Goal: Task Accomplishment & Management: Manage account settings

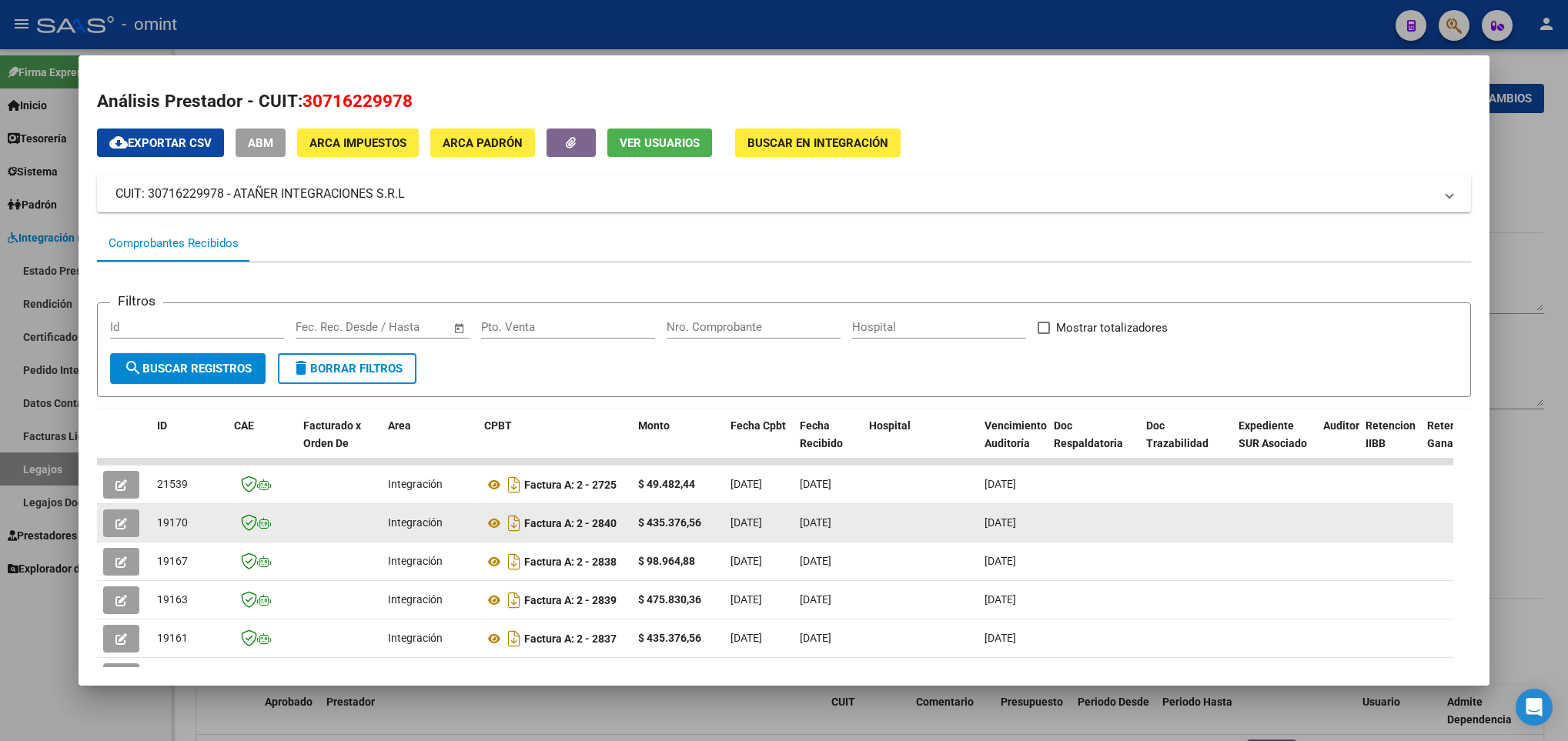
scroll to position [370, 0]
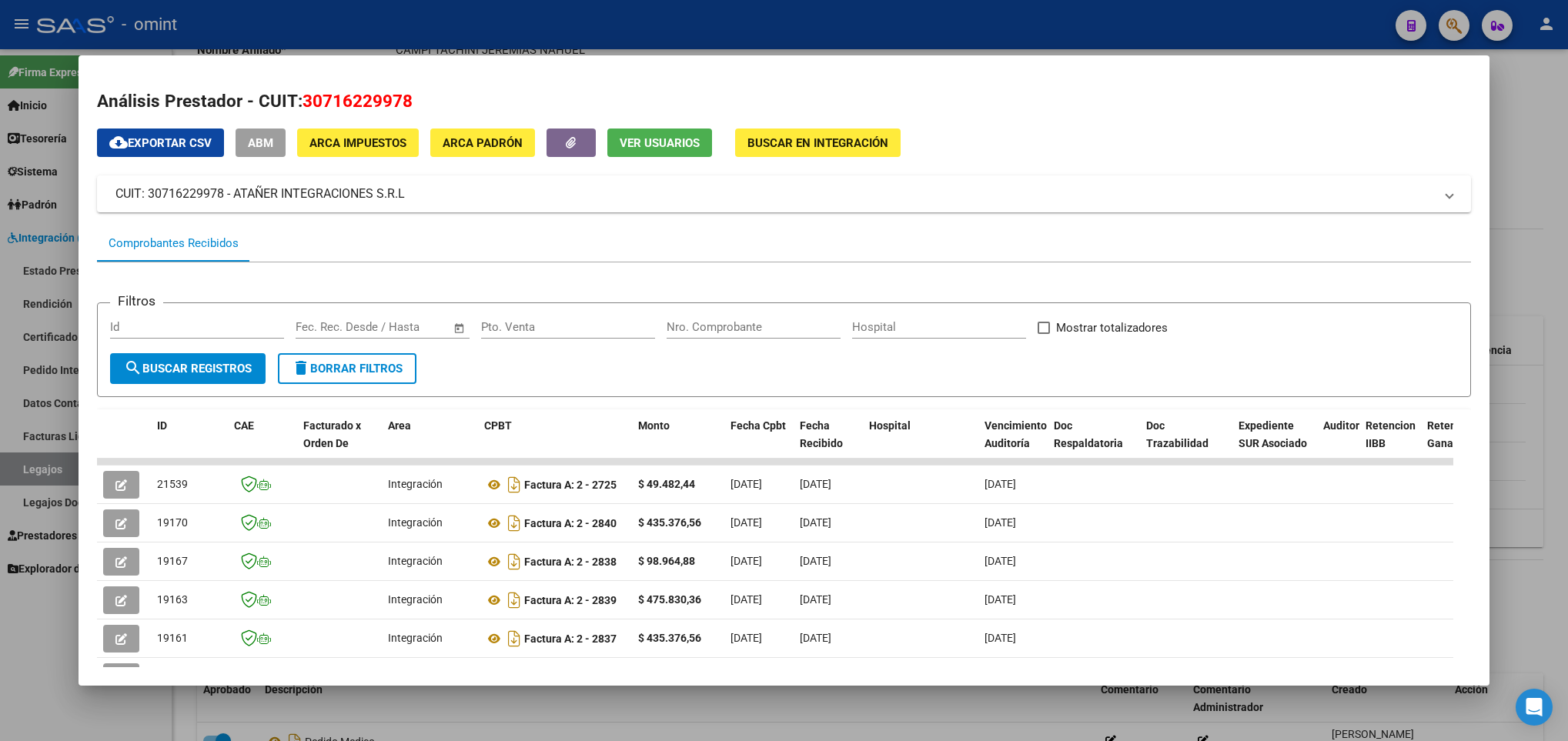
click at [1524, 547] on div at bounding box center [784, 370] width 1568 height 741
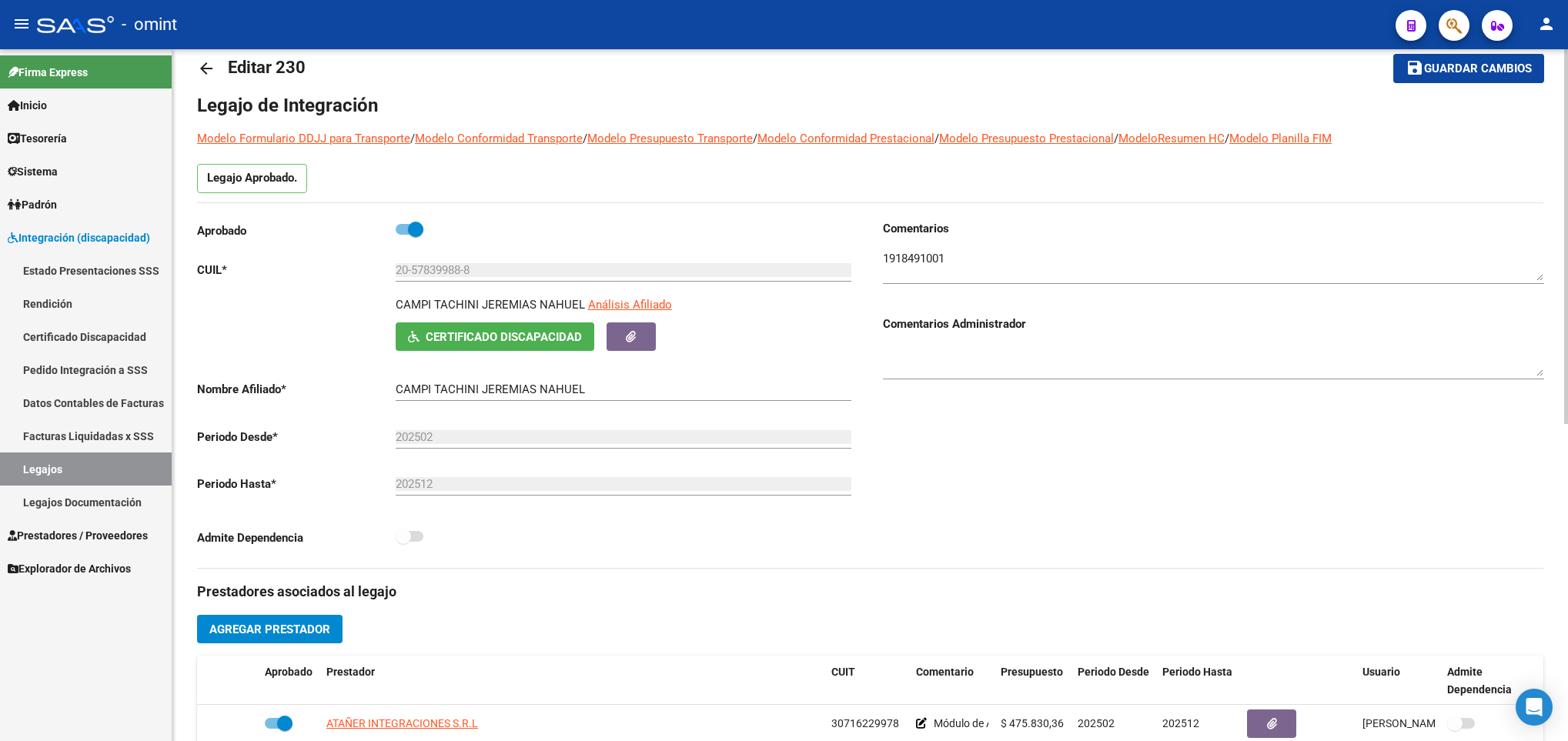
scroll to position [0, 0]
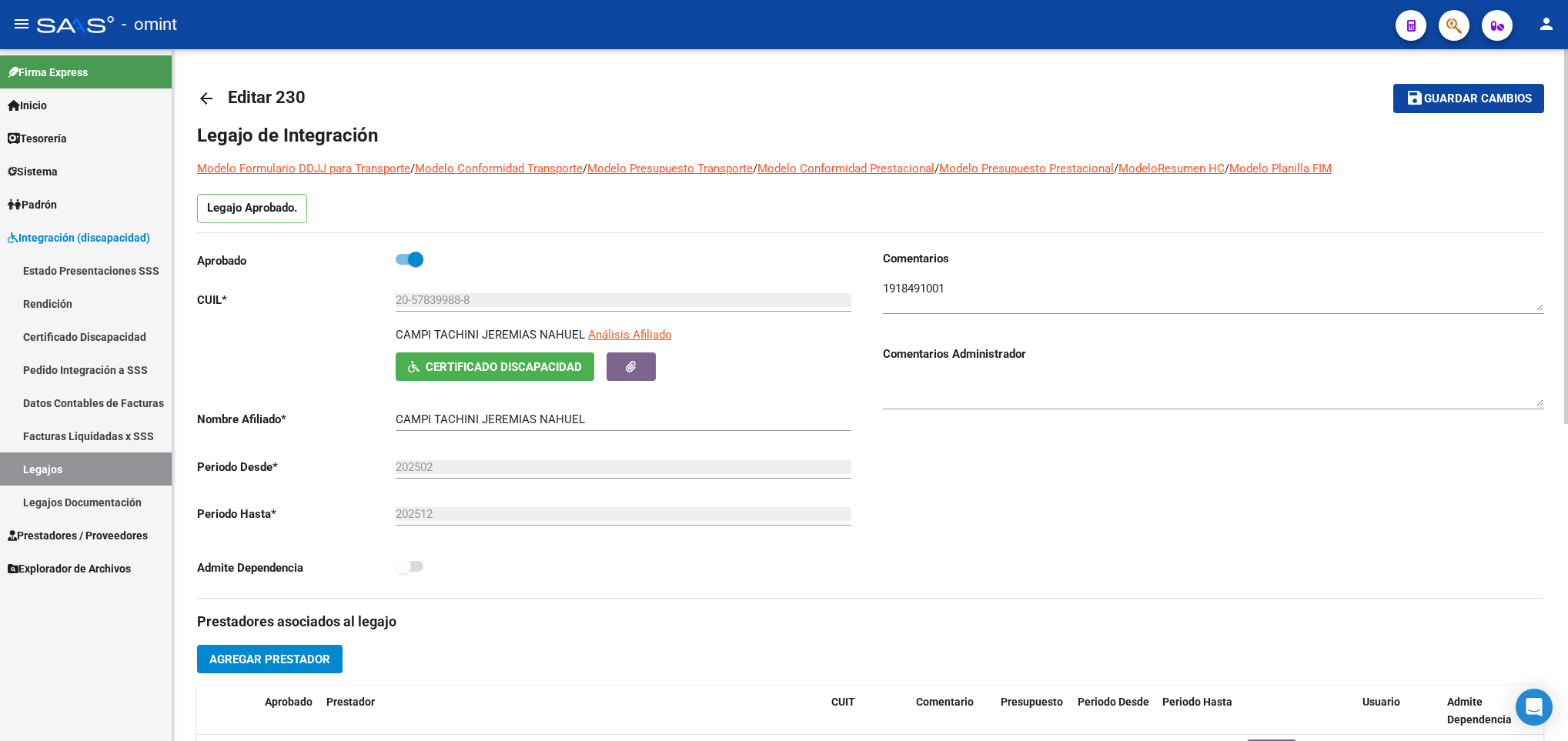
click at [197, 94] on mat-icon "arrow_back" at bounding box center [206, 99] width 18 height 18
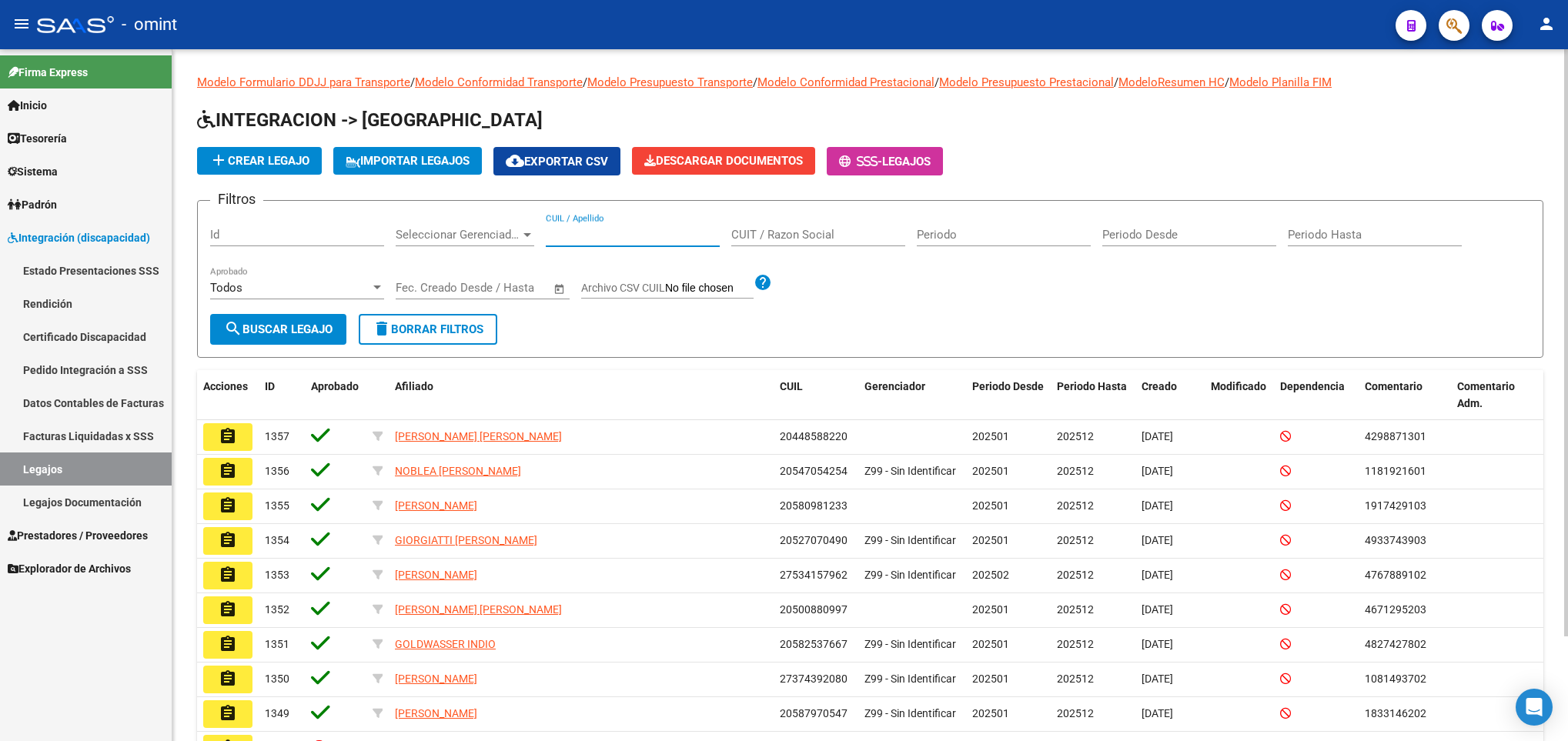
click at [602, 241] on input "CUIL / Apellido" at bounding box center [633, 234] width 174 height 14
type input "b"
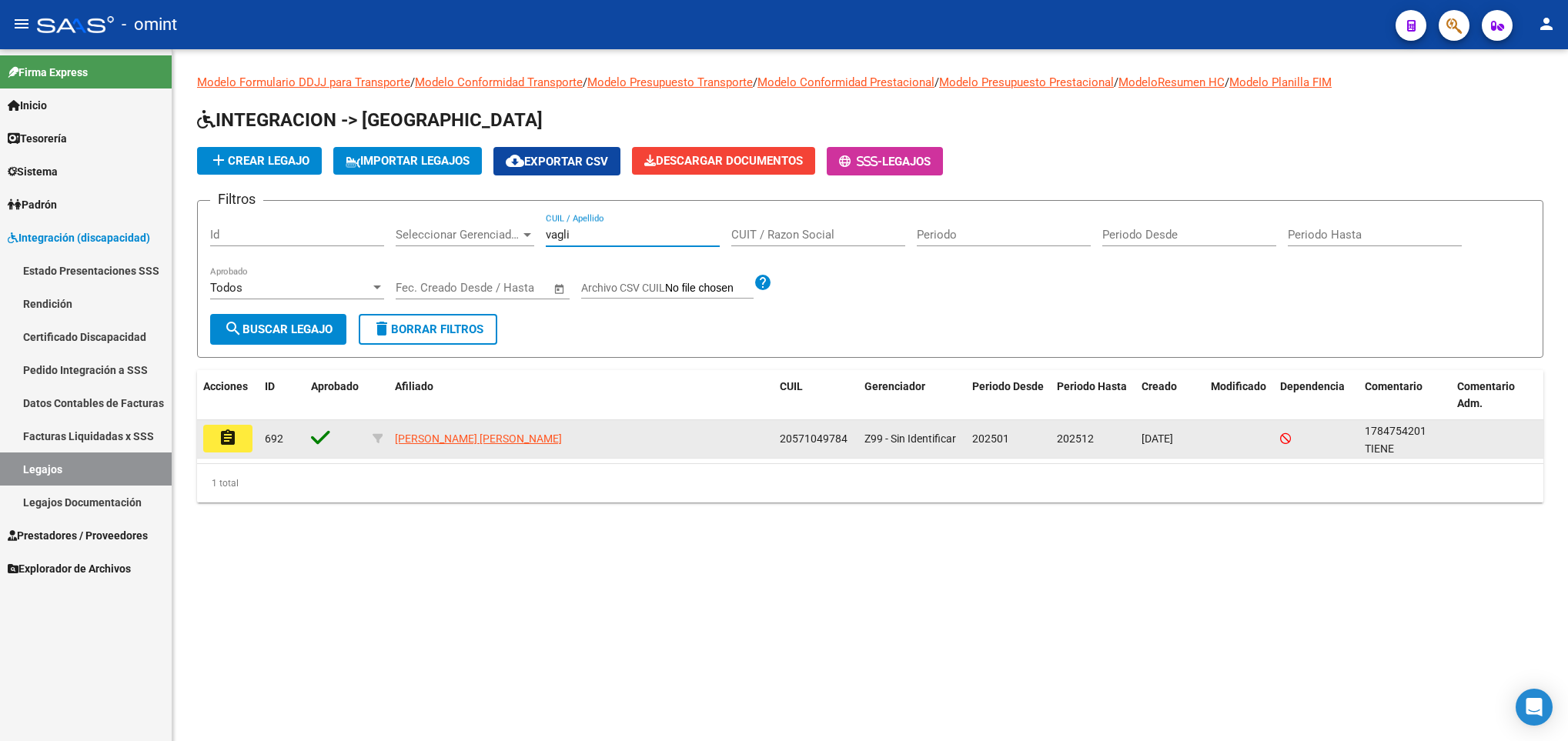
type input "vagli"
click at [237, 432] on button "assignment" at bounding box center [228, 439] width 49 height 28
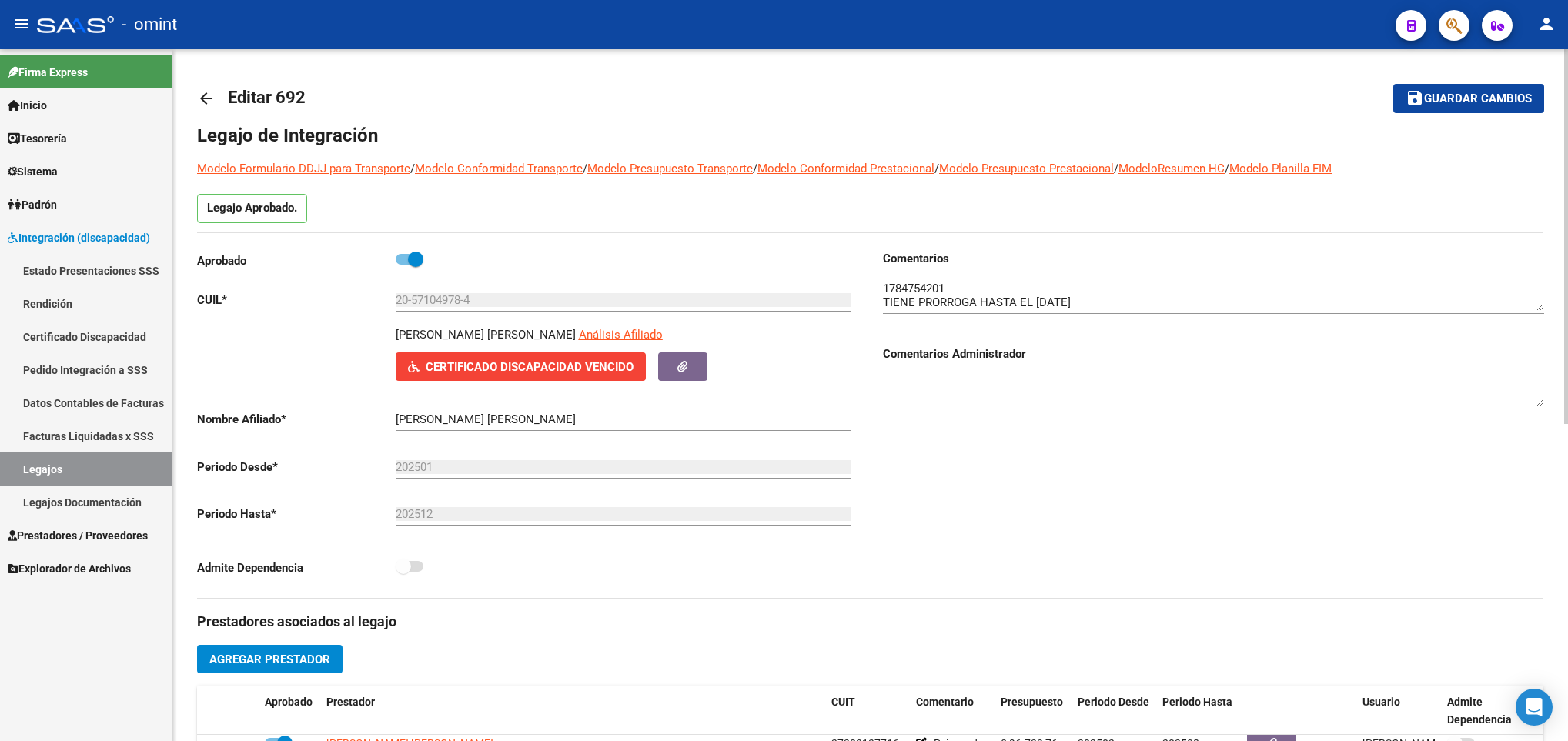
click at [929, 282] on textarea at bounding box center [1213, 295] width 662 height 30
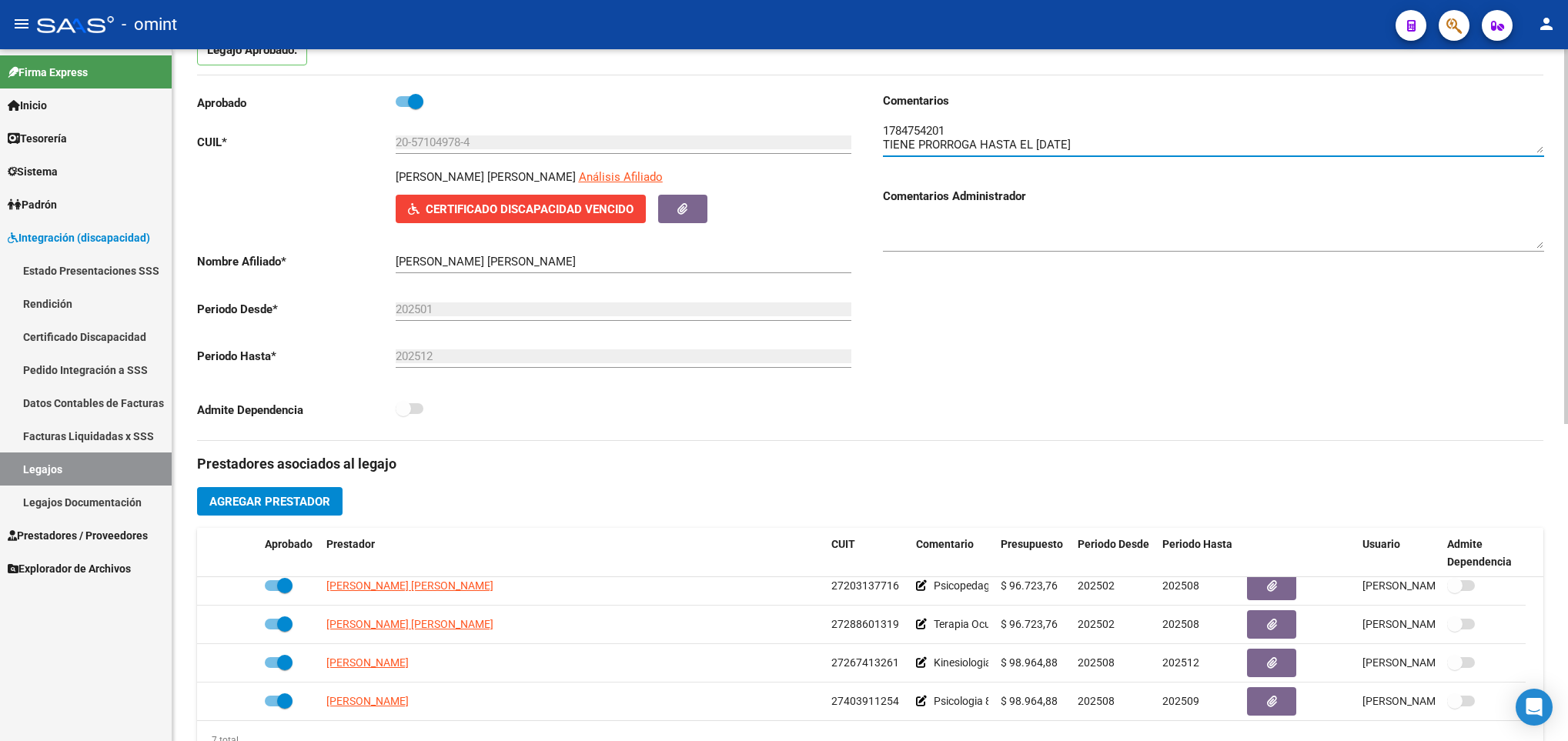
scroll to position [346, 0]
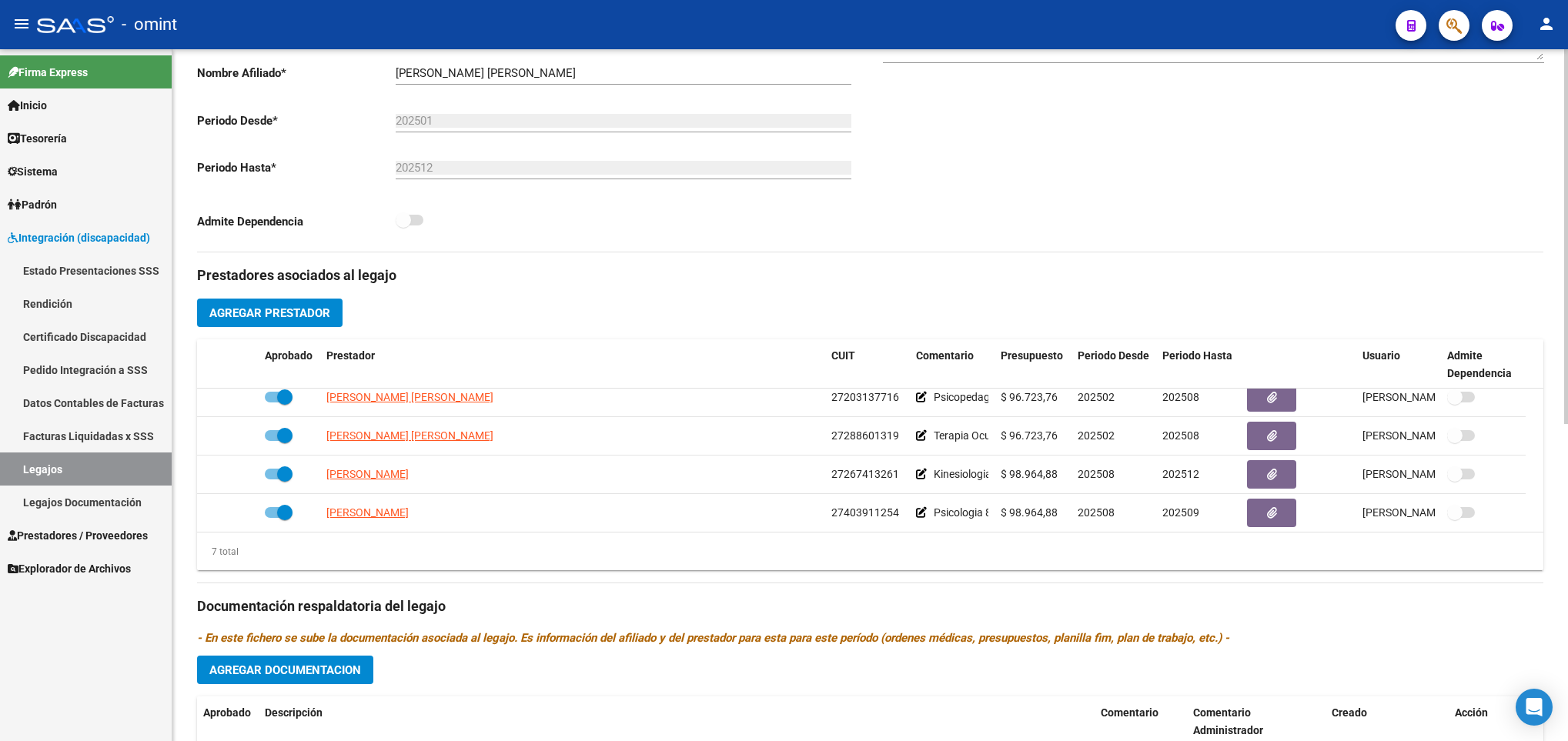
click at [280, 320] on span "Agregar Prestador" at bounding box center [270, 313] width 121 height 14
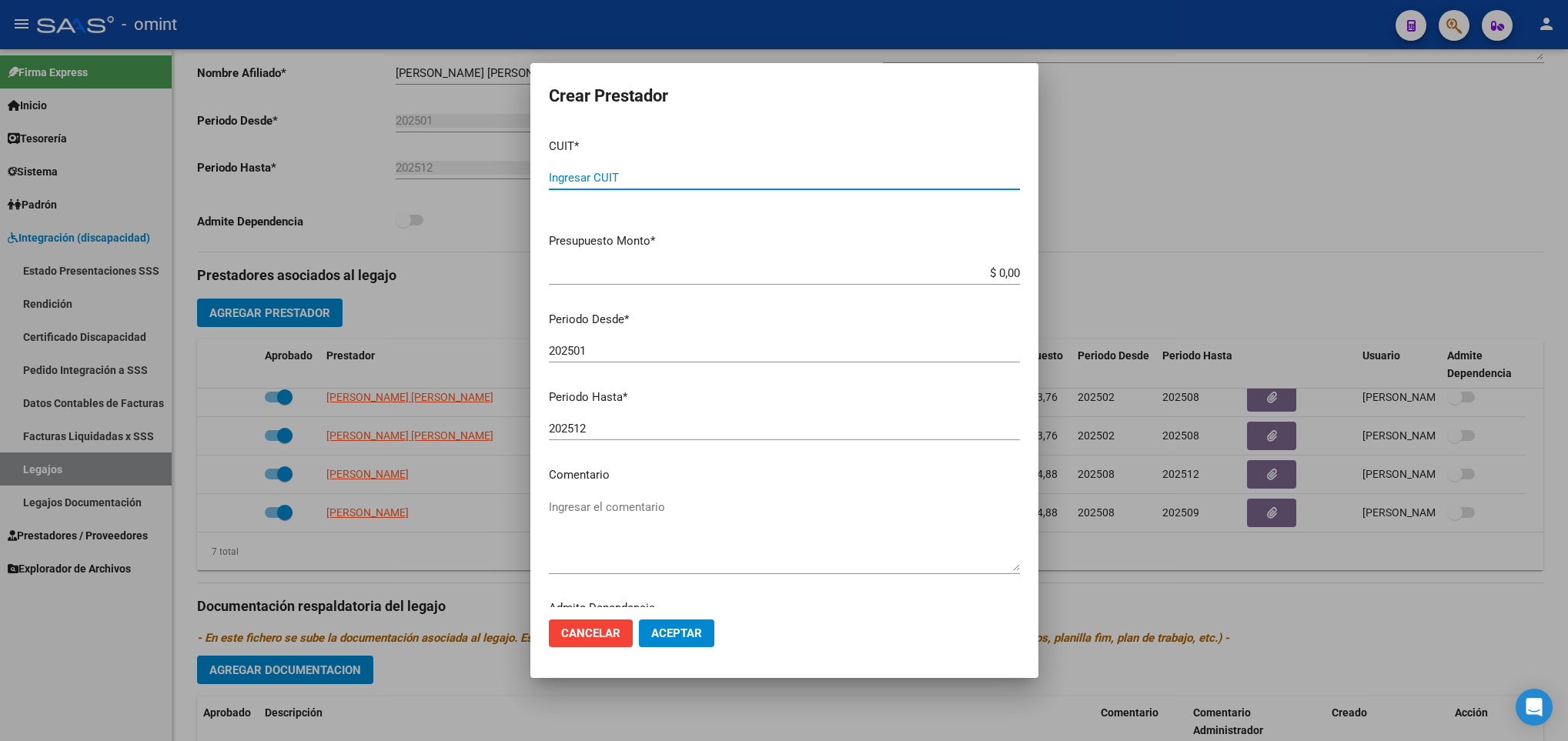
paste input "20-36787003-7"
click at [619, 176] on input "20-36787003-7" at bounding box center [784, 177] width 471 height 14
type input "20-36787003-7"
drag, startPoint x: 1003, startPoint y: 265, endPoint x: 1002, endPoint y: 273, distance: 8.1
click at [1002, 273] on app-form-text-field "Presupuesto Monto * $ 0,00 Ingresar el monto" at bounding box center [791, 256] width 483 height 48
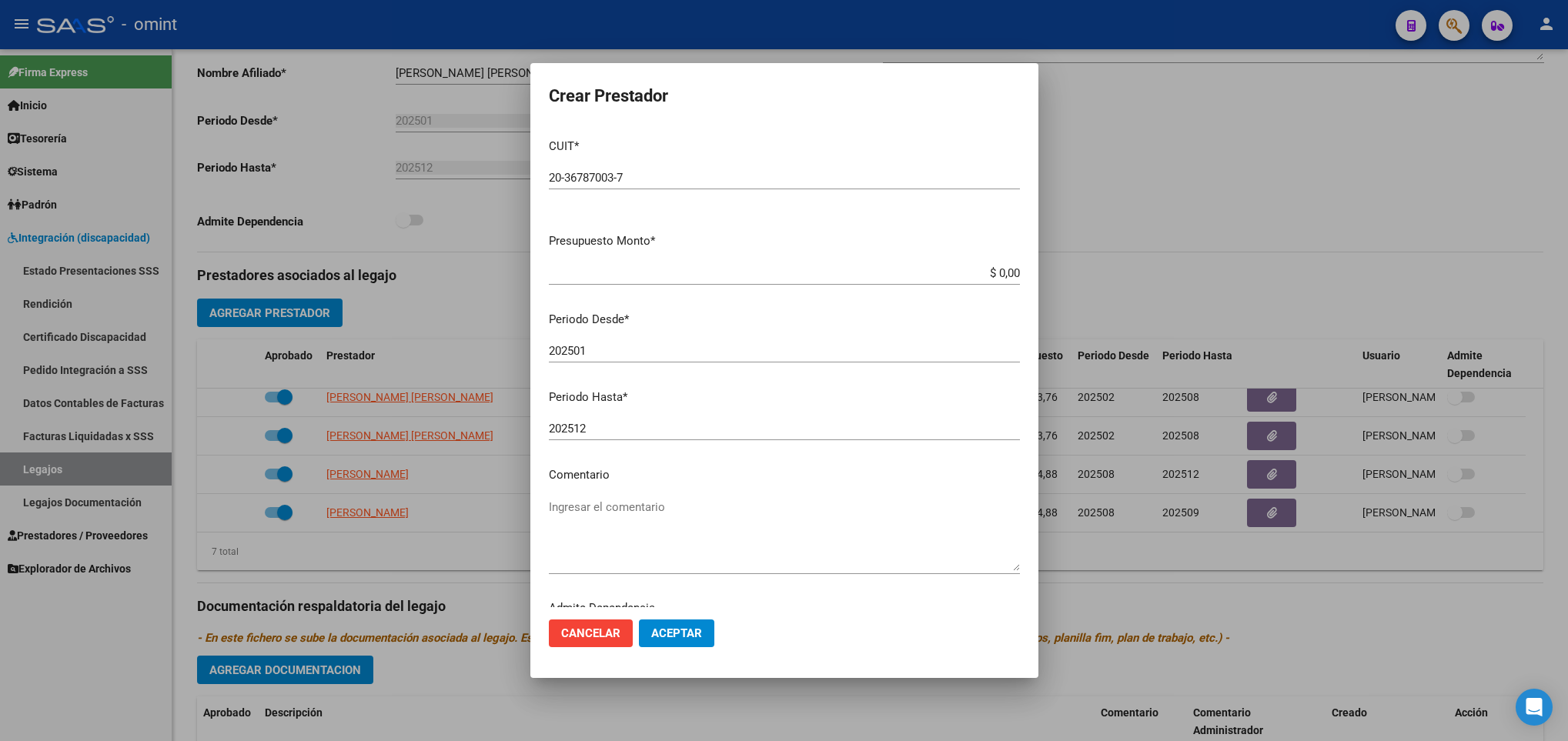
click at [1002, 273] on app-form-text-field "Presupuesto Monto * $ 0,00 Ingresar el monto" at bounding box center [791, 256] width 483 height 48
click at [1000, 278] on input "$ 0,00" at bounding box center [784, 273] width 471 height 14
type input "$ 98.946,88"
click at [634, 348] on input "202501" at bounding box center [784, 351] width 471 height 14
type input "202509"
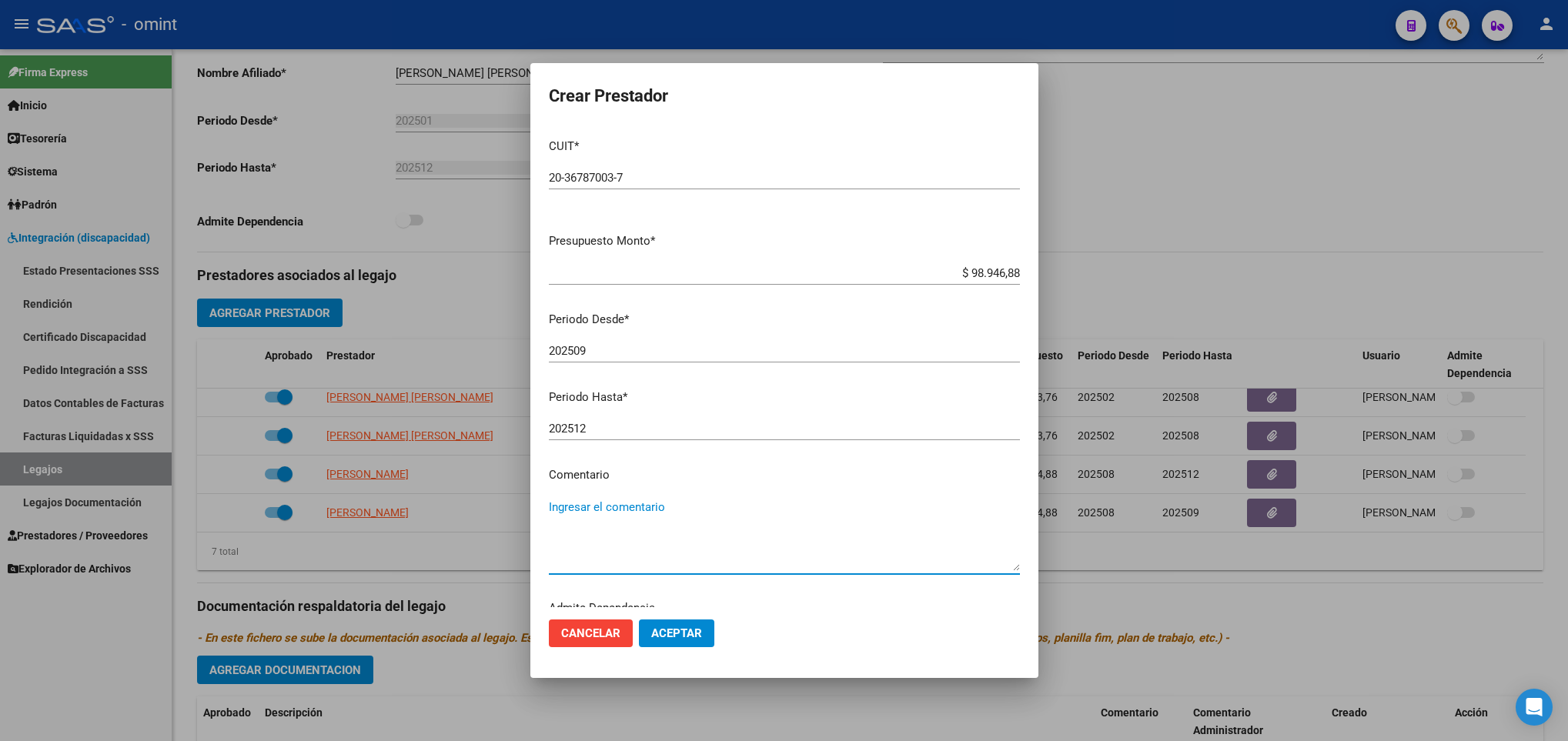
click at [680, 513] on textarea "Ingresar el comentario" at bounding box center [784, 535] width 471 height 72
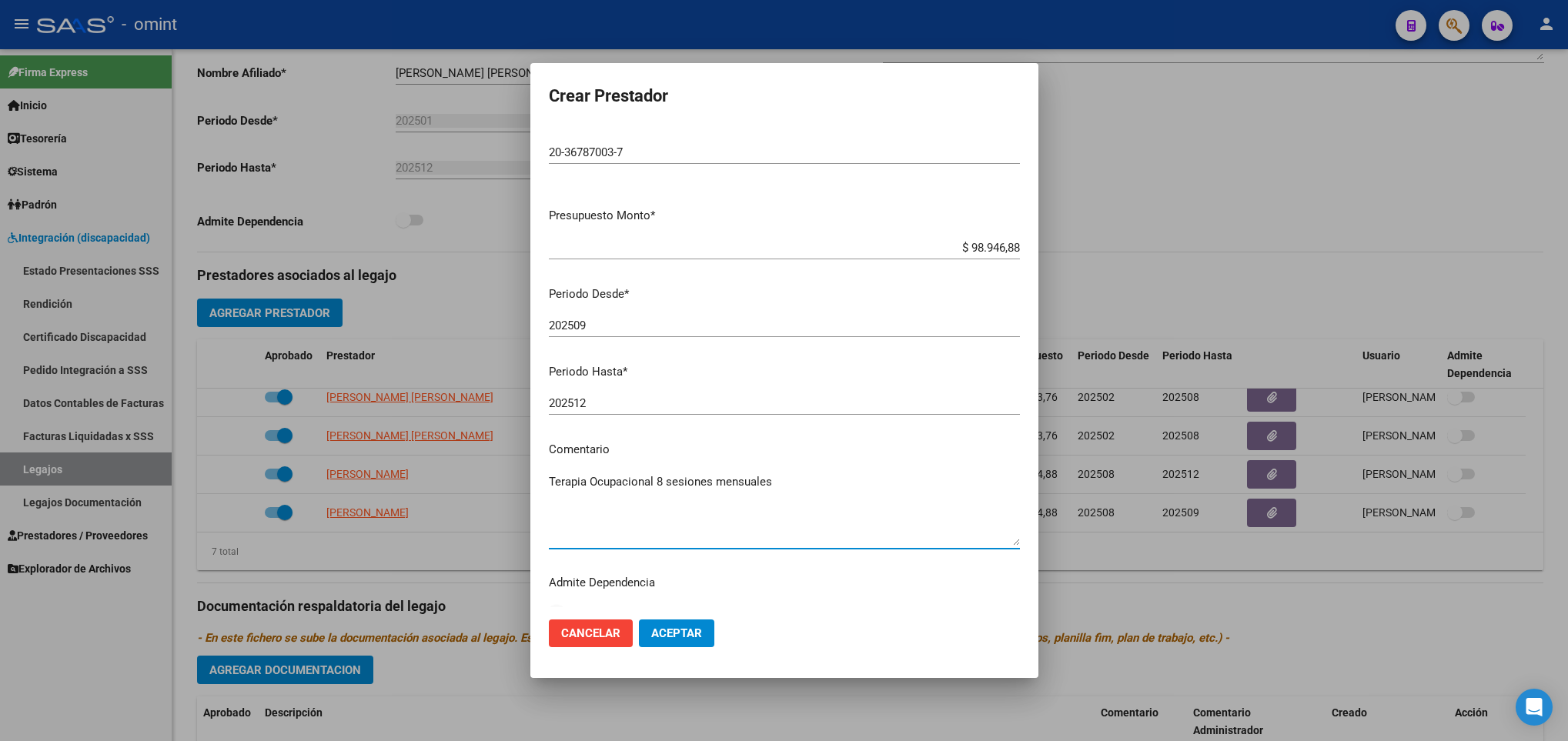
scroll to position [46, 0]
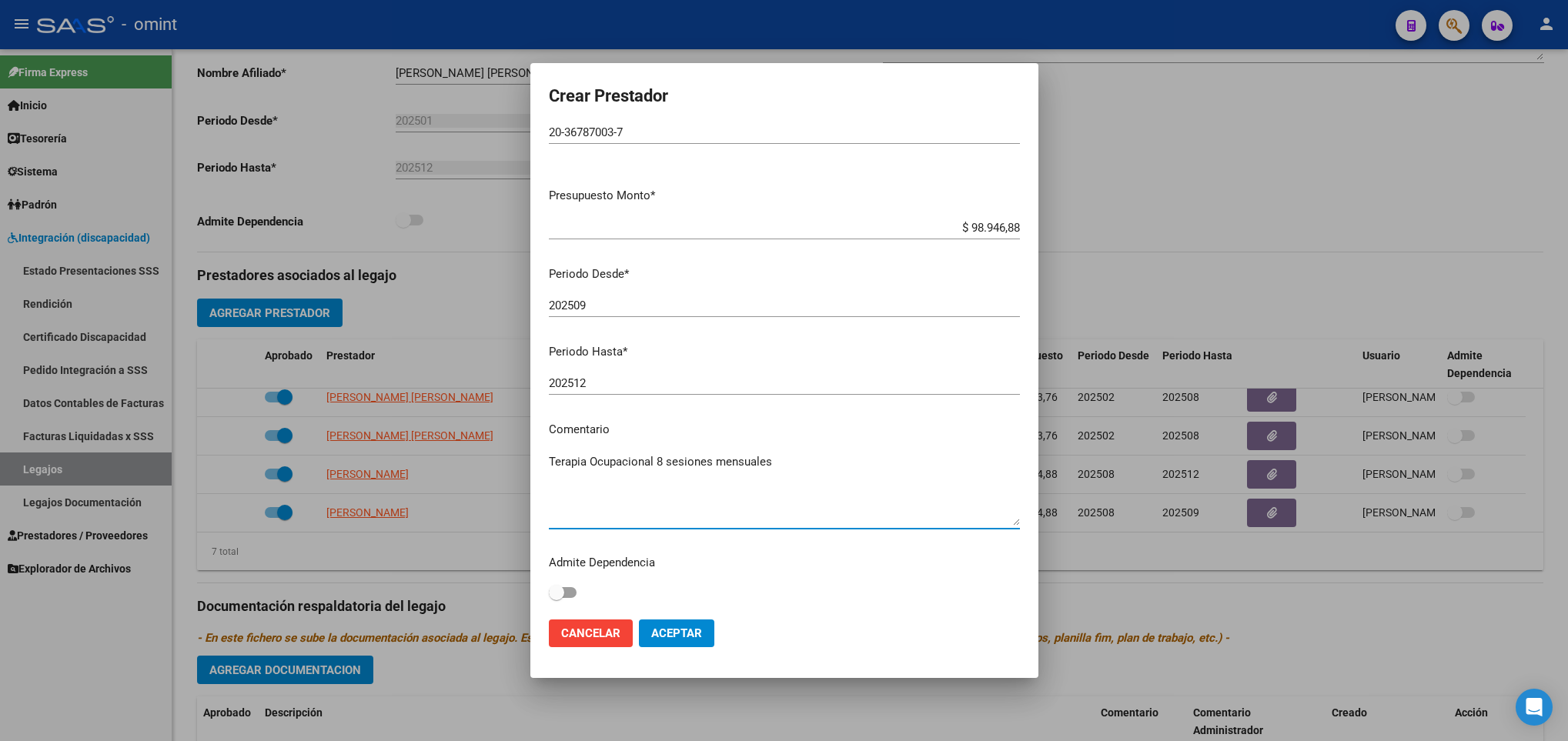
type textarea "Terapia Ocupacional 8 sesiones mensuales"
click at [686, 626] on span "Aceptar" at bounding box center [676, 633] width 51 height 14
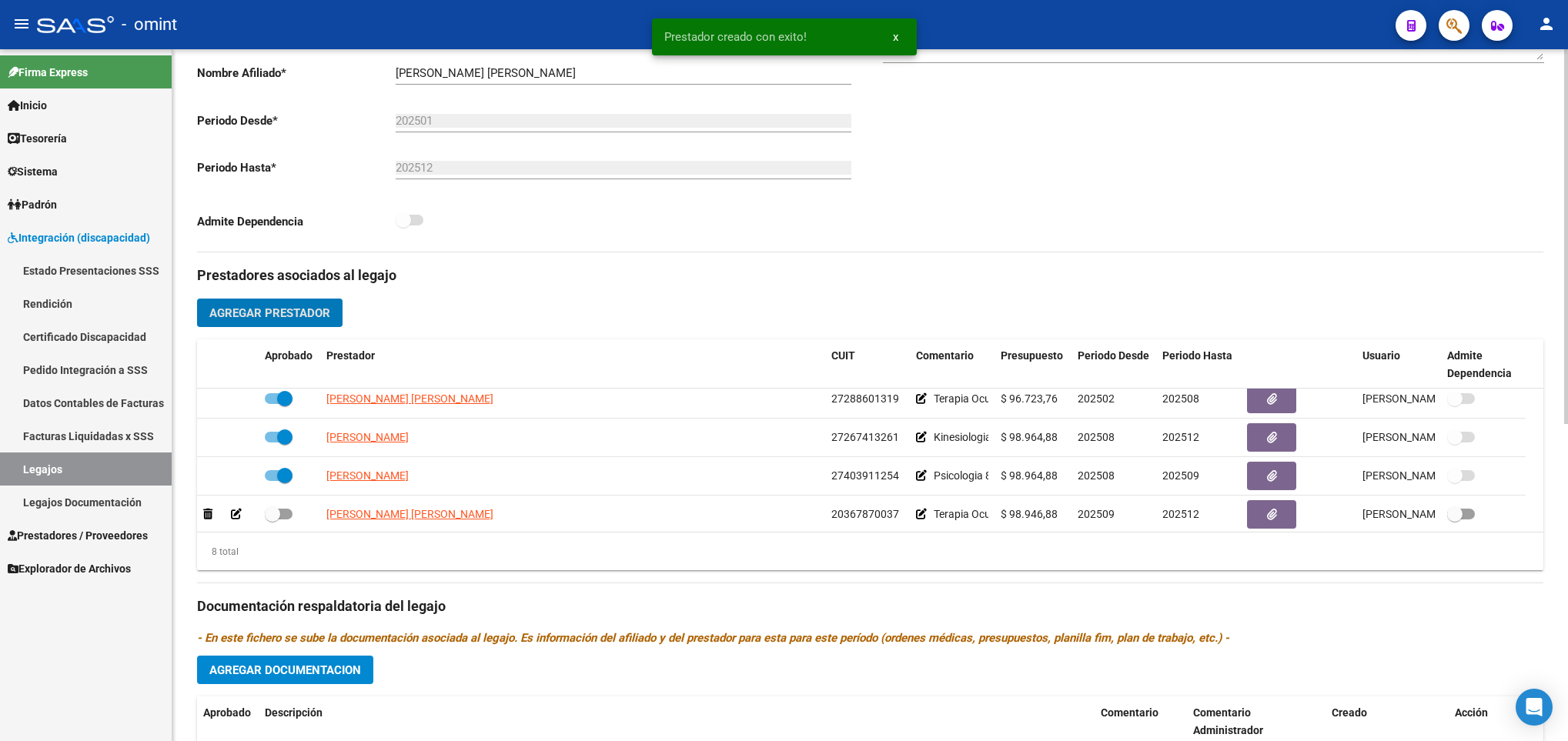
scroll to position [169, 0]
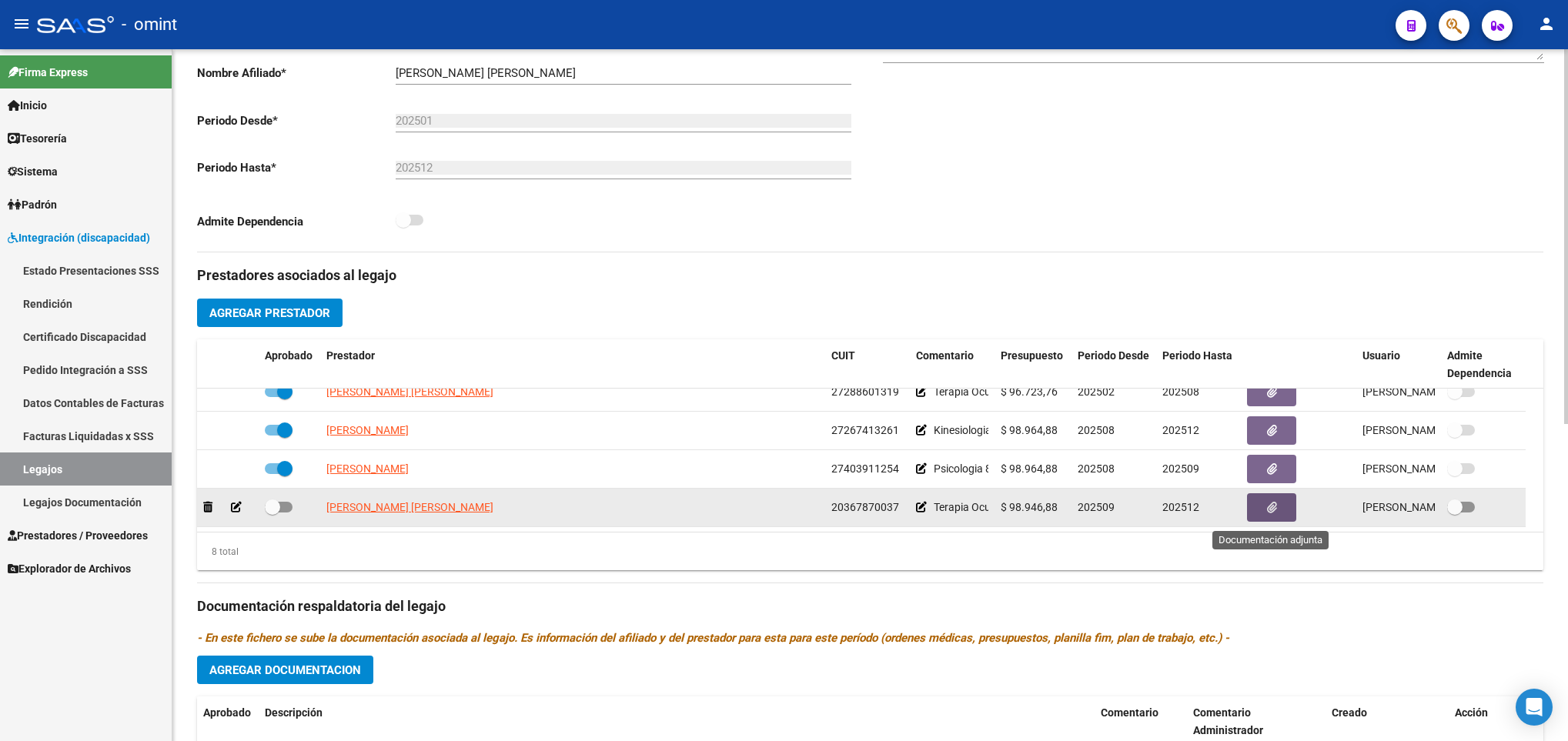
click at [1286, 515] on button "button" at bounding box center [1271, 507] width 49 height 29
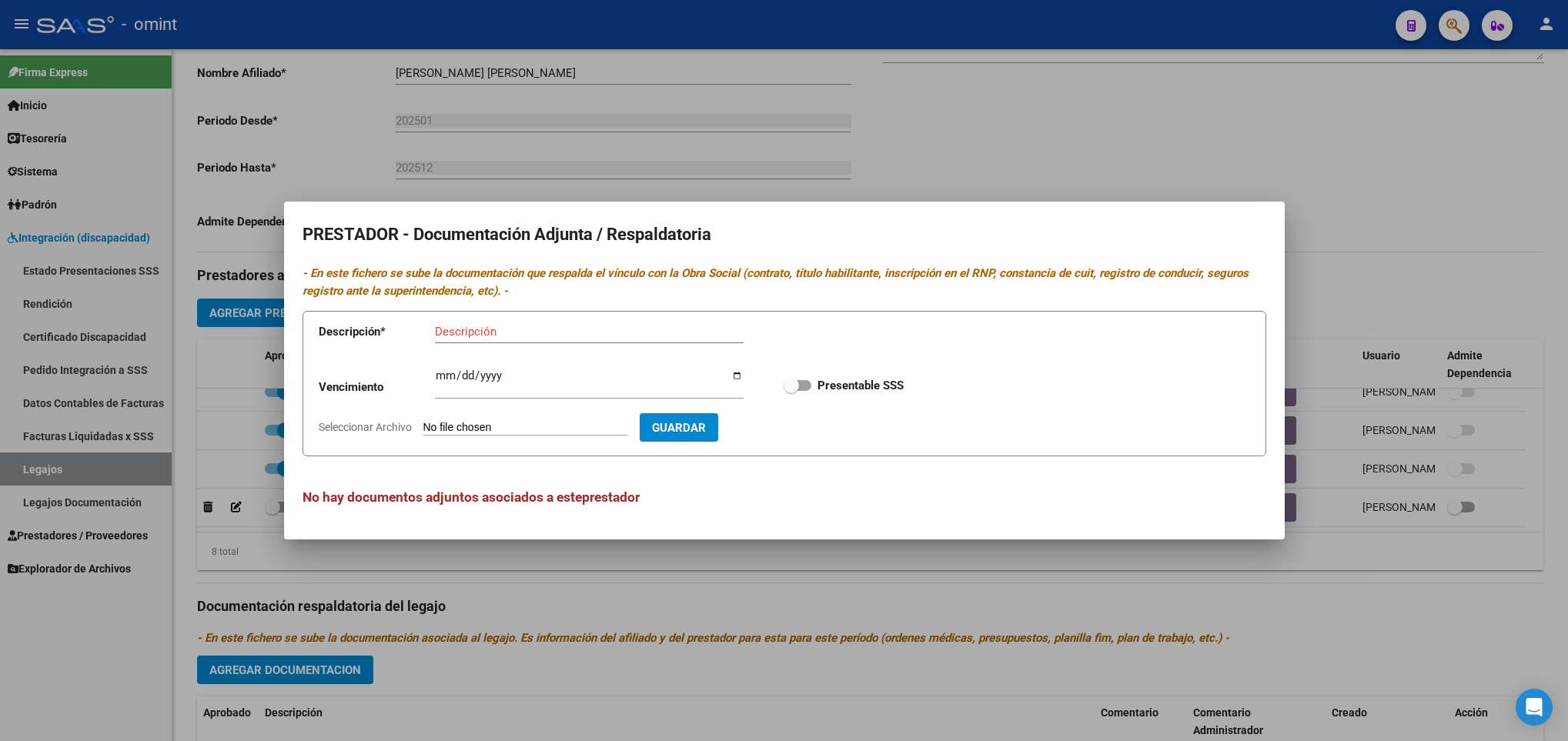
click at [476, 423] on input "Seleccionar Archivo" at bounding box center [525, 428] width 204 height 15
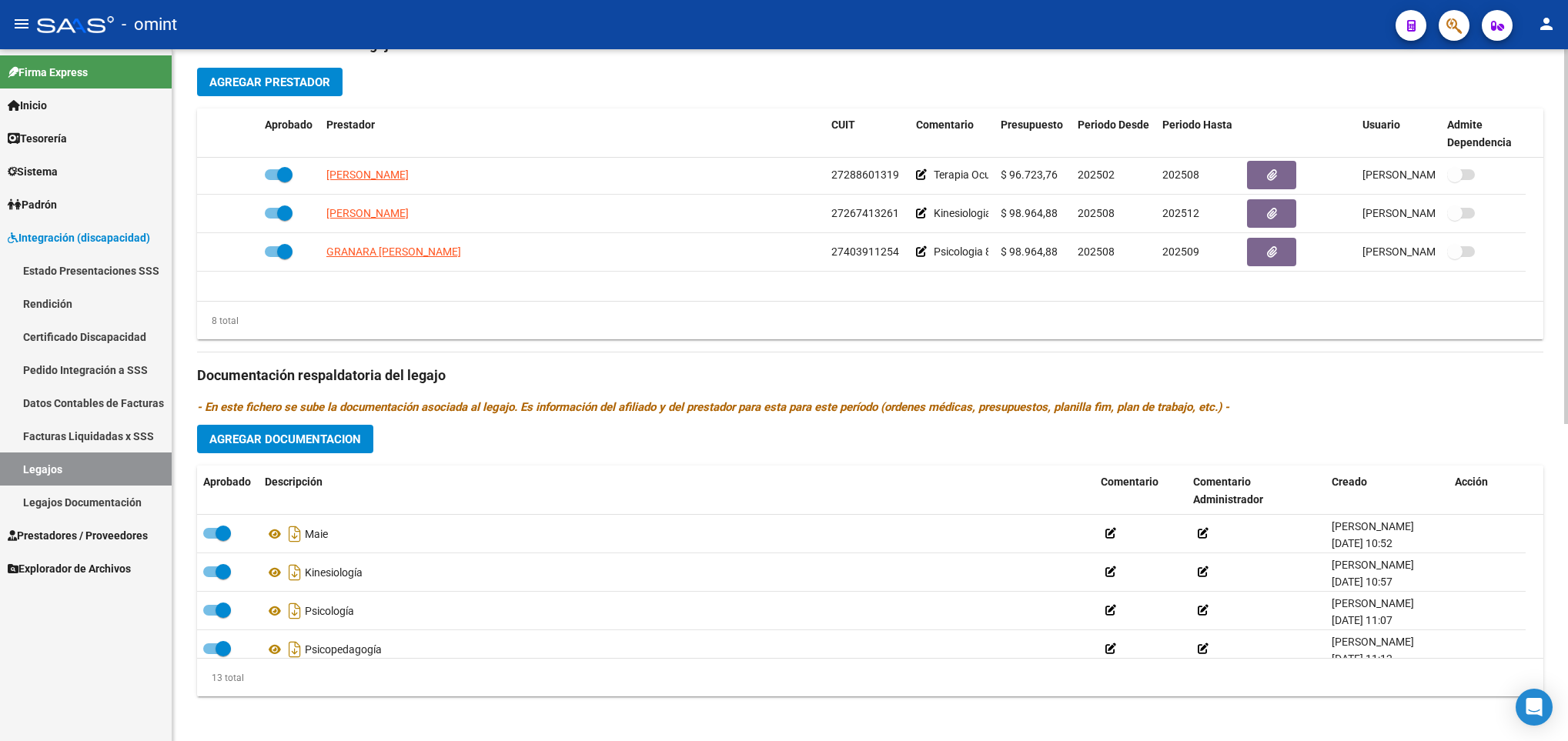
scroll to position [169, 0]
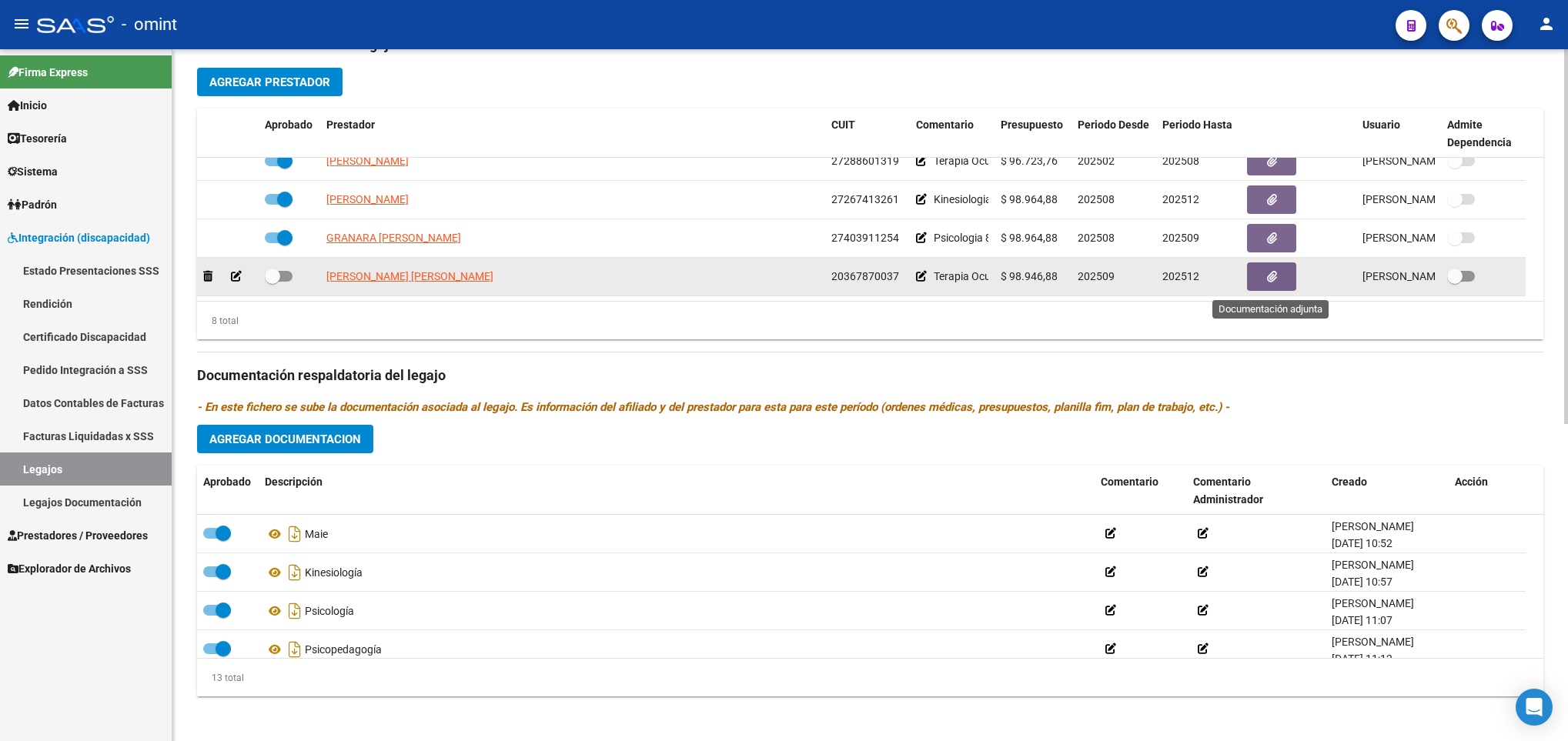
click at [1270, 271] on span "button" at bounding box center [1272, 277] width 10 height 14
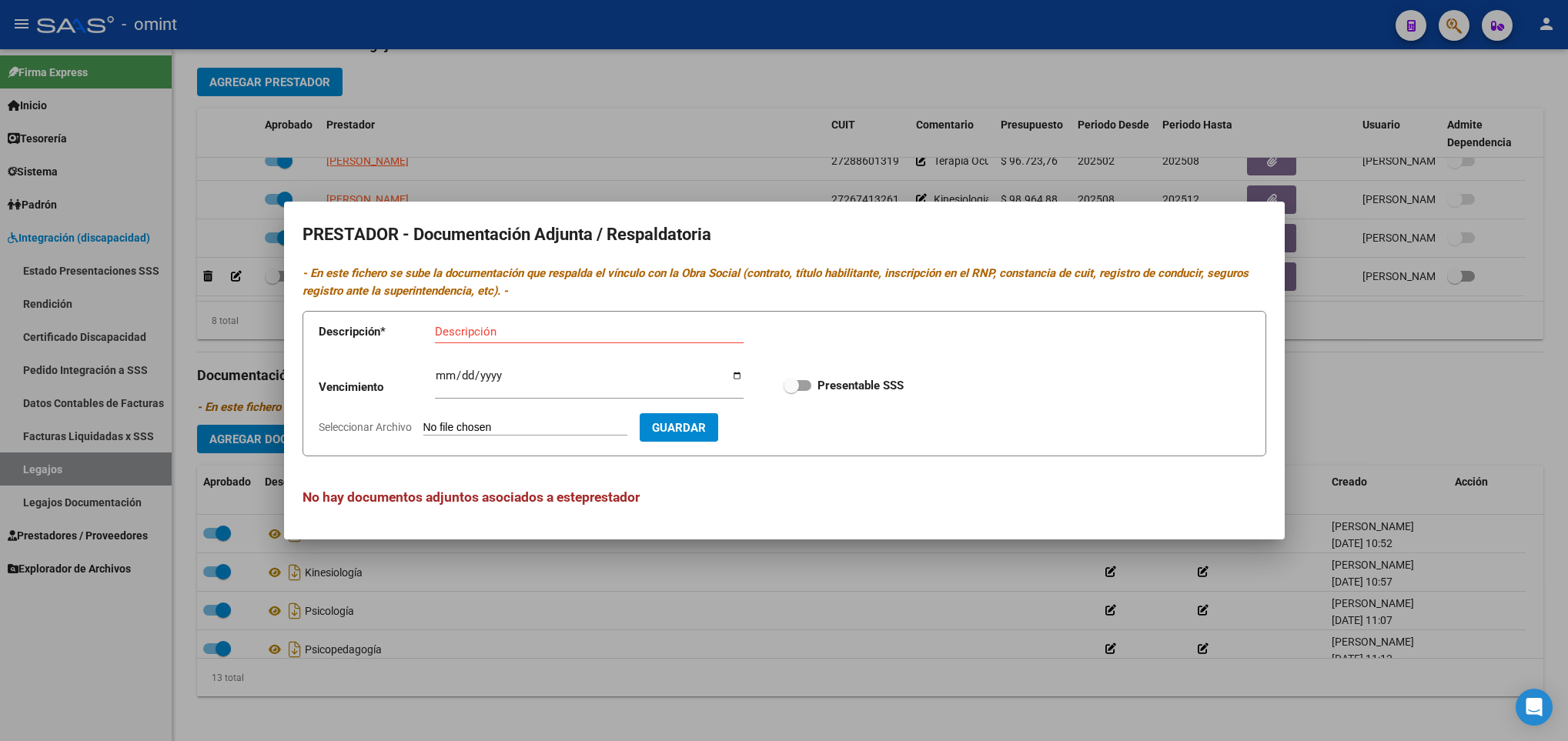
click at [488, 420] on app-file-uploader "Seleccionar Archivo" at bounding box center [479, 426] width 321 height 14
click at [505, 428] on input "Seleccionar Archivo" at bounding box center [525, 428] width 204 height 15
type input "C:\fakepath\1784754201_25082702046_tit-prof-hab-page1.pdf"
click at [515, 324] on div "Descripción" at bounding box center [589, 332] width 309 height 23
type input "t"
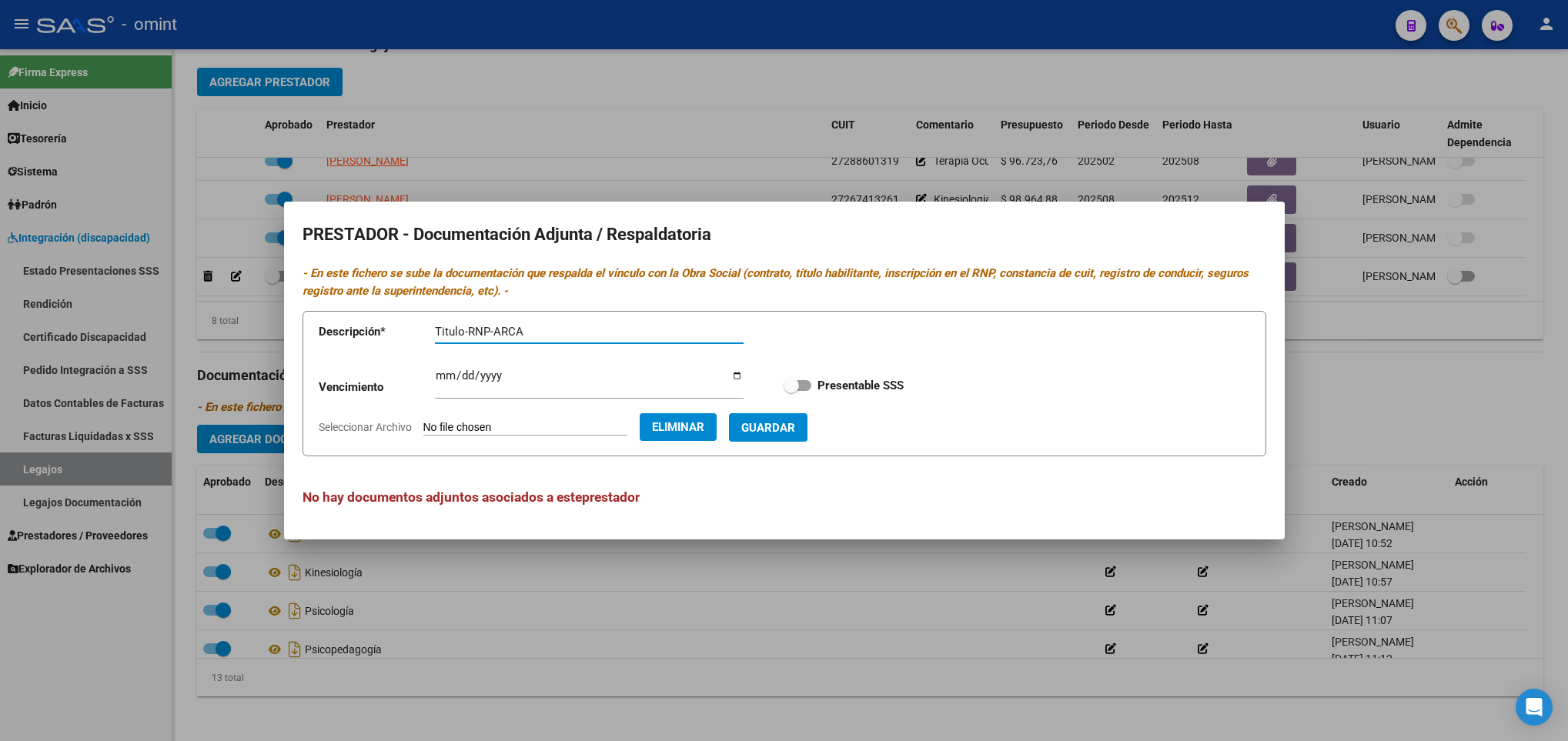
type input "Titulo-RNP-ARCA"
click at [445, 381] on input "Ingresar vencimiento" at bounding box center [589, 382] width 309 height 25
type input "2027-07-28"
click at [804, 393] on label "Presentable SSS" at bounding box center [843, 385] width 120 height 18
click at [791, 392] on input "Presentable SSS" at bounding box center [791, 391] width 1 height 1
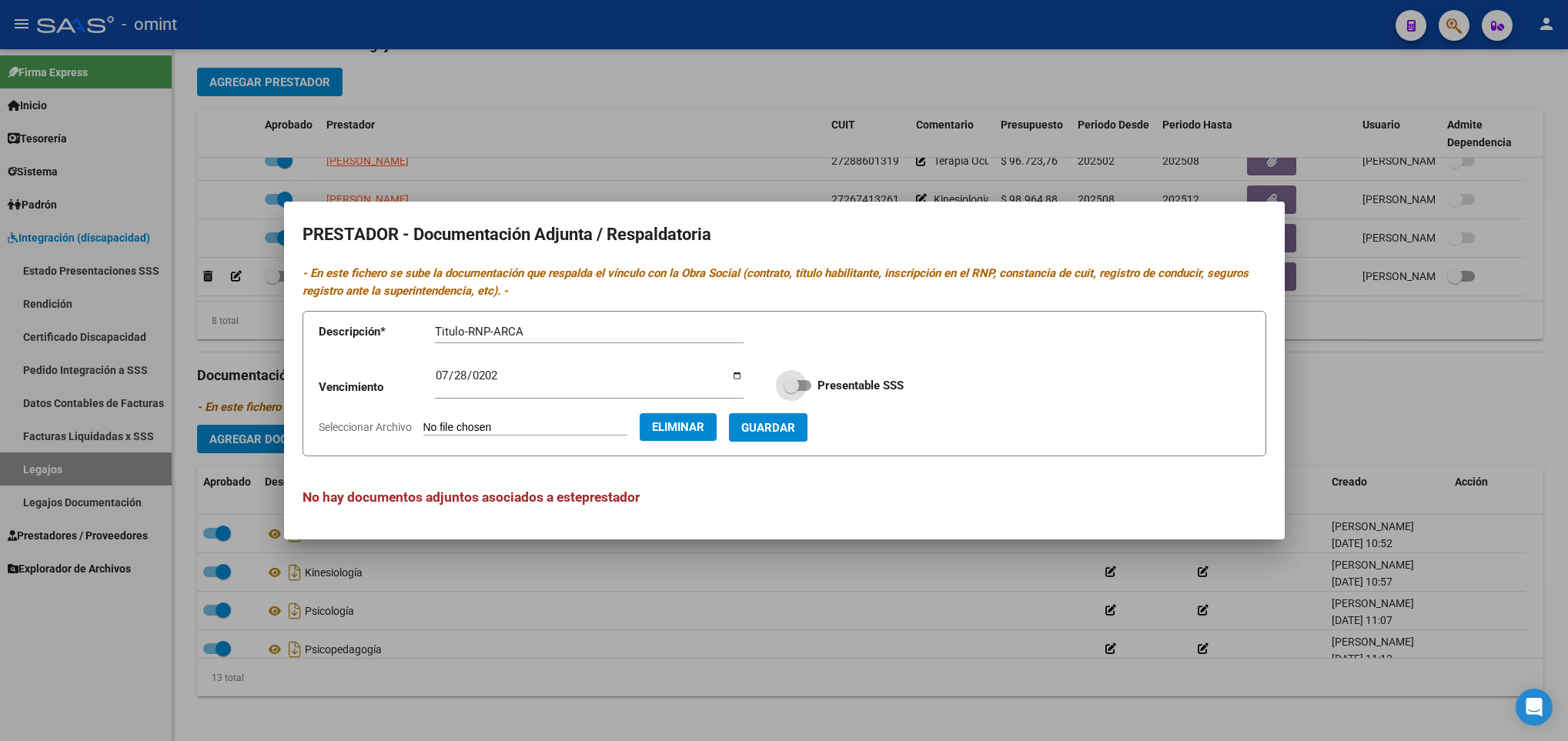
checkbox input "true"
click at [795, 421] on span "Guardar" at bounding box center [768, 427] width 54 height 14
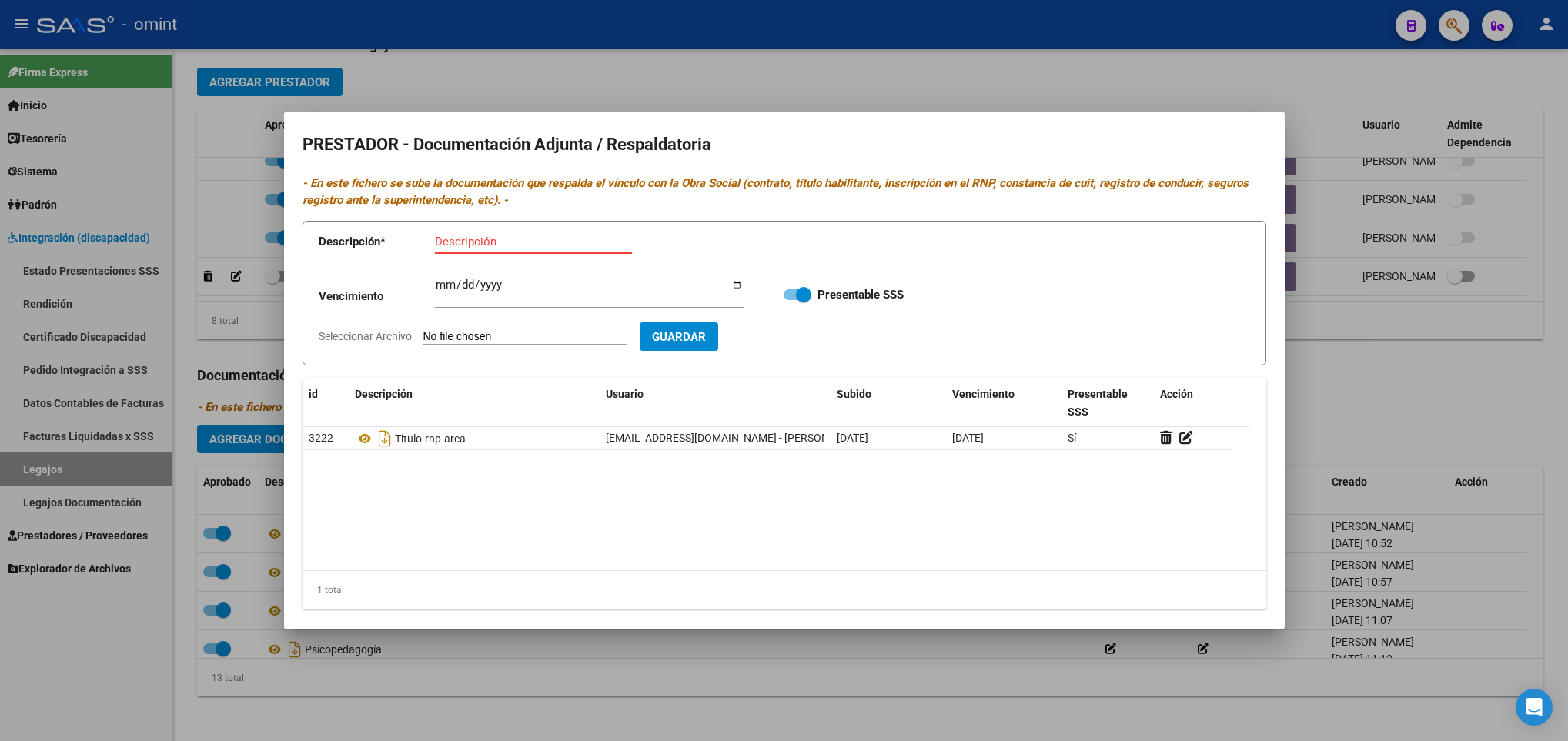
click at [459, 243] on input "Descripción" at bounding box center [533, 242] width 197 height 14
type input "CBU"
click at [486, 334] on input "Seleccionar Archivo" at bounding box center [525, 338] width 204 height 15
type input "C:\fakepath\1784754201_25082702049_const-cbu.pdf"
click at [795, 339] on span "Guardar" at bounding box center [768, 337] width 54 height 14
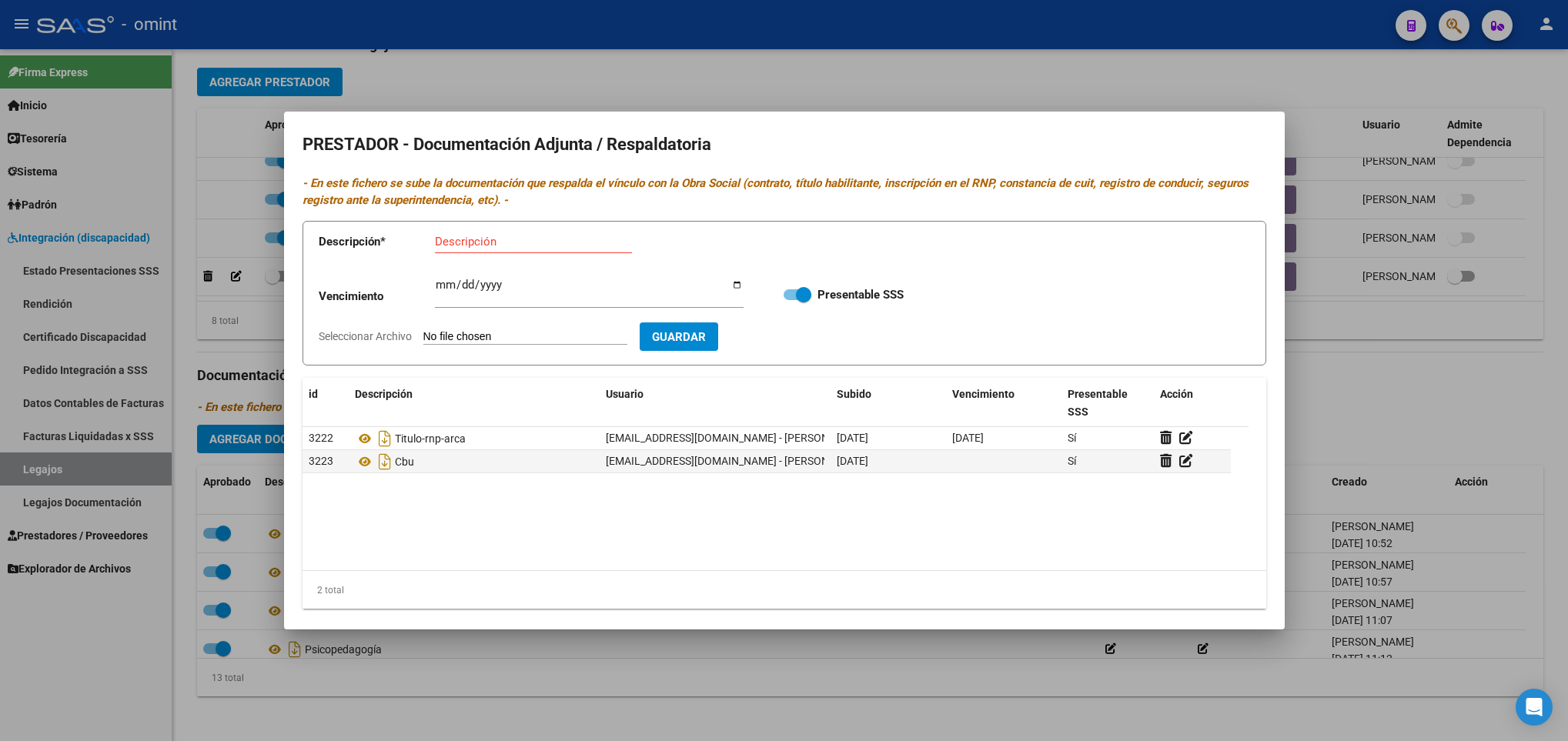
click at [1412, 358] on div at bounding box center [784, 370] width 1568 height 741
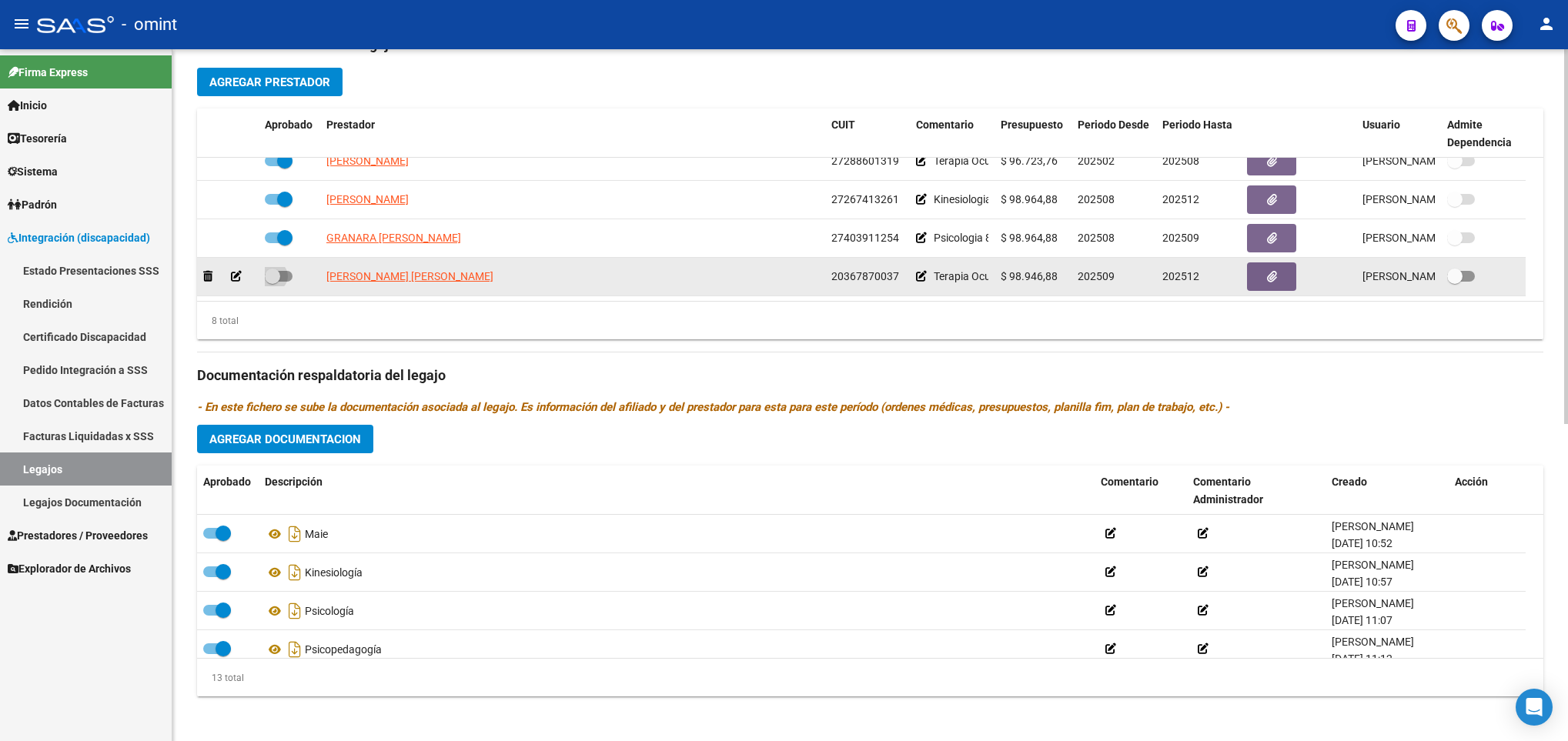
click at [289, 285] on label at bounding box center [279, 276] width 28 height 18
click at [273, 283] on input "checkbox" at bounding box center [272, 282] width 1 height 1
checkbox input "true"
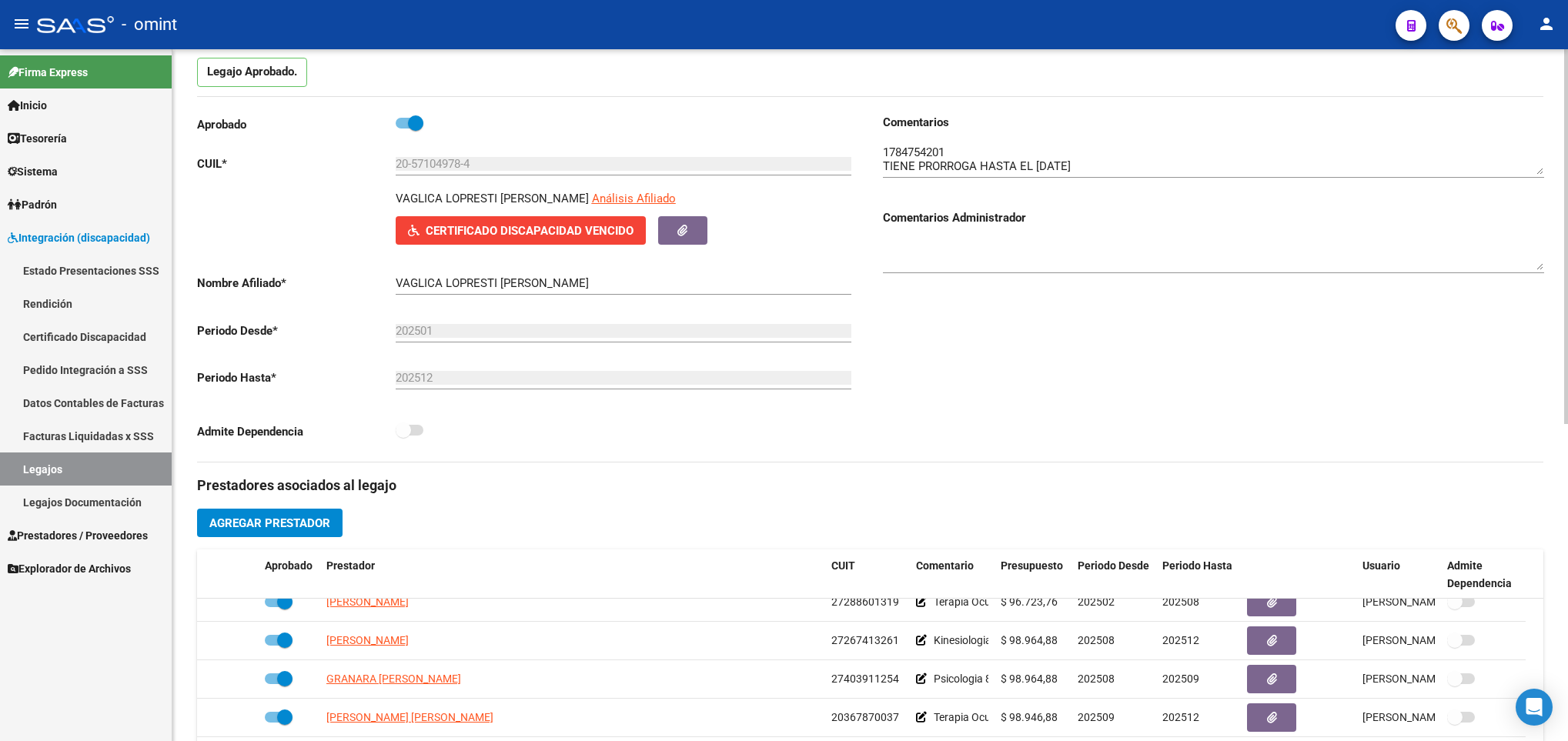
scroll to position [0, 0]
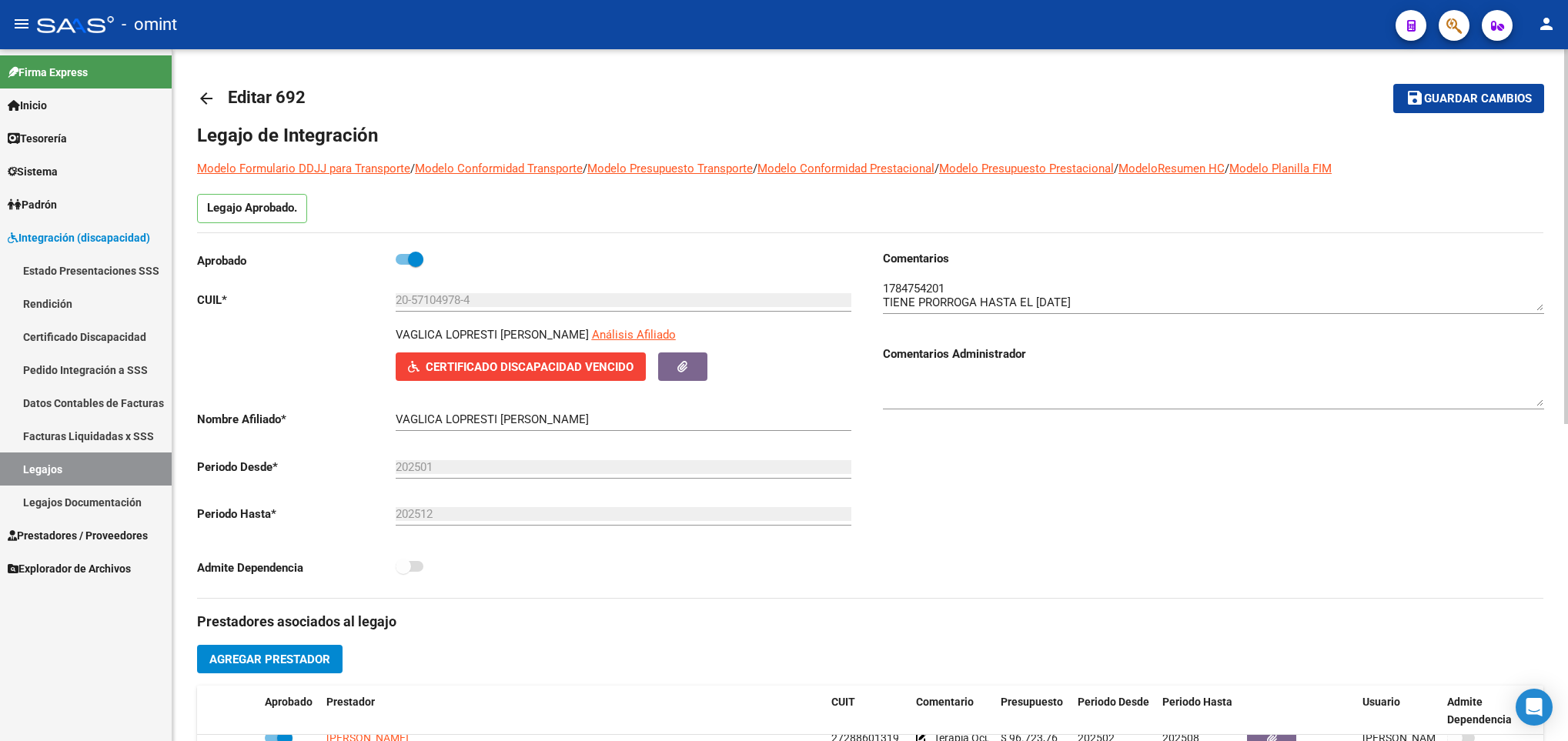
click at [1487, 92] on span "Guardar cambios" at bounding box center [1478, 99] width 108 height 14
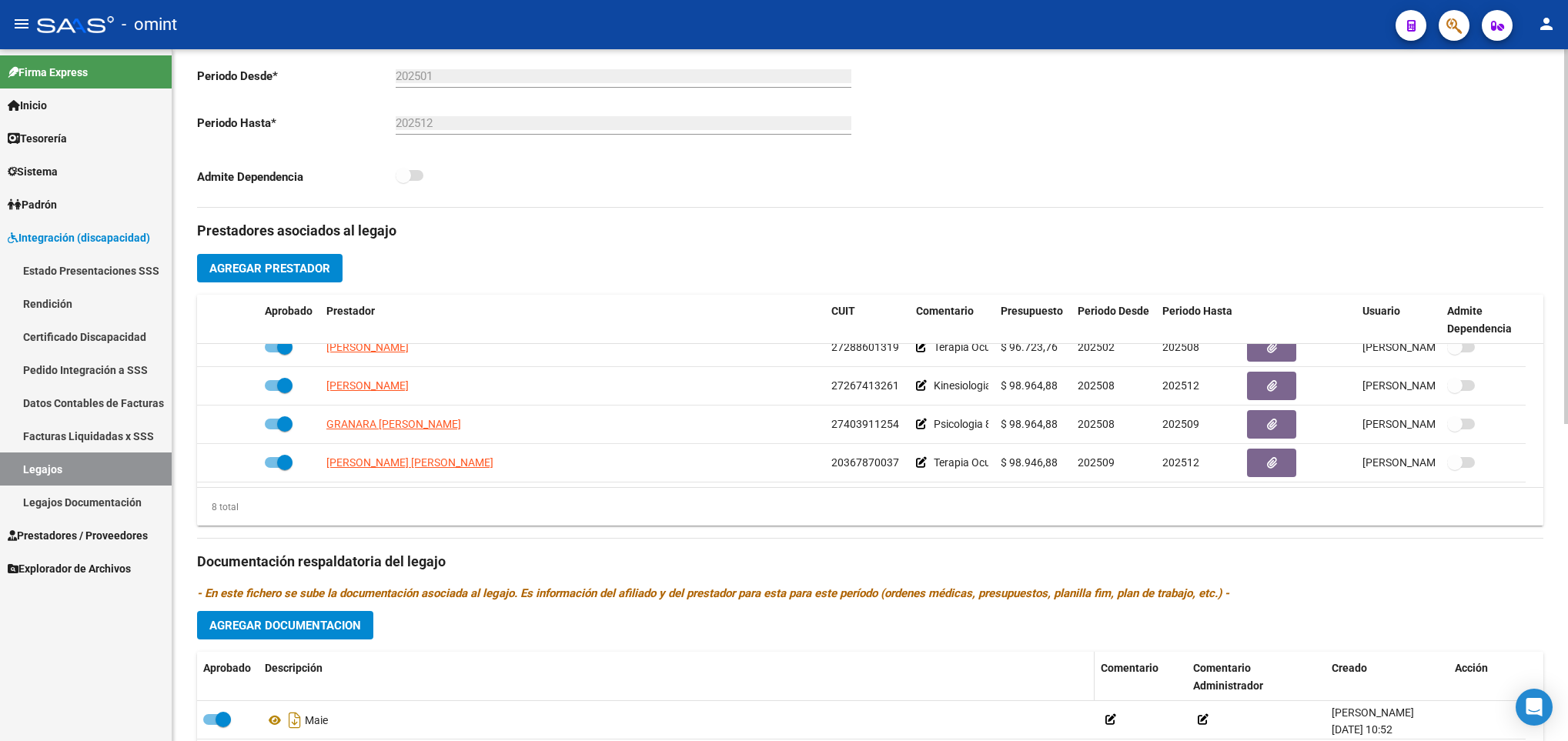
scroll to position [585, 0]
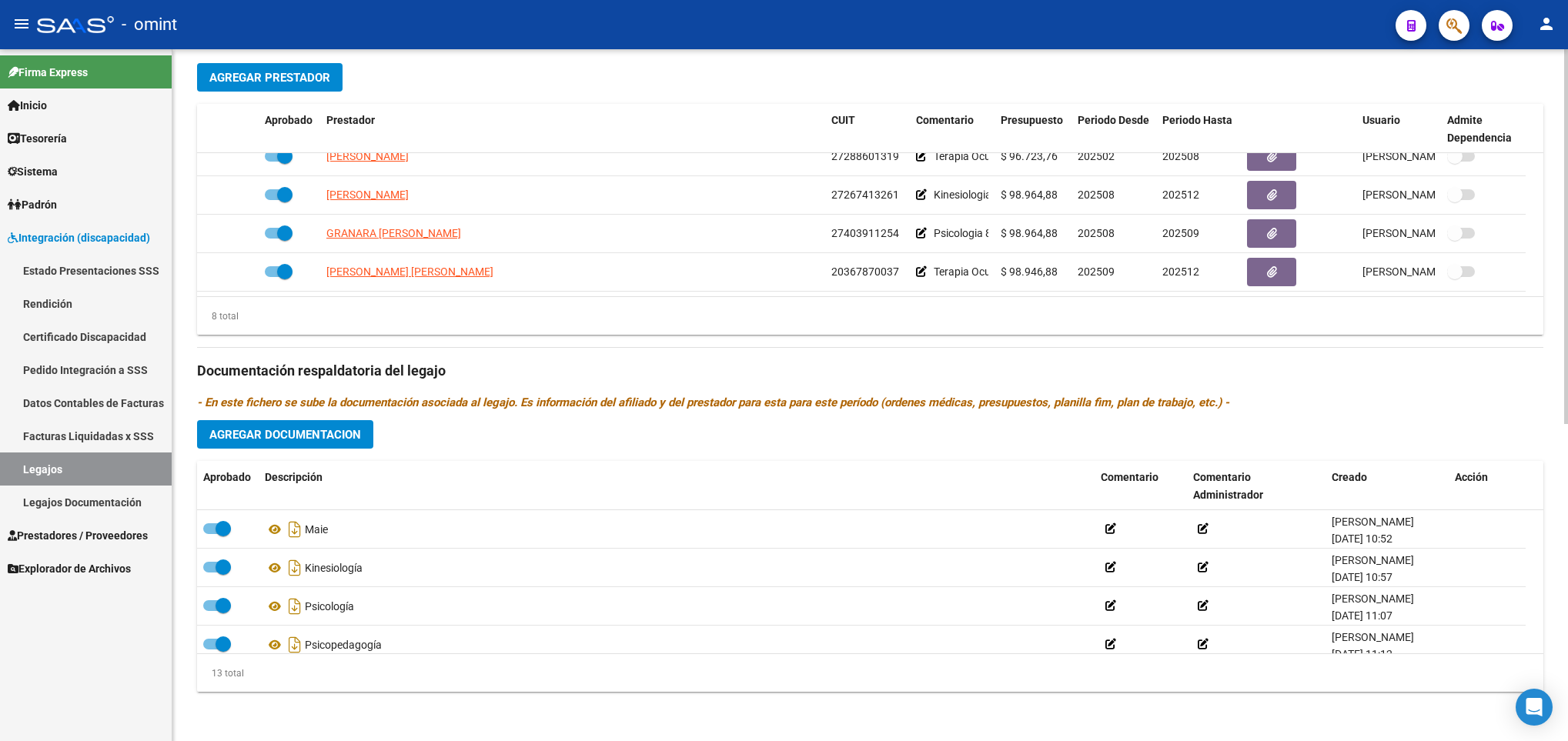
click at [275, 425] on button "Agregar Documentacion" at bounding box center [285, 434] width 176 height 29
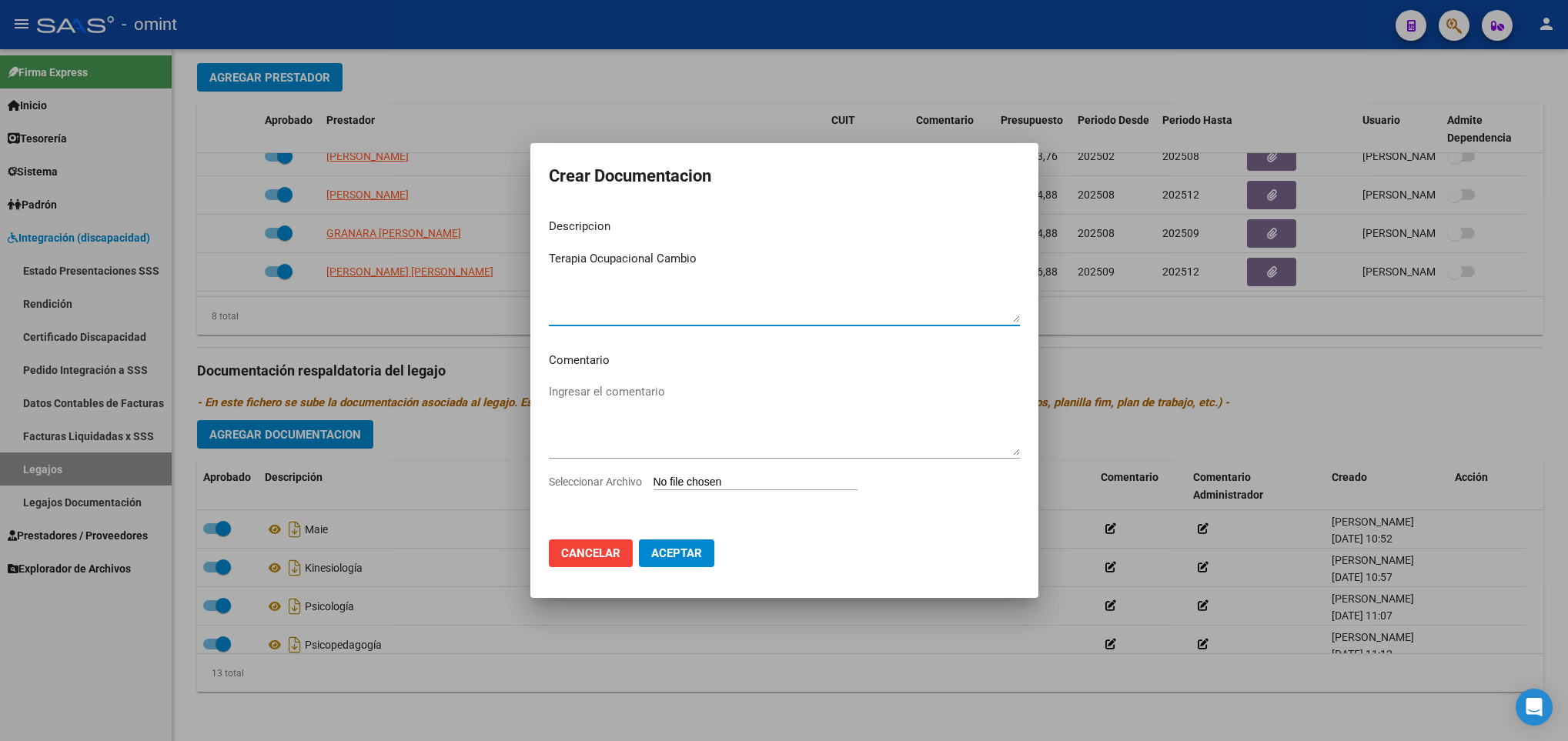
type textarea "Terapia Ocupacional Cambio"
click at [772, 476] on input "Seleccionar Archivo" at bounding box center [755, 483] width 204 height 15
type input "C:\fakepath\1784754201_25082702040_conf-prest-form007.pdf"
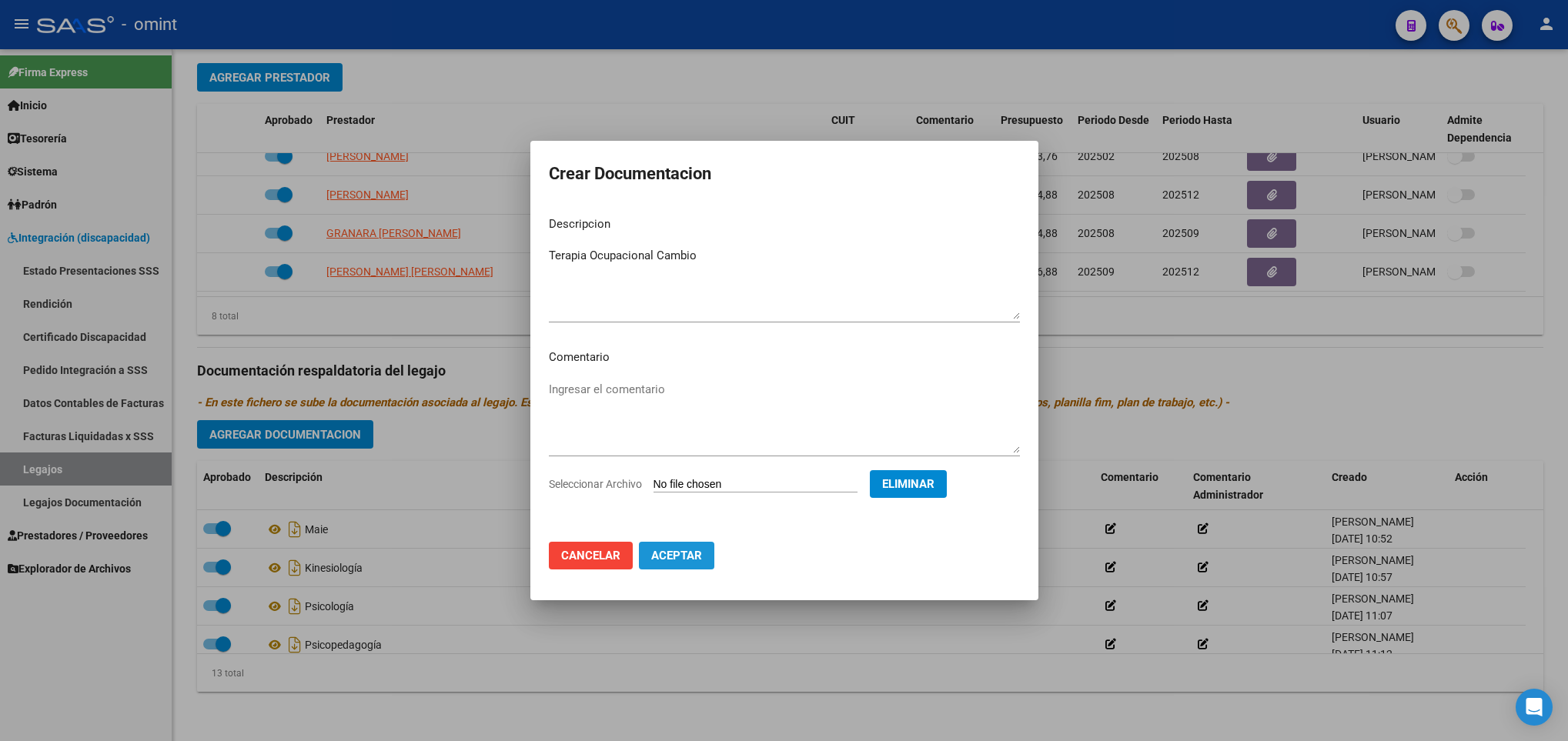
click at [675, 554] on span "Aceptar" at bounding box center [676, 555] width 51 height 14
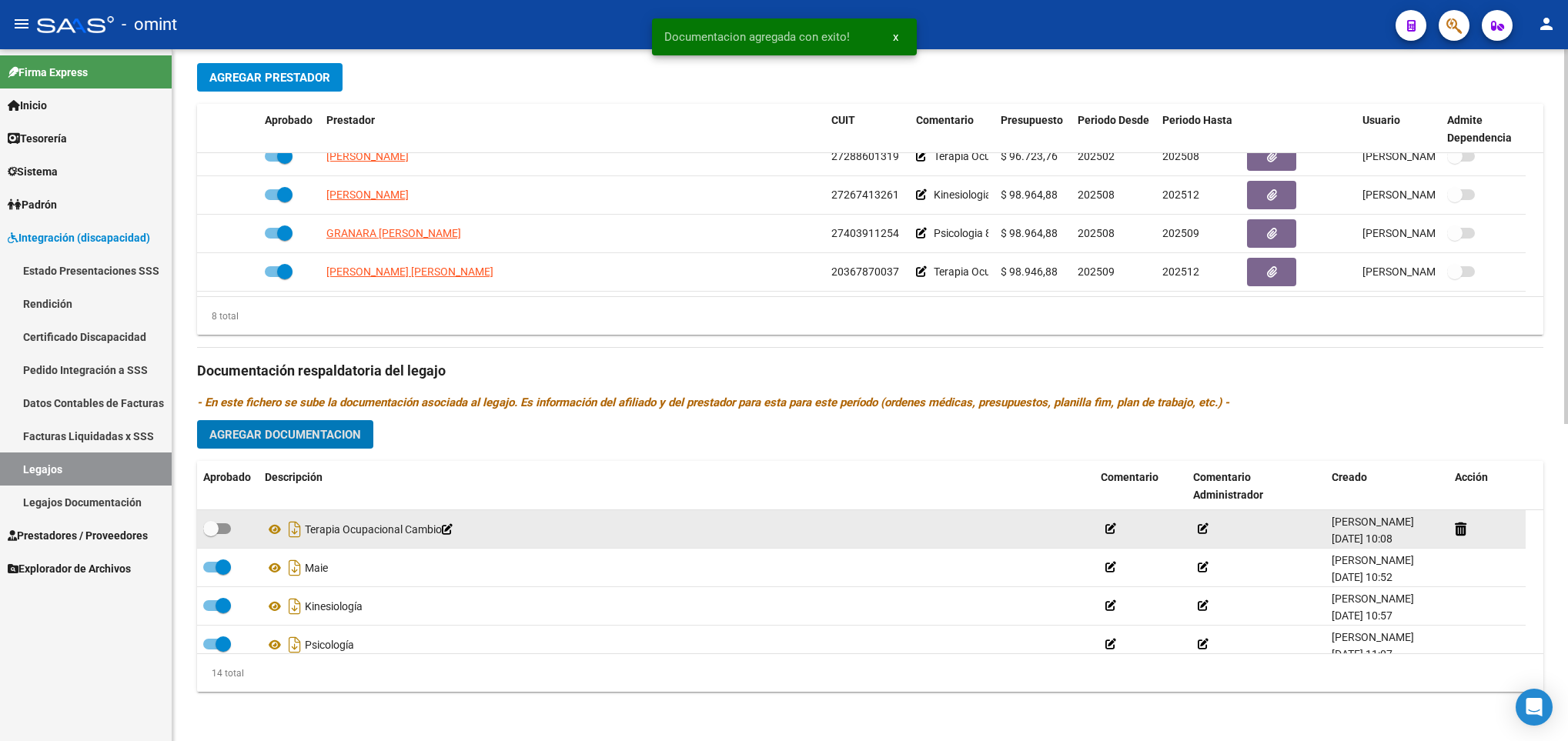
click at [240, 527] on div at bounding box center [228, 529] width 49 height 20
click at [231, 525] on div at bounding box center [228, 529] width 49 height 20
click at [224, 527] on span at bounding box center [217, 528] width 28 height 11
click at [211, 534] on input "checkbox" at bounding box center [210, 534] width 1 height 1
checkbox input "true"
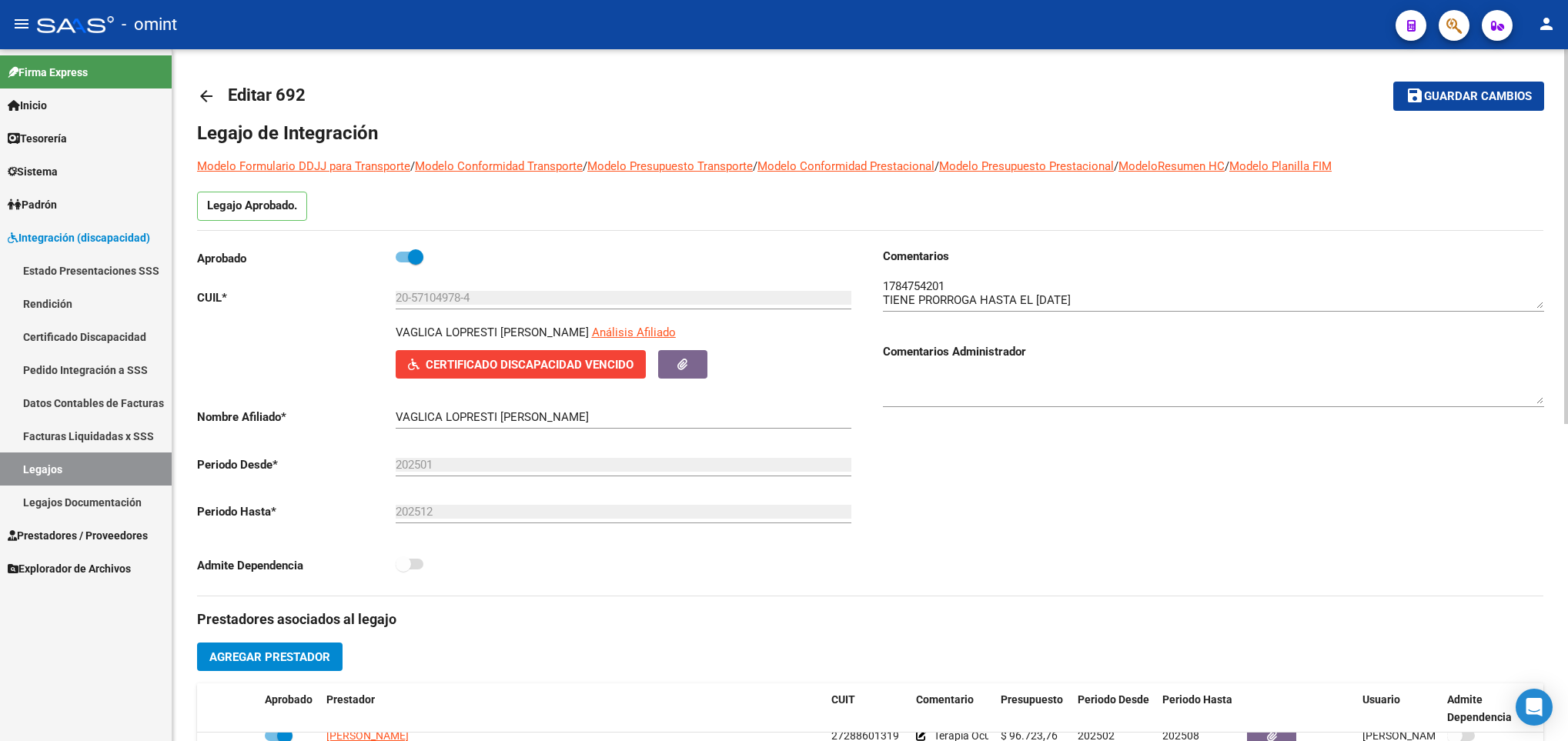
scroll to position [0, 0]
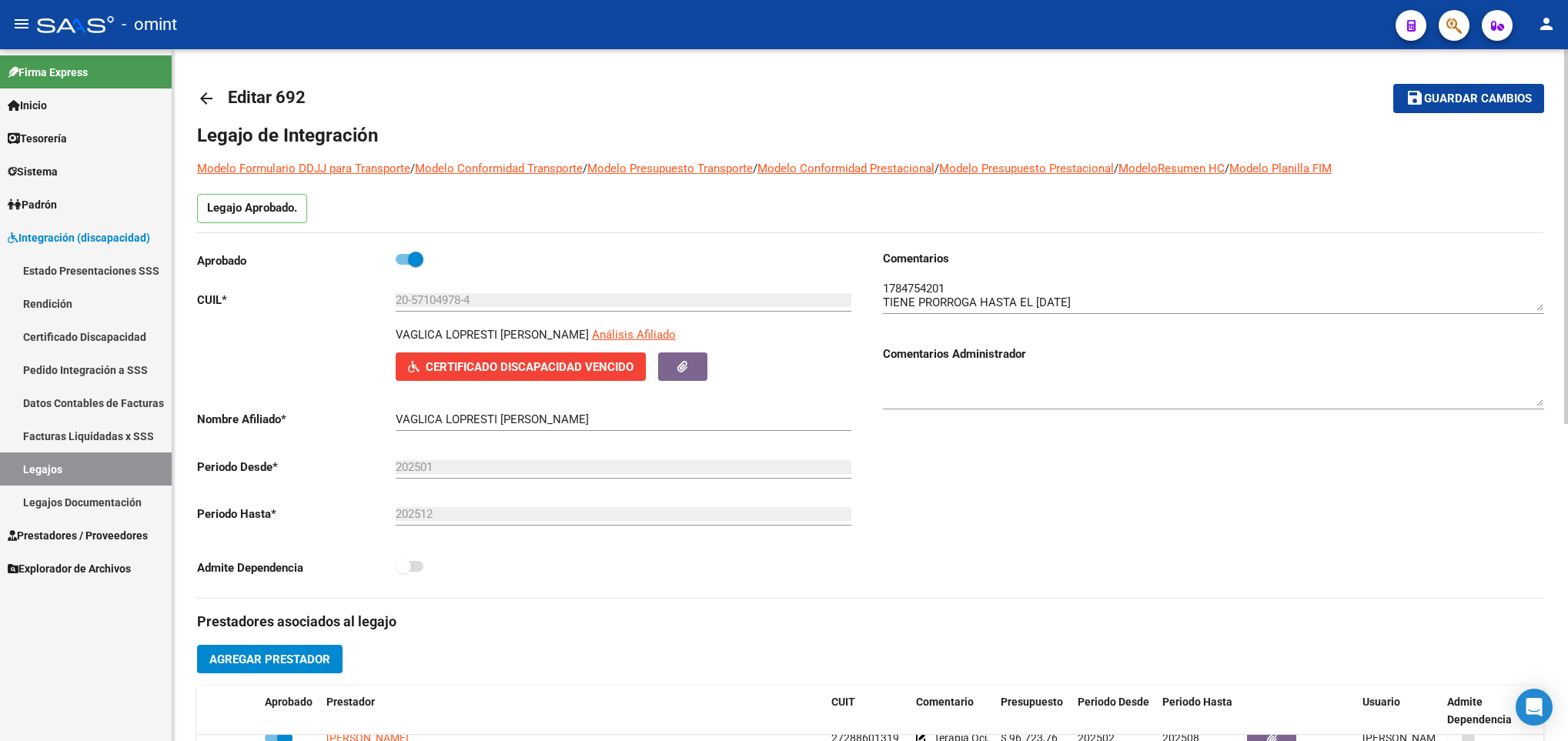
click at [1462, 89] on button "save Guardar cambios" at bounding box center [1469, 98] width 151 height 29
click at [210, 93] on mat-icon "arrow_back" at bounding box center [206, 99] width 18 height 18
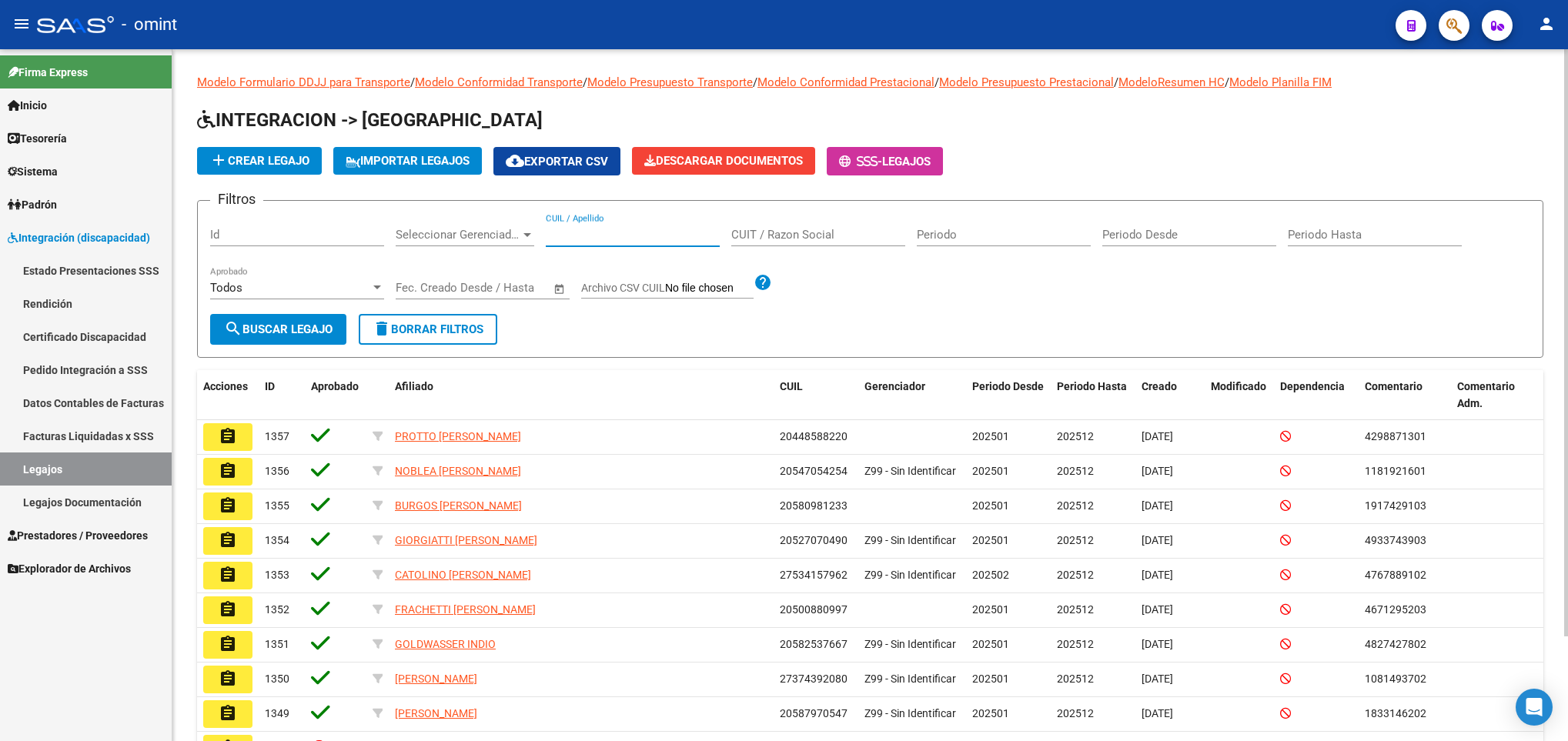
click at [622, 238] on input "CUIL / Apellido" at bounding box center [633, 234] width 174 height 14
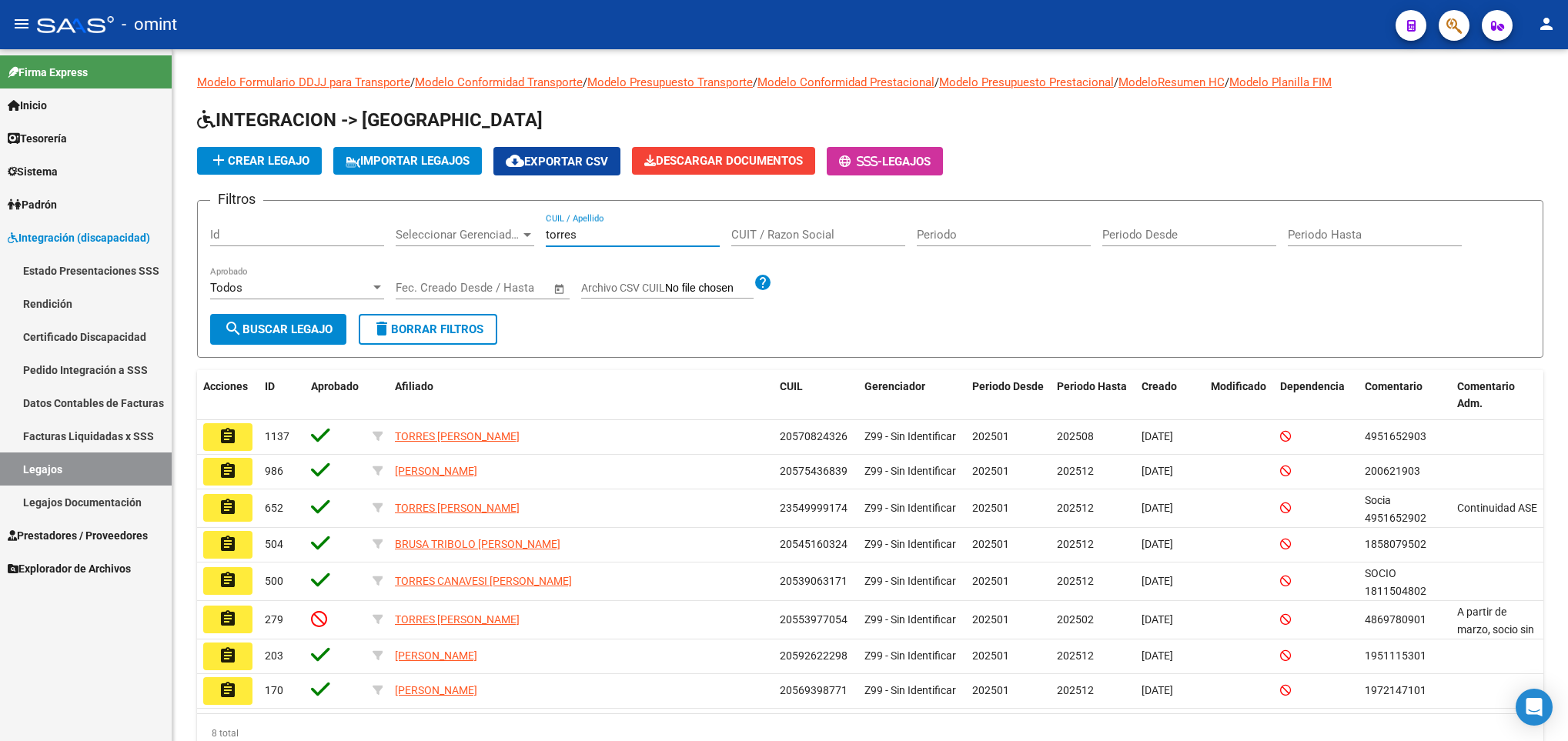
type input "torres"
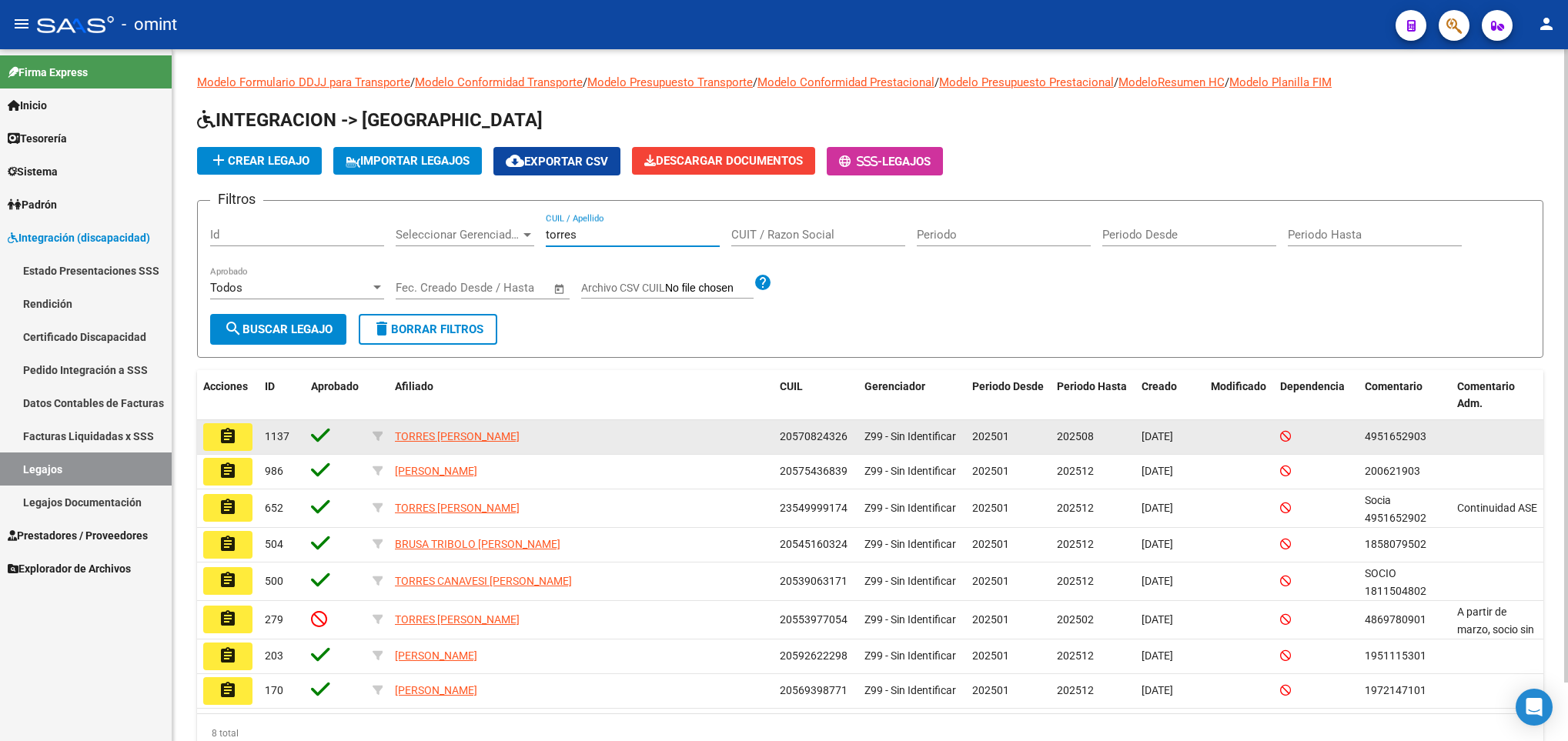
click at [236, 443] on mat-icon "assignment" at bounding box center [228, 436] width 18 height 18
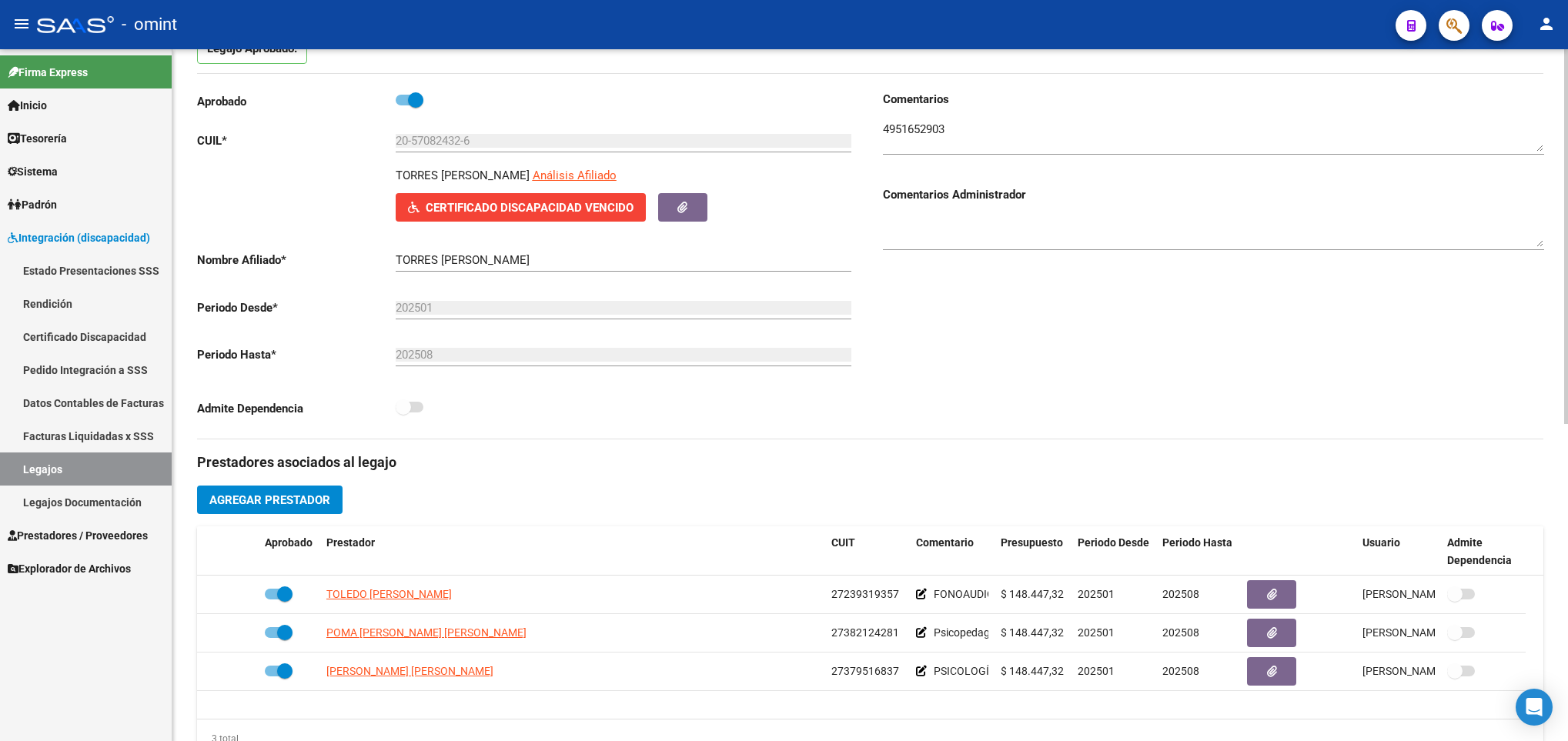
scroll to position [231, 0]
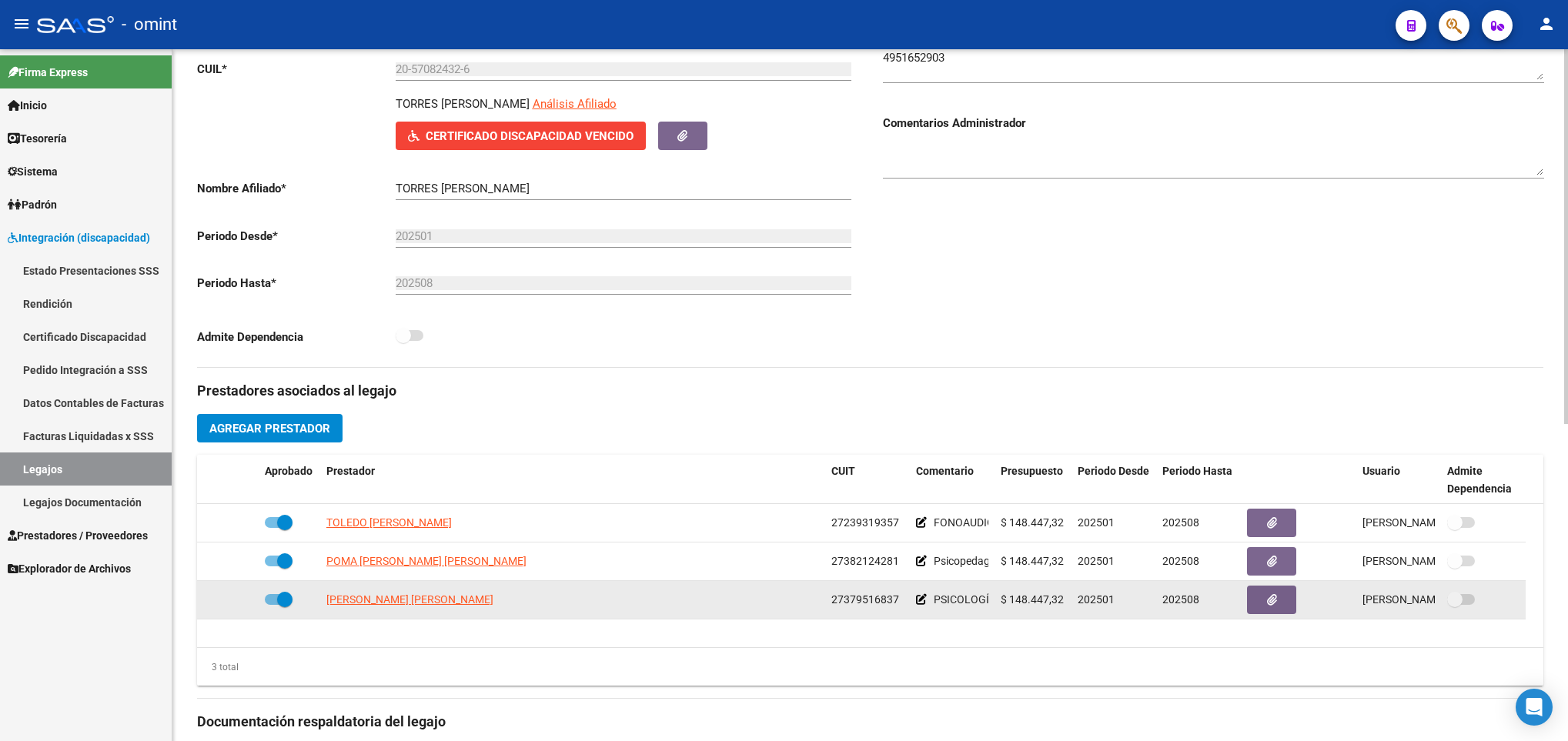
click at [285, 605] on span at bounding box center [284, 599] width 16 height 16
click at [273, 605] on input "checkbox" at bounding box center [272, 605] width 1 height 1
checkbox input "false"
click at [237, 601] on icon at bounding box center [236, 599] width 11 height 11
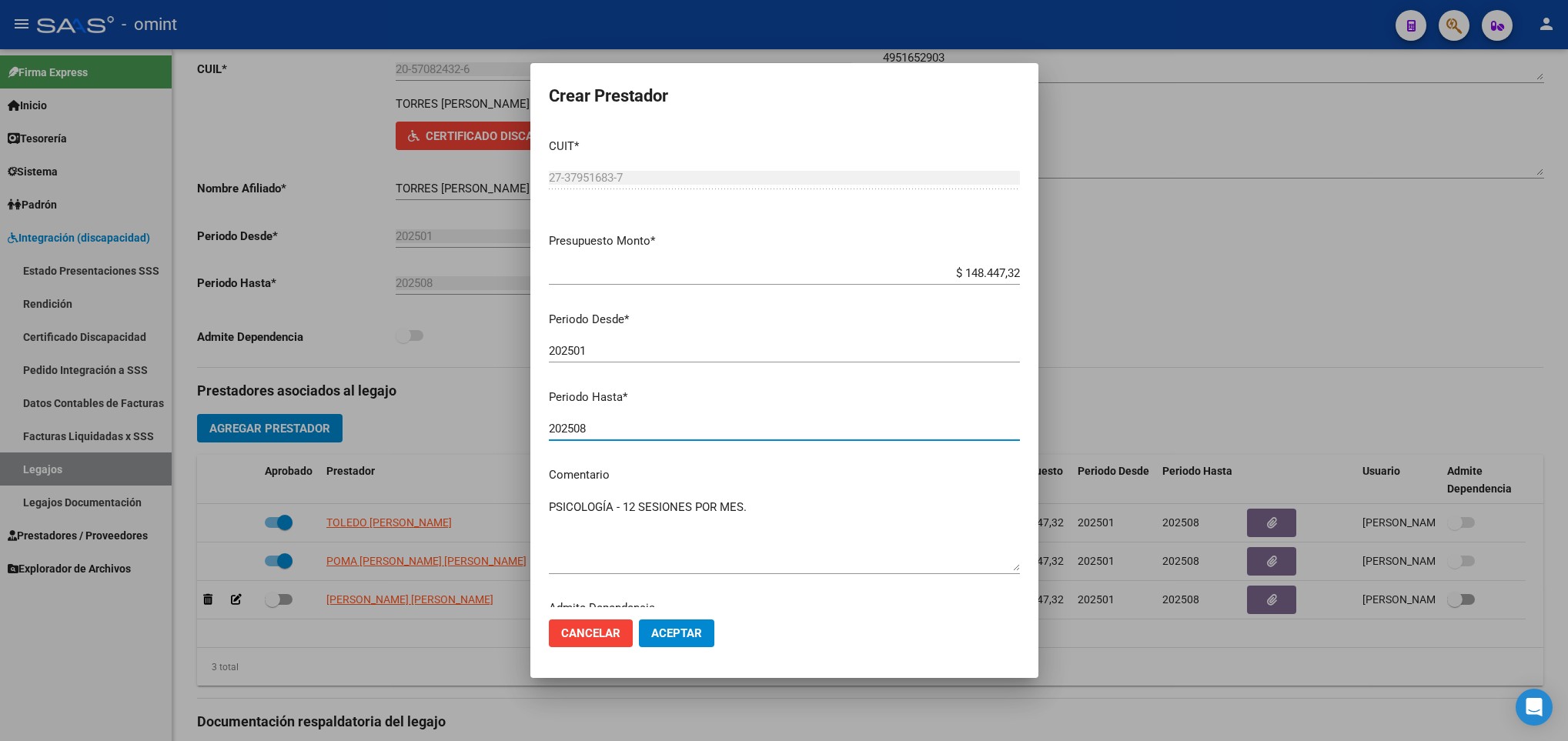
click at [717, 428] on input "202508" at bounding box center [784, 428] width 471 height 14
type input "202510"
click at [656, 628] on span "Aceptar" at bounding box center [676, 633] width 51 height 14
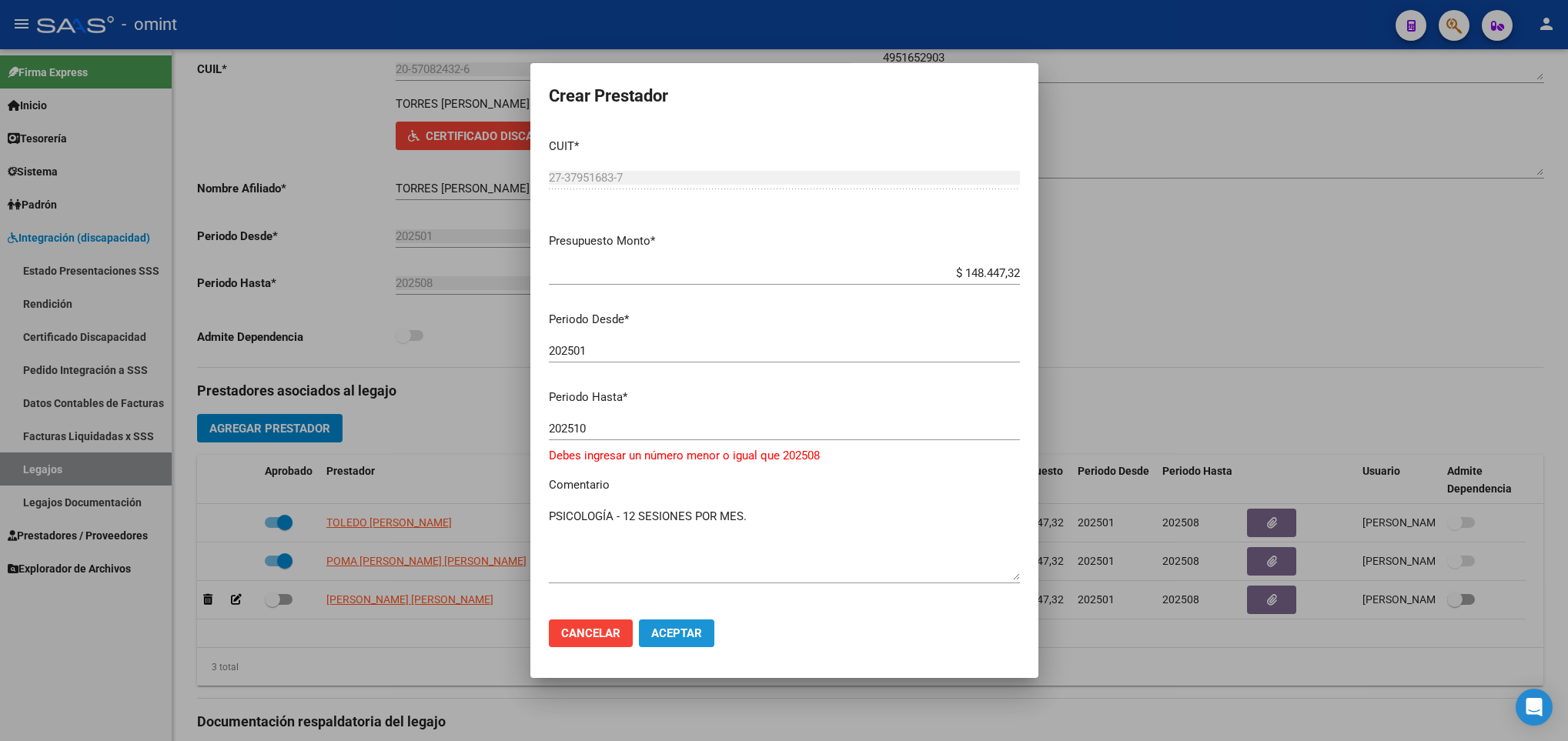
drag, startPoint x: 668, startPoint y: 637, endPoint x: 670, endPoint y: 647, distance: 10.2
click at [670, 645] on button "Aceptar" at bounding box center [676, 633] width 76 height 28
click at [633, 426] on input "202510" at bounding box center [784, 428] width 471 height 14
click at [584, 639] on span "Cancelar" at bounding box center [591, 633] width 59 height 14
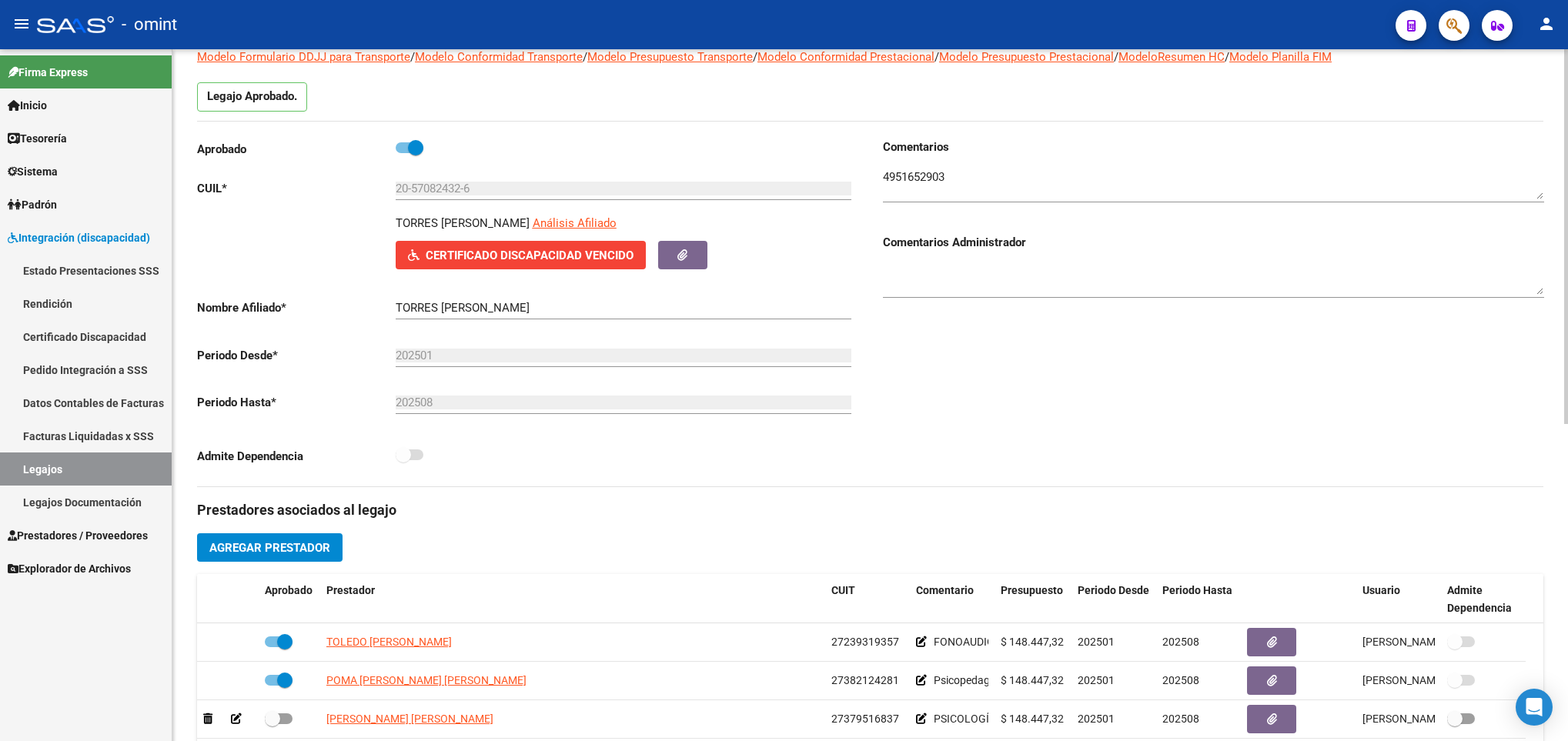
scroll to position [346, 0]
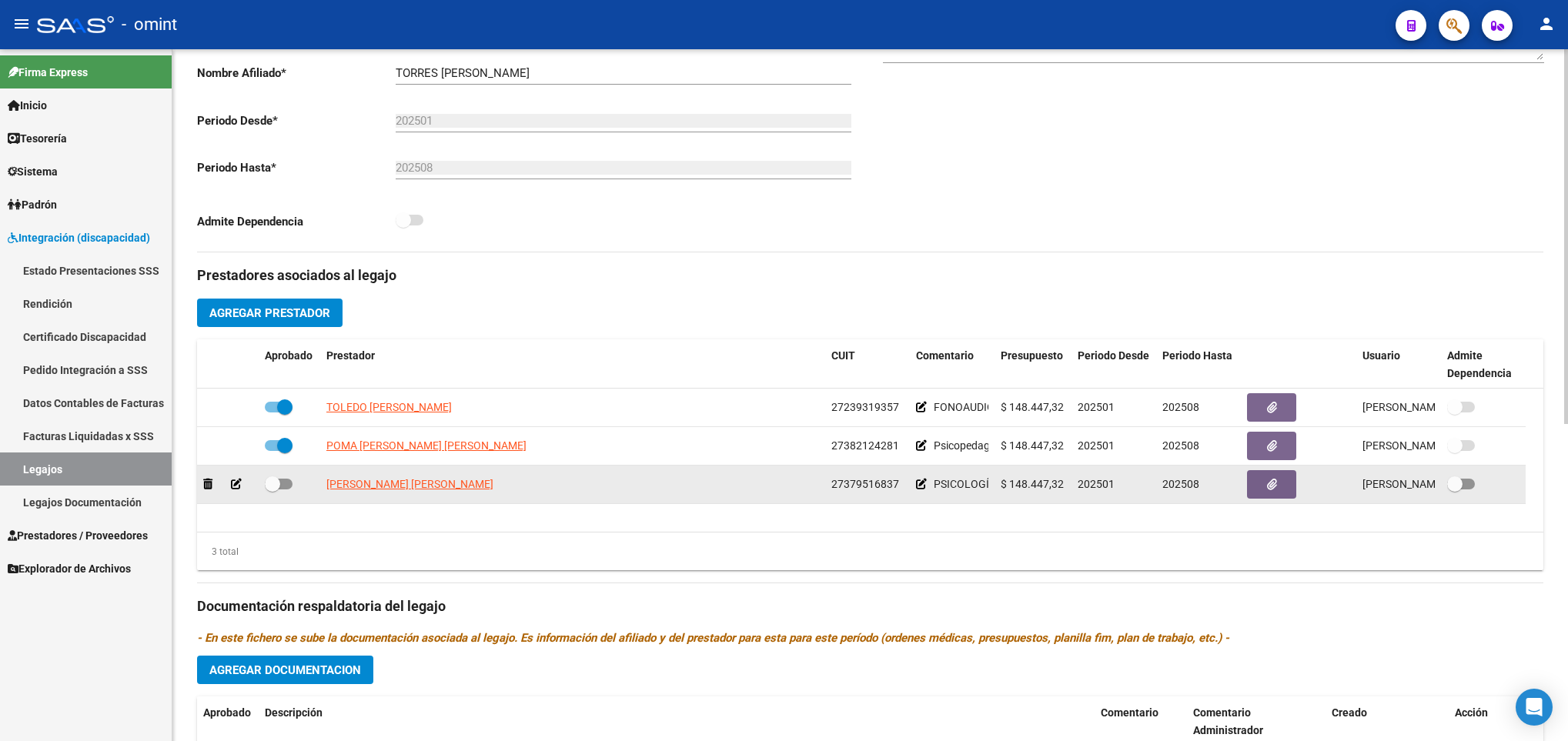
click at [273, 485] on span at bounding box center [272, 484] width 16 height 16
click at [273, 490] on input "checkbox" at bounding box center [272, 490] width 1 height 1
checkbox input "true"
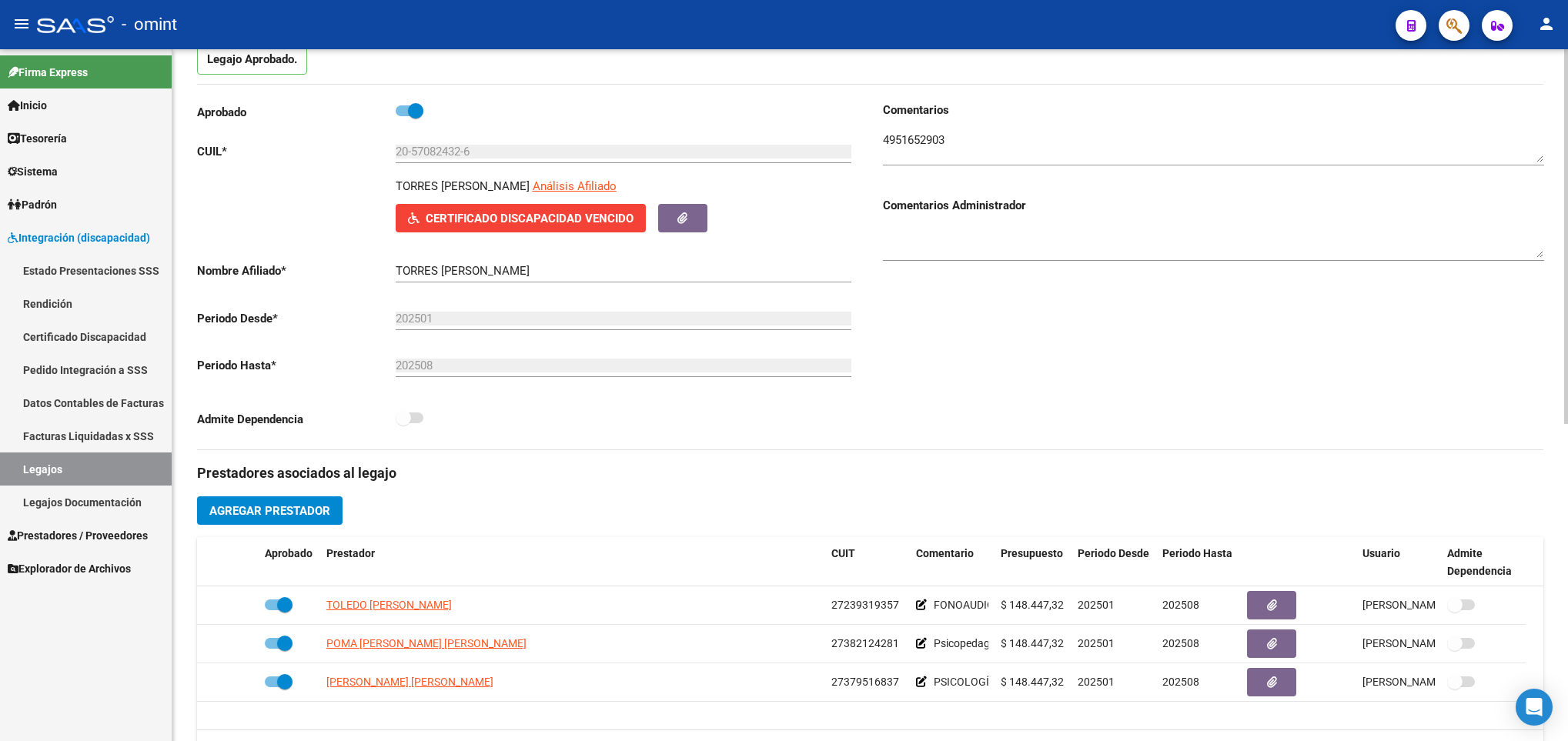
scroll to position [0, 0]
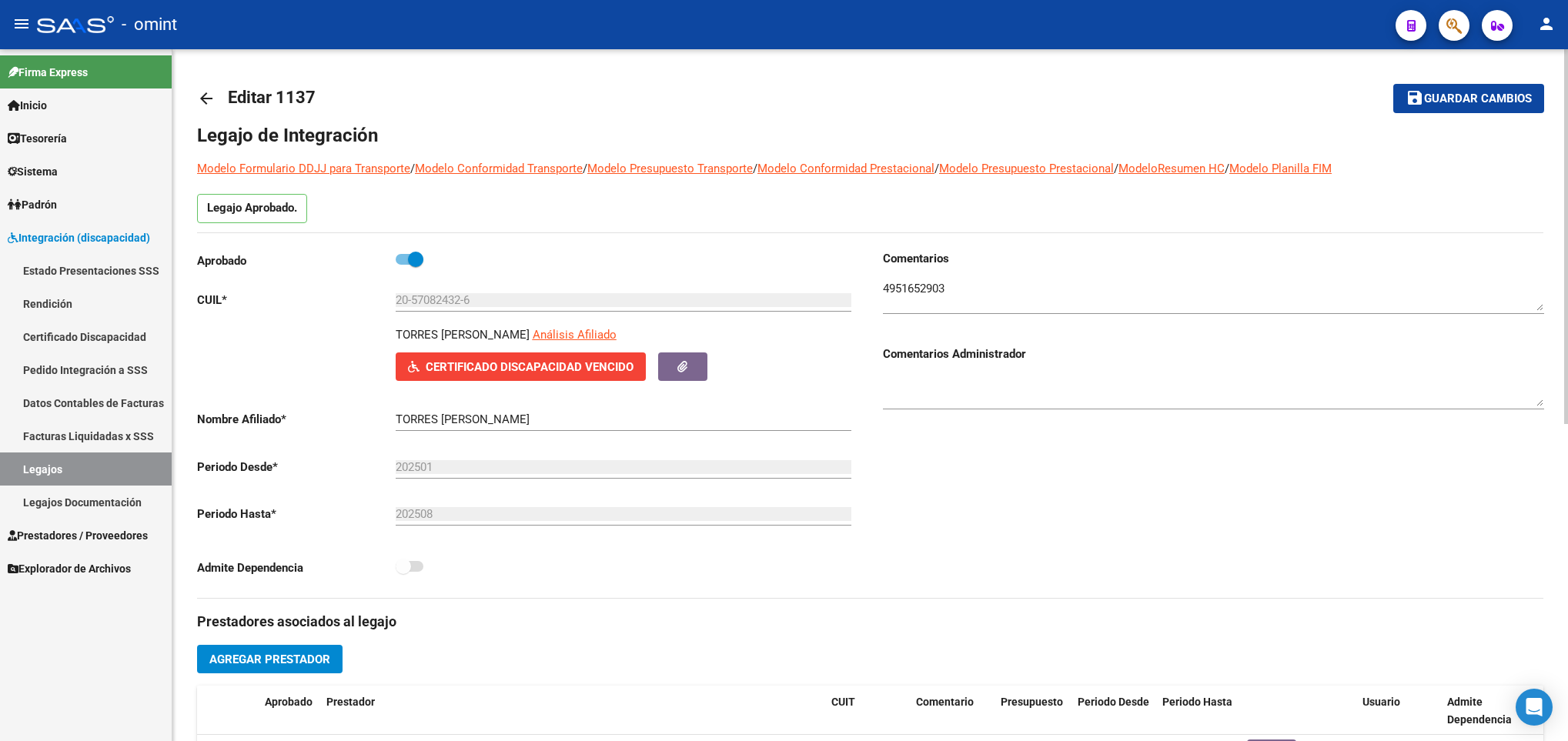
click at [220, 91] on link "arrow_back" at bounding box center [212, 98] width 30 height 36
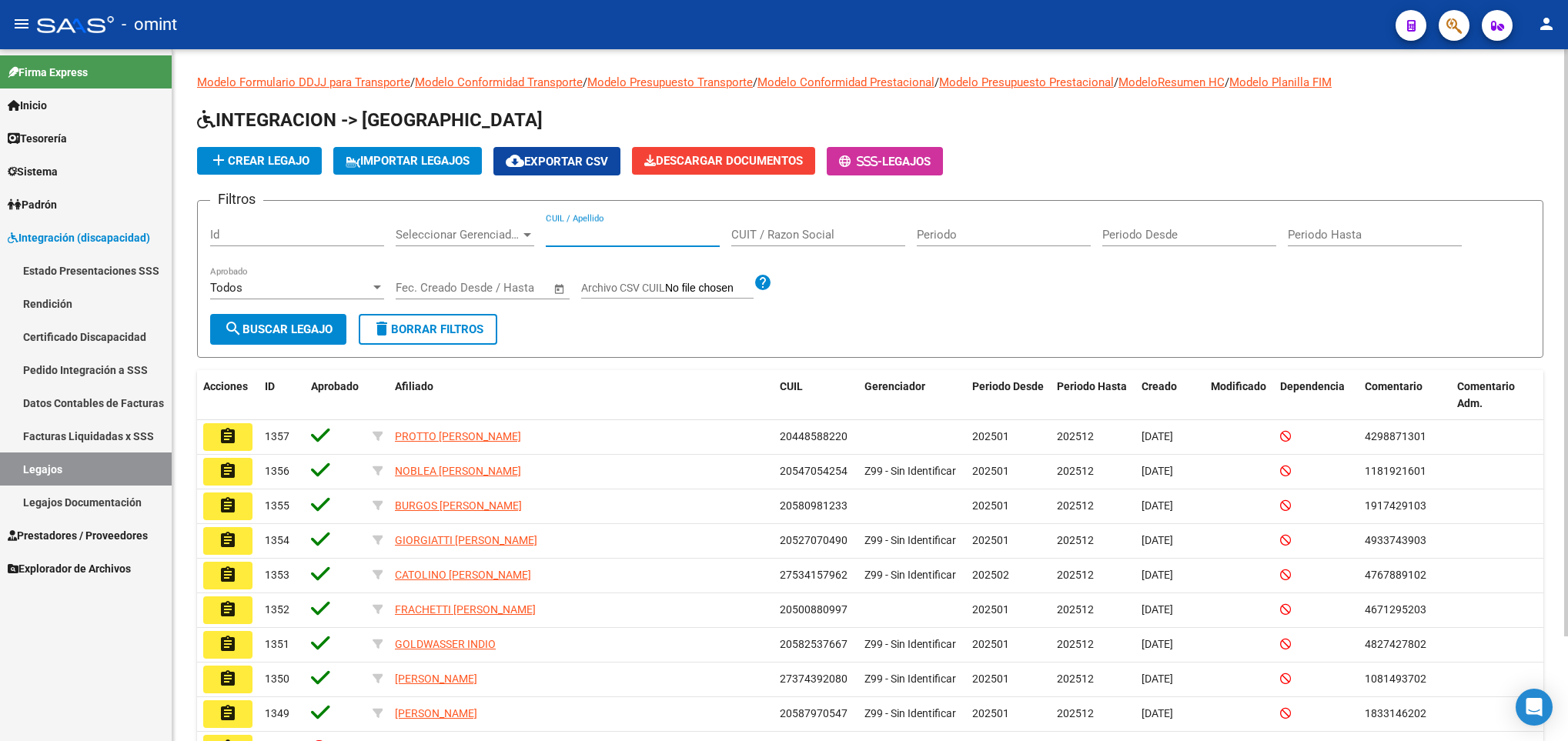
click at [625, 231] on input "CUIL / Apellido" at bounding box center [633, 234] width 174 height 14
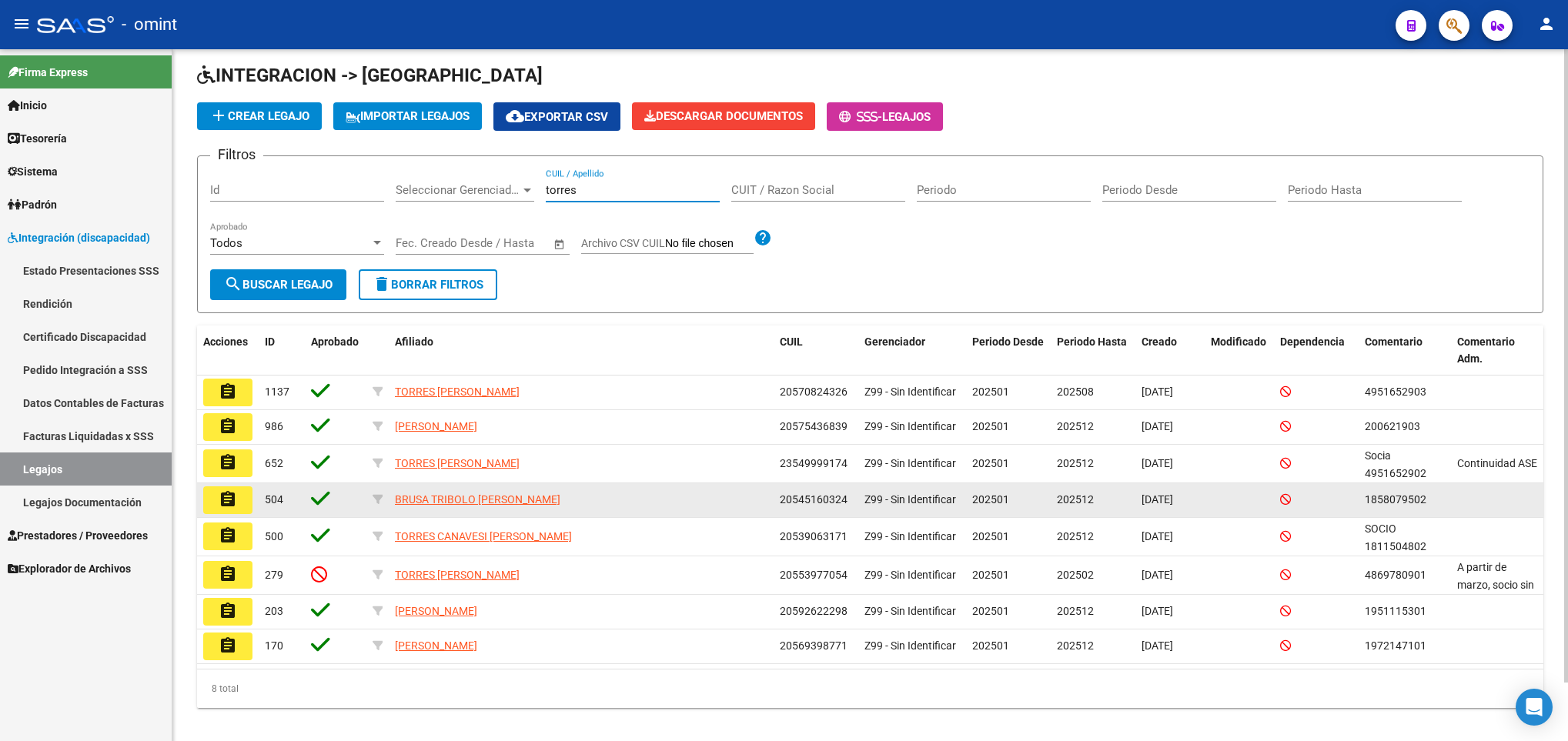
scroll to position [63, 0]
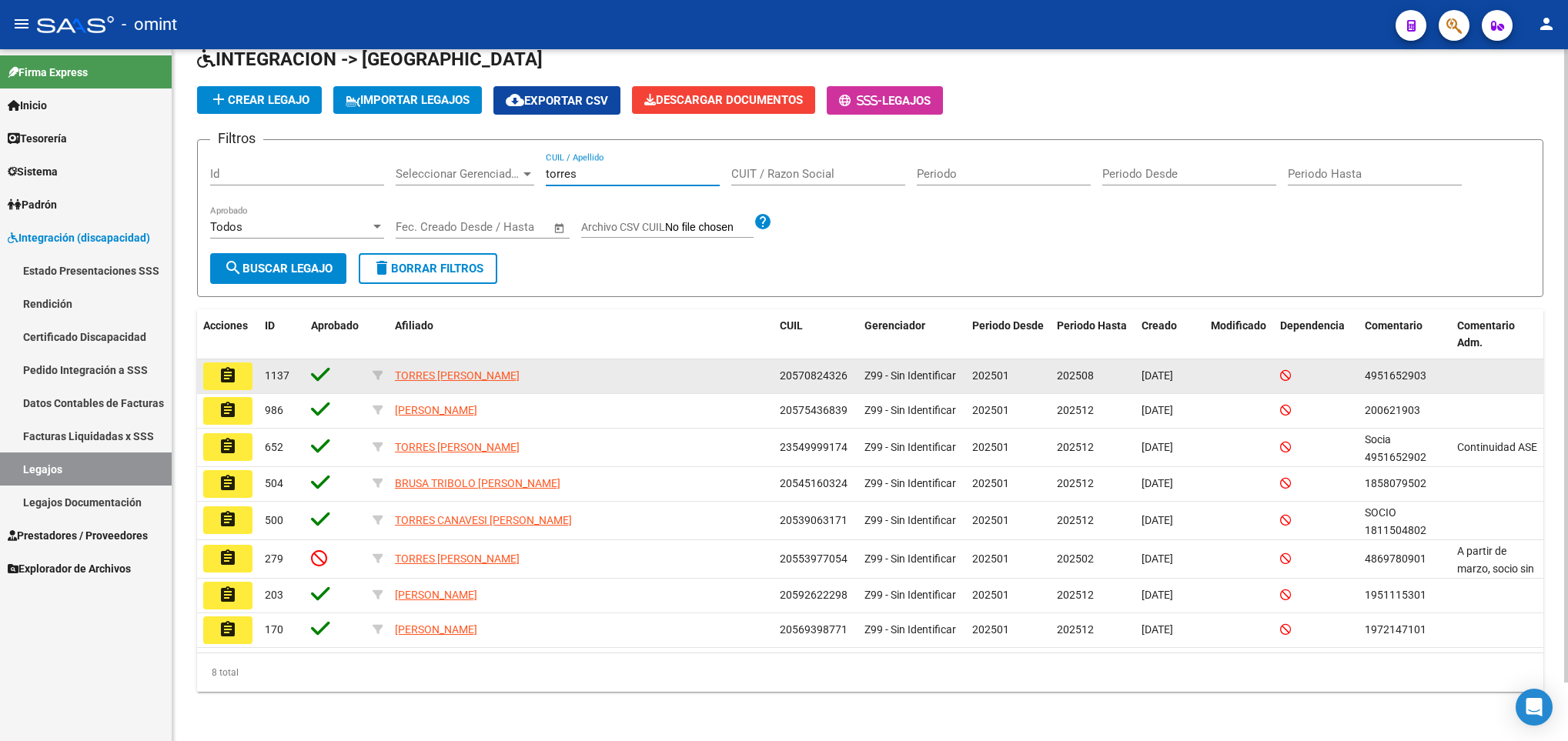
type input "torres"
drag, startPoint x: 847, startPoint y: 379, endPoint x: 750, endPoint y: 372, distance: 97.3
click at [750, 372] on div "assignment 1137 TORRES DANTE LAUTARO 20570824326 Z99 - Sin Identificar 202501 2…" at bounding box center [870, 376] width 1346 height 35
copy div "20570824326"
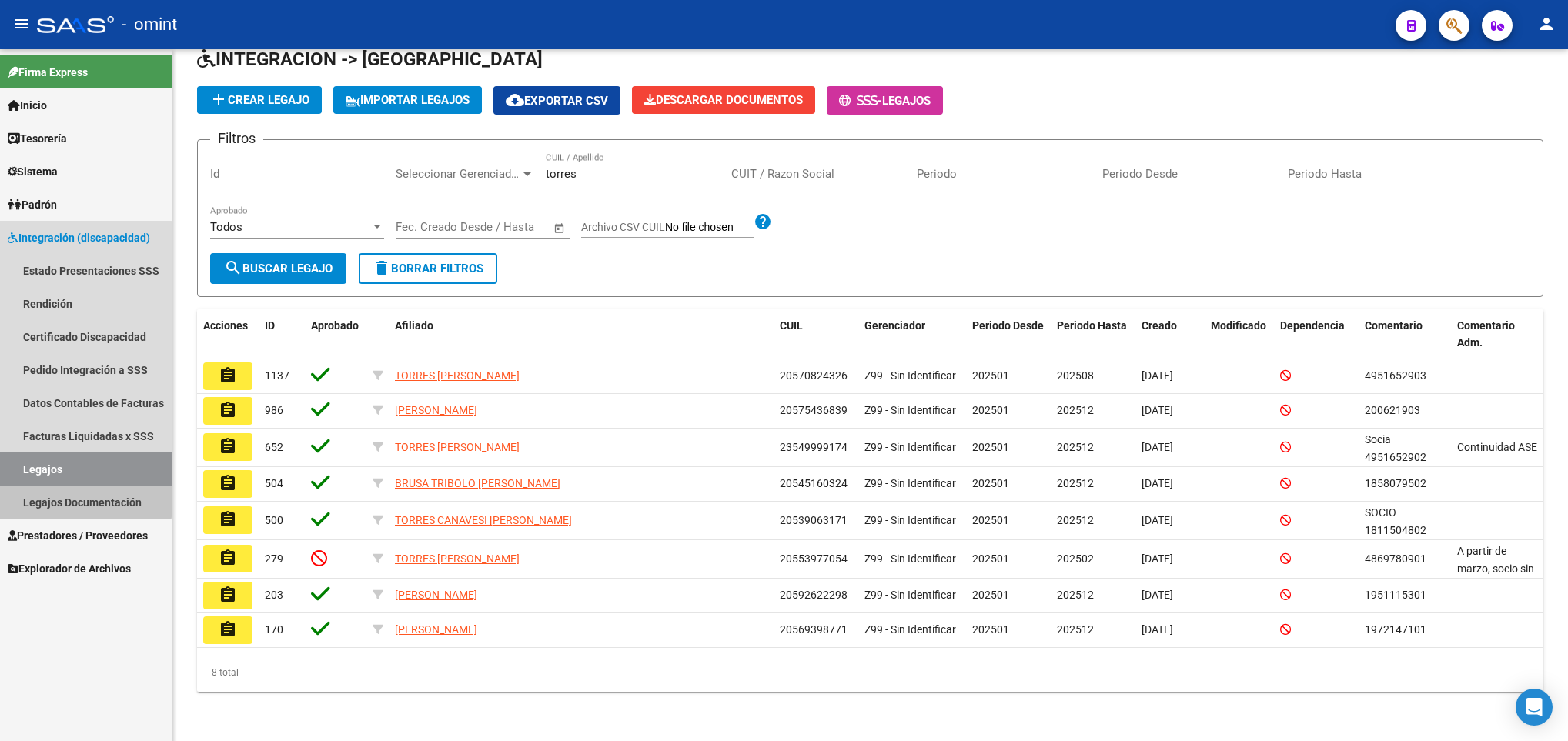
click at [74, 492] on link "Legajos Documentación" at bounding box center [85, 502] width 172 height 33
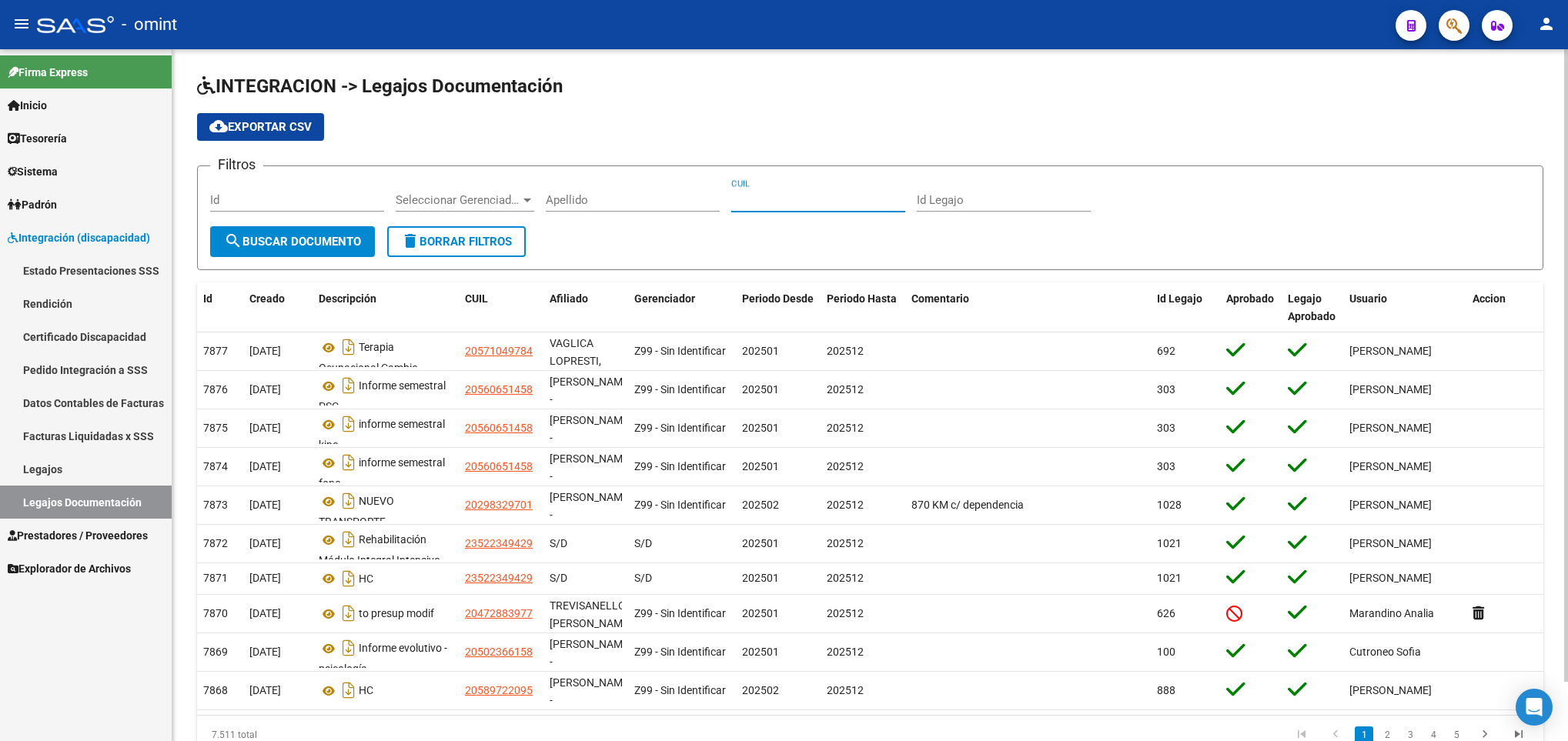
click at [765, 207] on input "CUIL" at bounding box center [819, 200] width 174 height 14
paste input "20570824326"
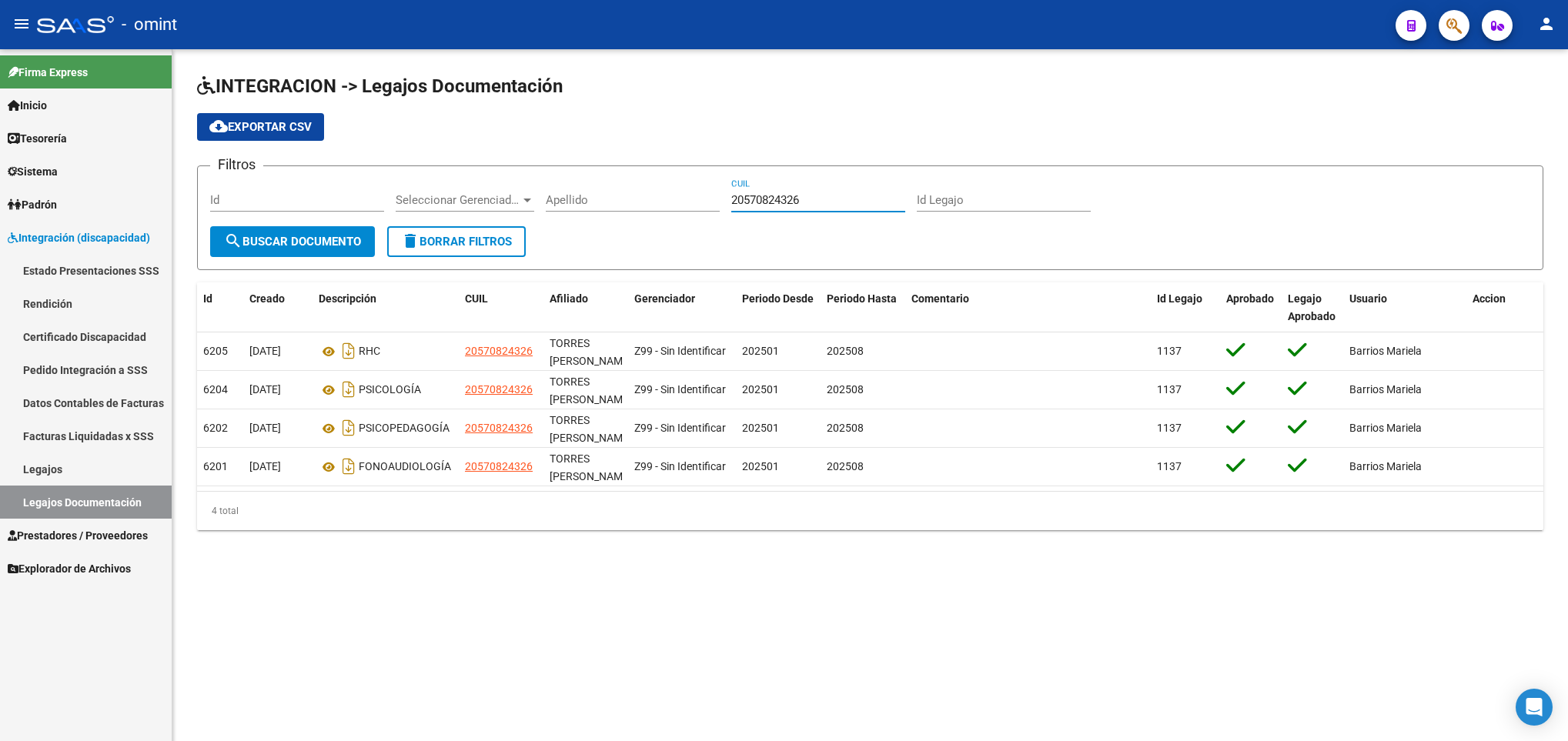
type input "20570824326"
click at [77, 139] on link "Tesorería" at bounding box center [85, 138] width 172 height 33
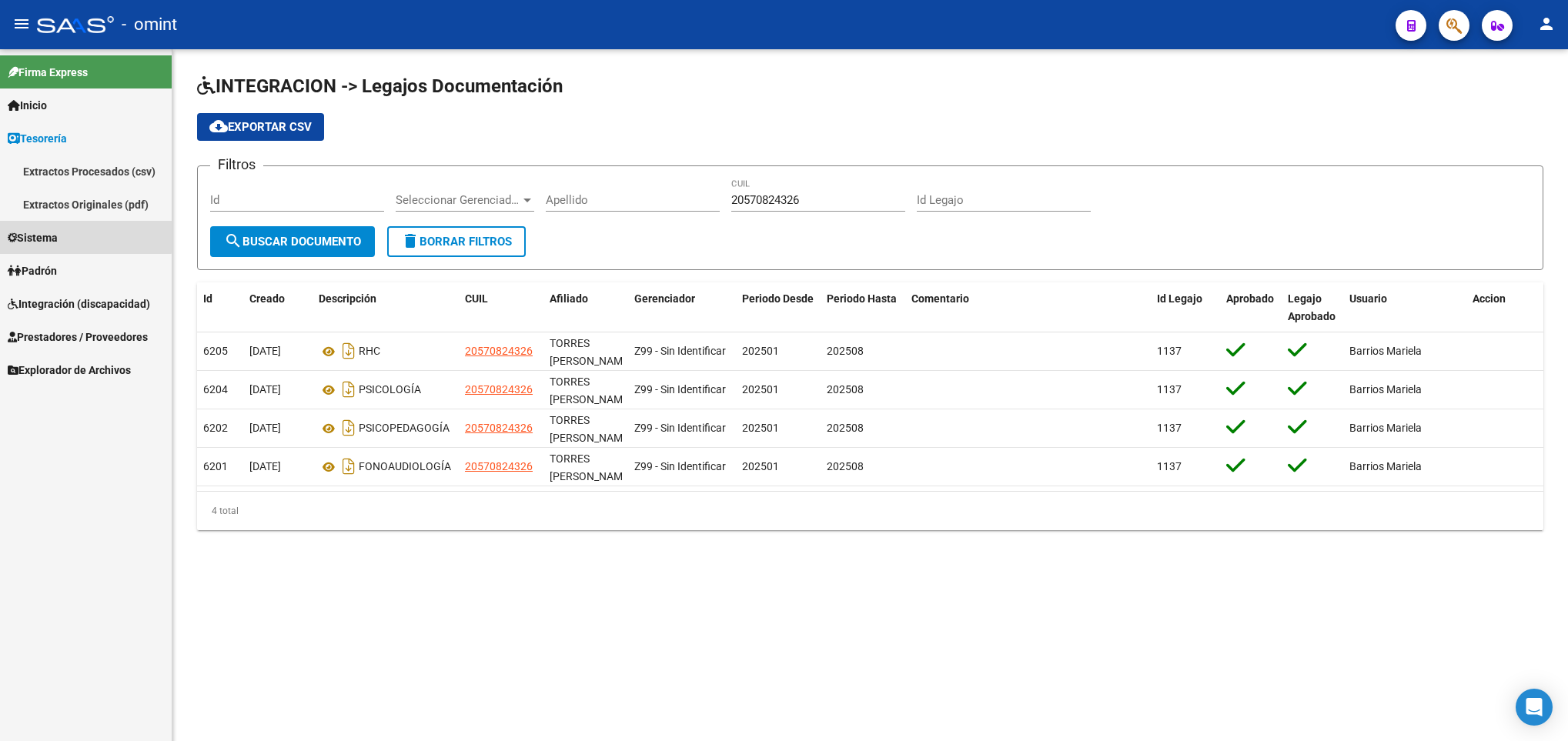
click at [79, 236] on link "Sistema" at bounding box center [85, 237] width 172 height 33
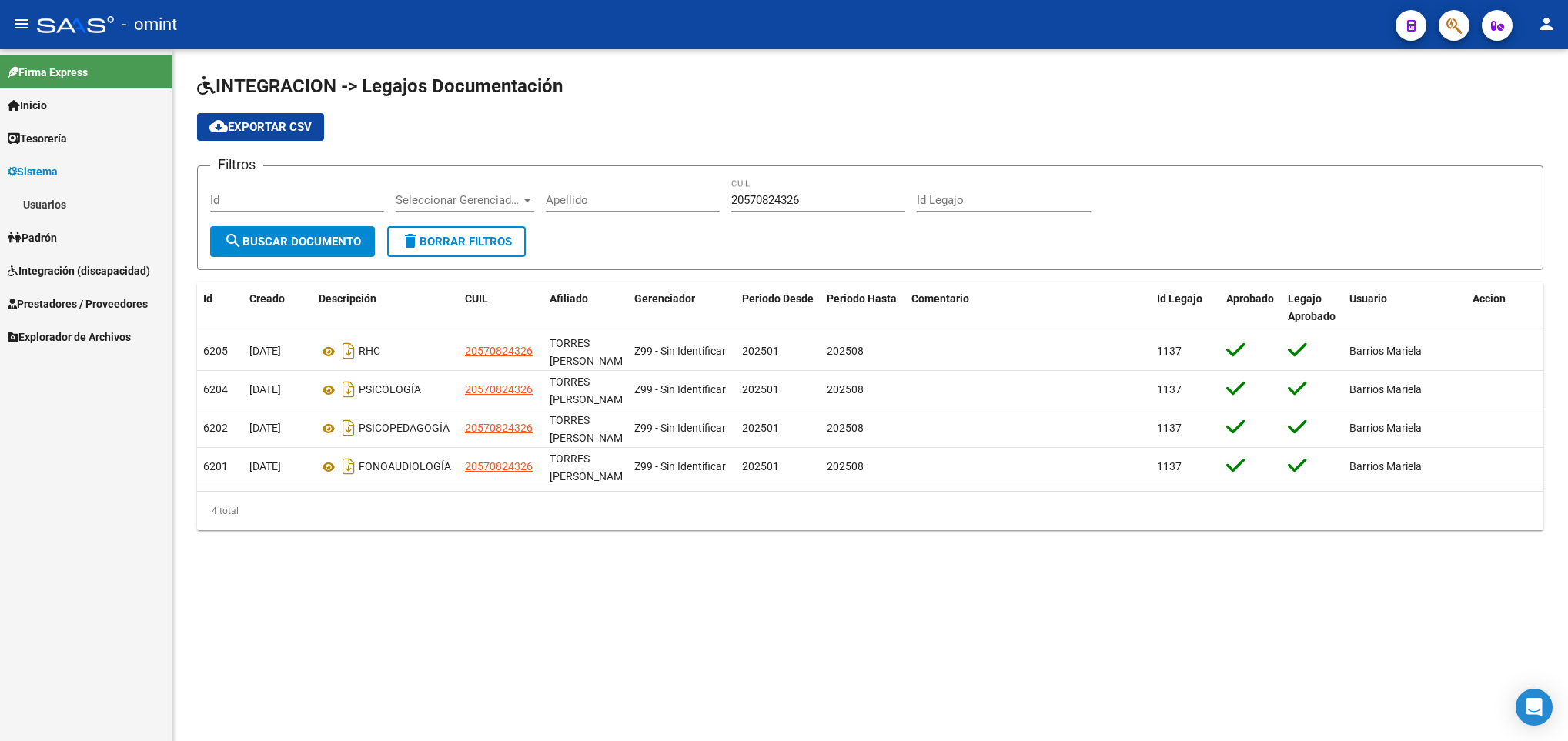
click at [79, 197] on link "Usuarios" at bounding box center [85, 205] width 172 height 33
click at [53, 301] on span "Padrón" at bounding box center [32, 304] width 49 height 17
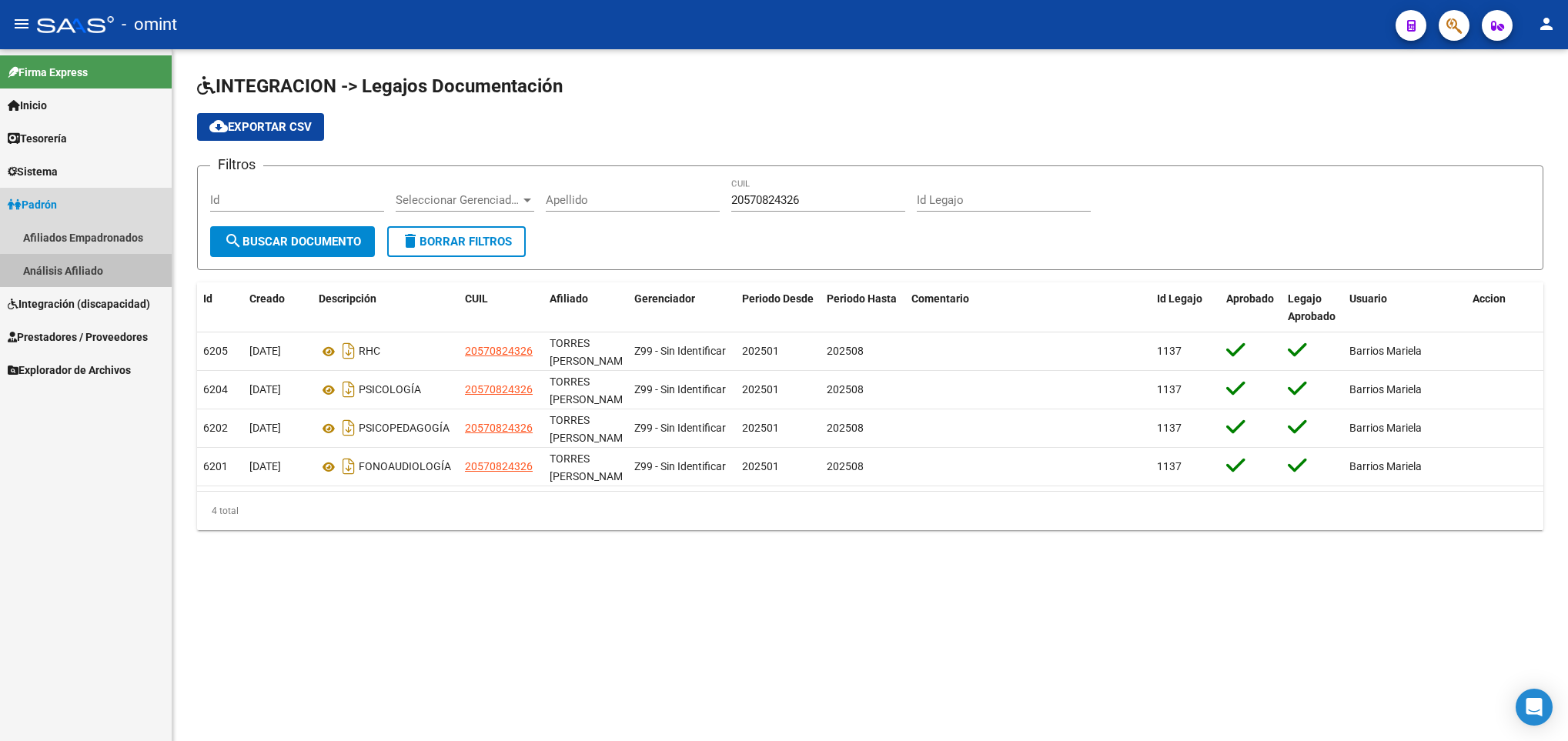
click at [91, 271] on link "Análisis Afiliado" at bounding box center [85, 270] width 172 height 33
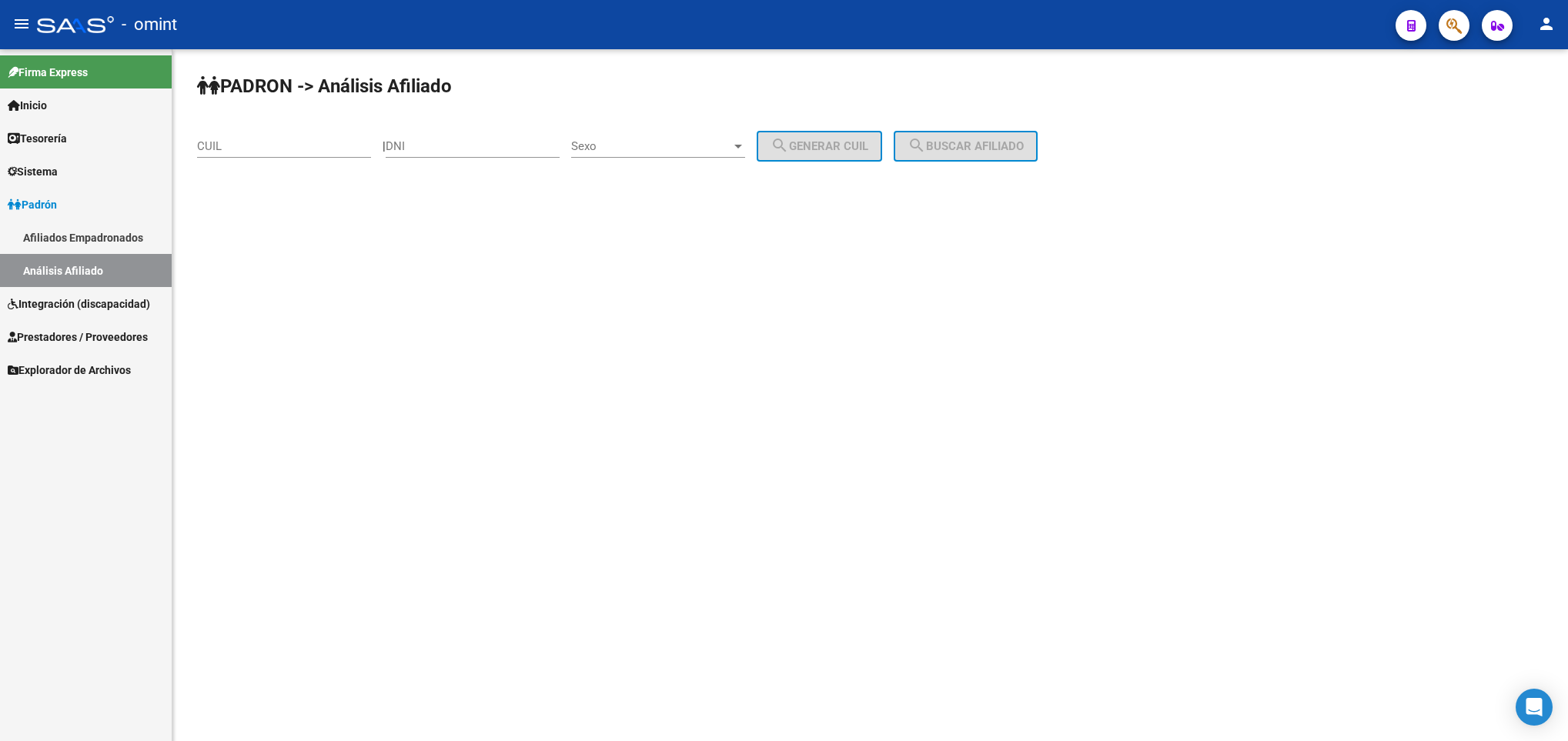
click at [233, 143] on input "CUIL" at bounding box center [284, 146] width 174 height 14
paste input "20-57082432-6"
type input "20-57082432-6"
click at [1014, 141] on span "search Buscar afiliado" at bounding box center [965, 146] width 116 height 14
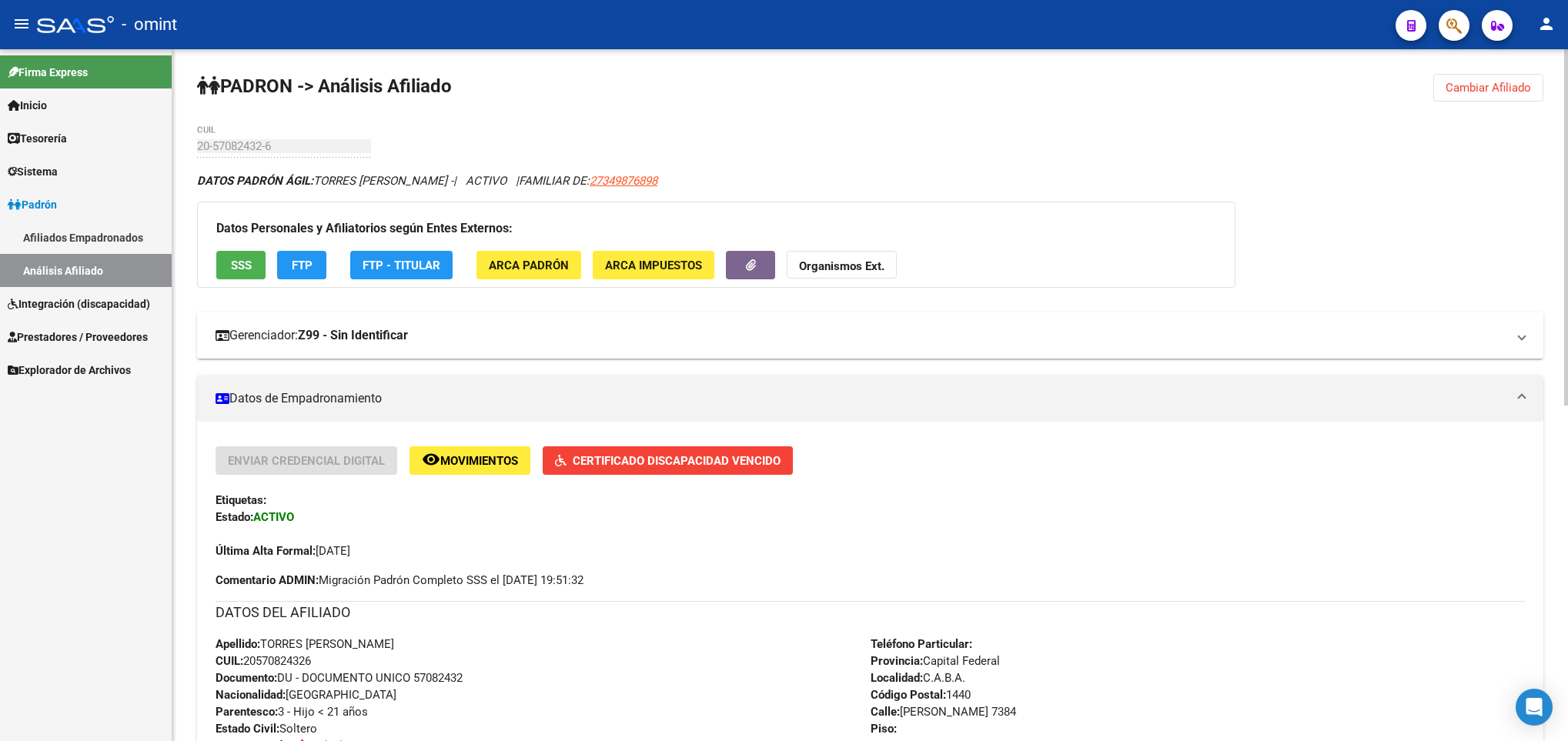
click at [588, 340] on mat-panel-title "Gerenciador: Z99 - Sin Identificar" at bounding box center [860, 335] width 1291 height 17
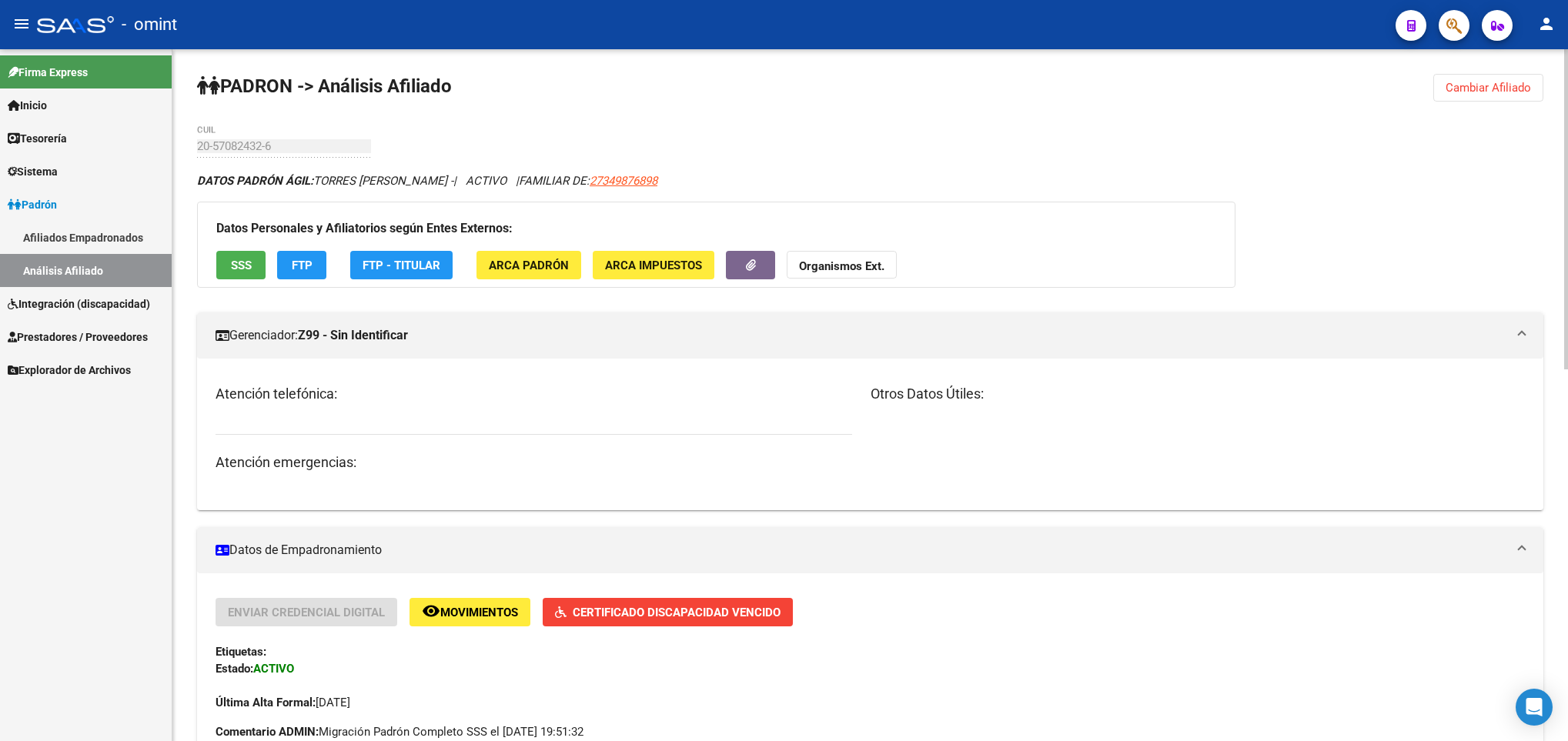
click at [440, 339] on mat-panel-title "Gerenciador: Z99 - Sin Identificar" at bounding box center [860, 335] width 1291 height 17
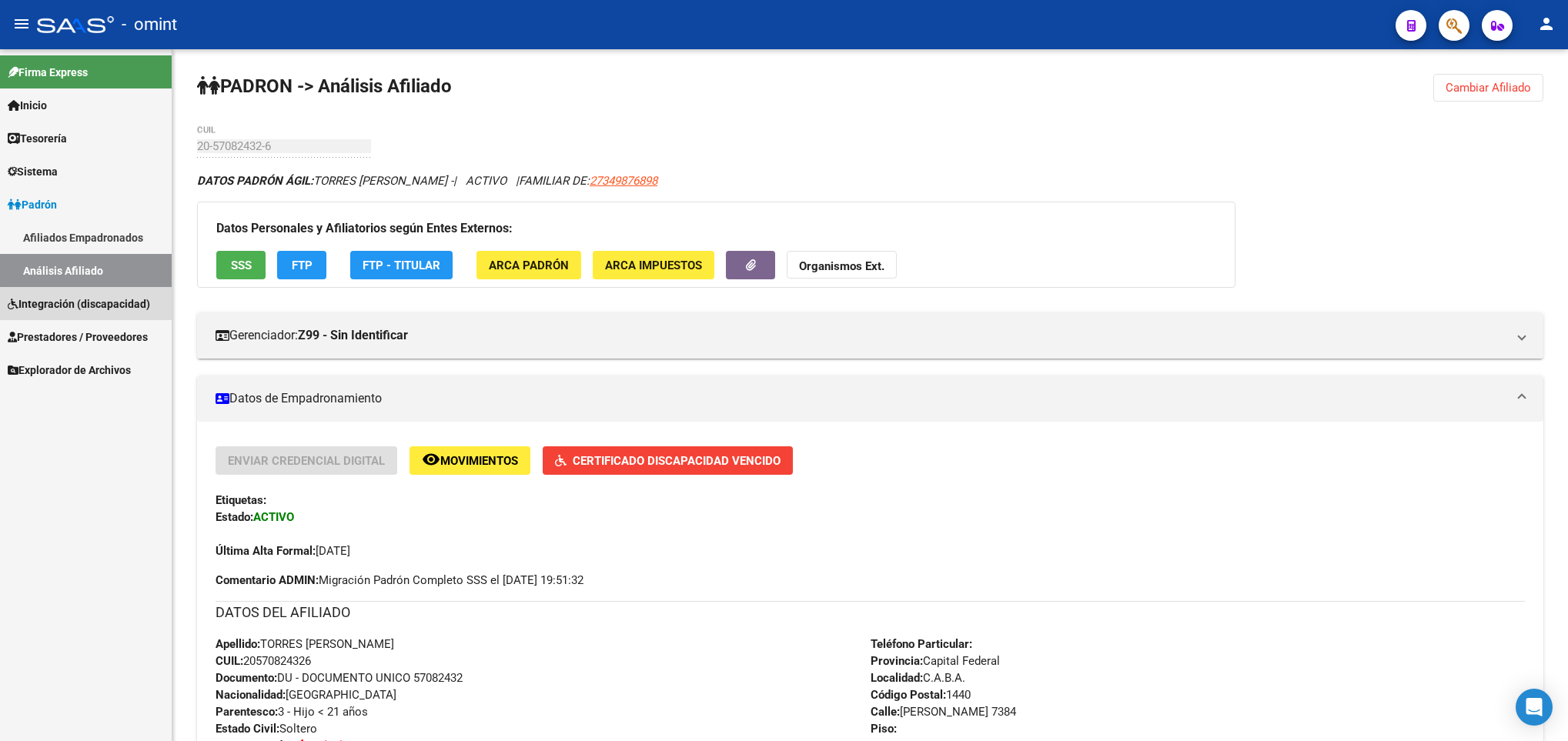
click at [97, 306] on span "Integración (discapacidad)" at bounding box center [78, 304] width 142 height 17
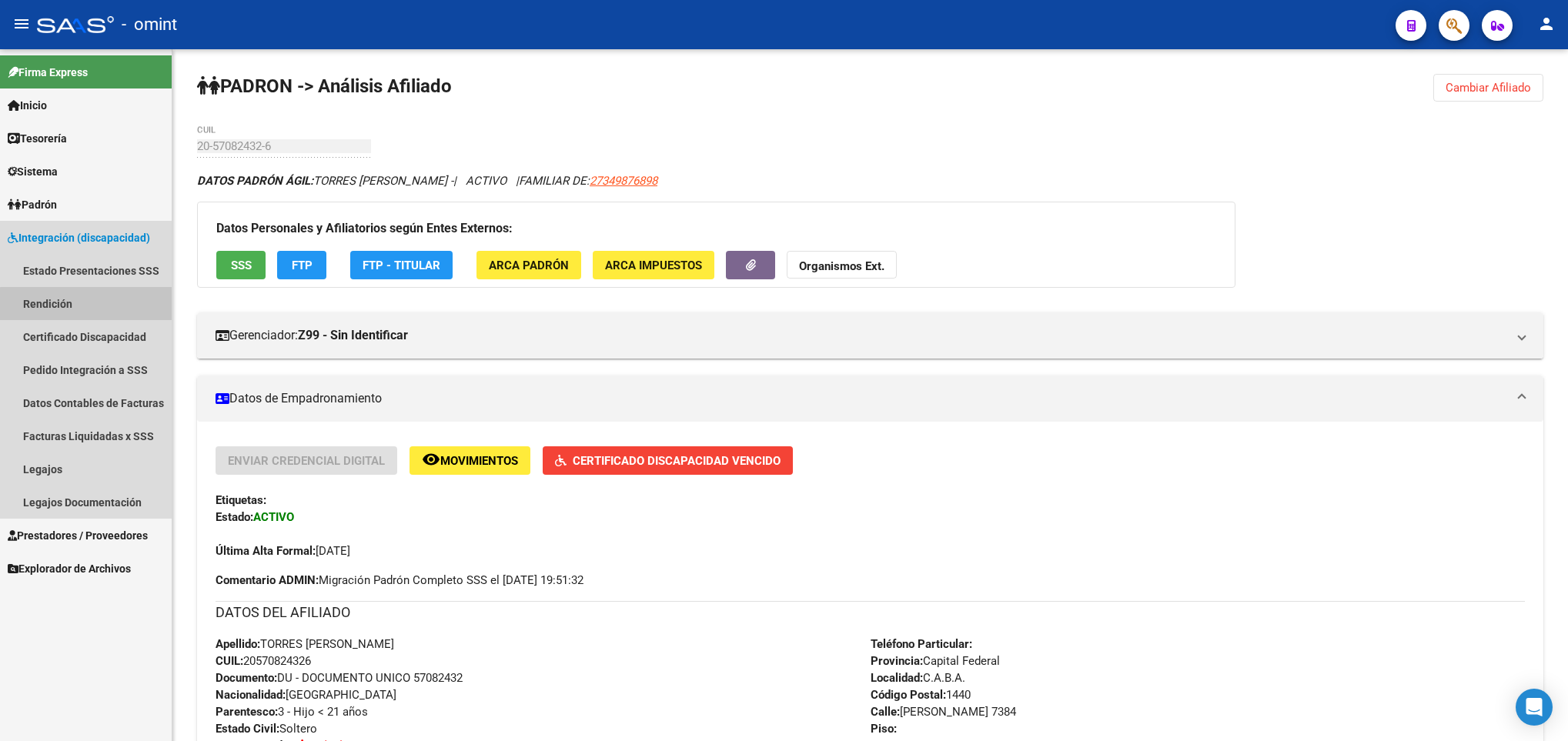
click at [127, 319] on link "Rendición" at bounding box center [85, 303] width 172 height 33
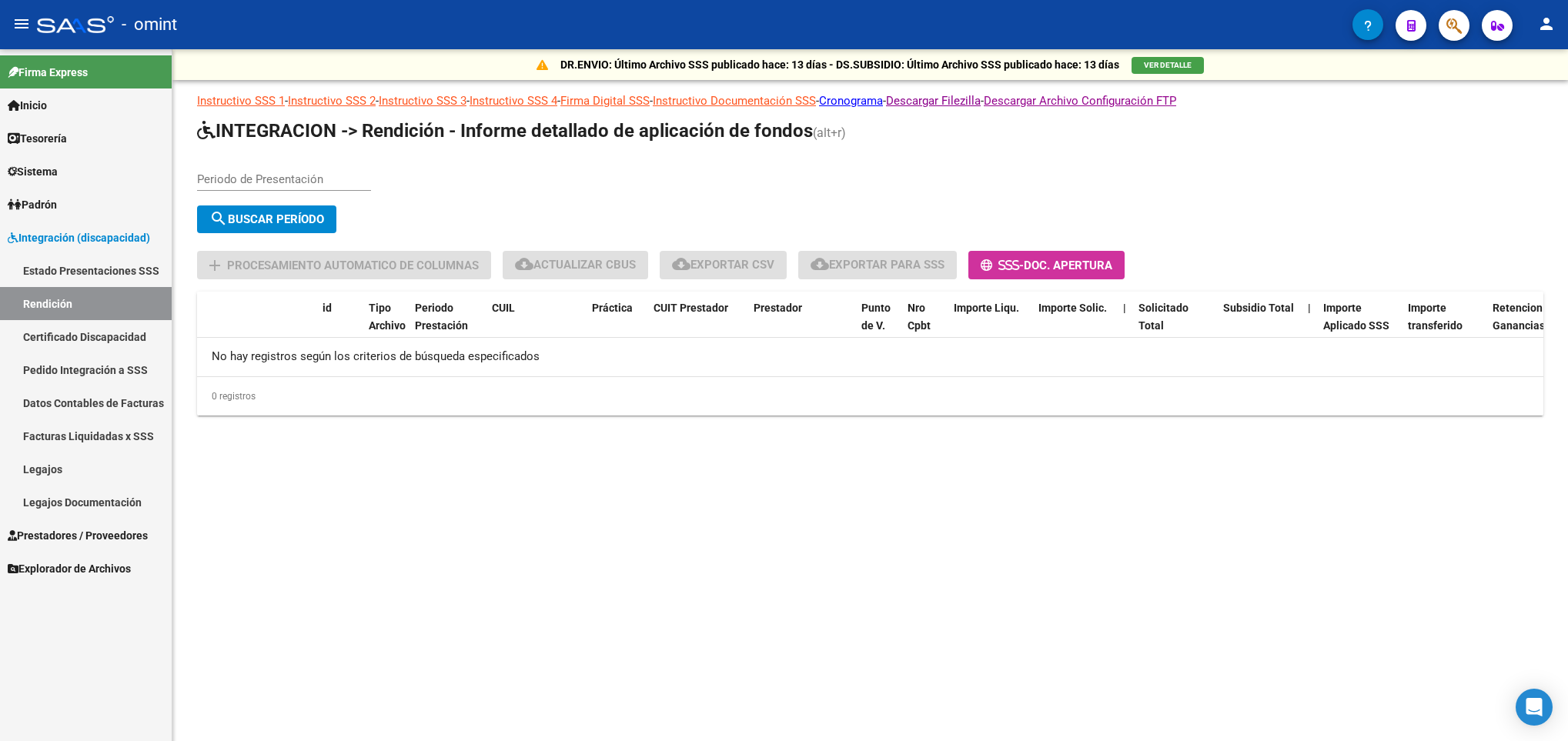
click at [122, 346] on link "Certificado Discapacidad" at bounding box center [85, 337] width 172 height 33
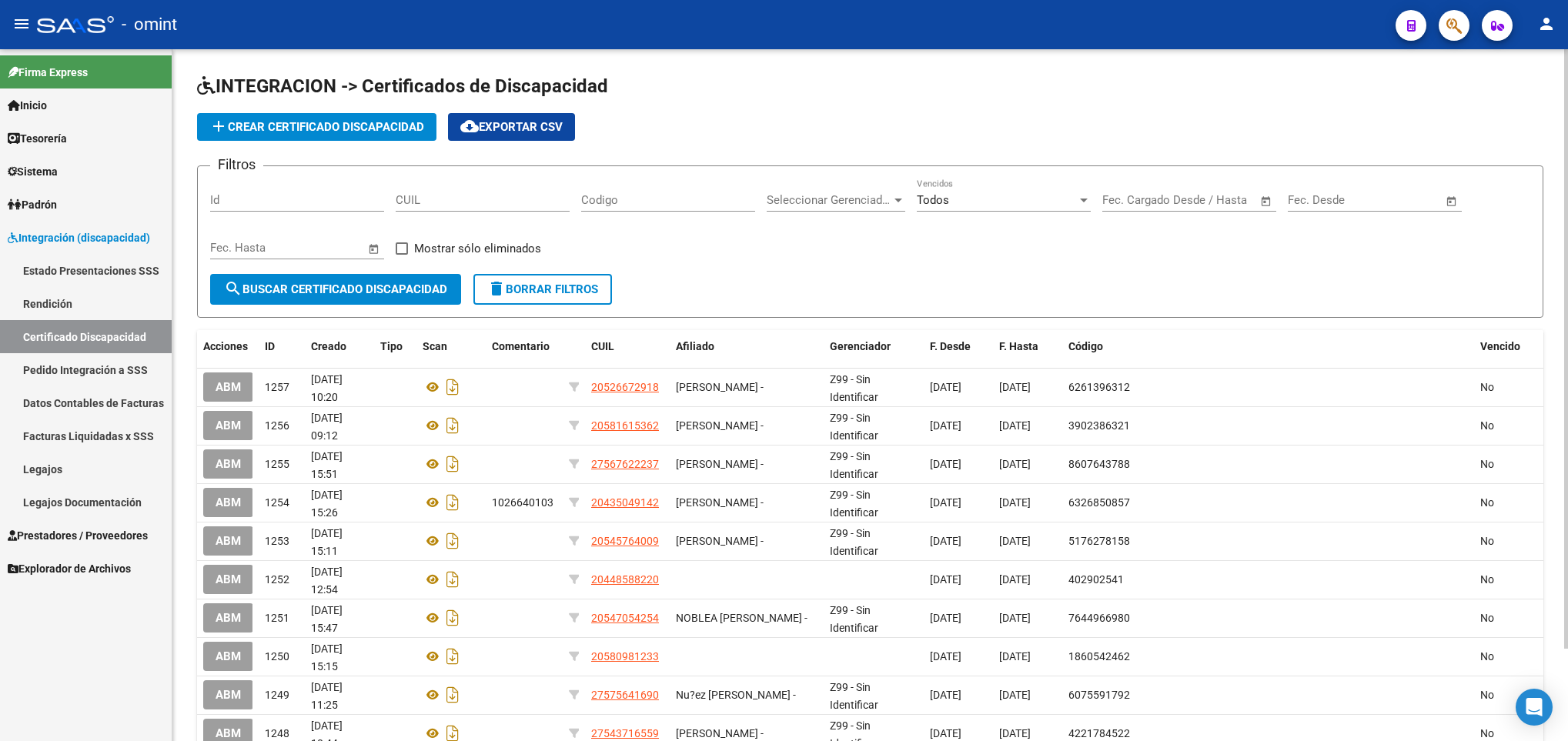
click at [473, 209] on div "CUIL" at bounding box center [482, 195] width 174 height 33
paste input "20-57082432-6"
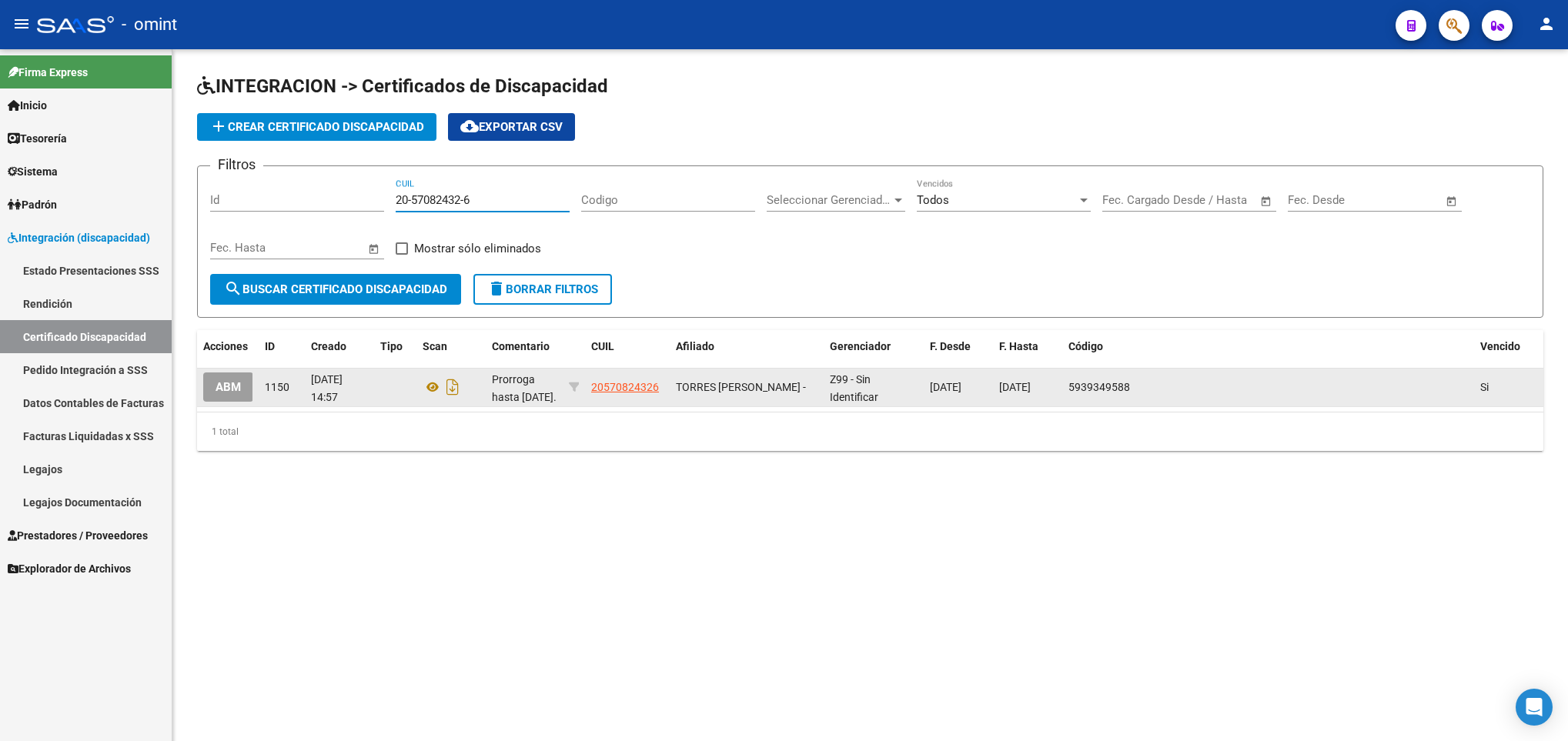
type input "20-57082432-6"
click at [238, 394] on span "ABM" at bounding box center [228, 388] width 25 height 14
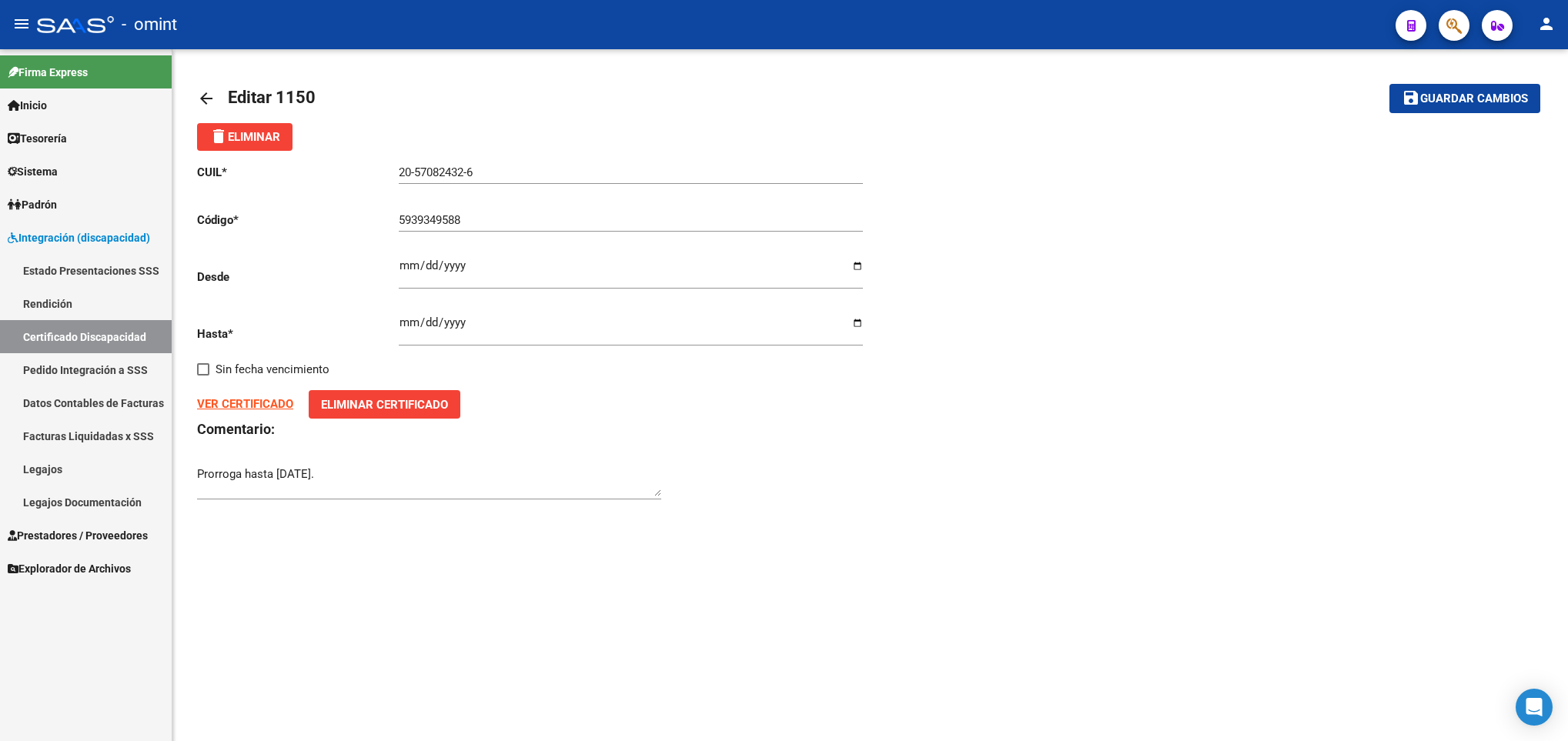
click at [209, 88] on link "arrow_back" at bounding box center [212, 98] width 30 height 36
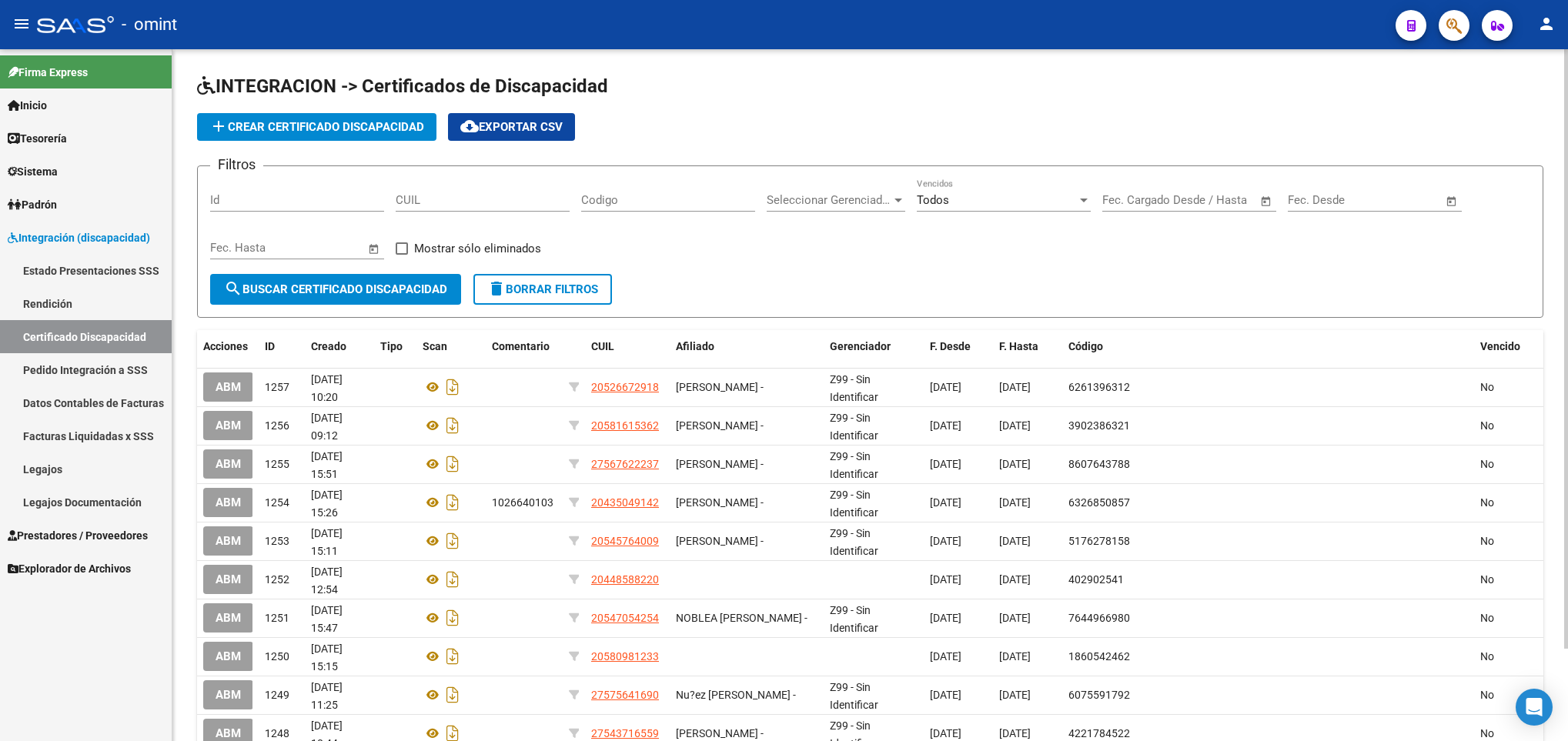
click at [103, 463] on link "Legajos" at bounding box center [85, 469] width 172 height 33
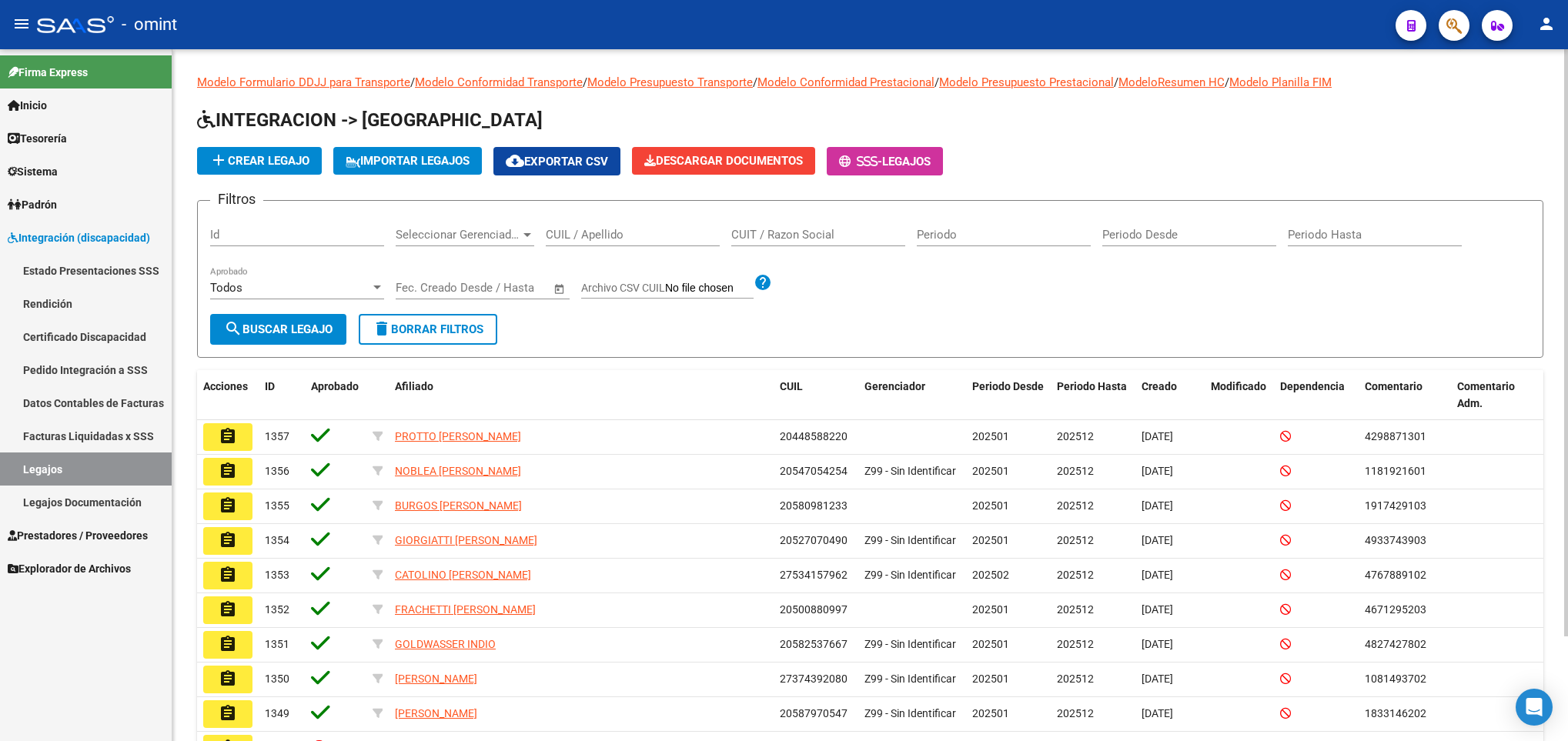
click at [644, 241] on input "CUIL / Apellido" at bounding box center [633, 234] width 174 height 14
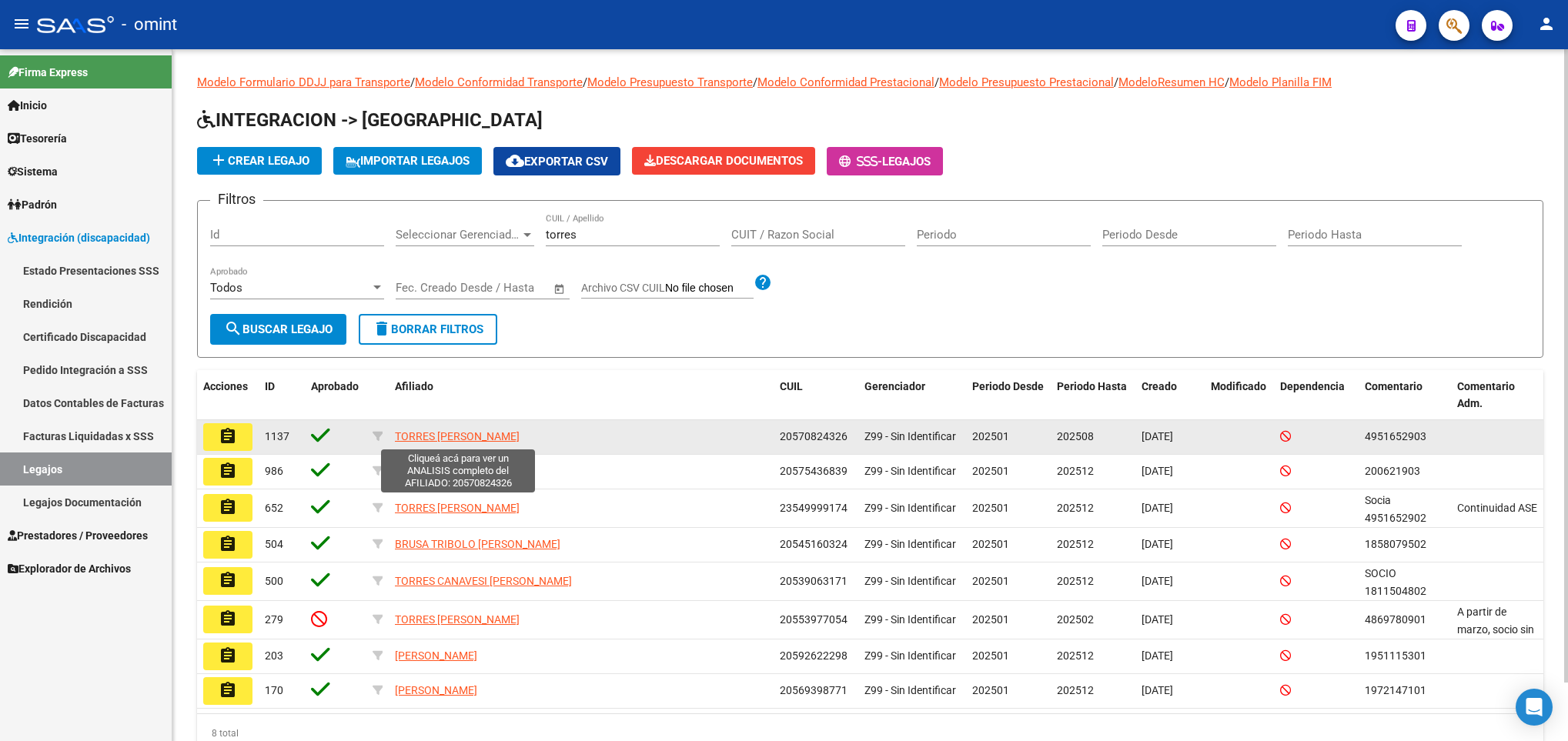
drag, startPoint x: 560, startPoint y: 441, endPoint x: 394, endPoint y: 442, distance: 166.0
click at [394, 442] on div "TORRES DANTE LAUTARO" at bounding box center [580, 437] width 372 height 18
copy span "TORRES DANTE LAUTARO"
drag, startPoint x: 781, startPoint y: 440, endPoint x: 856, endPoint y: 450, distance: 75.7
click at [856, 450] on div "assignment 1137 TORRES DANTE LAUTARO 20570824326 Z99 - Sin Identificar 202501 2…" at bounding box center [870, 437] width 1346 height 35
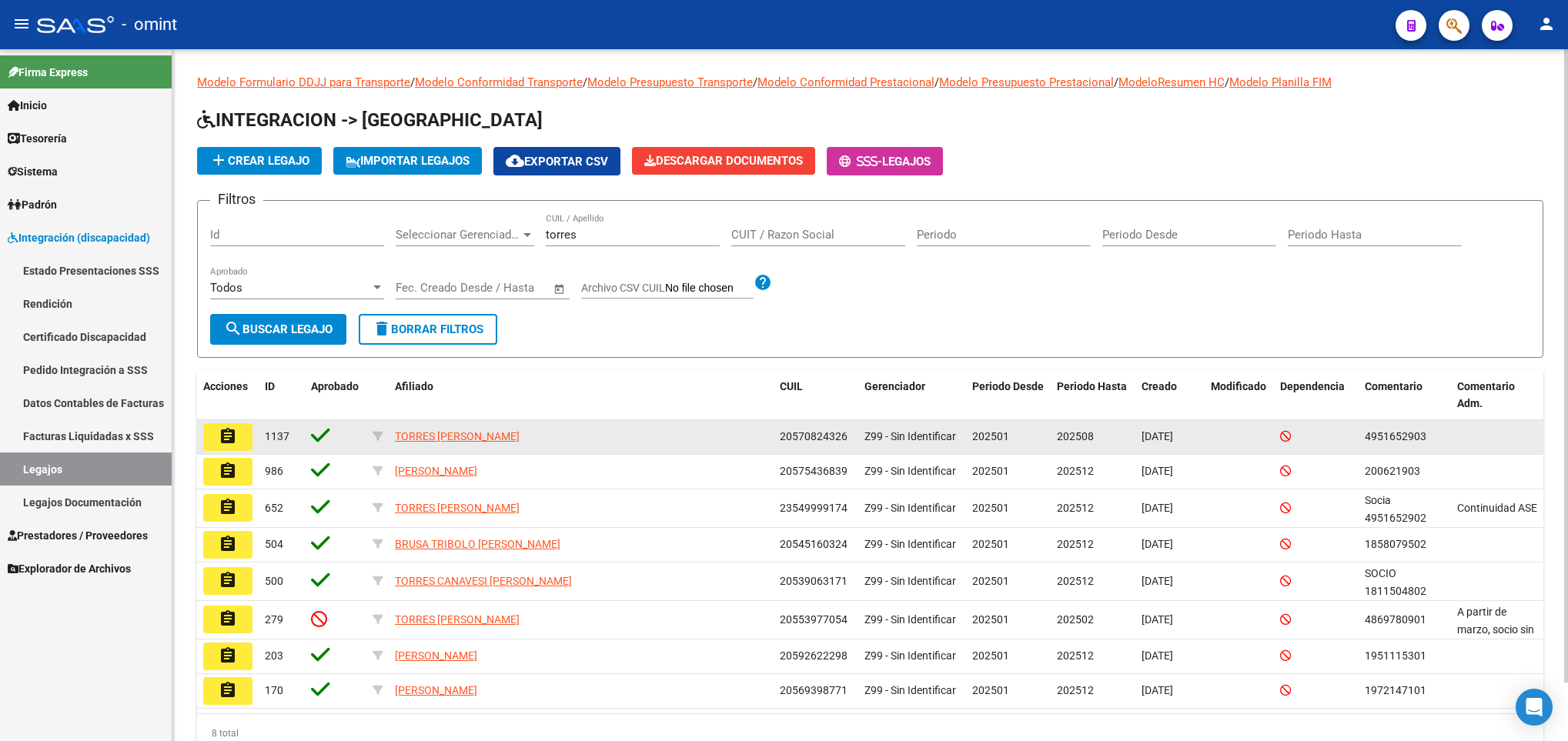
copy span "20570824326"
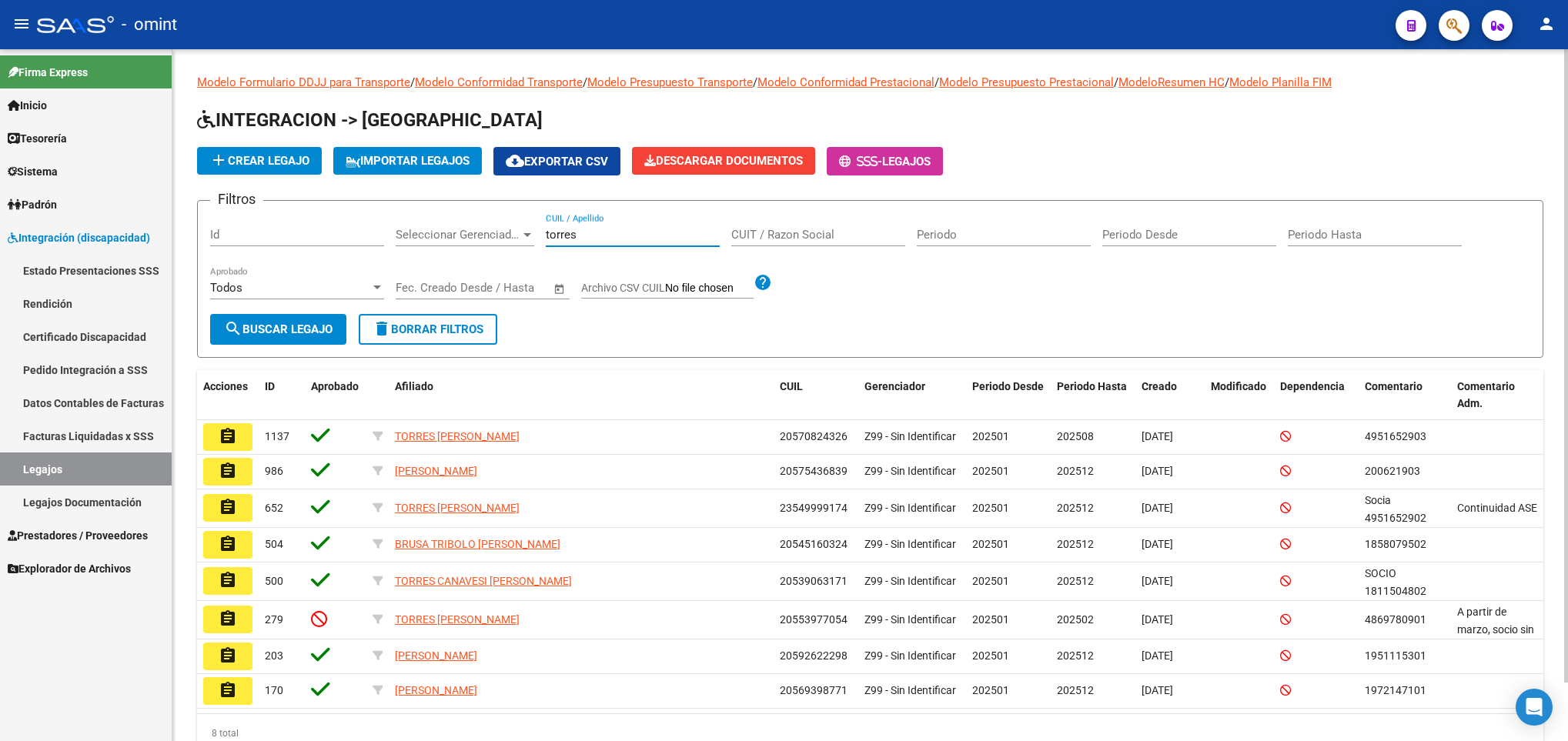
drag, startPoint x: 657, startPoint y: 228, endPoint x: 407, endPoint y: 232, distance: 250.0
click at [408, 232] on div "Filtros Id Seleccionar Gerenciador Seleccionar Gerenciador torres CUIL / Apelli…" at bounding box center [870, 263] width 1320 height 101
paste input "20435049142"
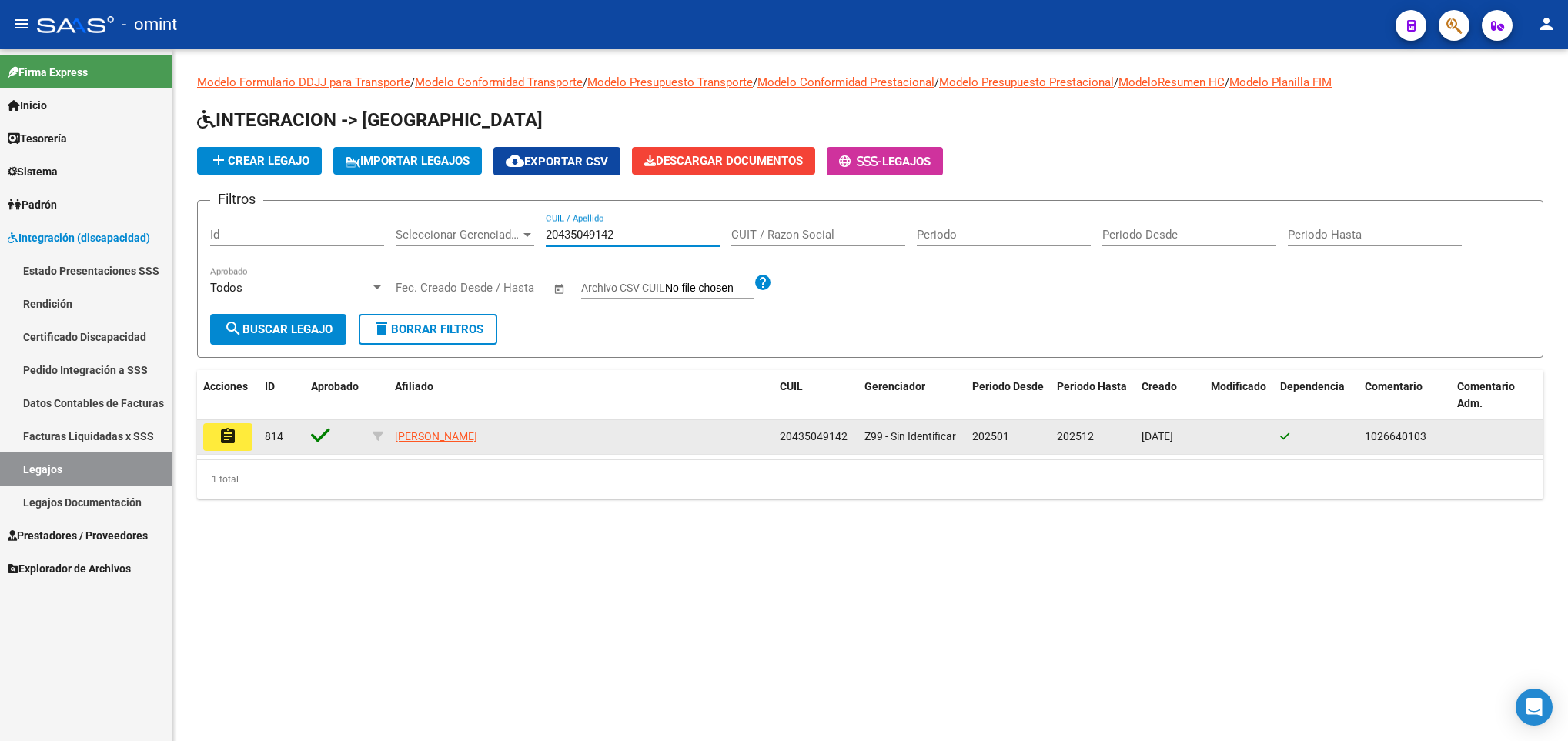
type input "20435049142"
click at [228, 435] on mat-icon "assignment" at bounding box center [228, 436] width 18 height 18
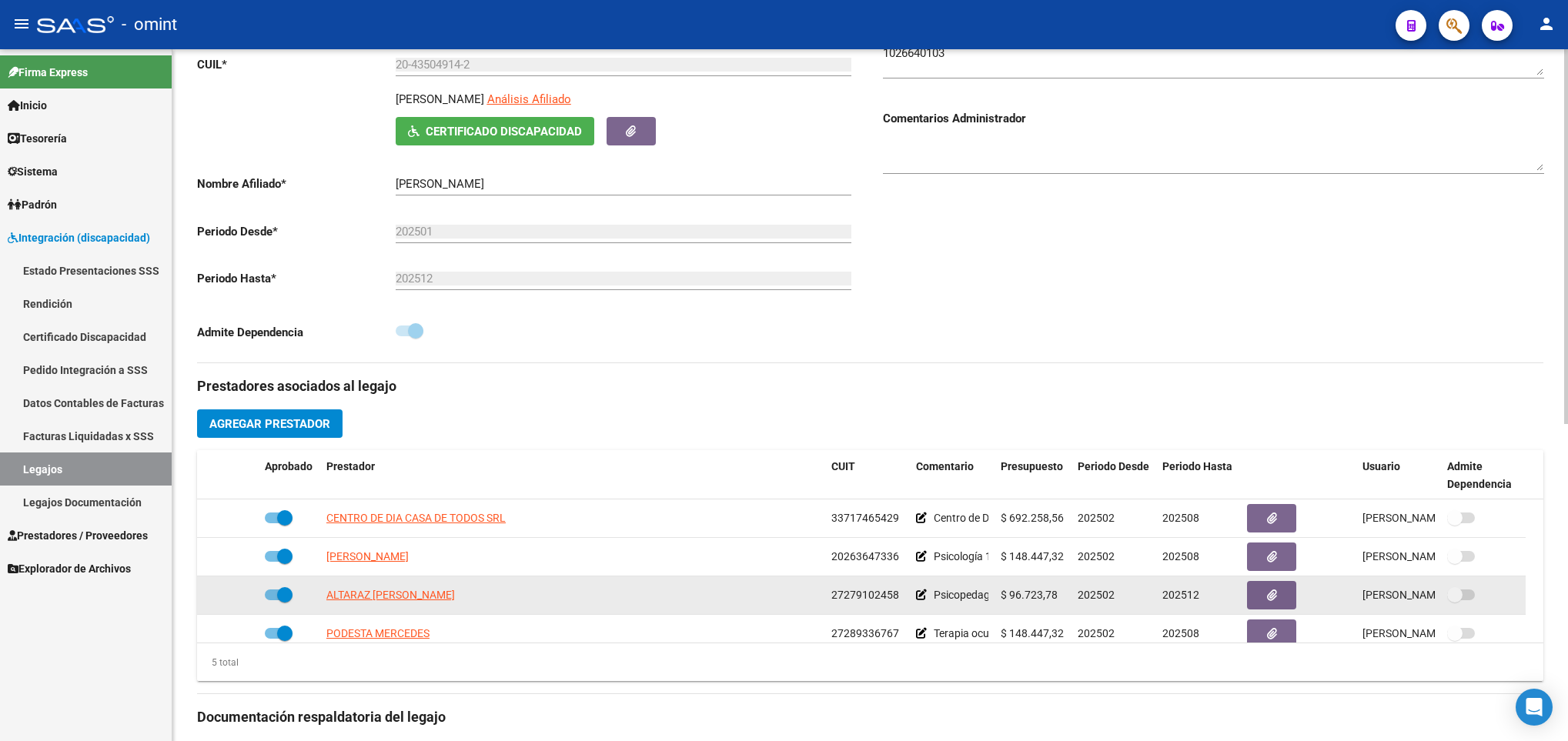
scroll to position [346, 0]
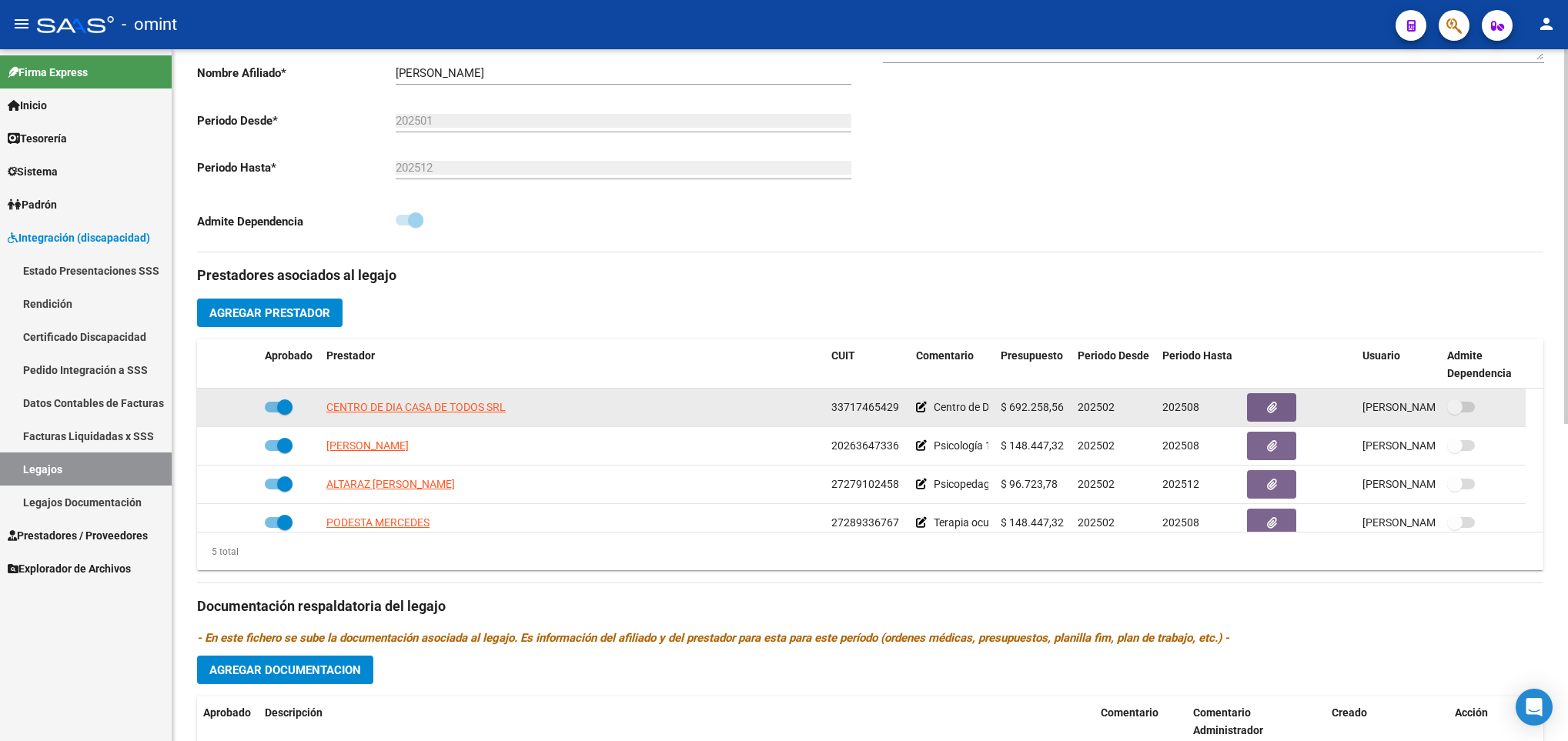
click at [434, 409] on span "CENTRO DE DIA CASA DE TODOS SRL" at bounding box center [416, 407] width 179 height 12
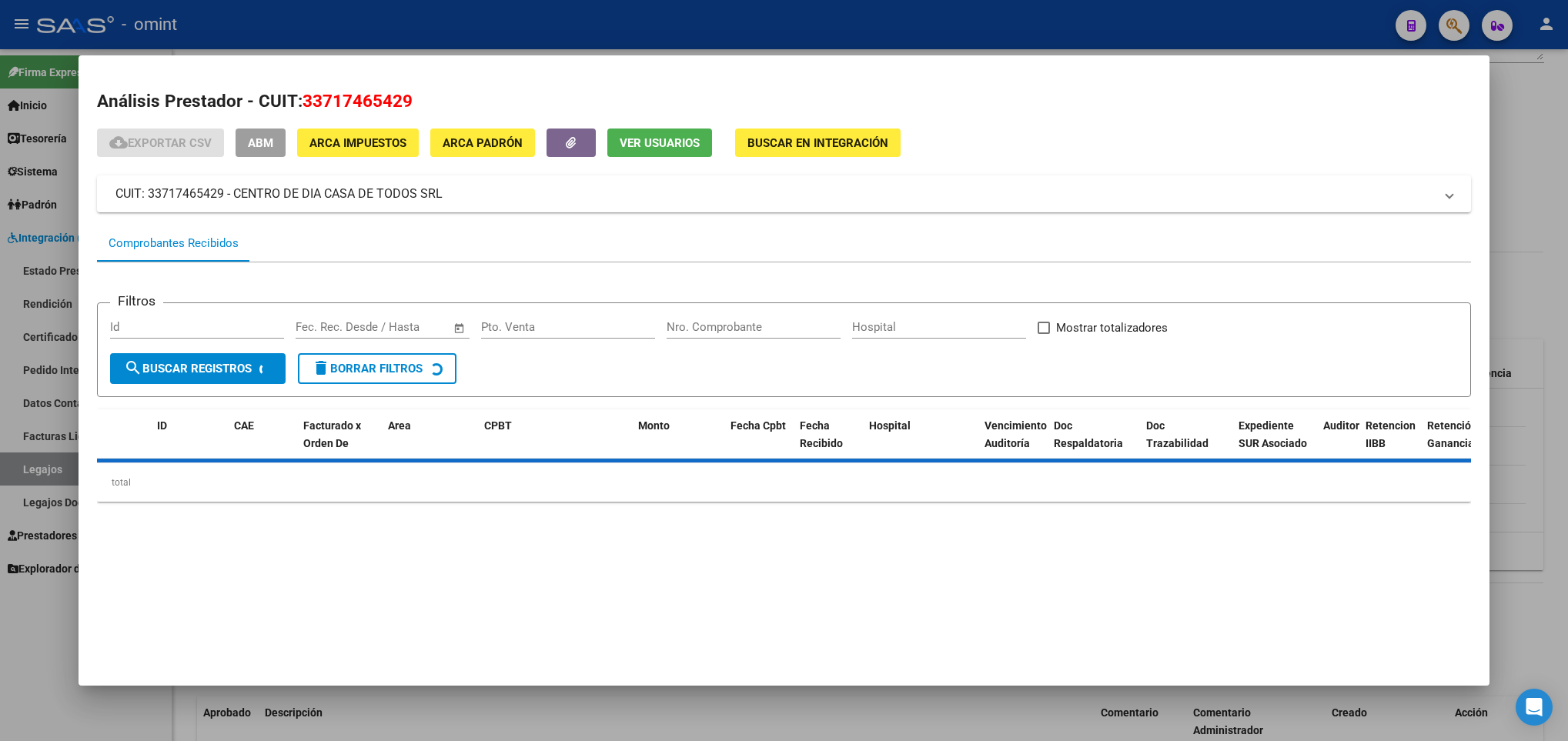
click at [1524, 344] on div at bounding box center [784, 370] width 1568 height 741
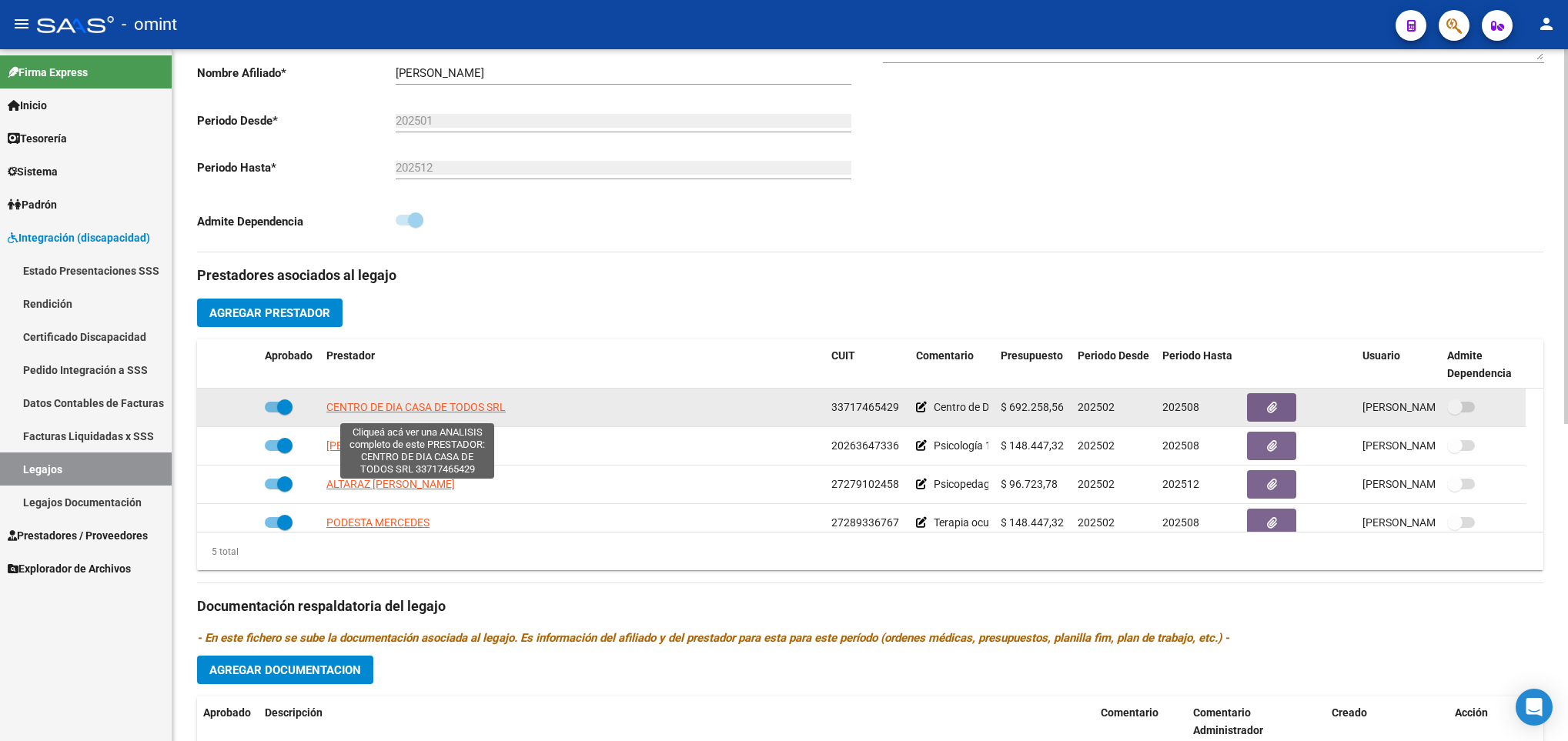
click at [394, 411] on span "CENTRO DE DIA CASA DE TODOS SRL" at bounding box center [416, 407] width 179 height 12
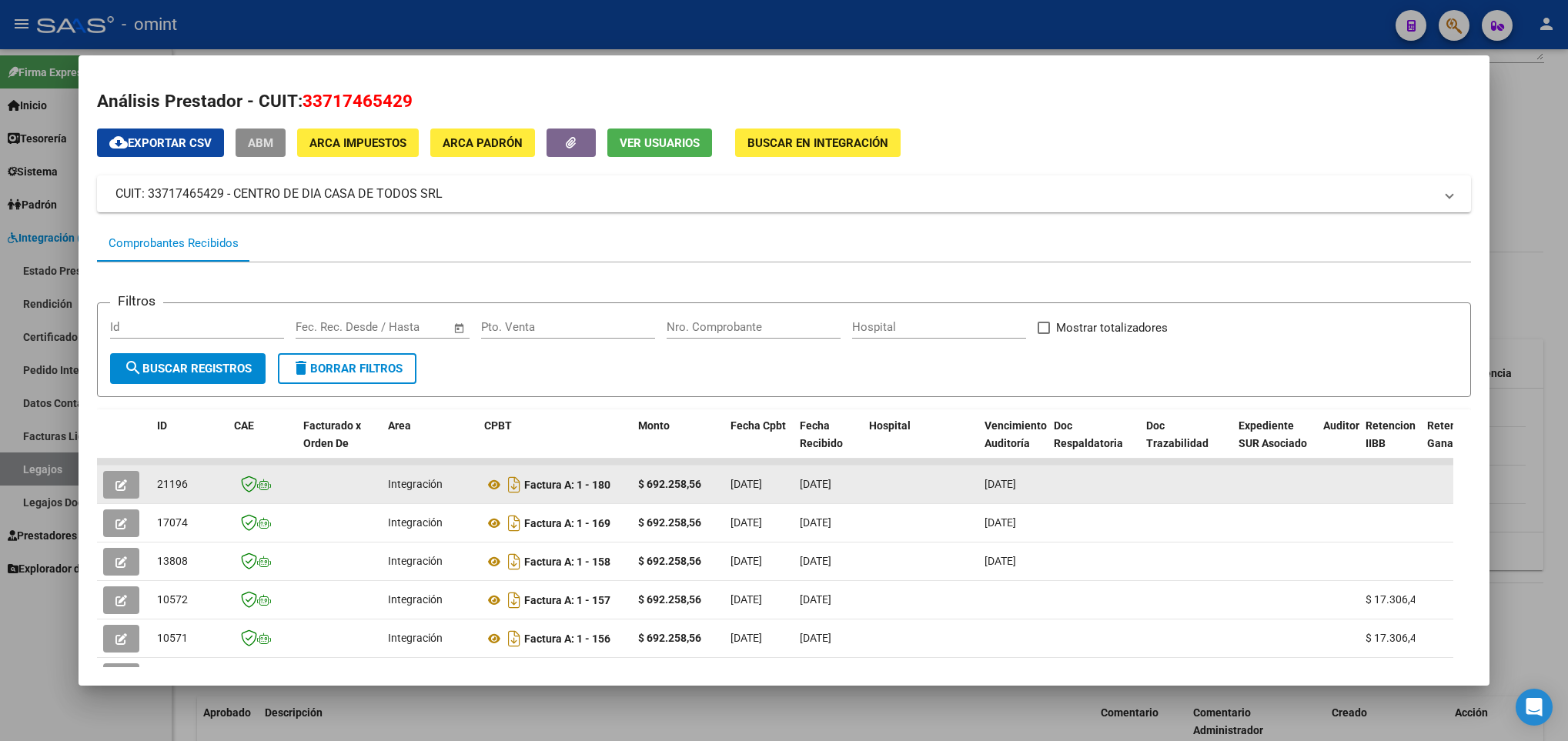
click at [120, 478] on span "button" at bounding box center [121, 485] width 12 height 14
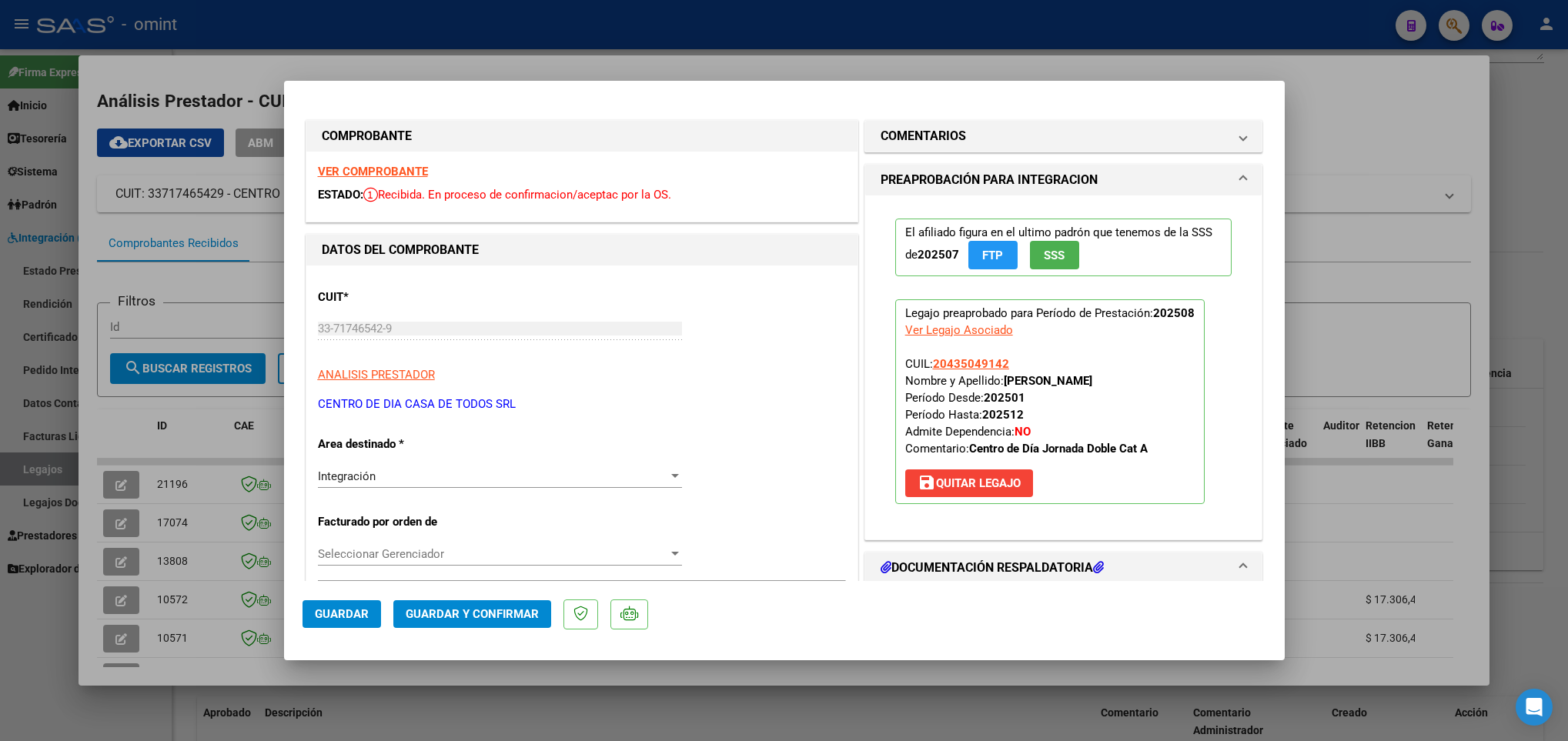
click at [362, 176] on strong "VER COMPROBANTE" at bounding box center [373, 171] width 110 height 14
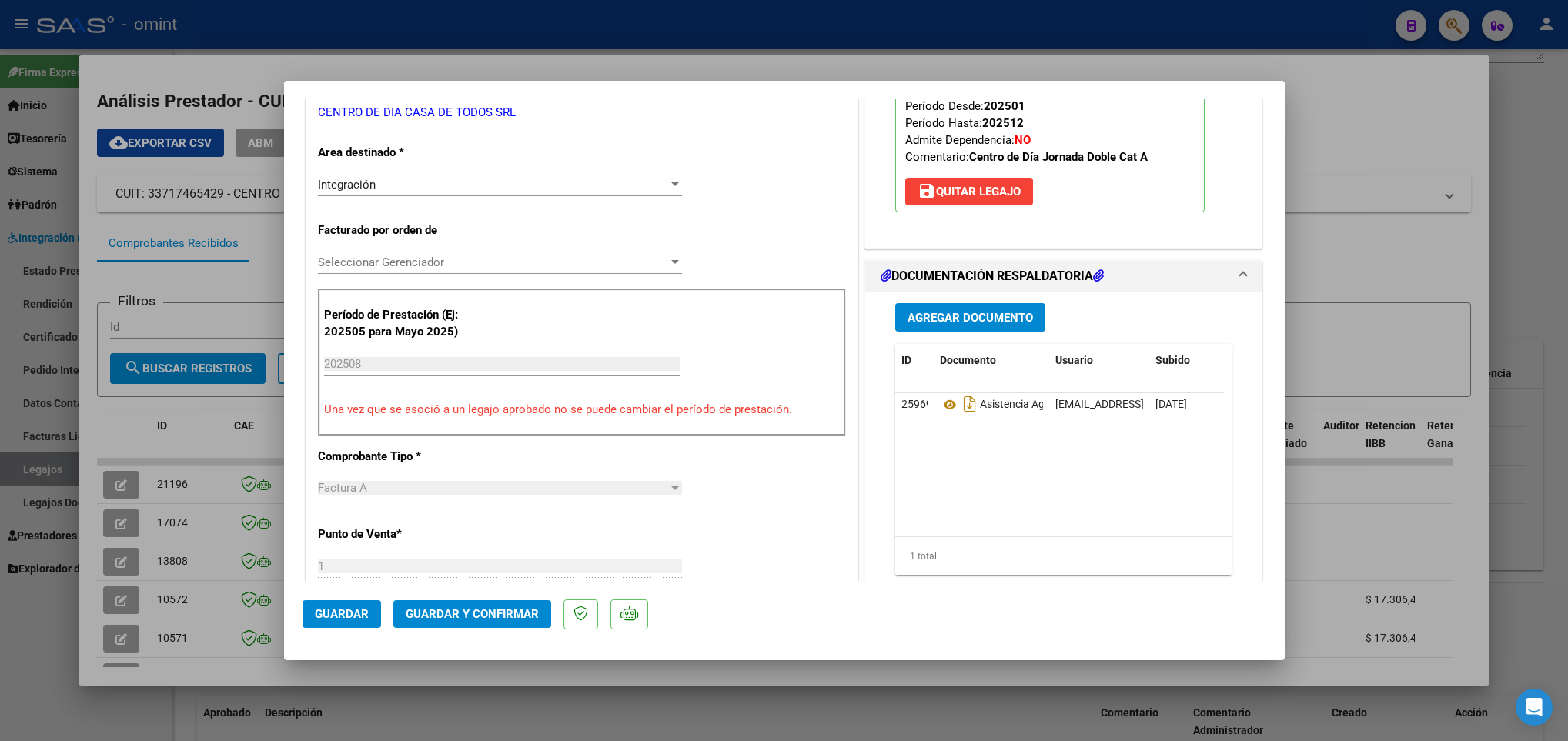
scroll to position [462, 0]
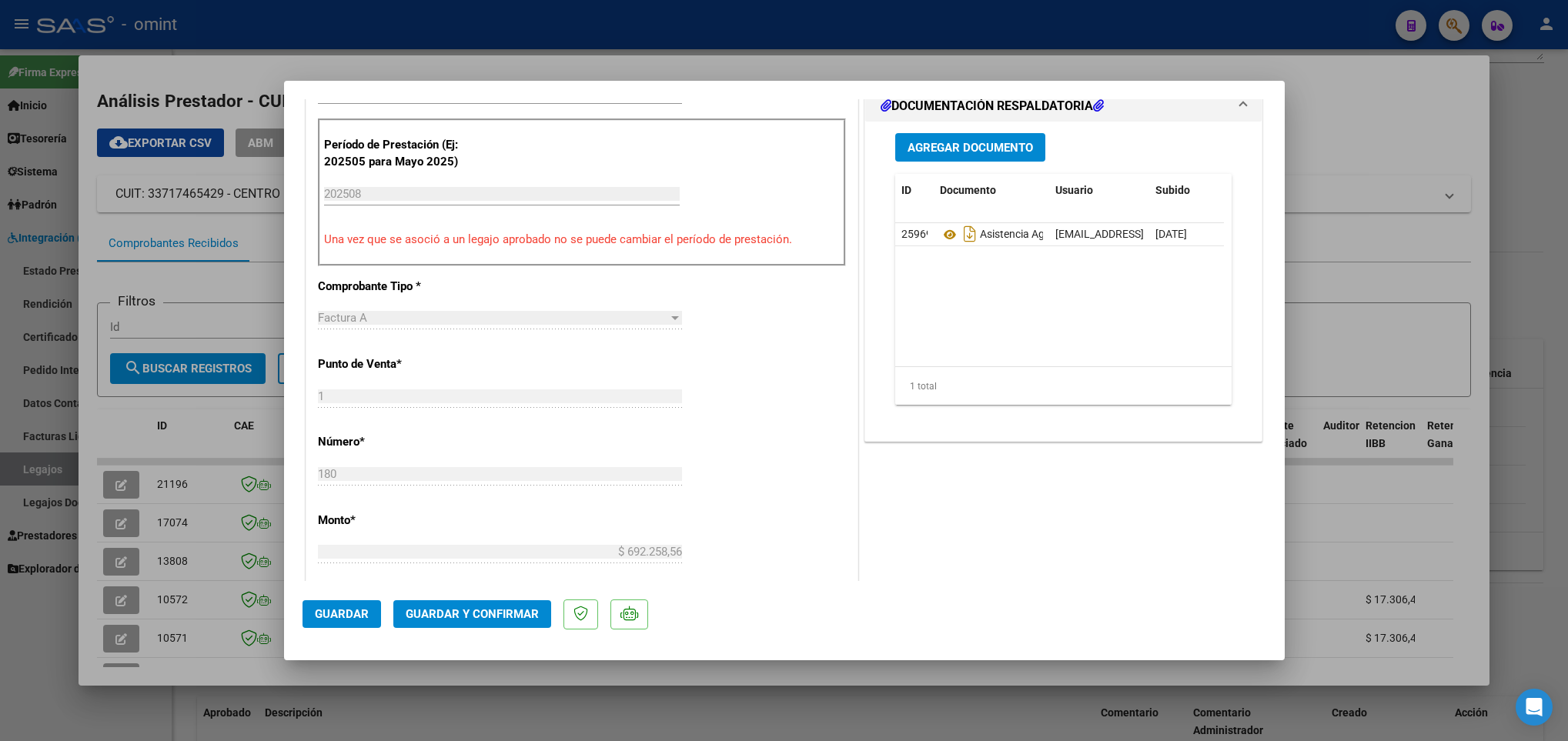
click at [513, 621] on span "Guardar y Confirmar" at bounding box center [473, 614] width 133 height 14
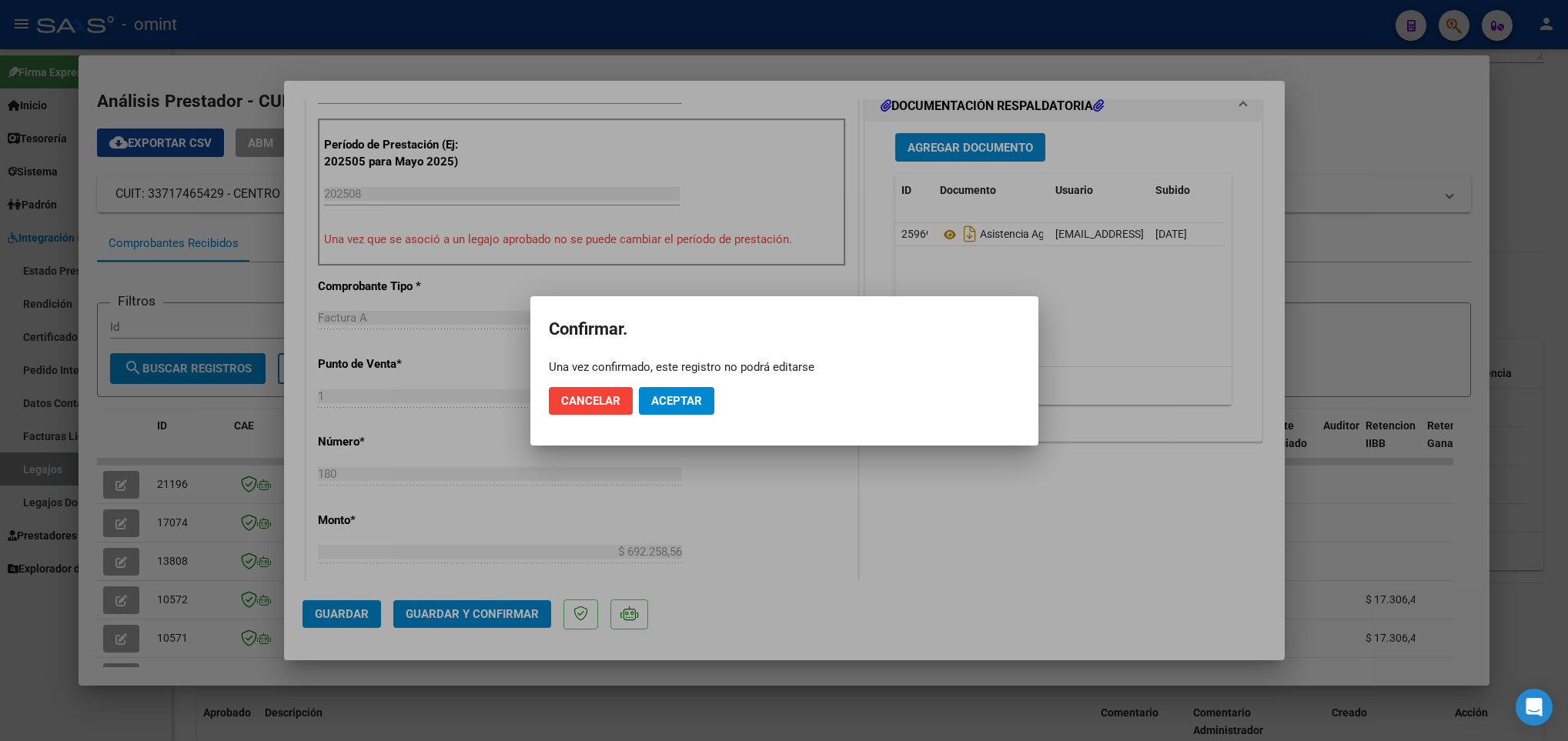
click at [671, 414] on mat-dialog-actions "Cancelar Aceptar" at bounding box center [784, 401] width 471 height 53
click at [679, 397] on span "Aceptar" at bounding box center [676, 401] width 51 height 14
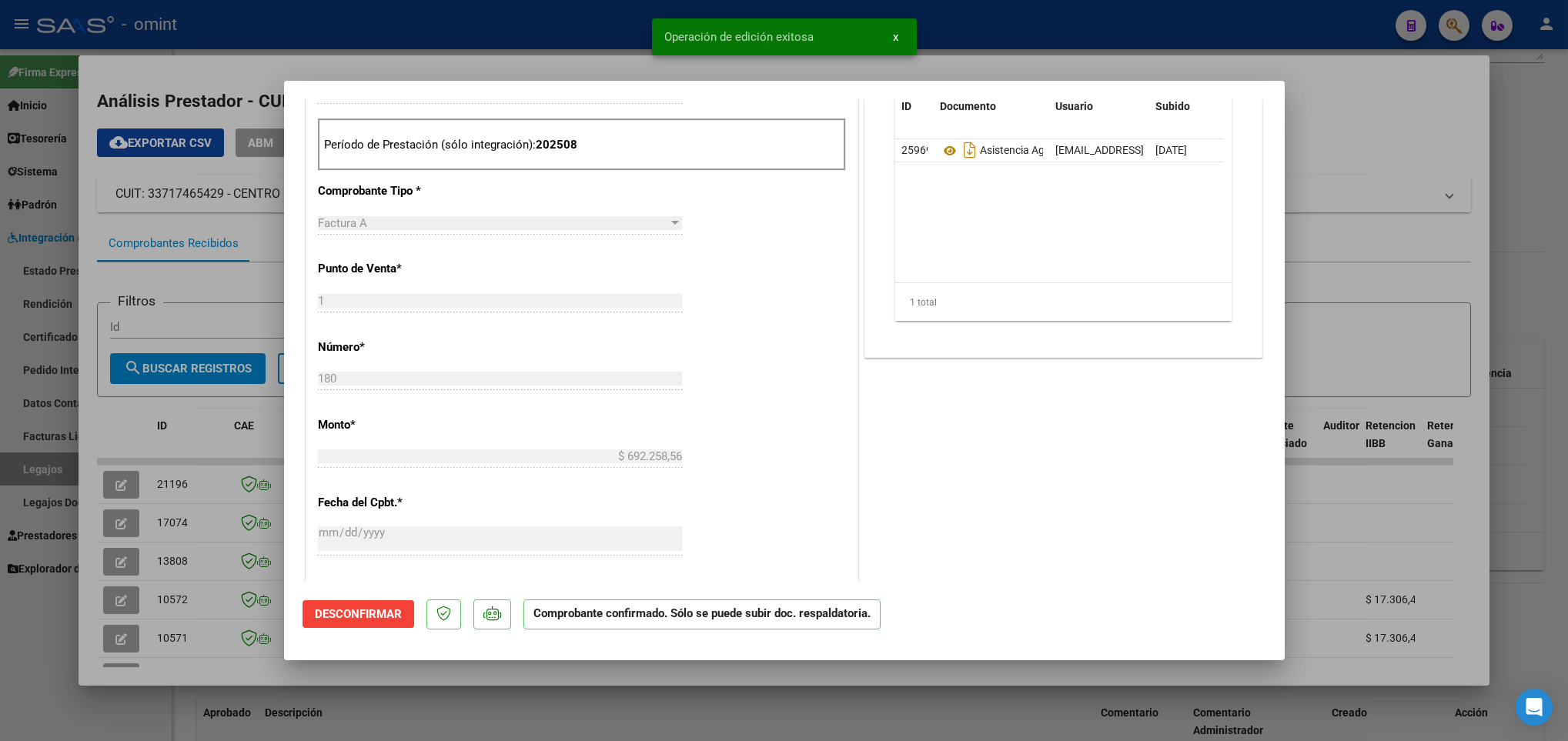
click at [1437, 552] on div at bounding box center [784, 370] width 1568 height 741
type input "$ 0,00"
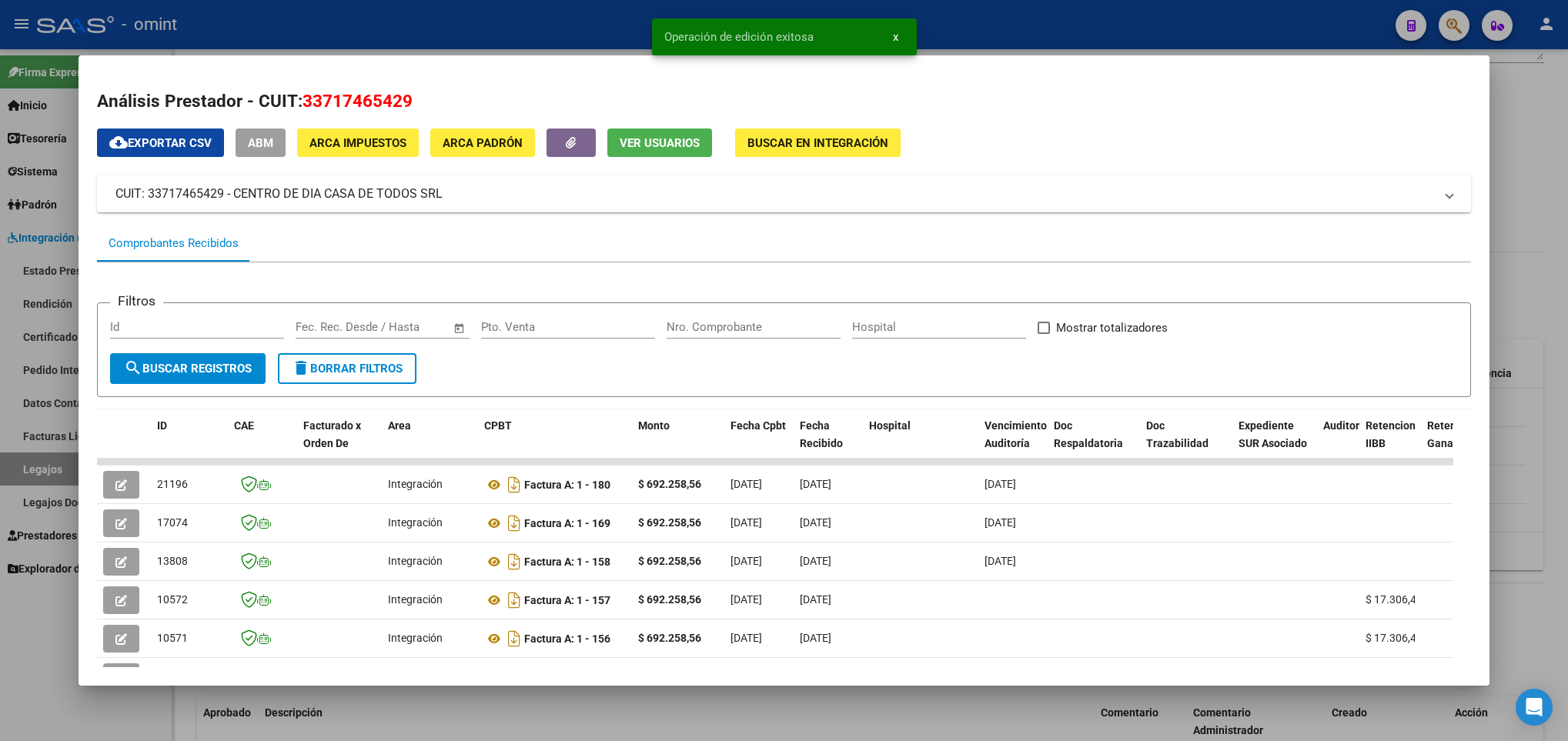
click at [1518, 601] on div at bounding box center [784, 370] width 1568 height 741
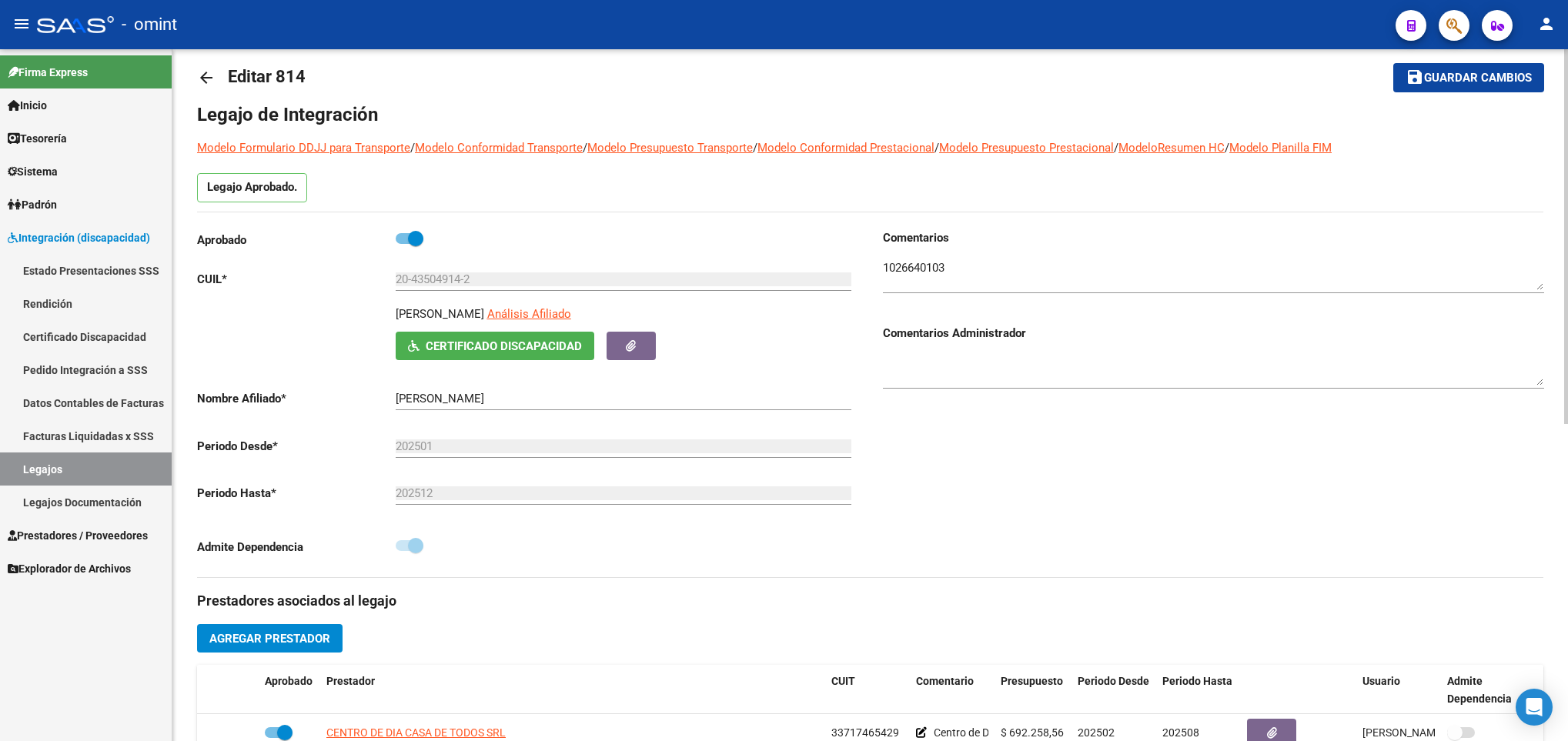
scroll to position [0, 0]
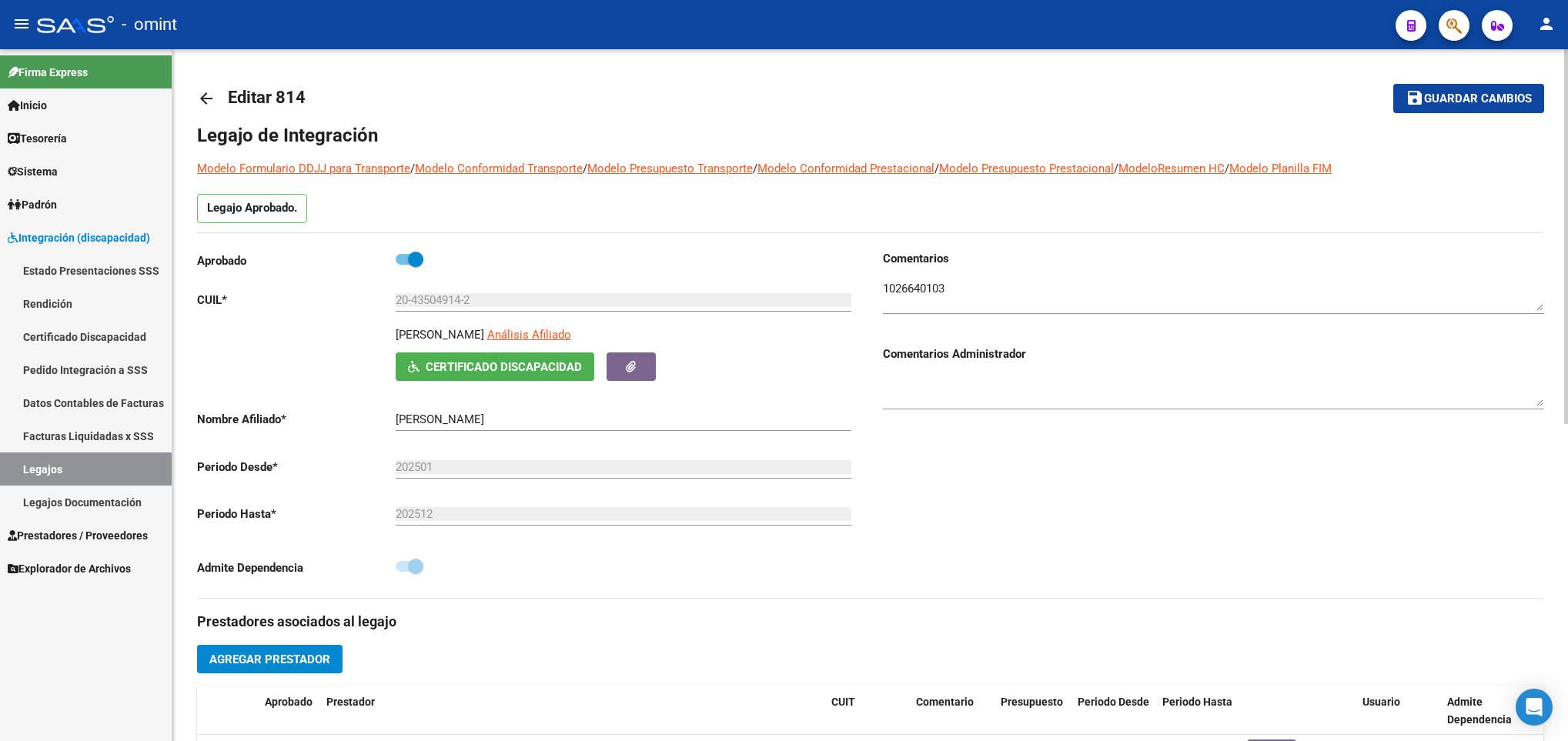
click at [215, 95] on link "arrow_back" at bounding box center [212, 98] width 30 height 36
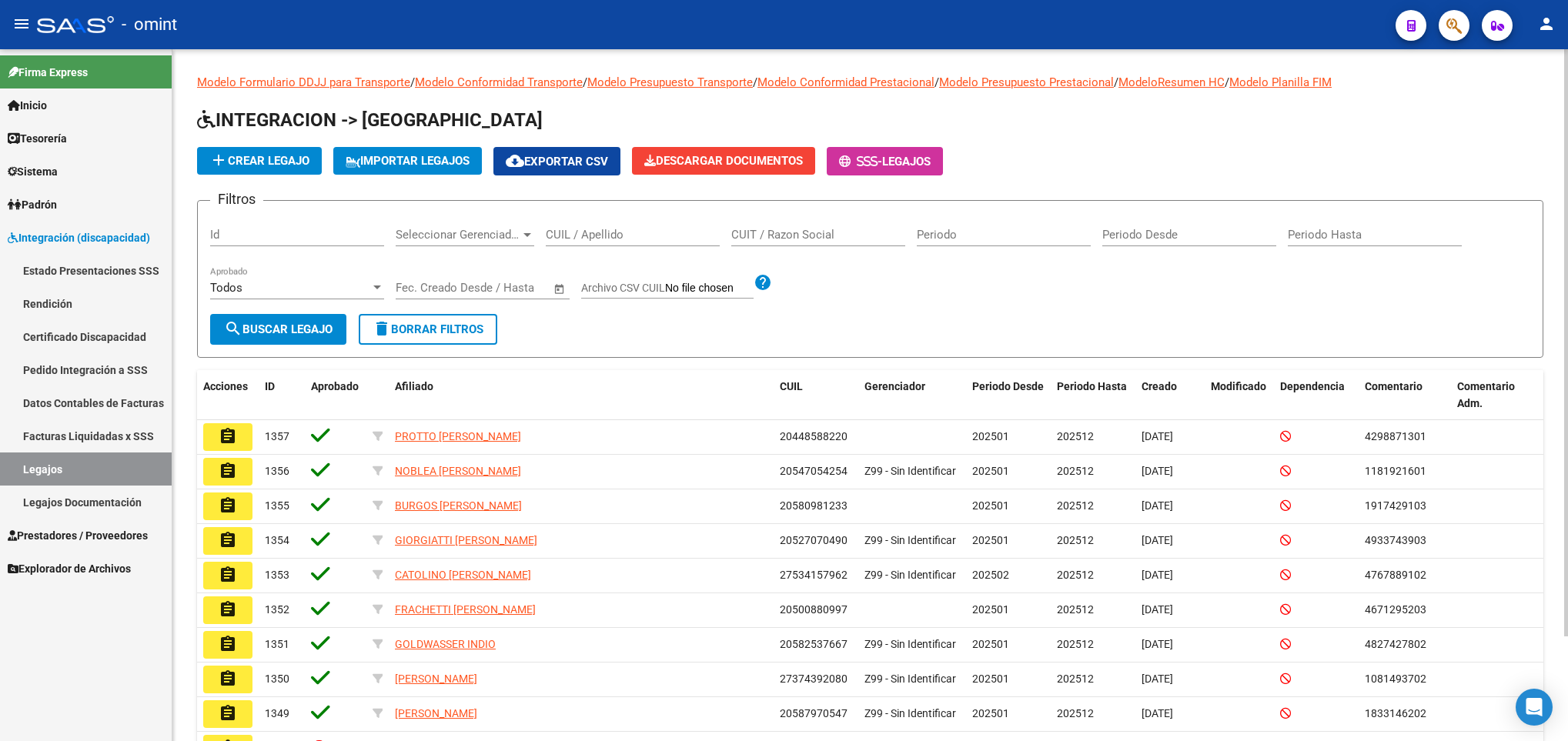
click at [681, 241] on input "CUIL / Apellido" at bounding box center [633, 234] width 174 height 14
paste input "20581600071"
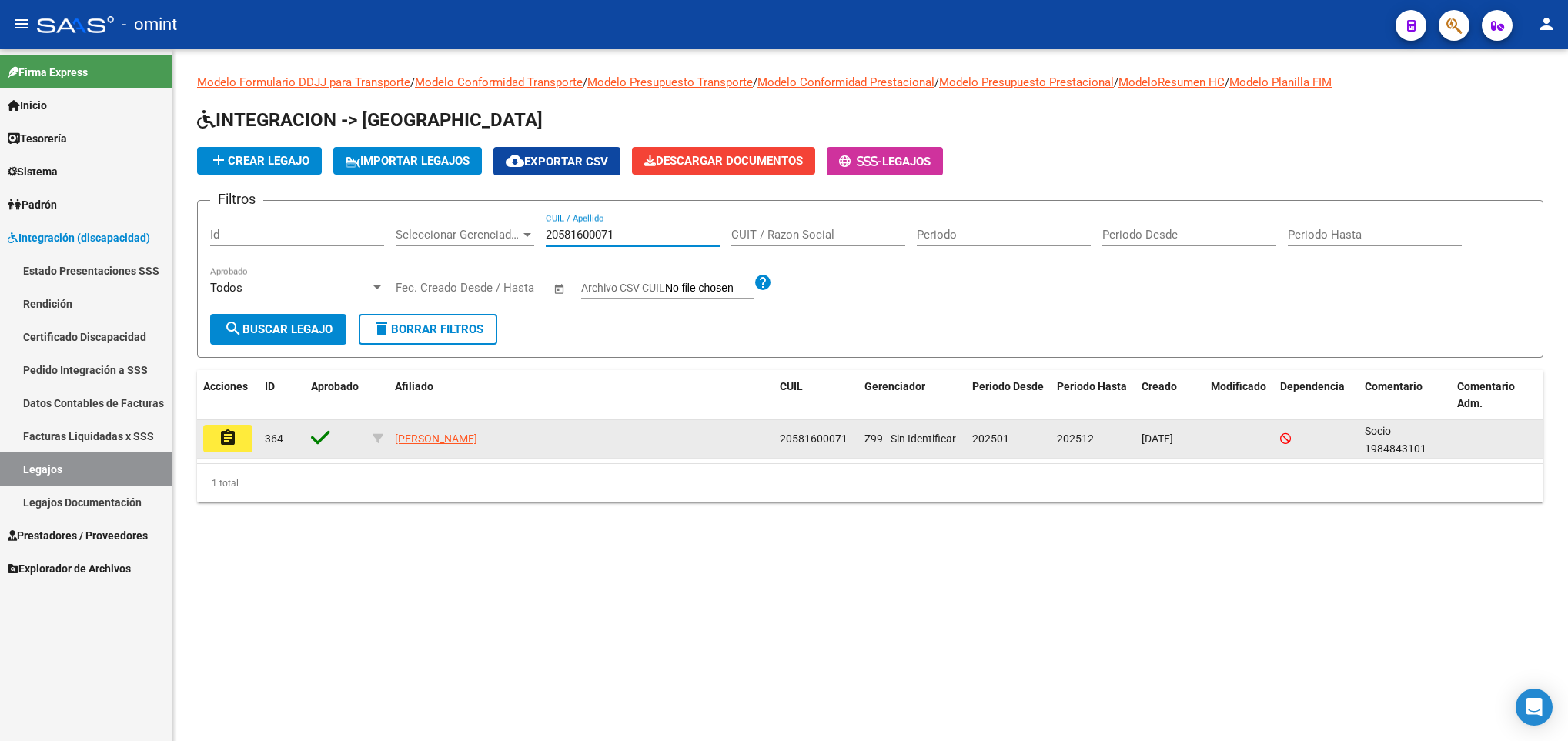
type input "20581600071"
click at [219, 446] on mat-icon "assignment" at bounding box center [228, 438] width 18 height 18
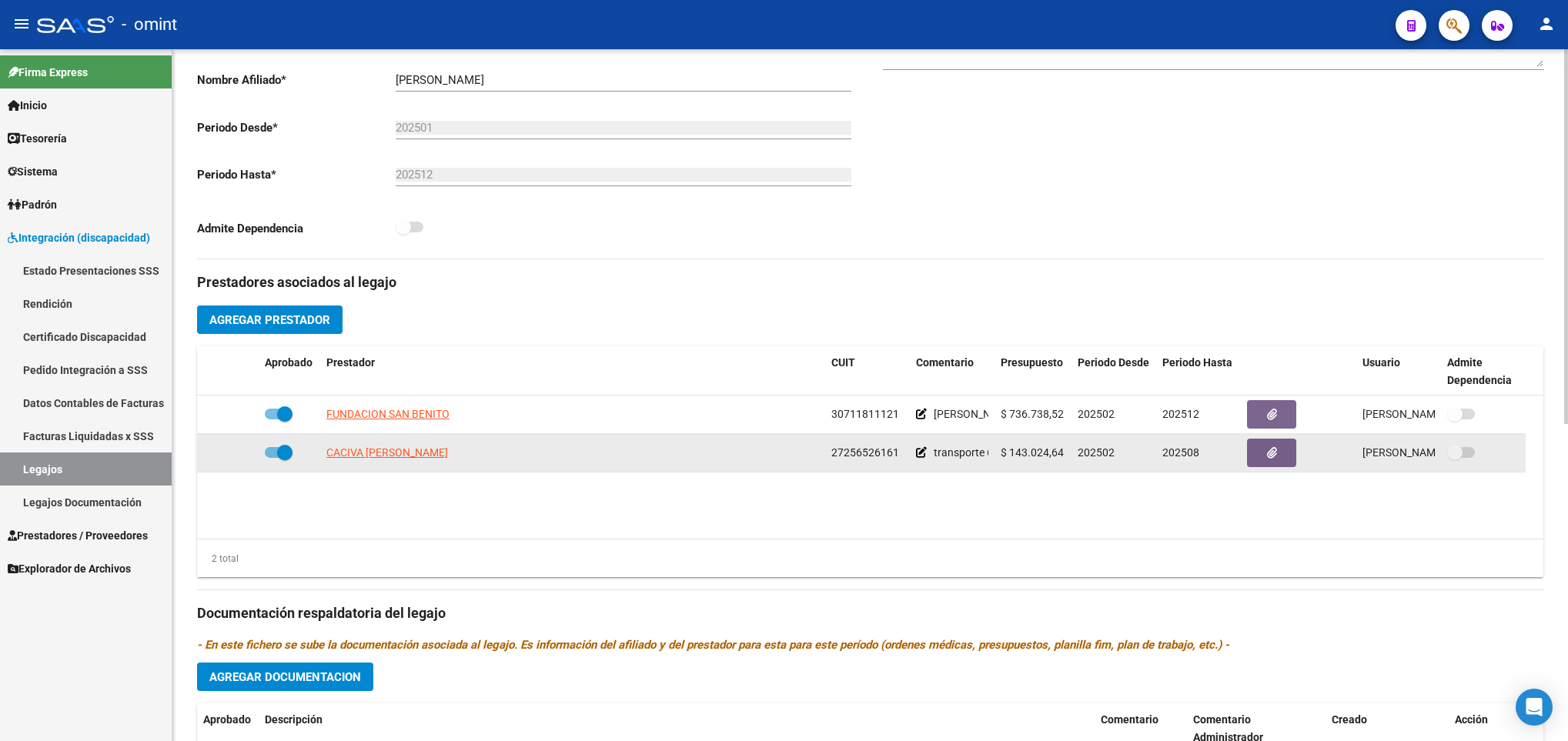
scroll to position [346, 0]
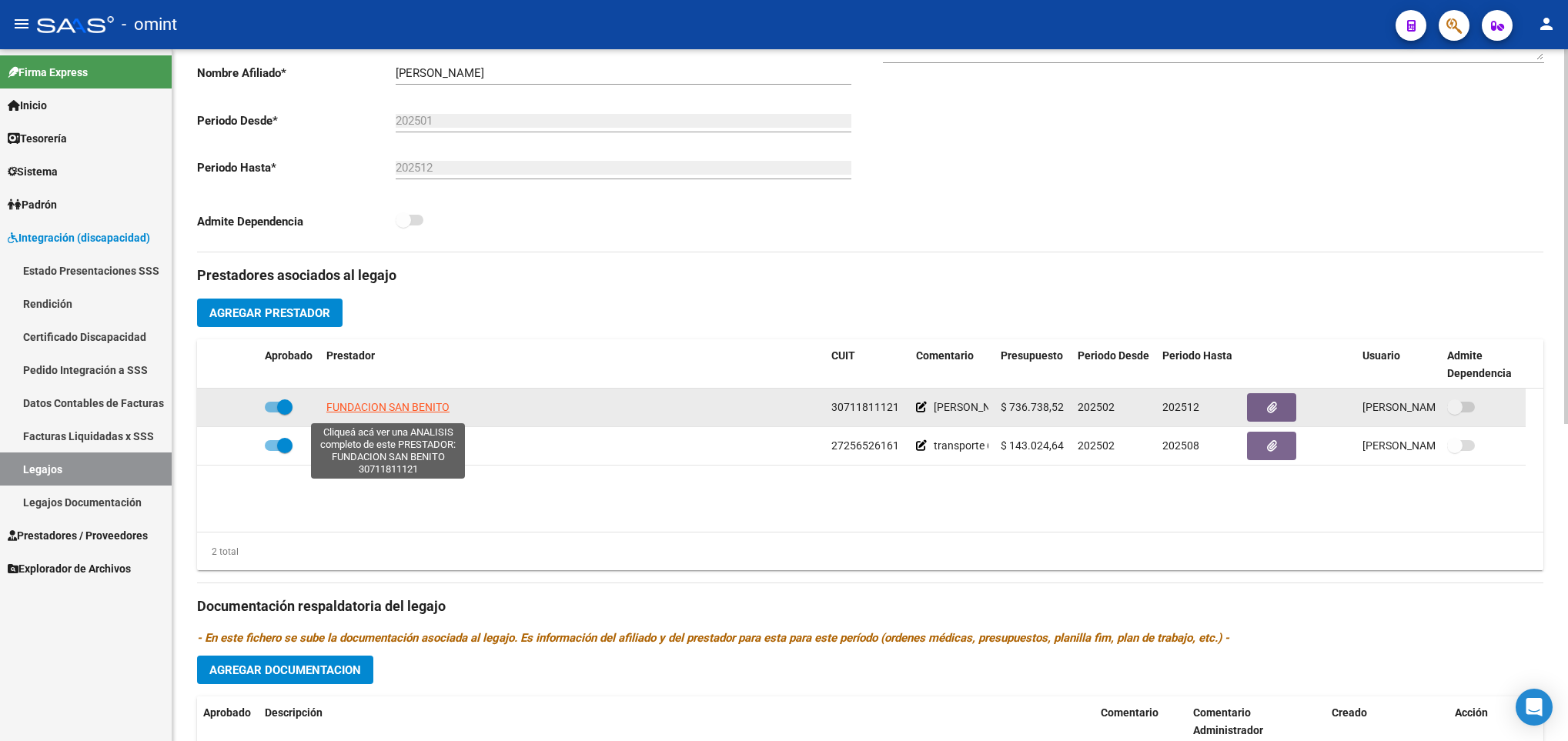
click at [399, 413] on span "FUNDACION SAN BENITO" at bounding box center [388, 407] width 123 height 12
type textarea "30711811121"
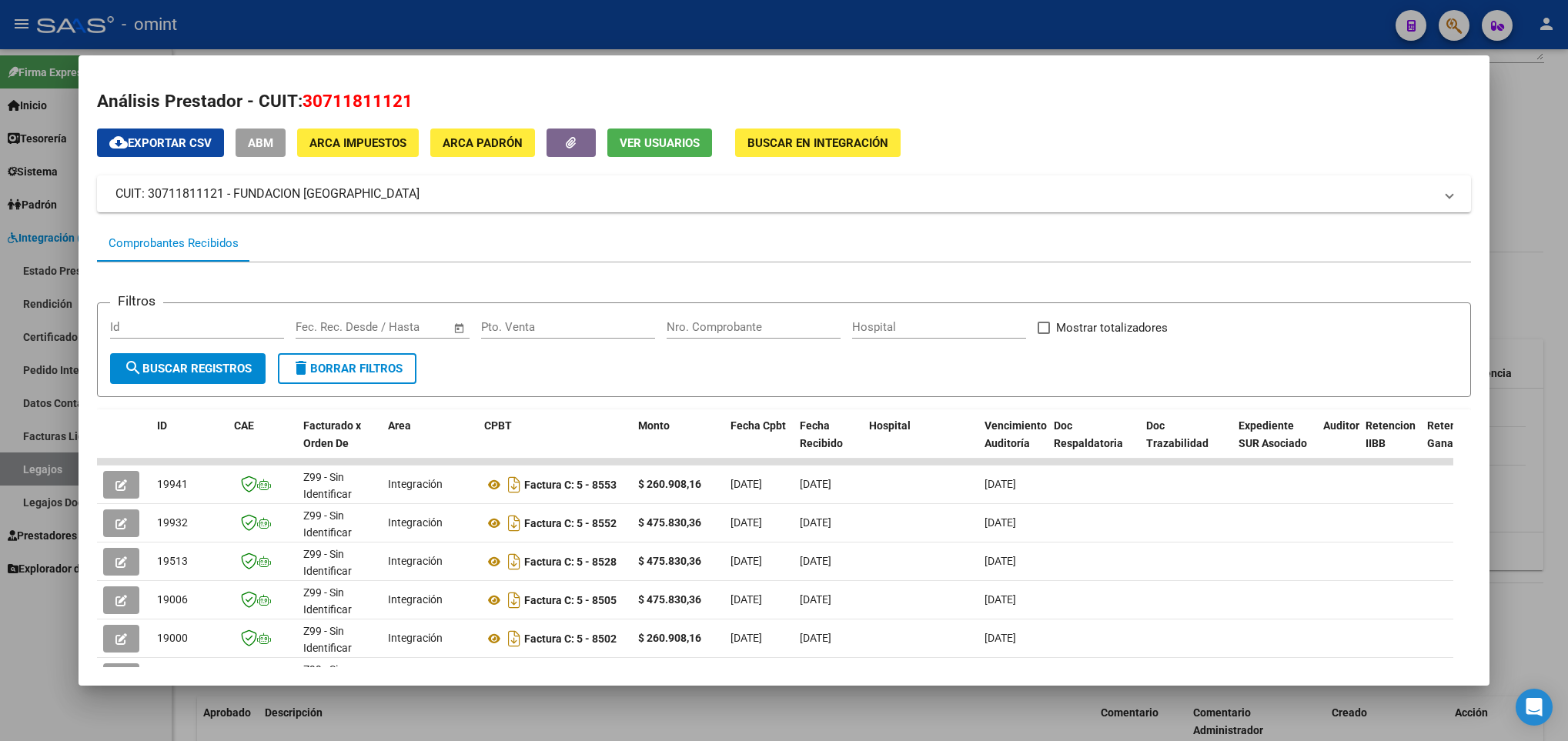
click at [1535, 311] on div at bounding box center [784, 370] width 1568 height 741
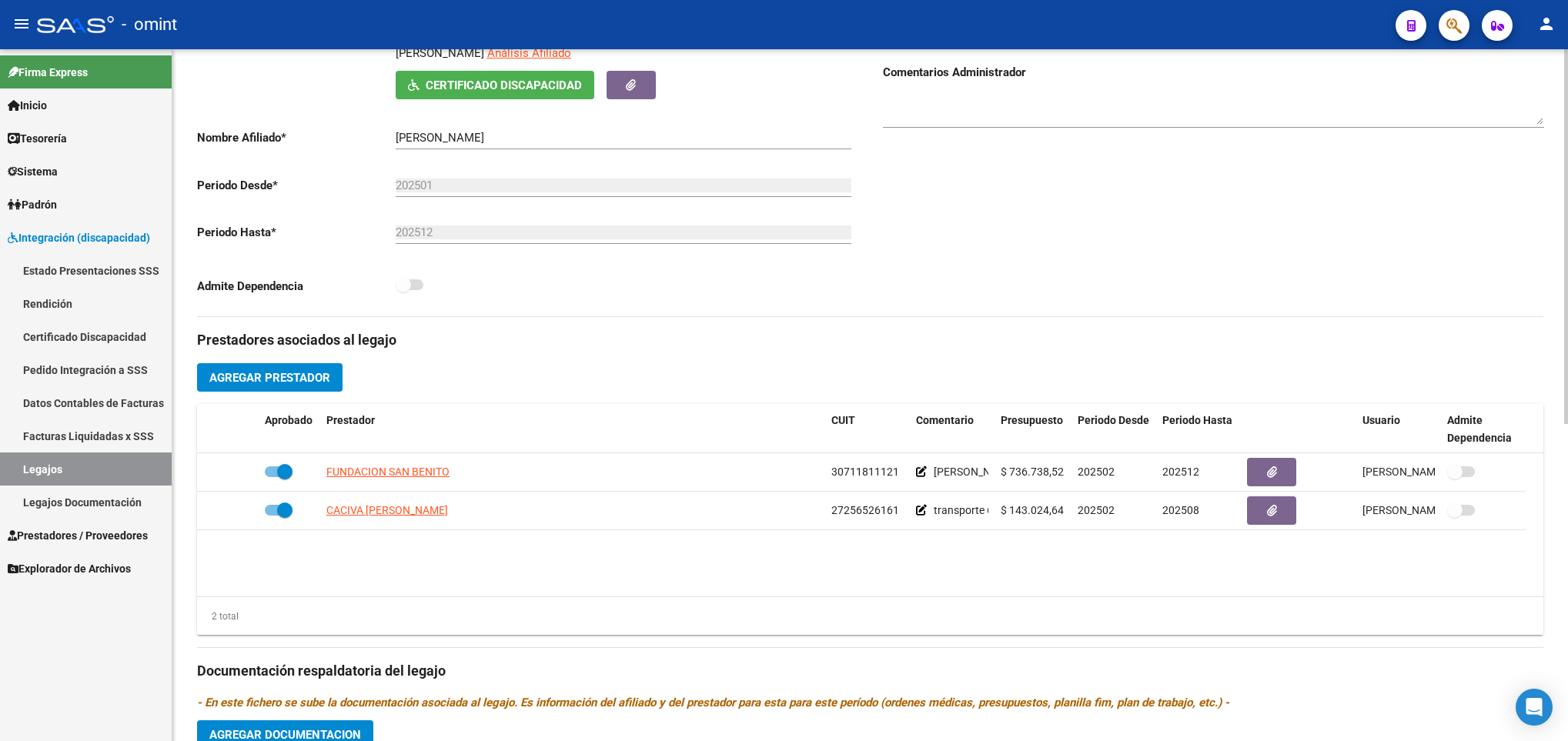
scroll to position [231, 0]
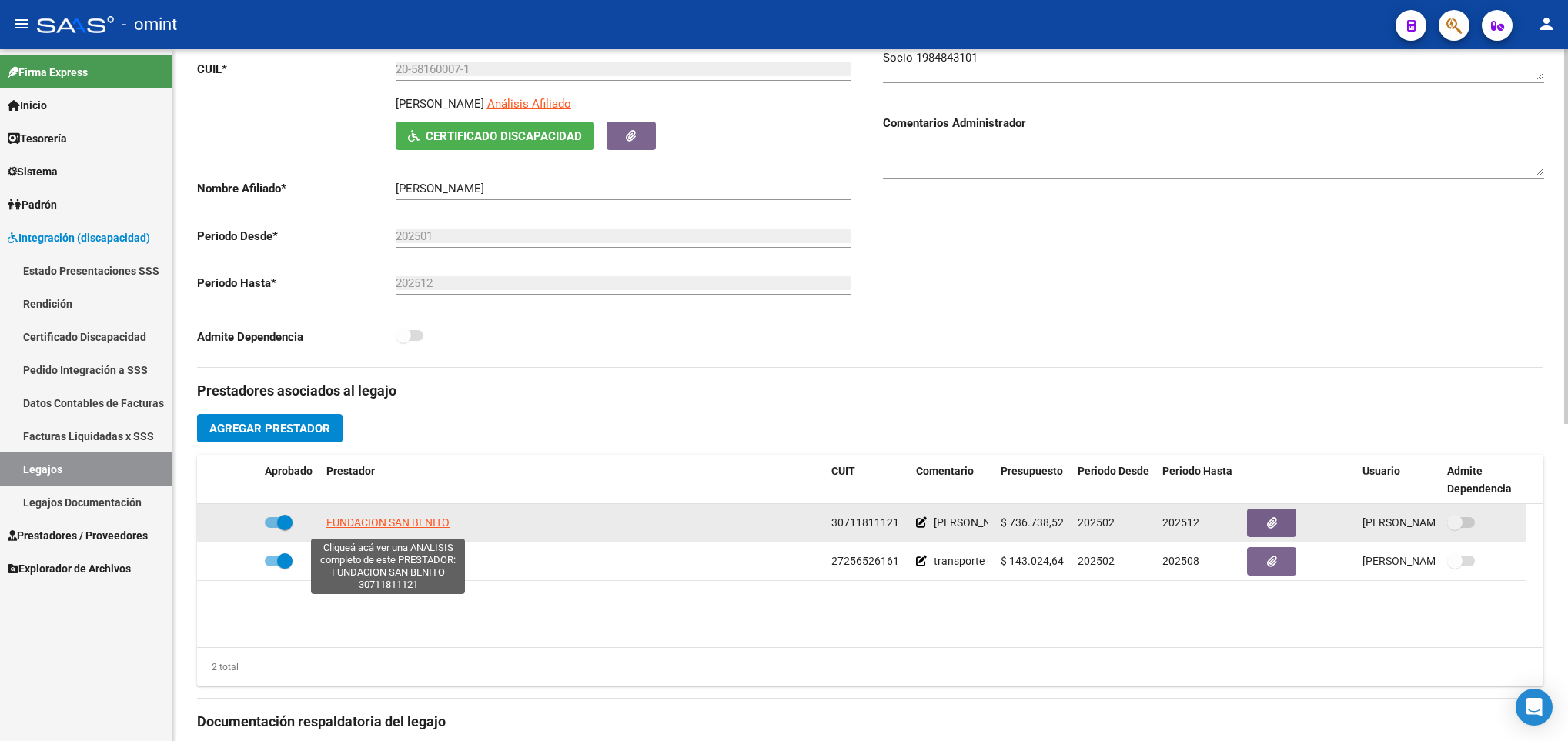
click at [370, 527] on span "FUNDACION SAN BENITO" at bounding box center [388, 522] width 123 height 12
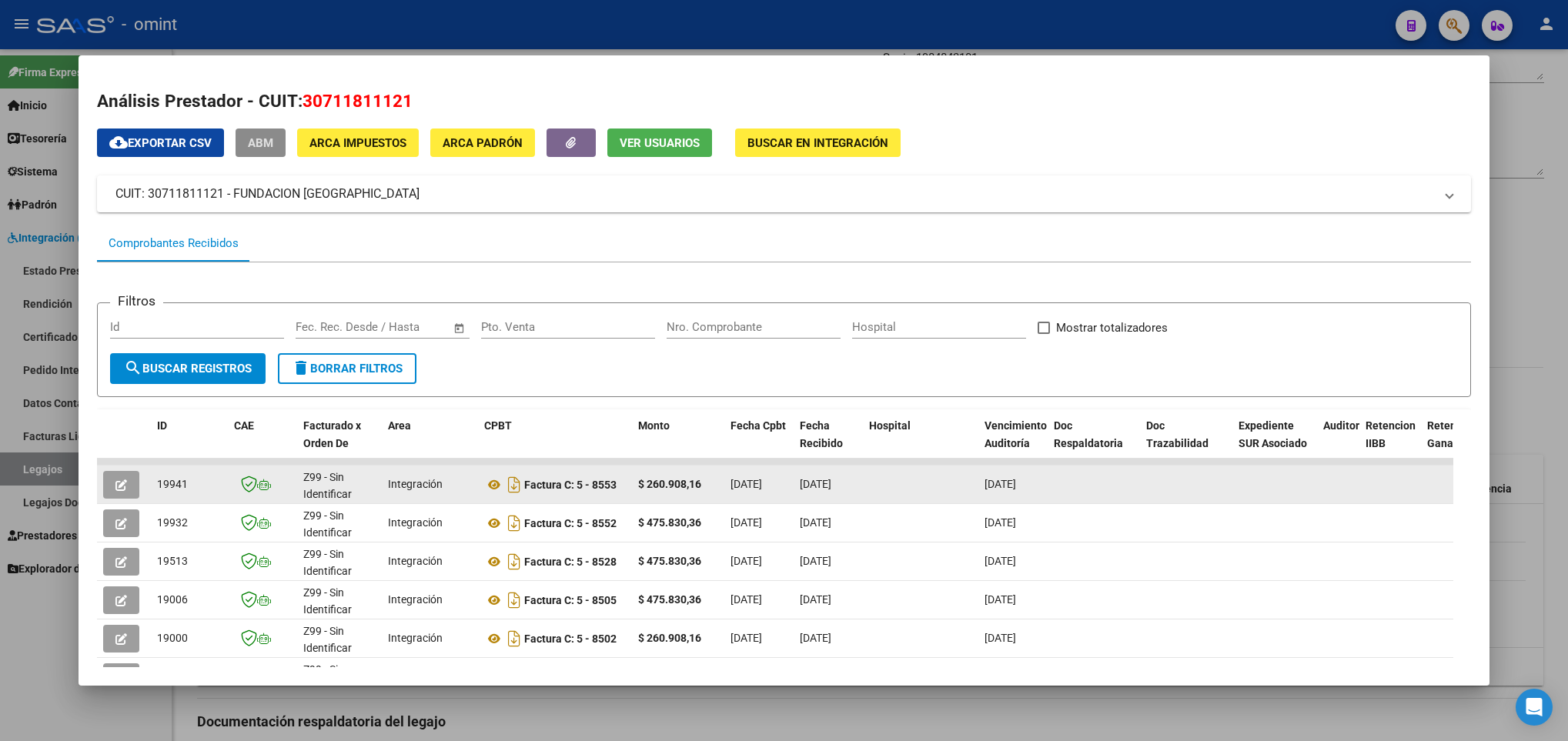
click at [109, 488] on button "button" at bounding box center [122, 485] width 36 height 28
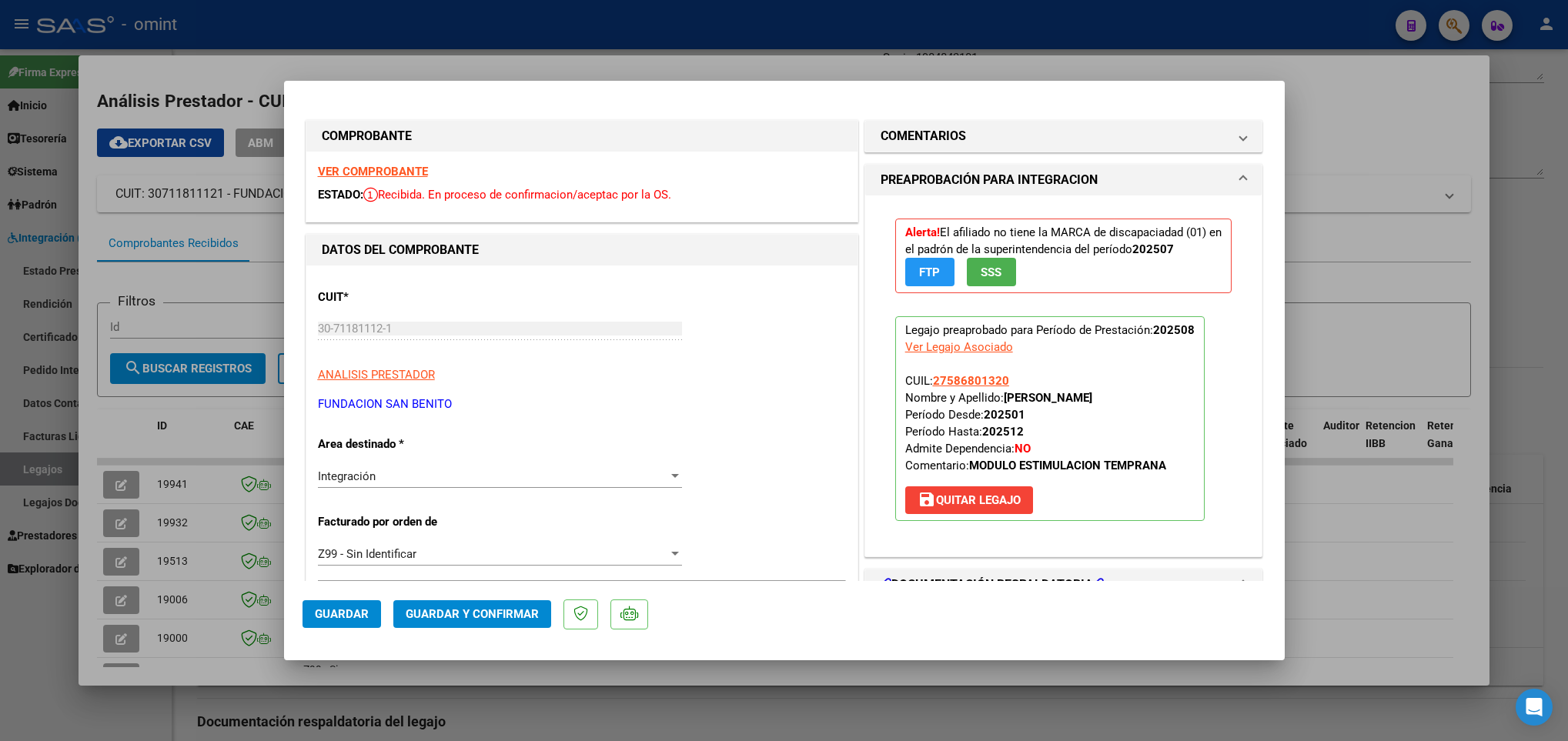
click at [190, 428] on div at bounding box center [784, 370] width 1568 height 741
type input "$ 0,00"
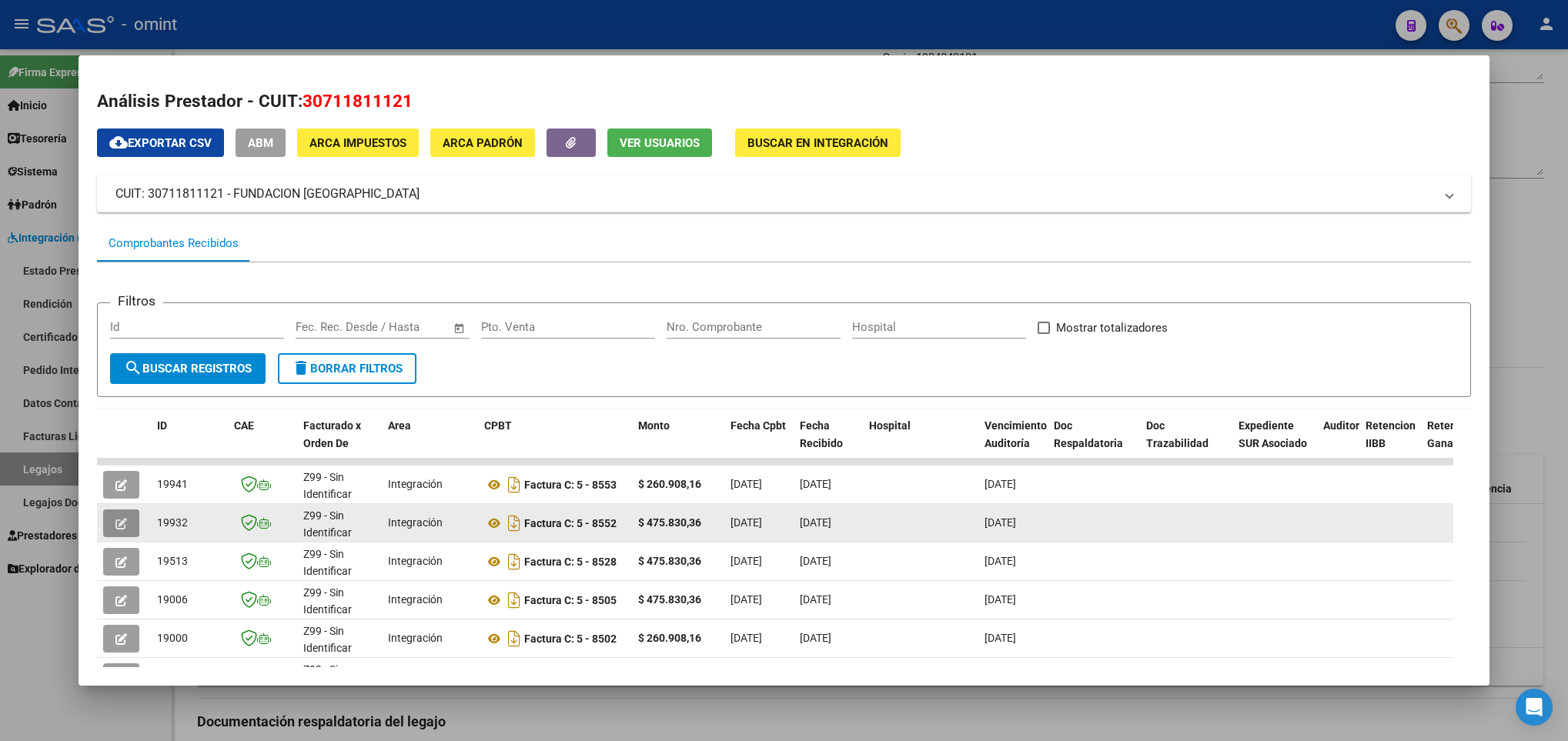
click at [122, 518] on icon "button" at bounding box center [121, 523] width 12 height 12
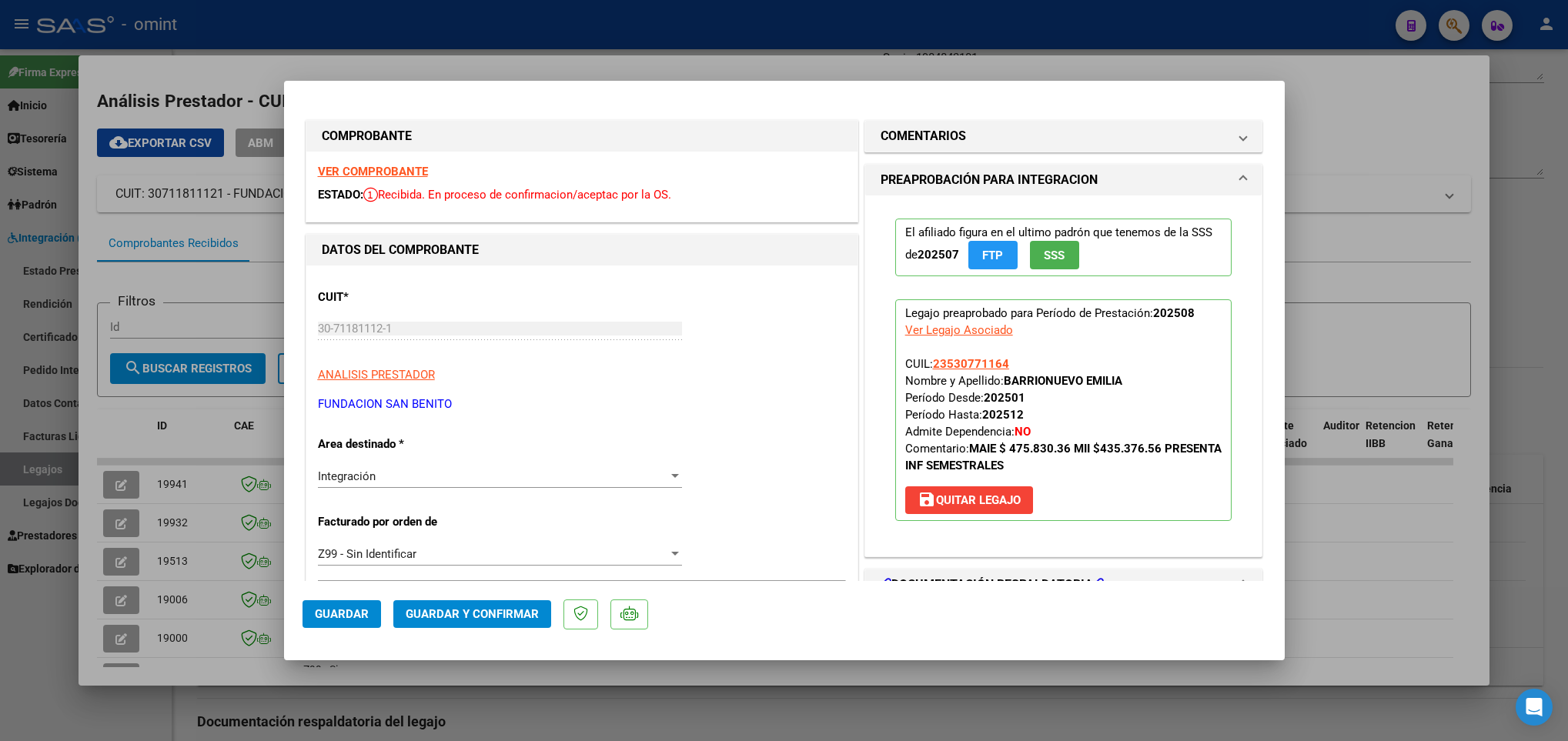
click at [168, 534] on div at bounding box center [784, 370] width 1568 height 741
type input "$ 0,00"
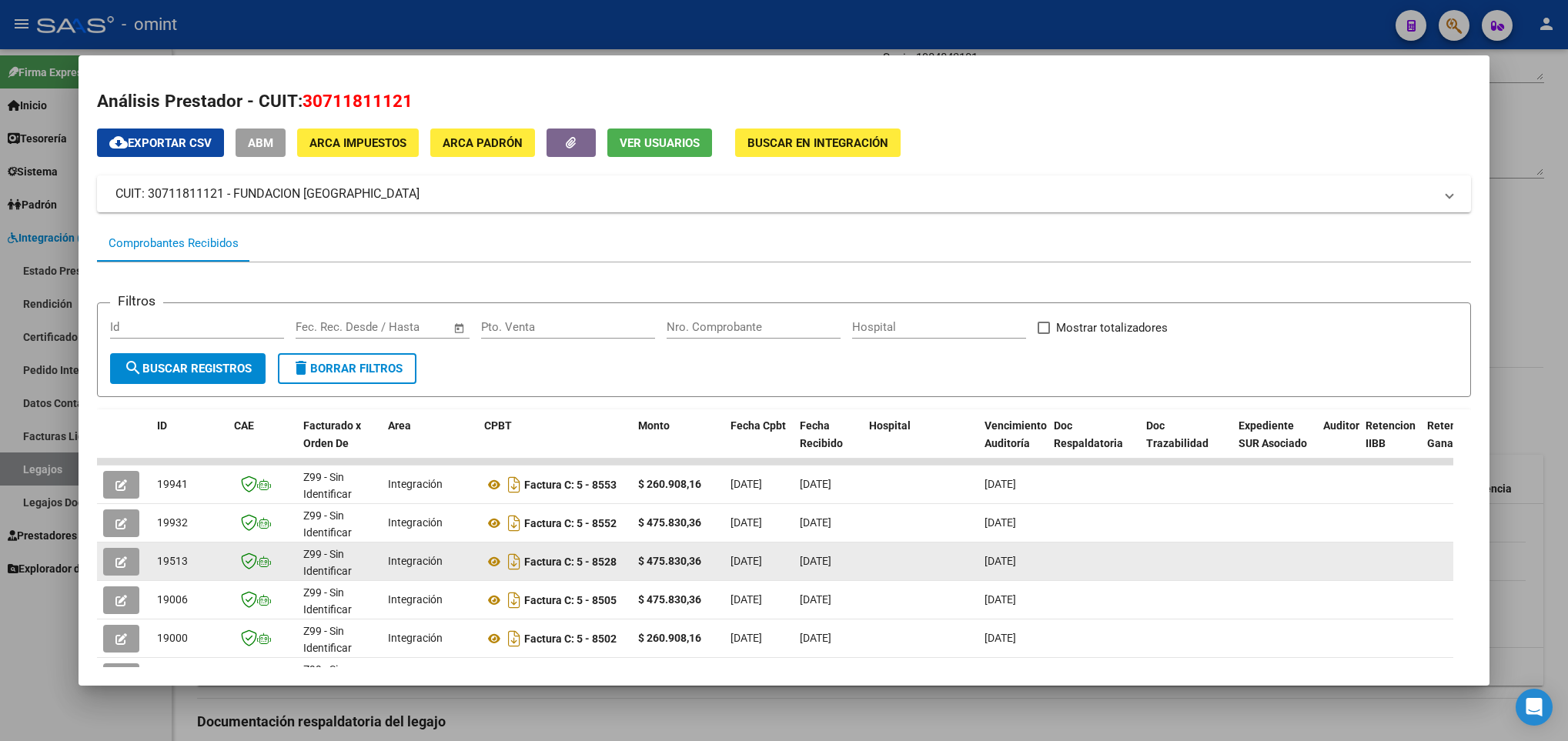
click at [120, 561] on icon "button" at bounding box center [121, 562] width 12 height 12
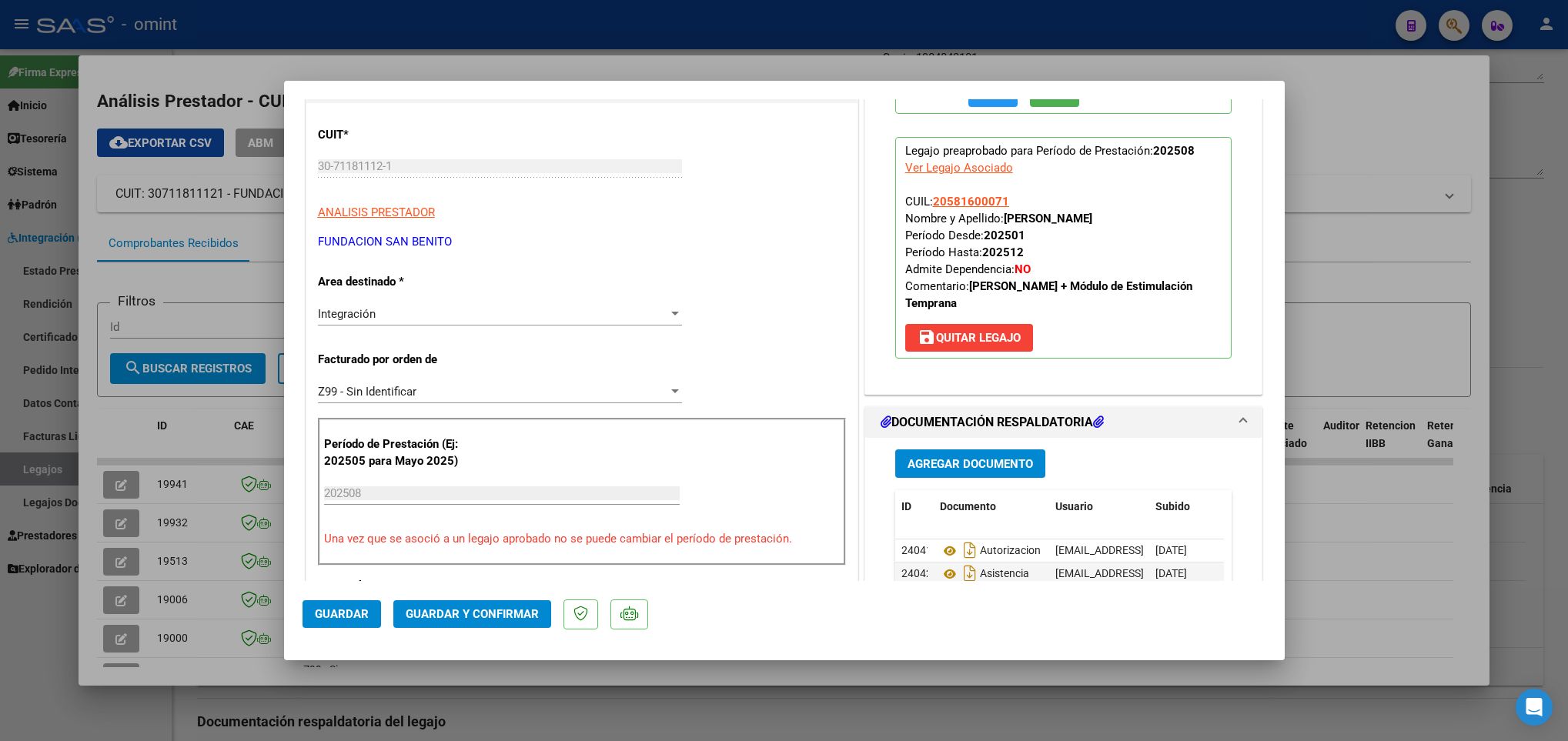
scroll to position [0, 0]
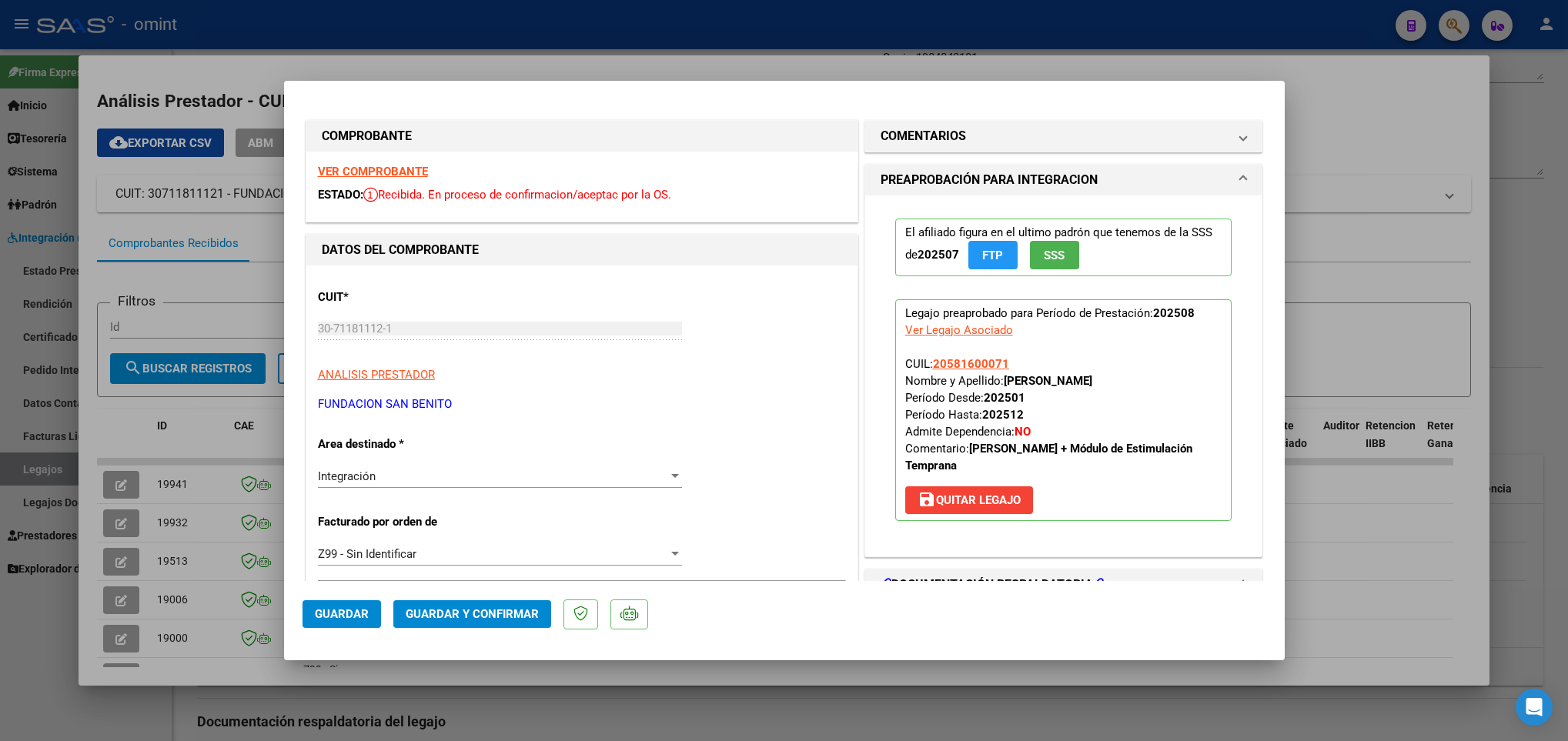
click at [367, 172] on strong "VER COMPROBANTE" at bounding box center [373, 171] width 110 height 14
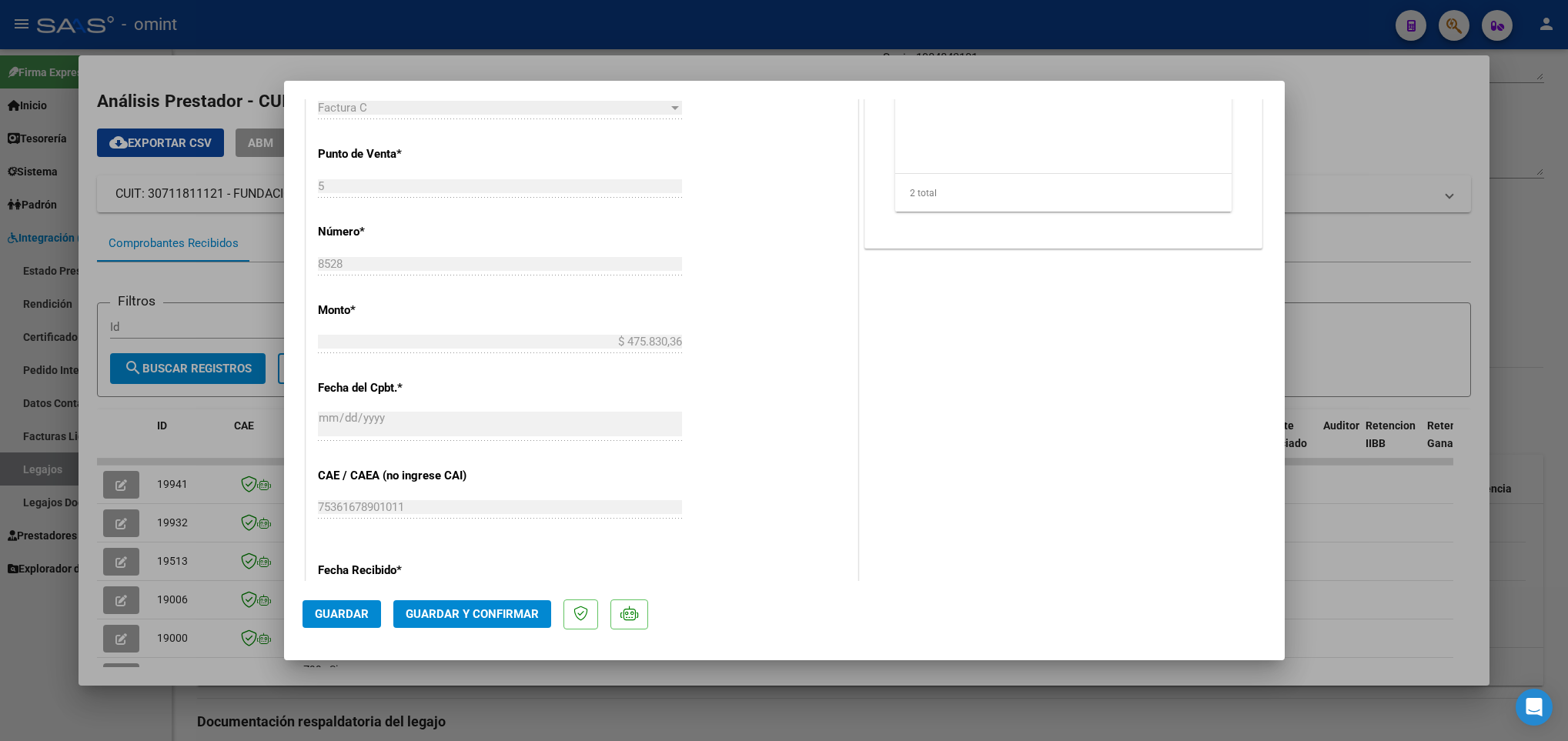
scroll to position [693, 0]
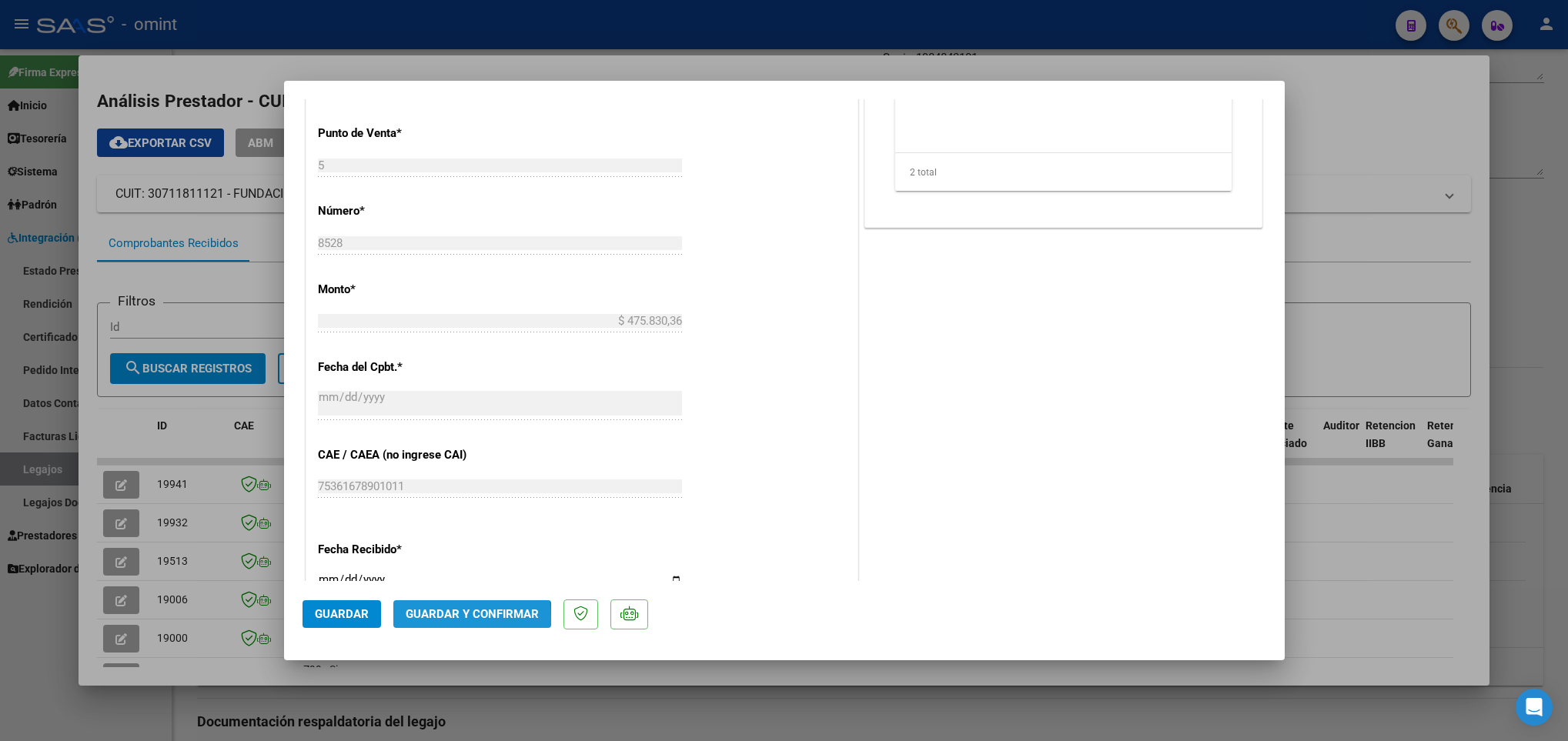
click at [436, 619] on span "Guardar y Confirmar" at bounding box center [473, 614] width 133 height 14
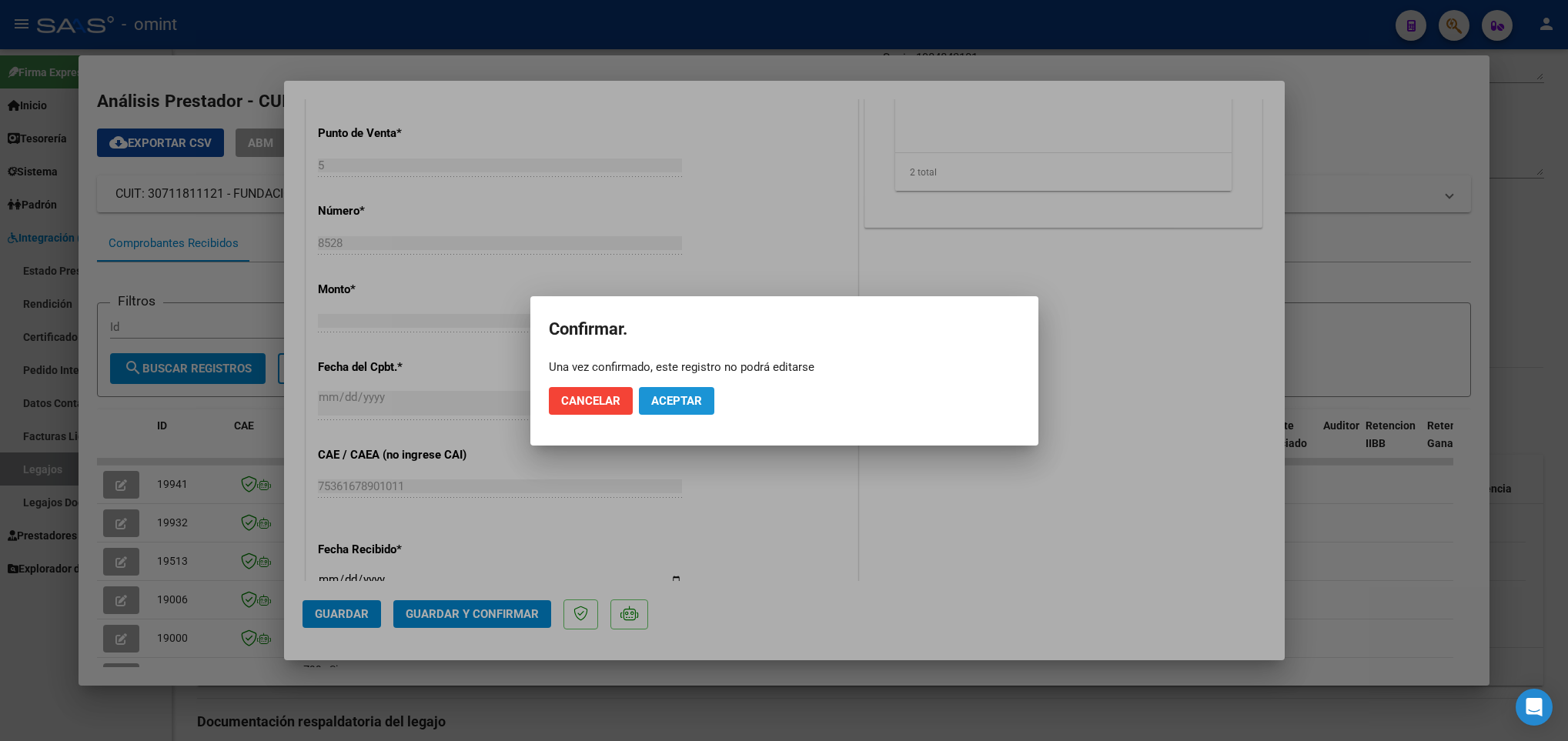
click at [661, 400] on span "Aceptar" at bounding box center [676, 401] width 51 height 14
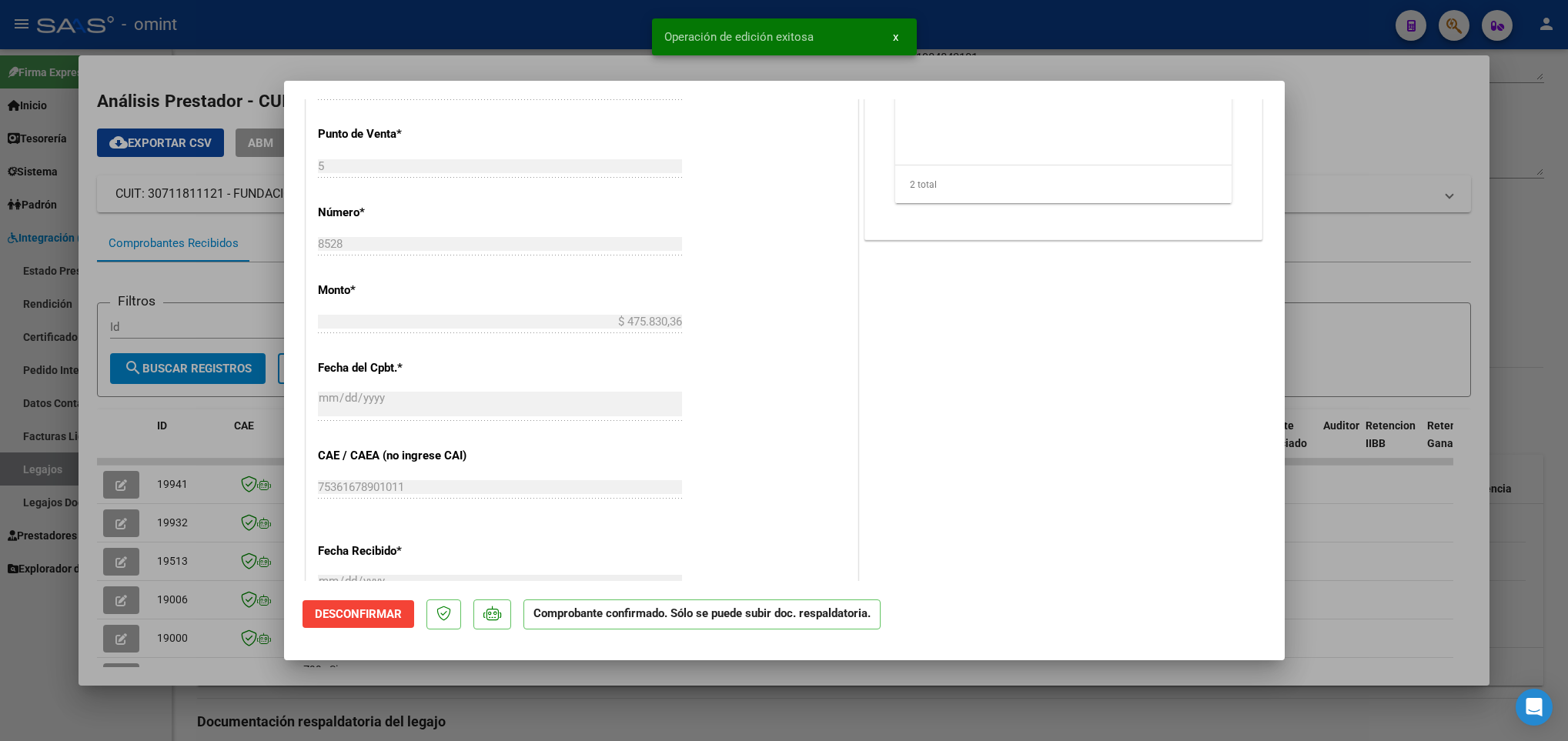
click at [232, 662] on div at bounding box center [784, 370] width 1568 height 741
type input "$ 0,00"
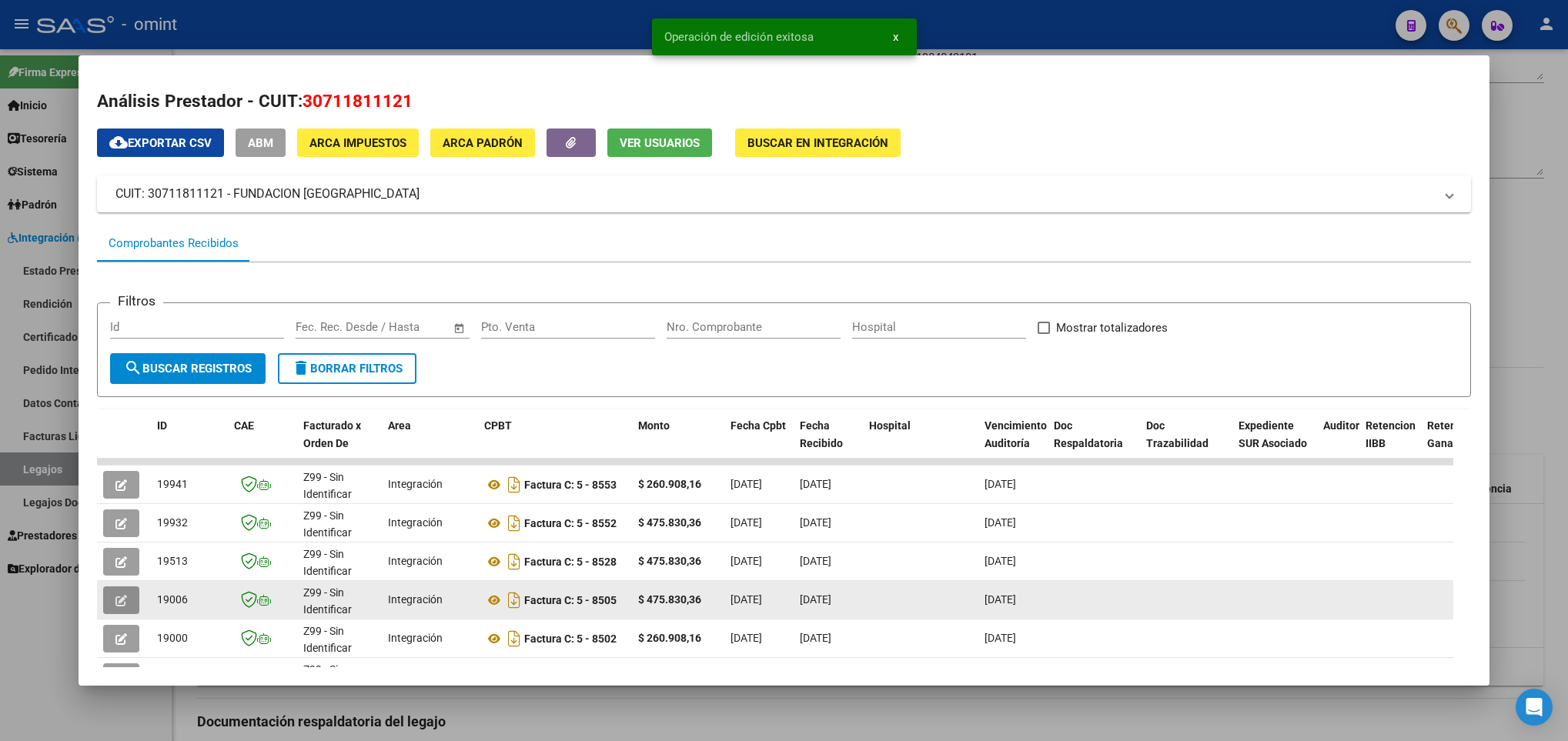
click at [115, 596] on icon "button" at bounding box center [121, 601] width 12 height 12
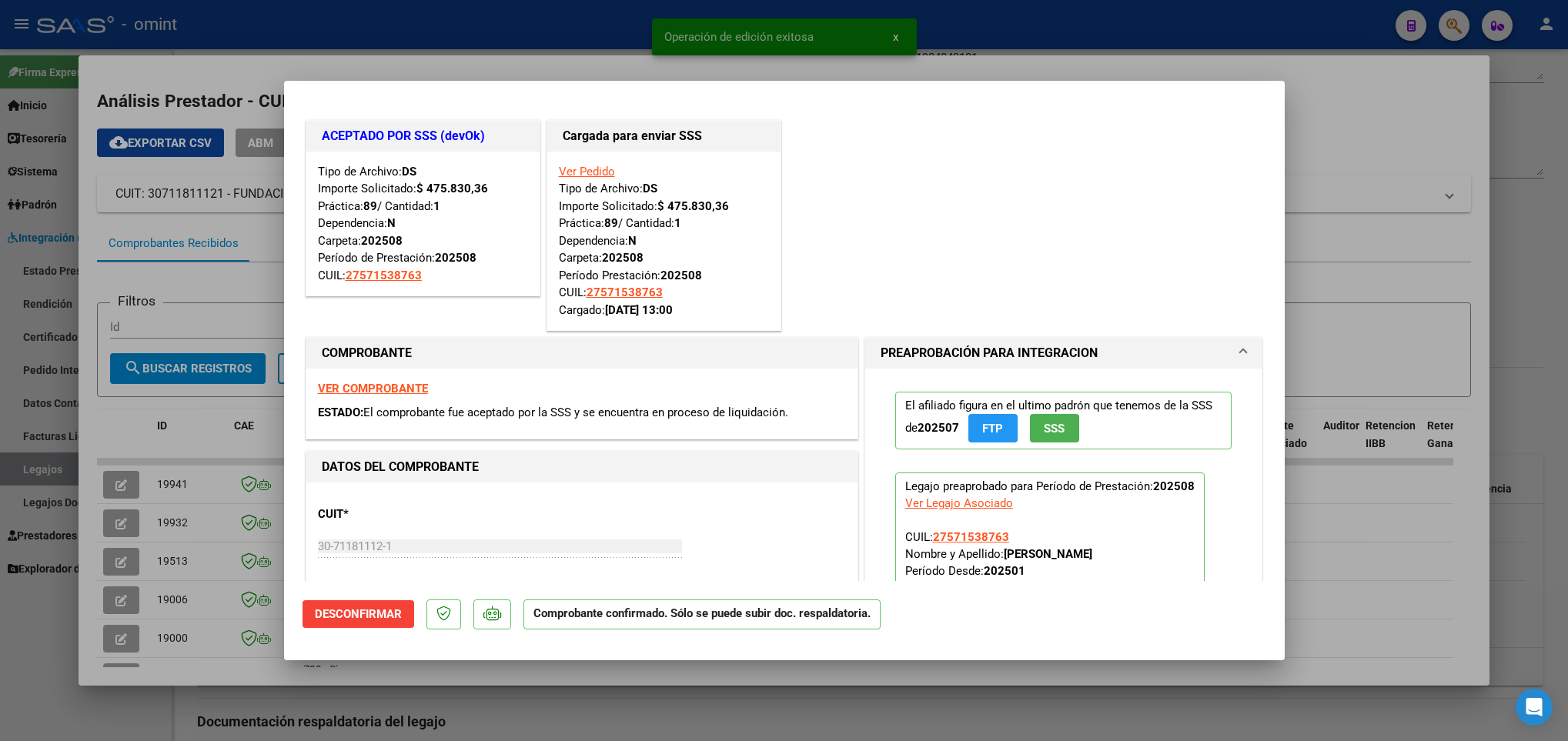
click at [176, 547] on div at bounding box center [784, 370] width 1568 height 741
type input "$ 0,00"
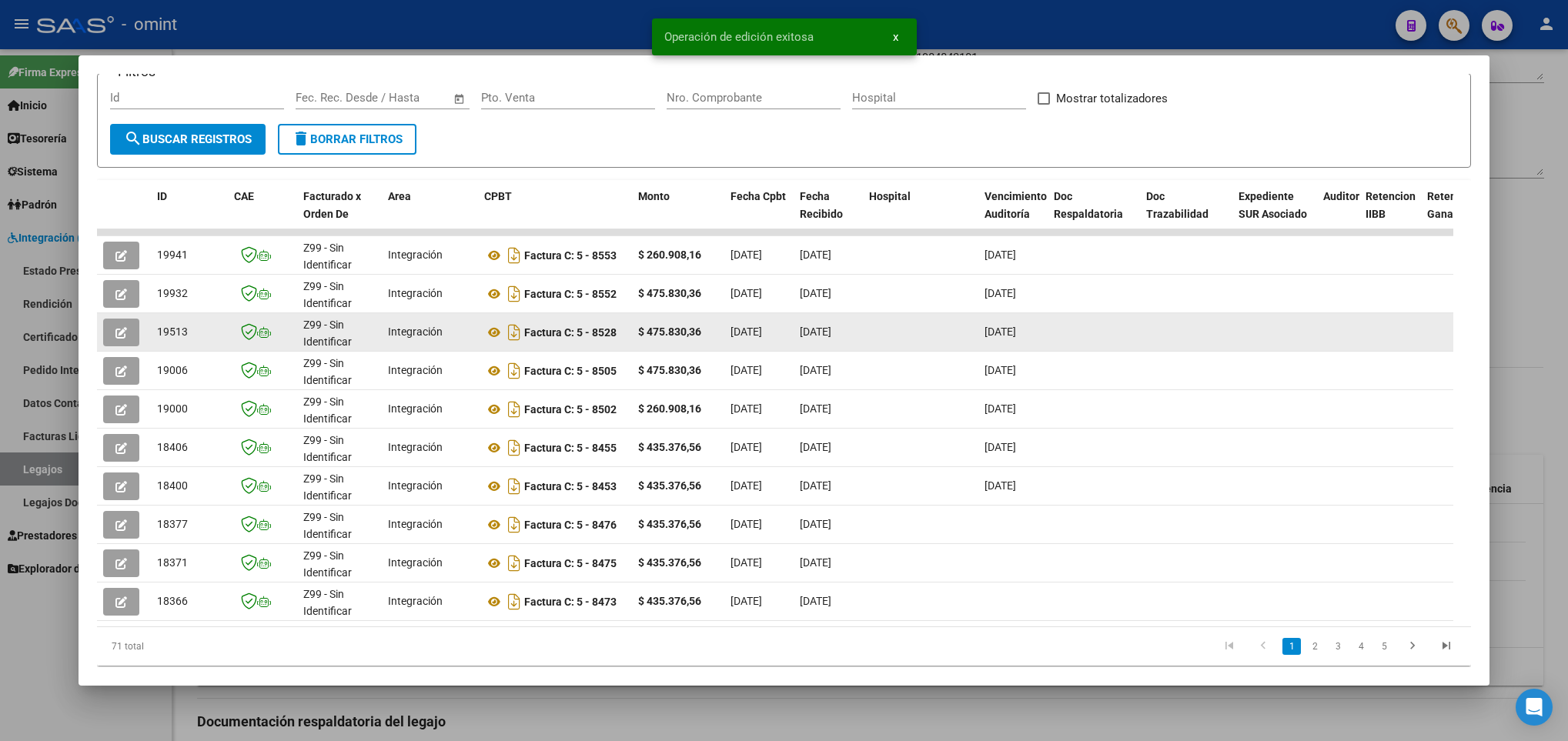
scroll to position [231, 0]
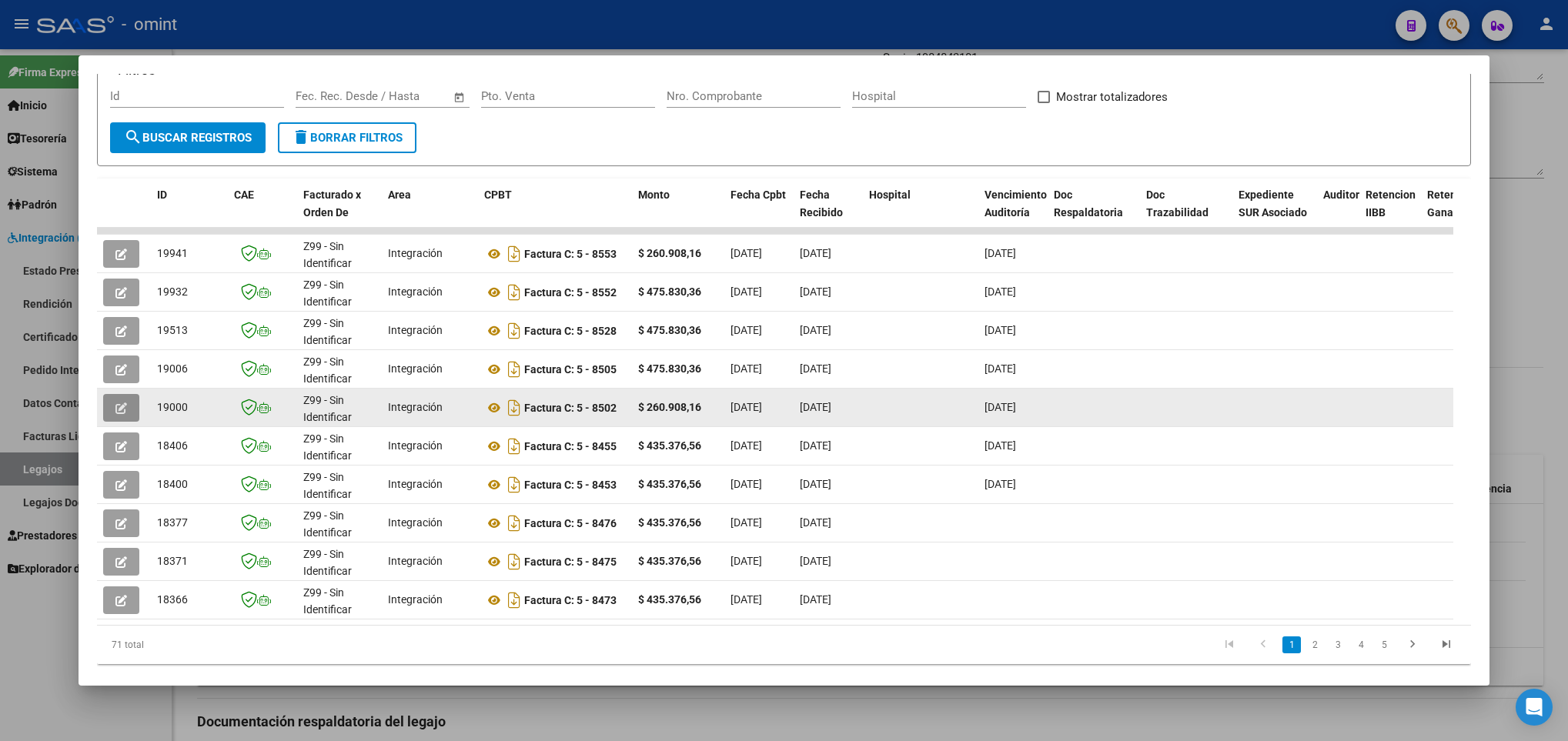
click at [113, 403] on button "button" at bounding box center [122, 408] width 36 height 28
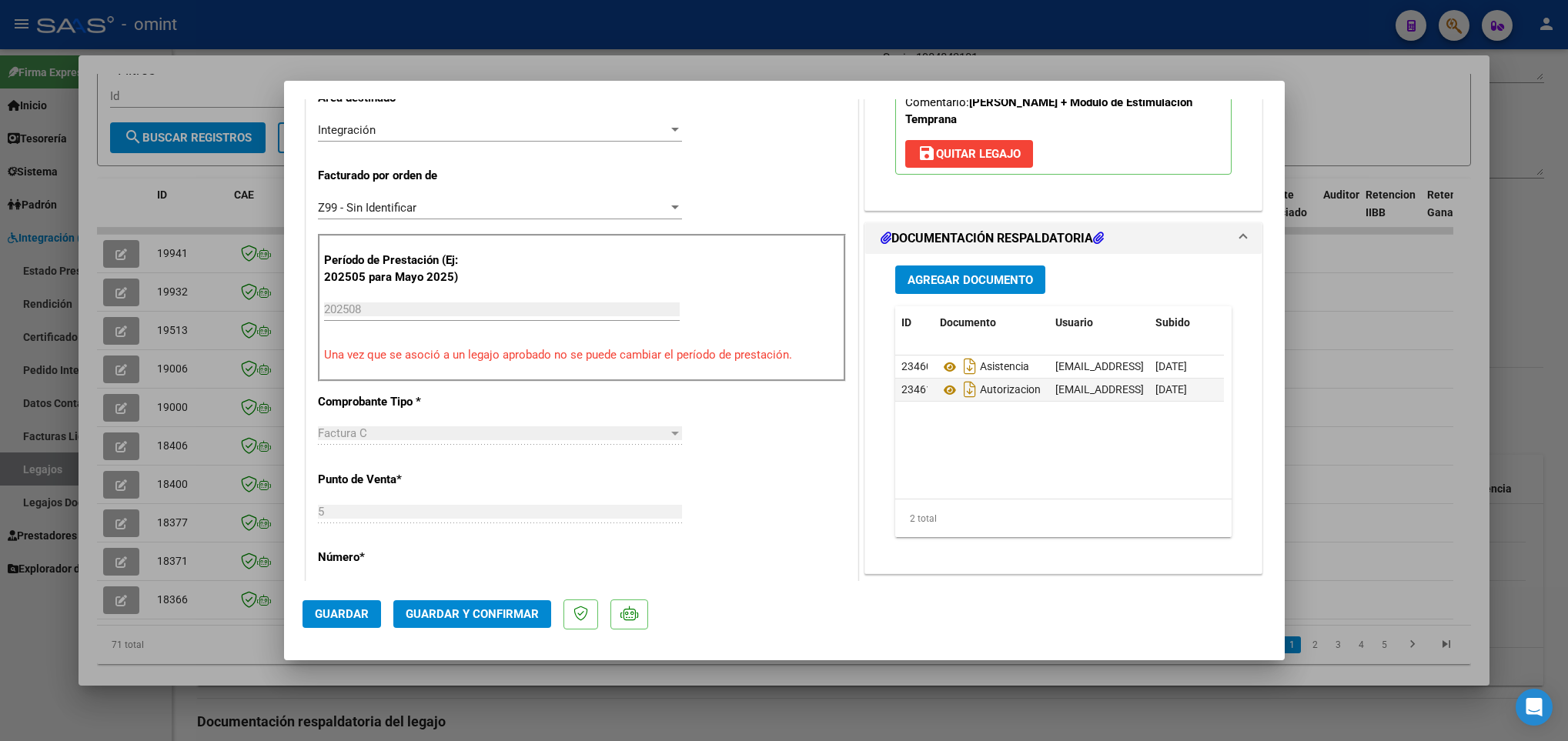
scroll to position [0, 0]
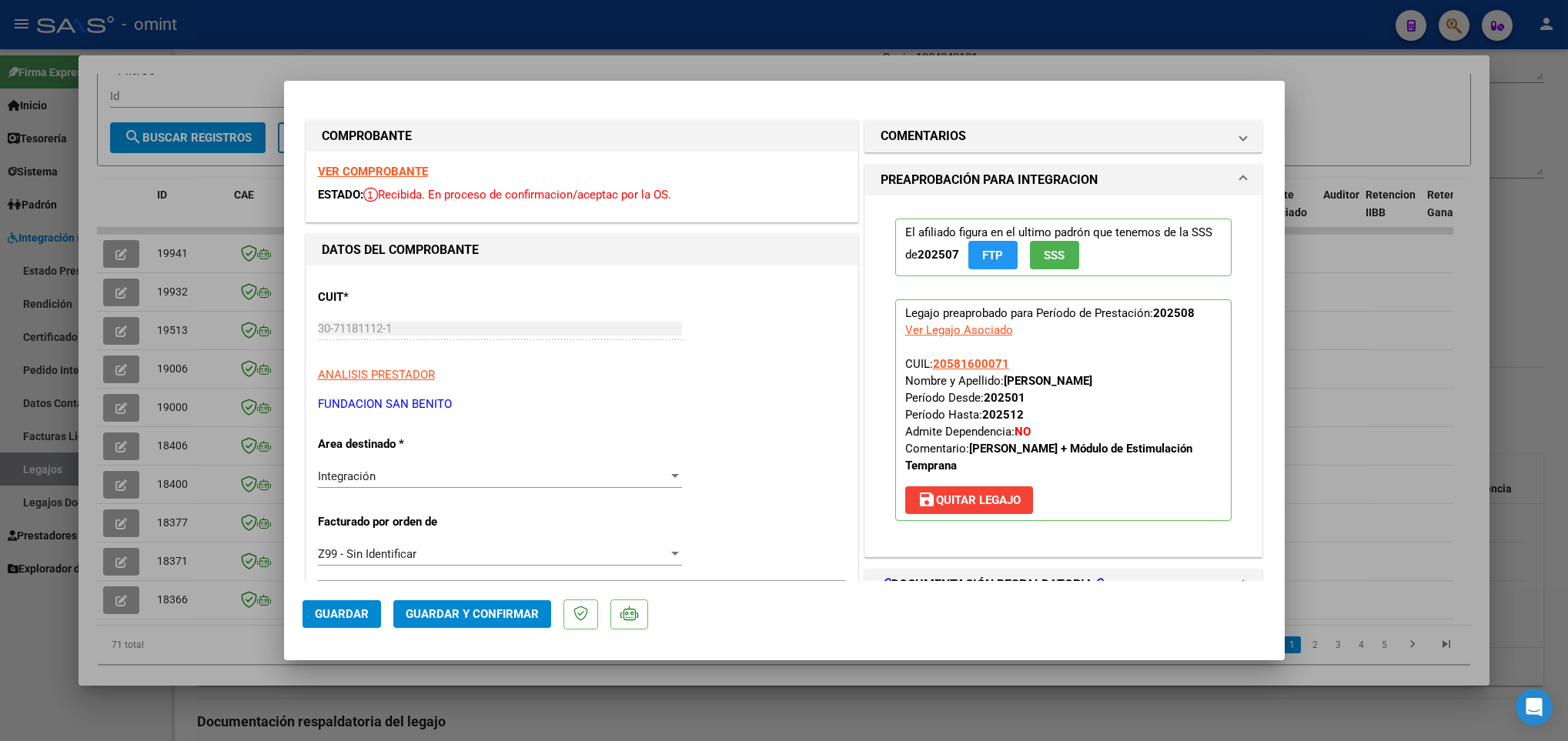
click at [397, 173] on strong "VER COMPROBANTE" at bounding box center [373, 171] width 110 height 14
click at [212, 610] on div at bounding box center [784, 370] width 1568 height 741
type input "$ 0,00"
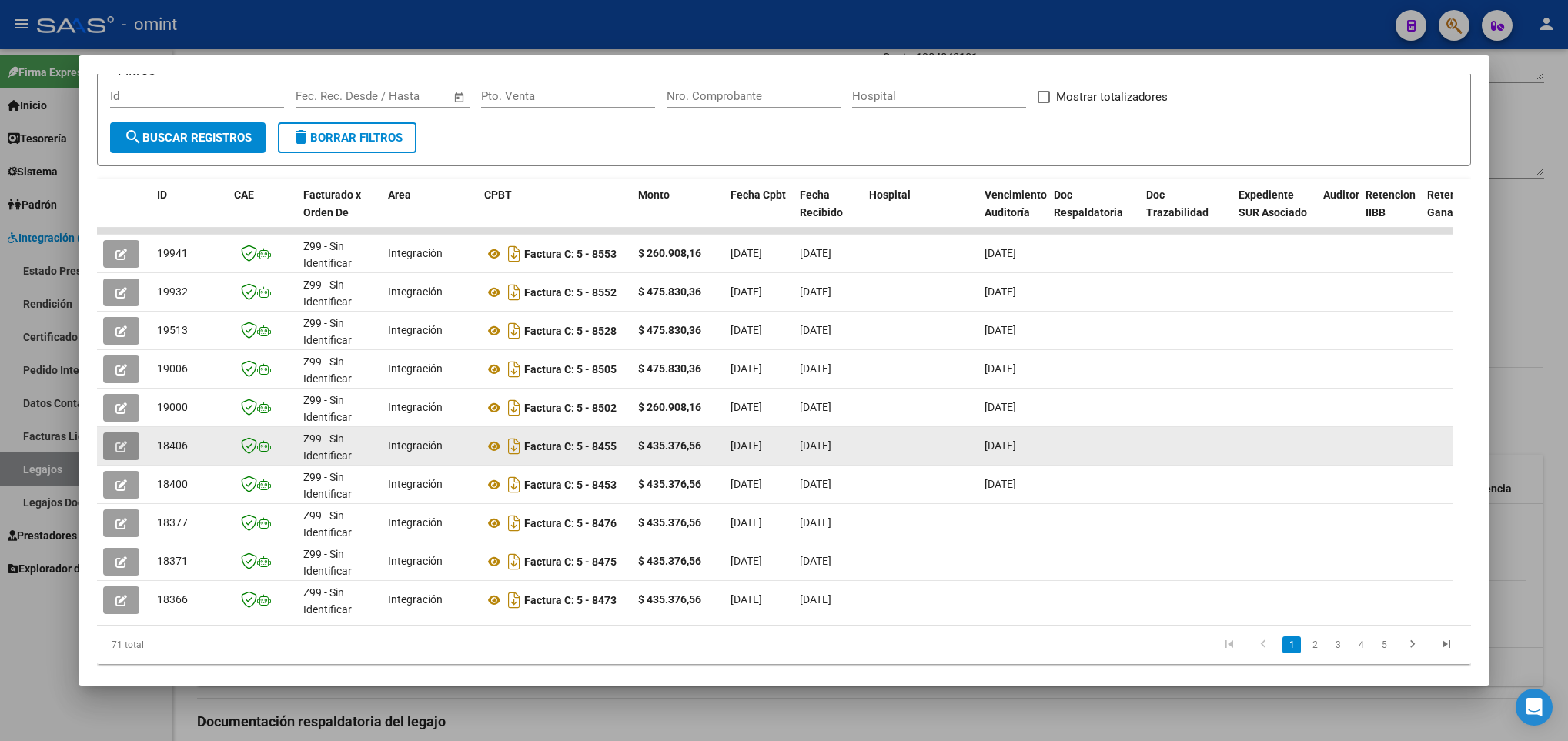
click at [116, 441] on icon "button" at bounding box center [121, 447] width 12 height 12
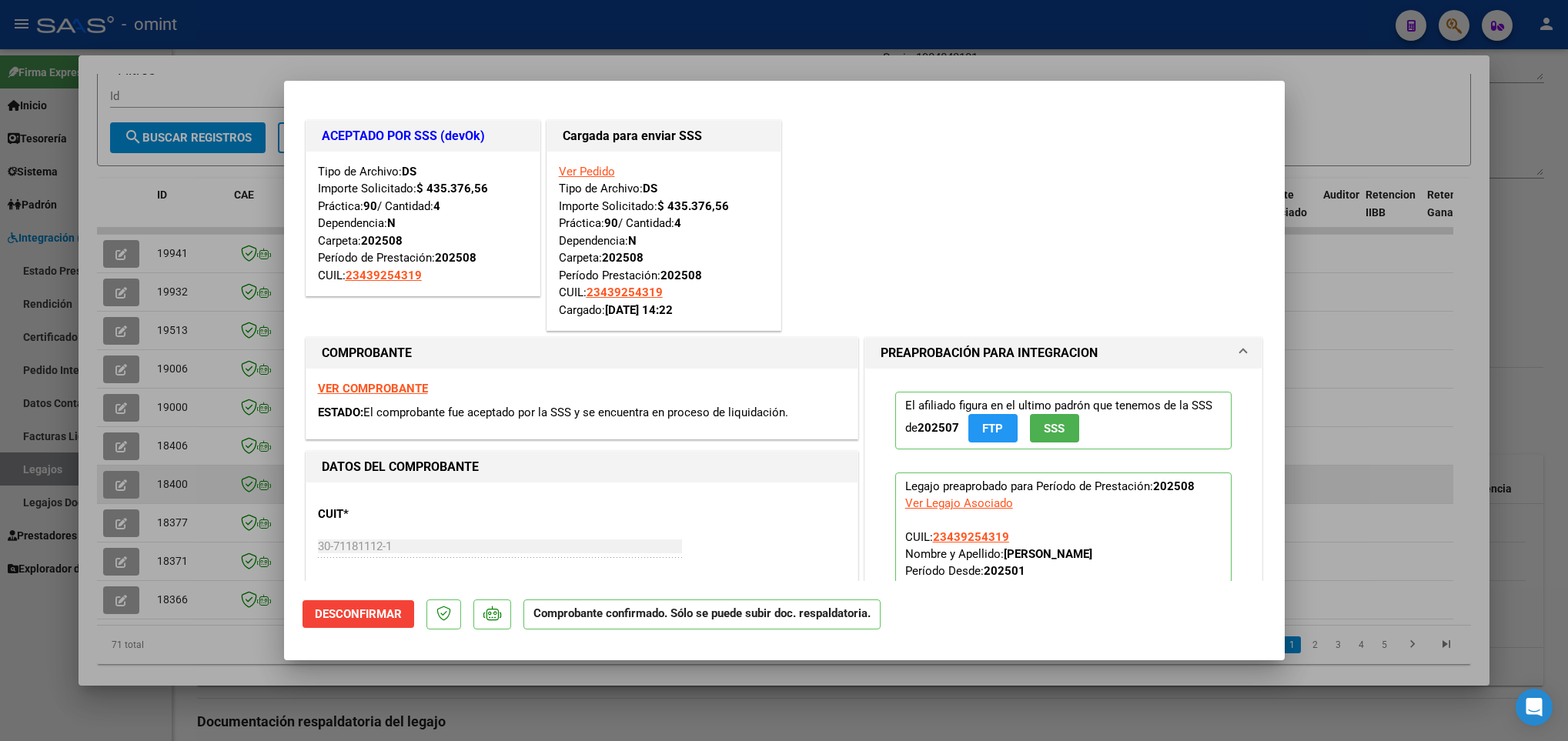
drag, startPoint x: 123, startPoint y: 469, endPoint x: 120, endPoint y: 483, distance: 14.3
click at [123, 471] on div at bounding box center [784, 370] width 1568 height 741
type input "$ 0,00"
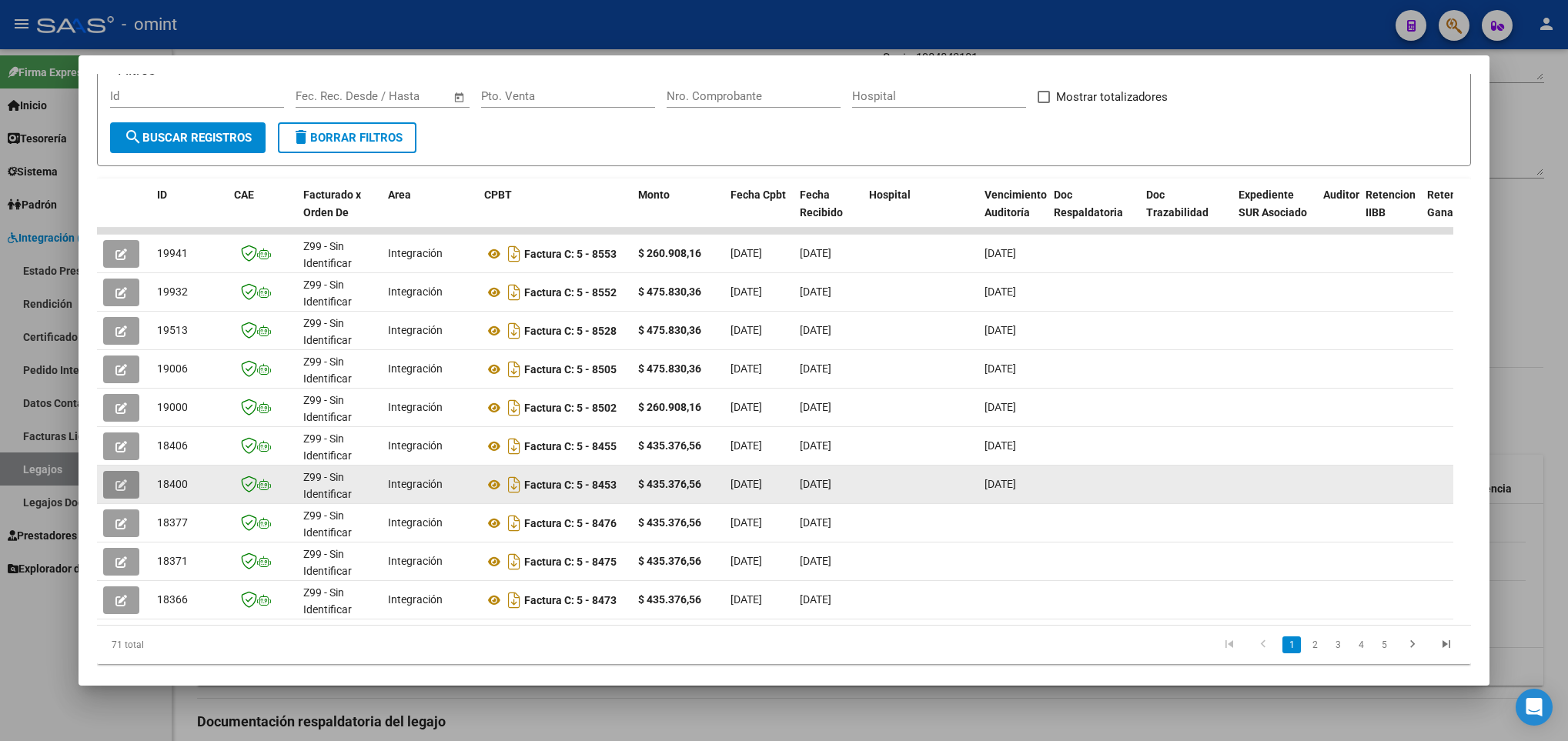
click at [118, 485] on icon "button" at bounding box center [121, 485] width 12 height 12
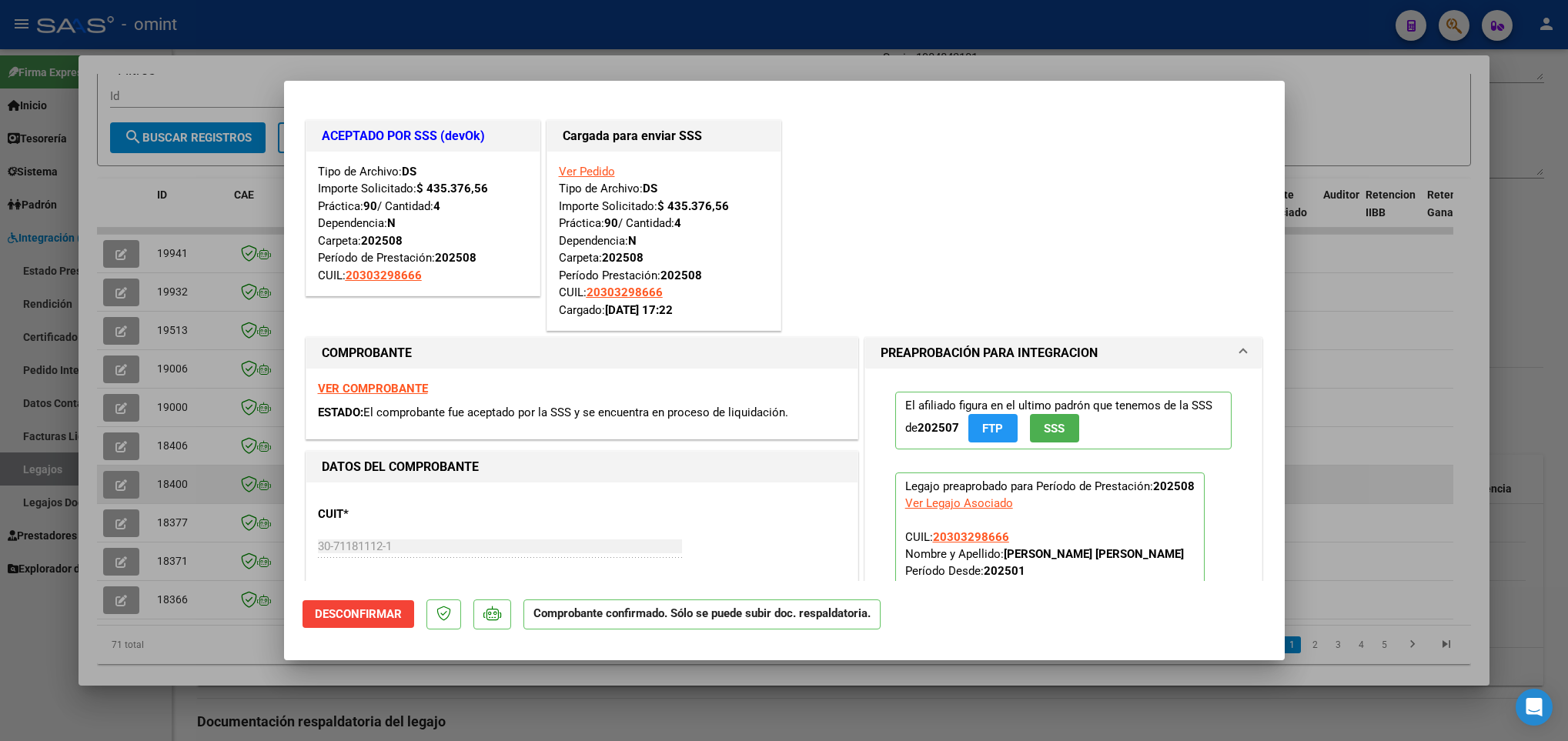
click at [118, 485] on div at bounding box center [784, 370] width 1568 height 741
type input "$ 0,00"
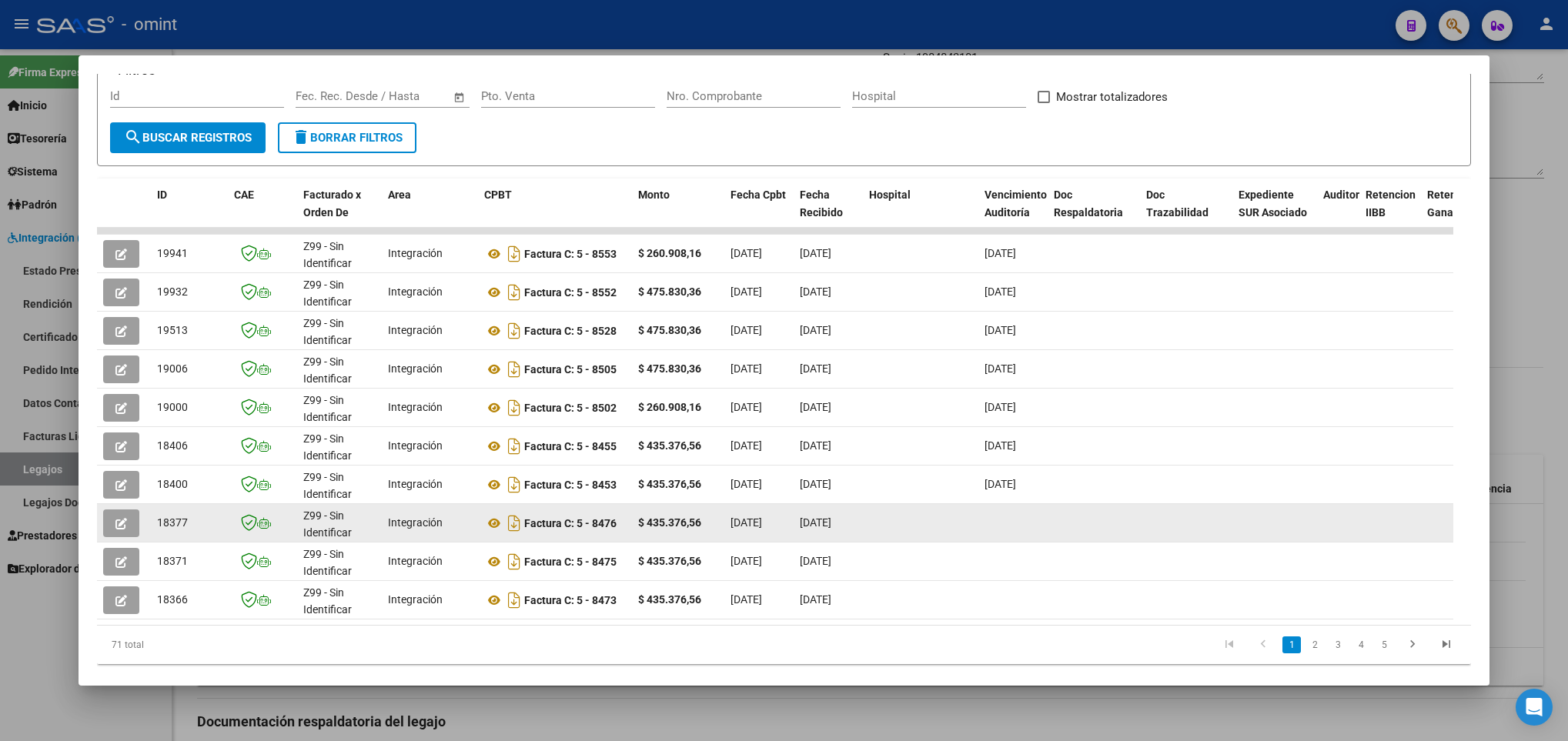
click at [113, 524] on button "button" at bounding box center [122, 523] width 36 height 28
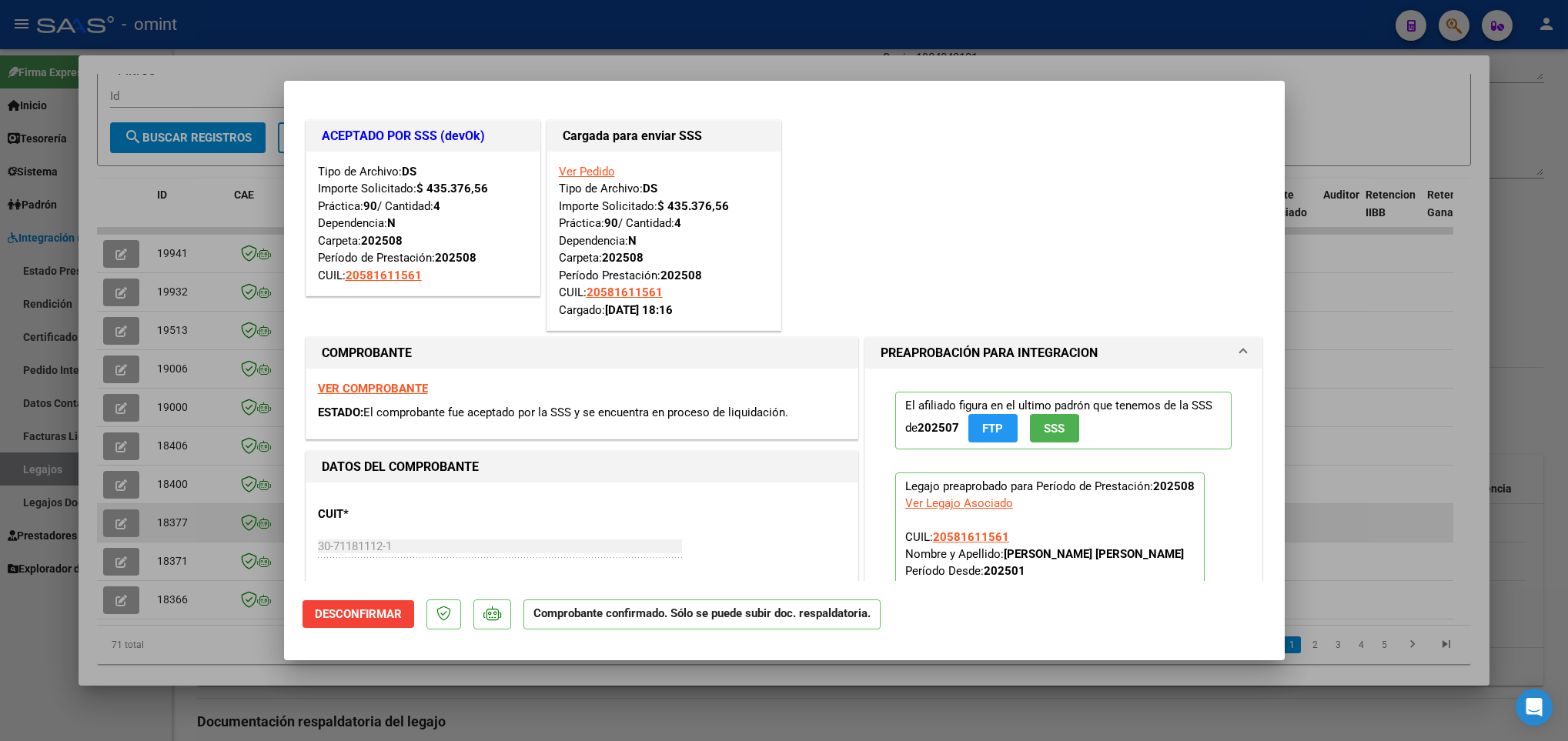
click at [113, 524] on div at bounding box center [784, 370] width 1568 height 741
type input "$ 0,00"
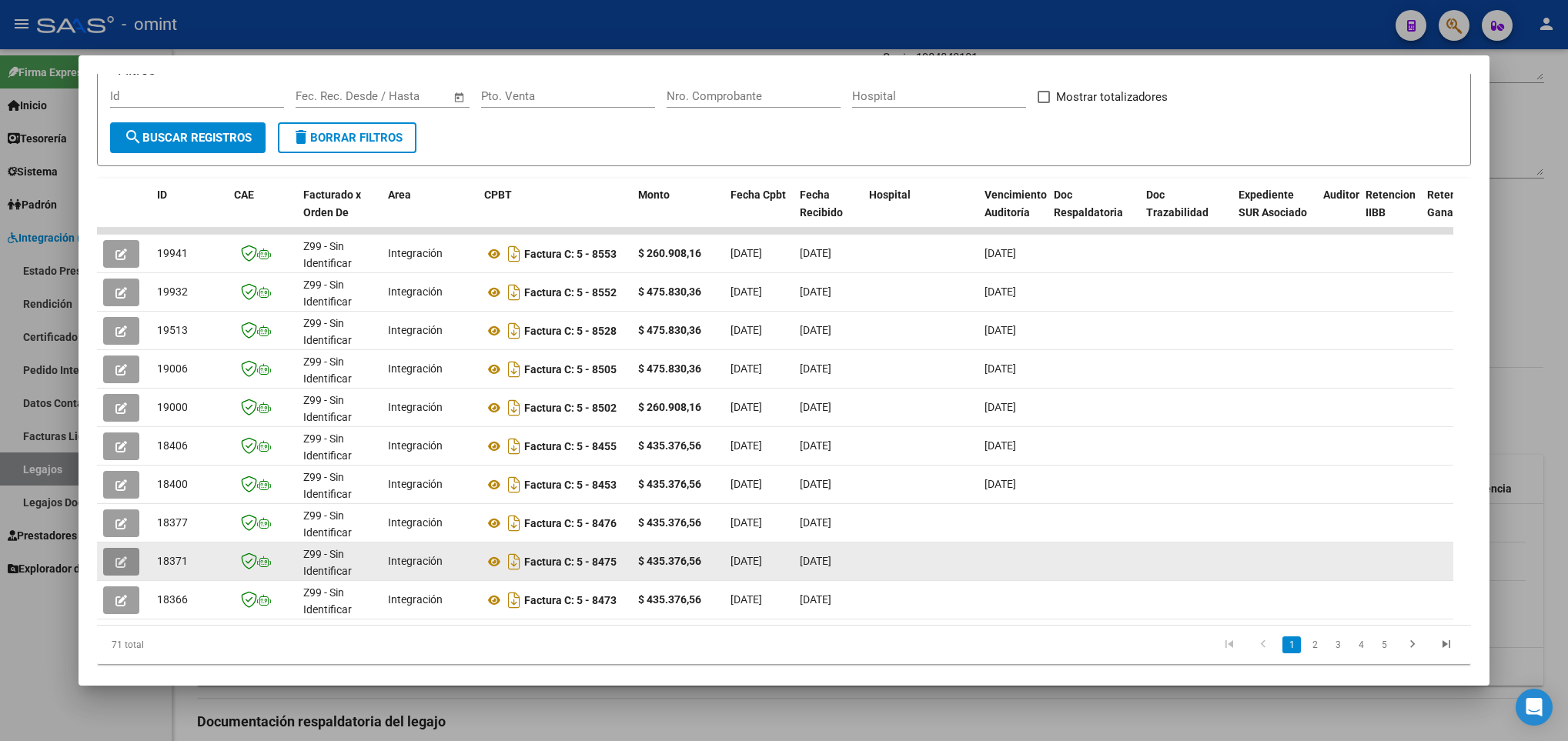
click at [113, 570] on button "button" at bounding box center [122, 562] width 36 height 28
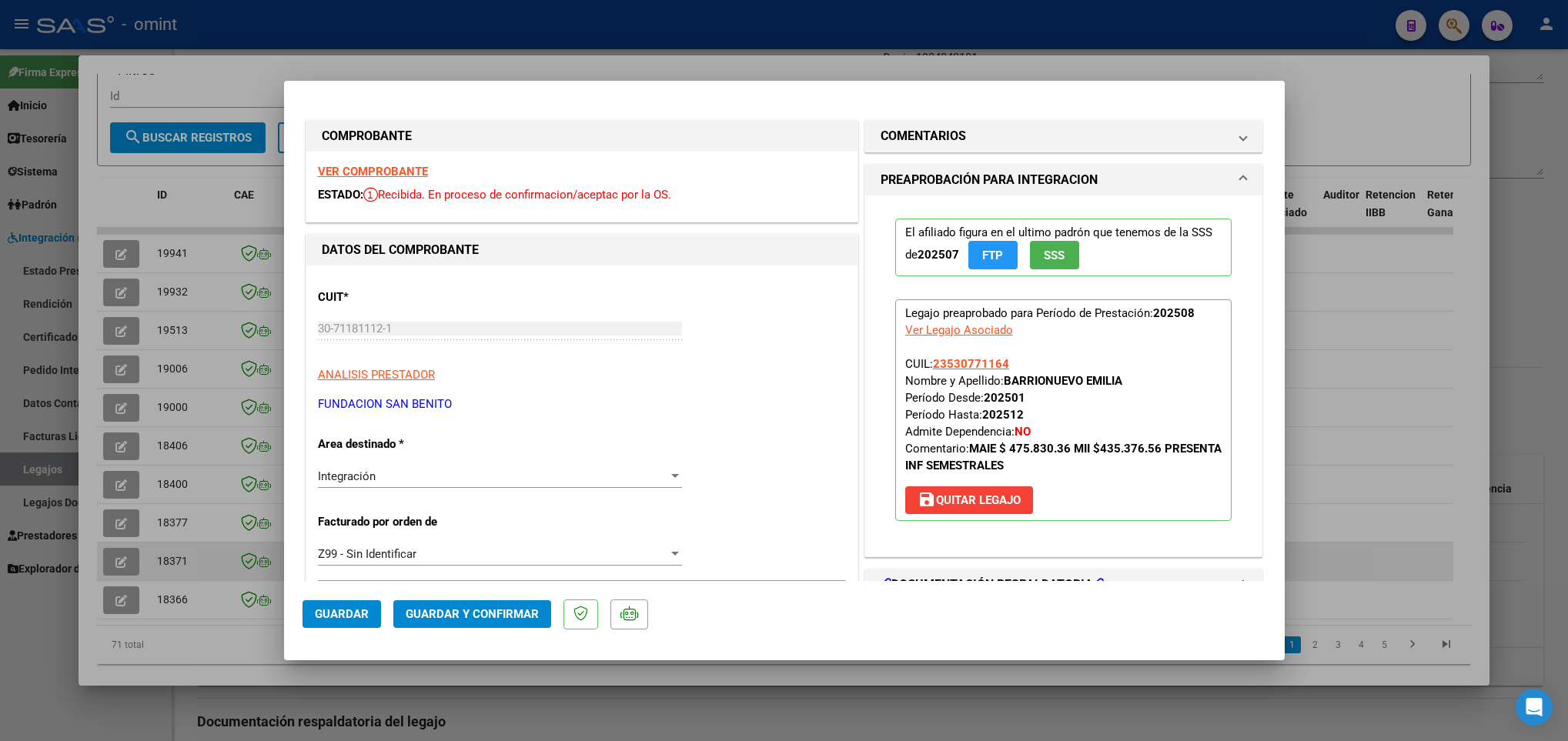
click at [113, 570] on div at bounding box center [784, 370] width 1568 height 741
type input "$ 0,00"
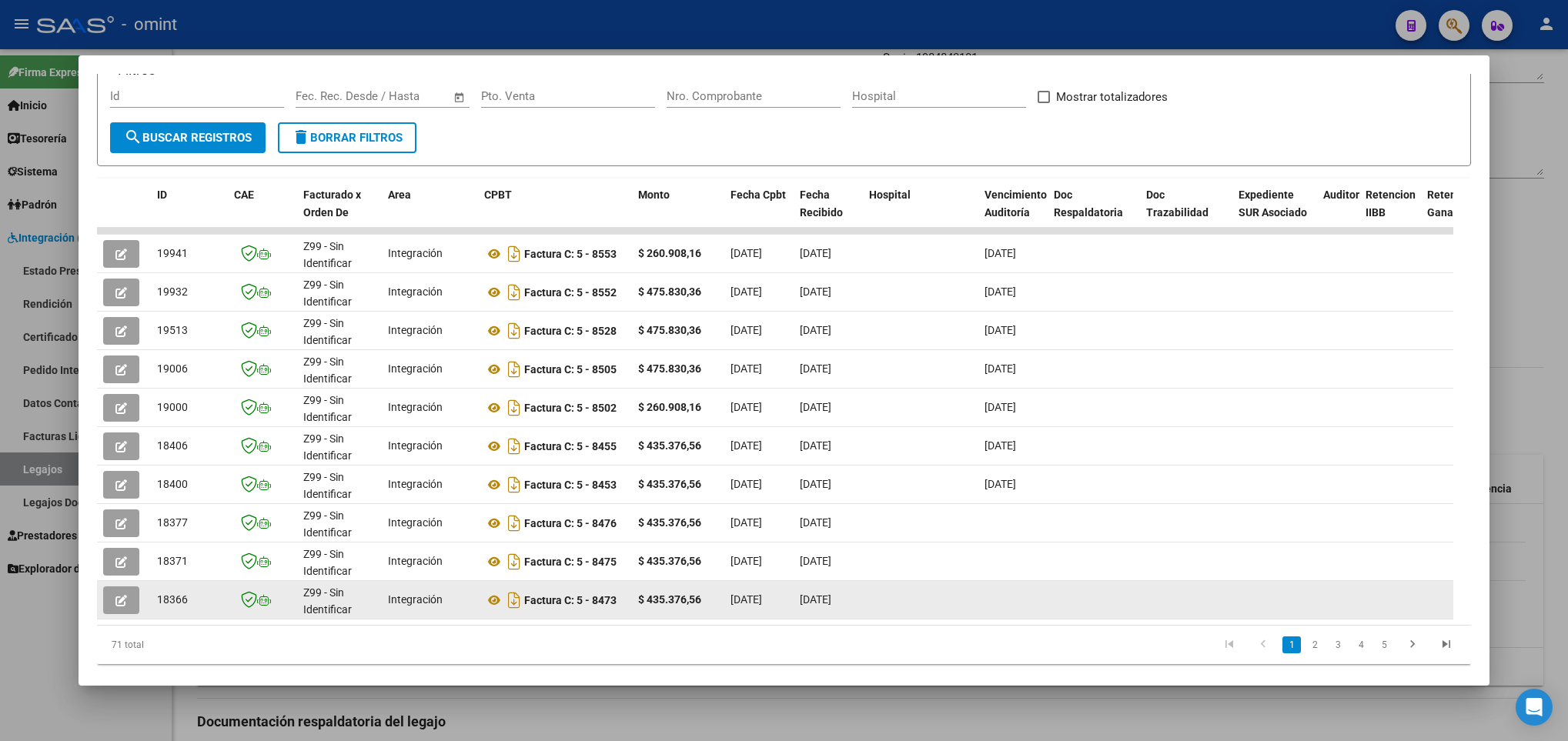
click at [112, 591] on button "button" at bounding box center [122, 601] width 36 height 28
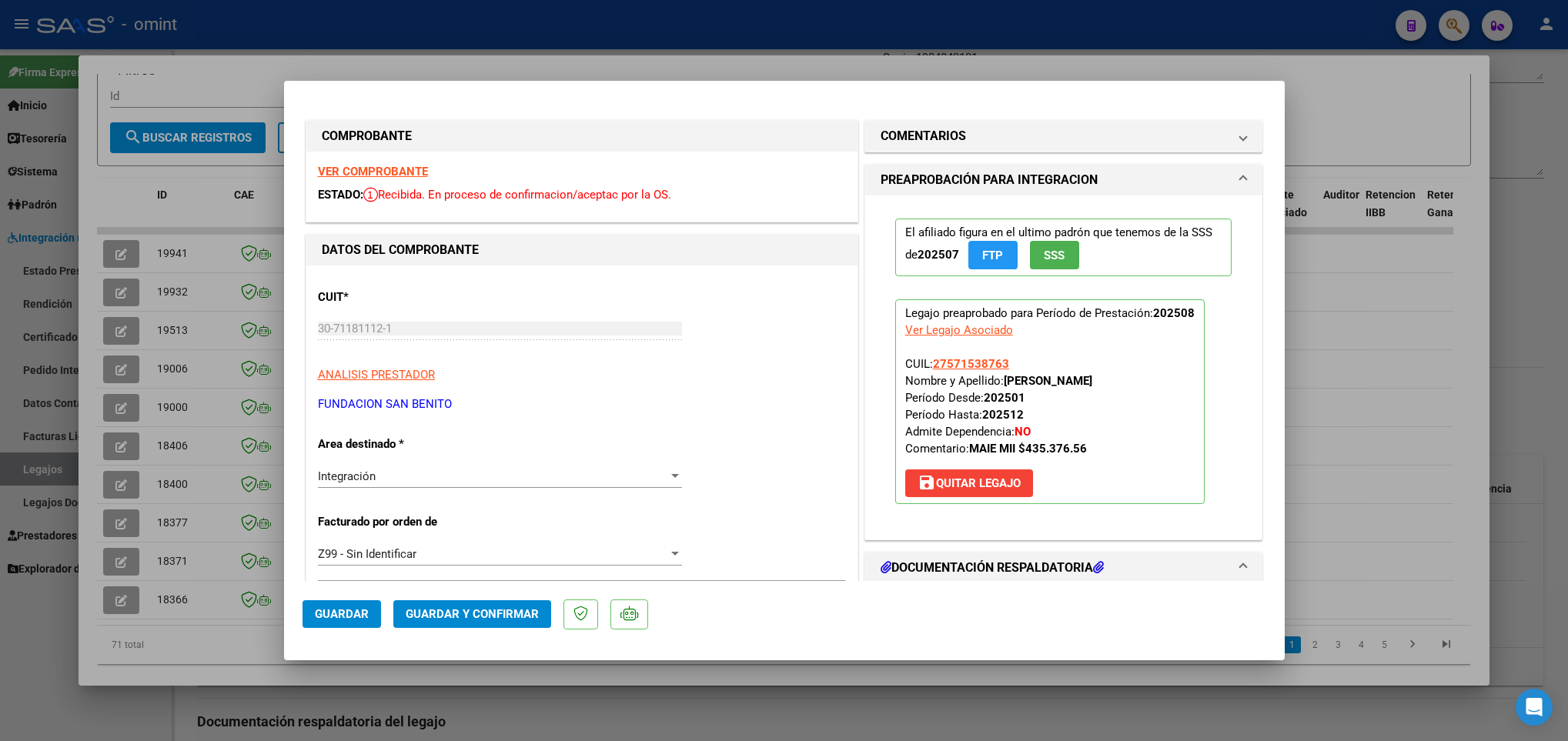
click at [180, 663] on div at bounding box center [784, 370] width 1568 height 741
type input "$ 0,00"
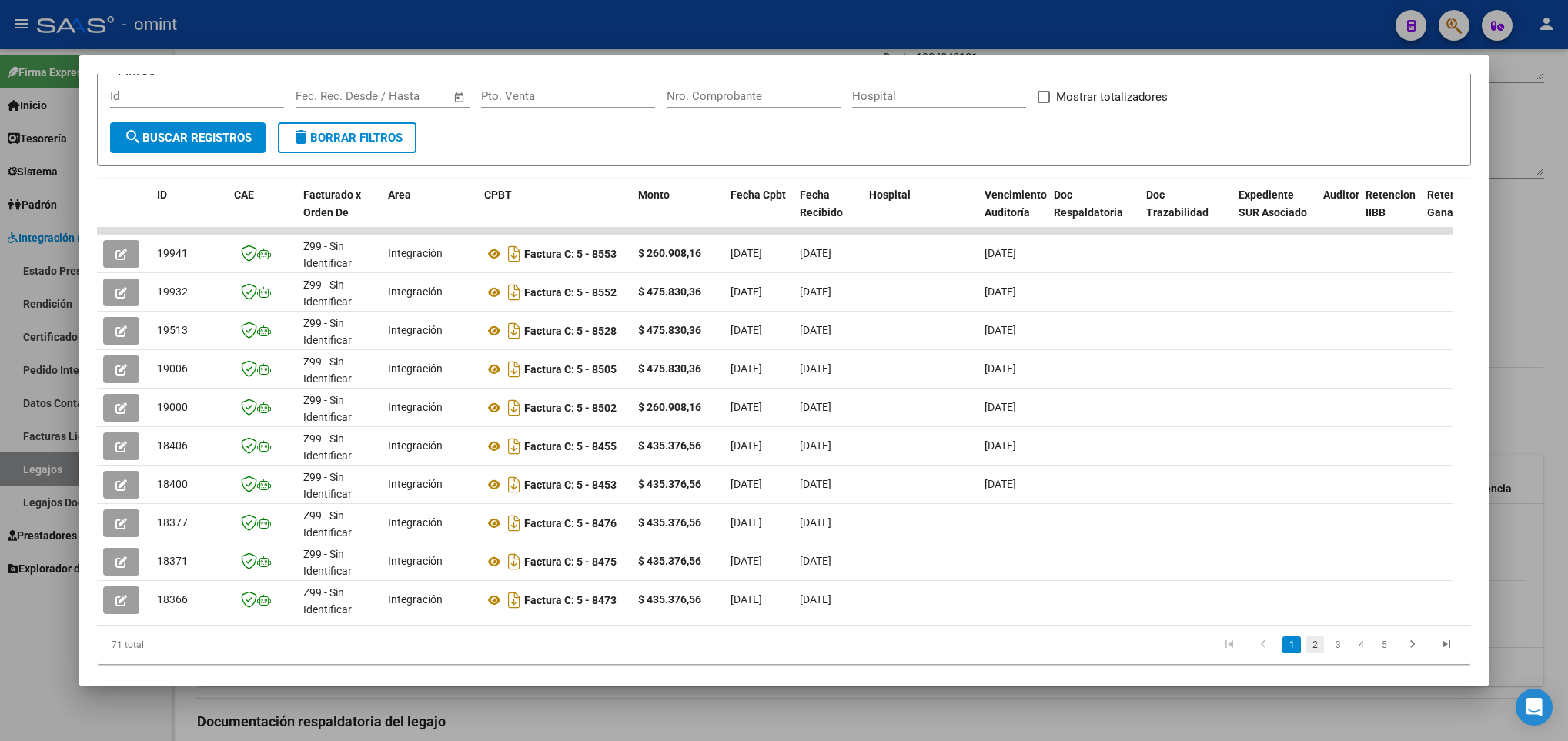
click at [1305, 653] on link "2" at bounding box center [1314, 645] width 18 height 17
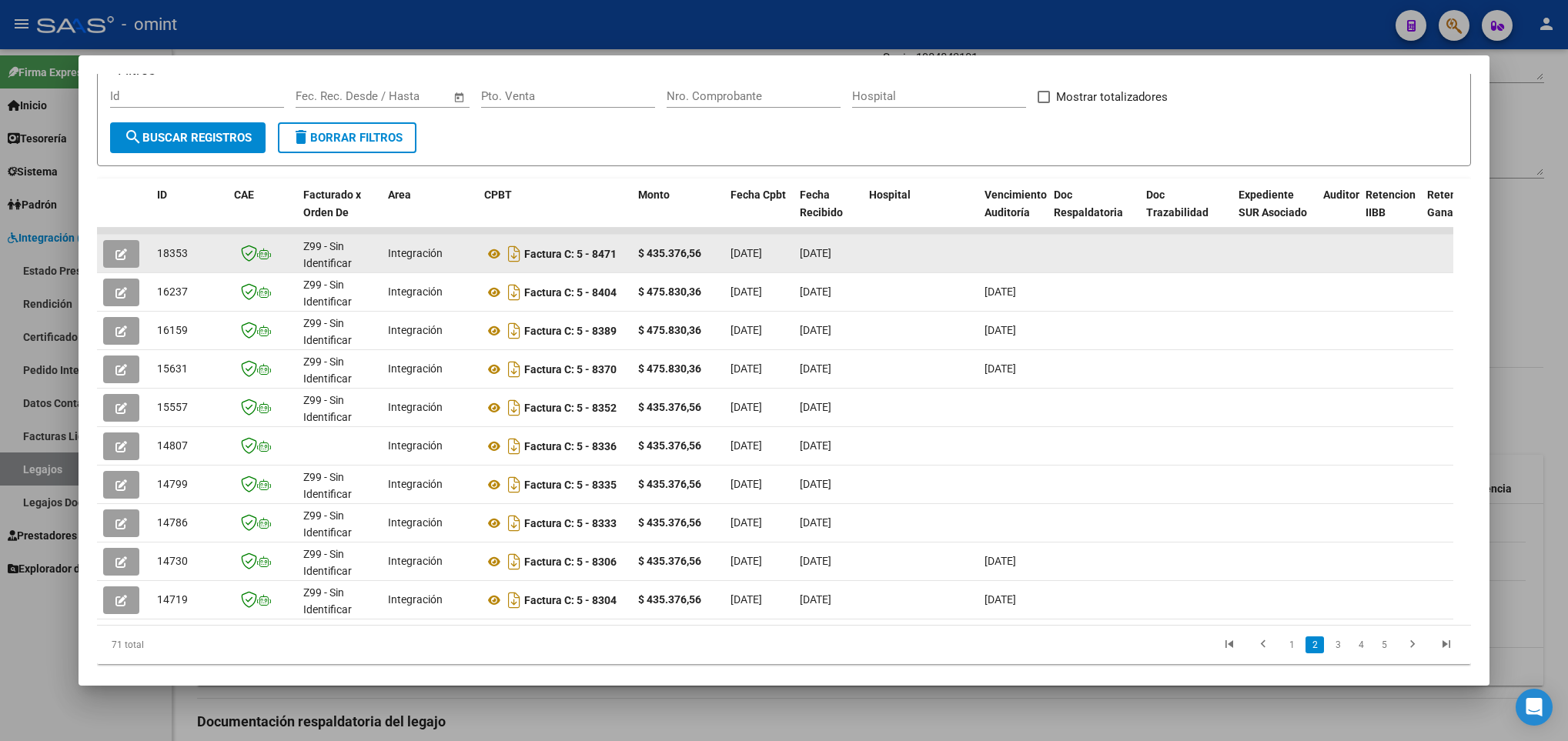
click at [115, 254] on icon "button" at bounding box center [121, 255] width 12 height 12
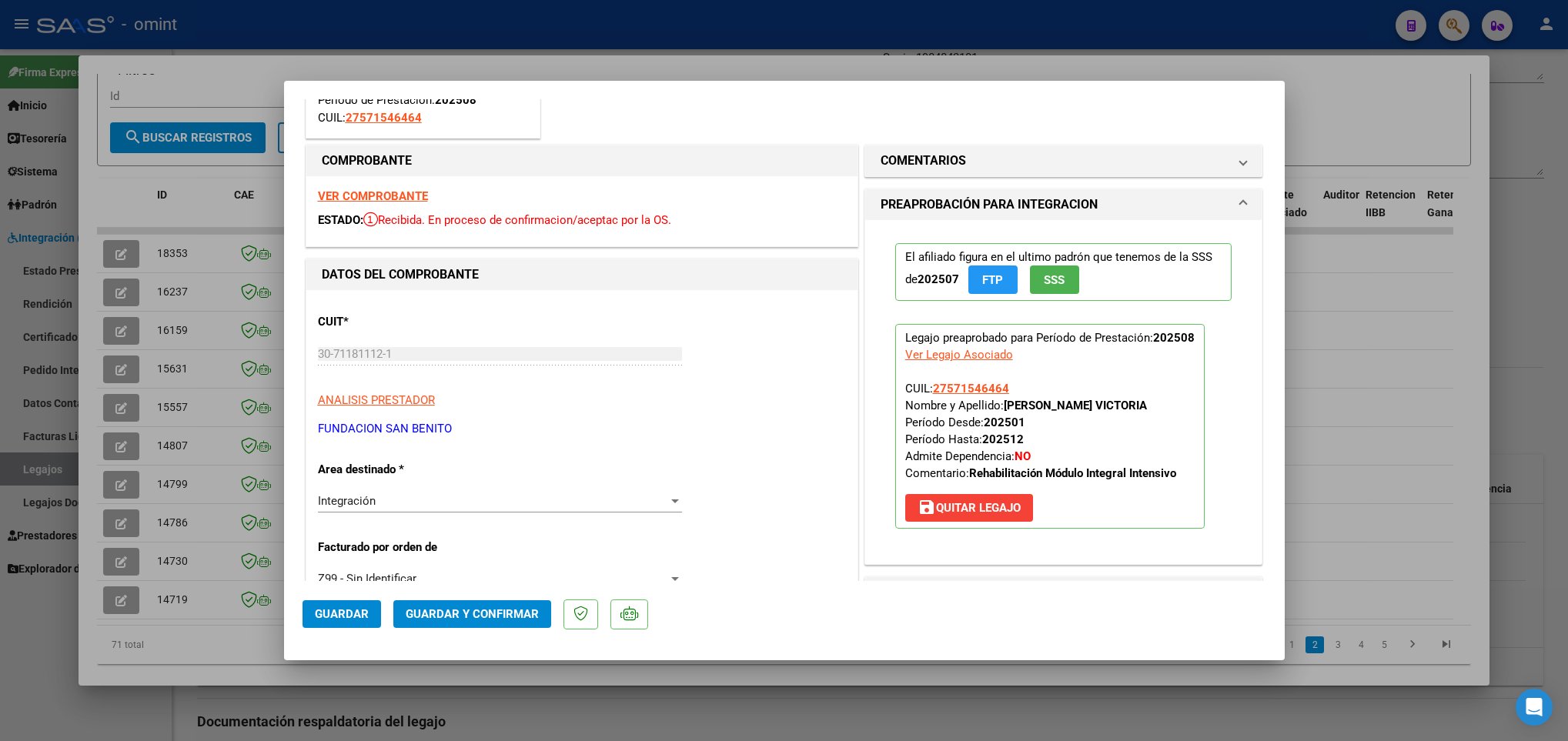
scroll to position [346, 0]
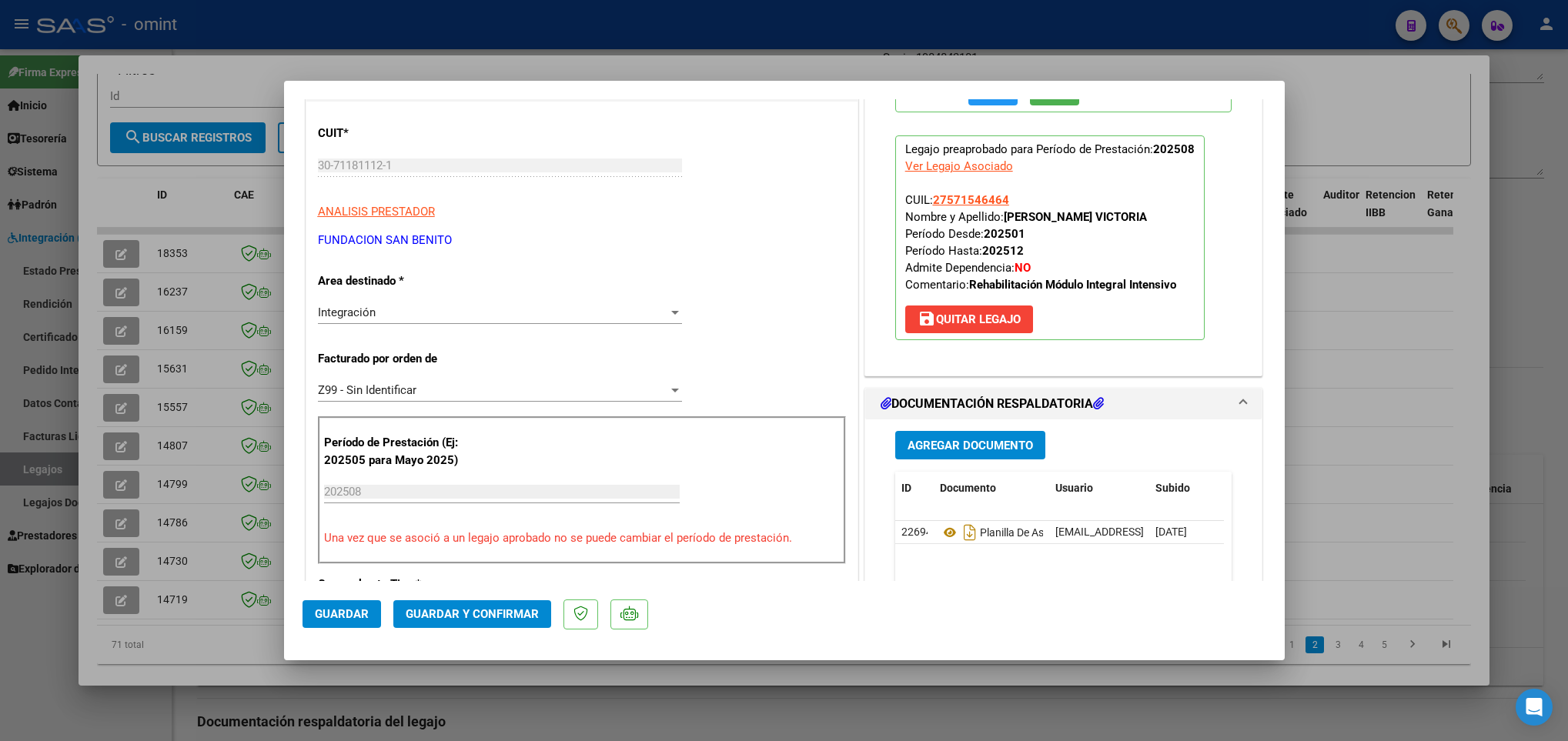
click at [209, 633] on div at bounding box center [784, 370] width 1568 height 741
type input "$ 0,00"
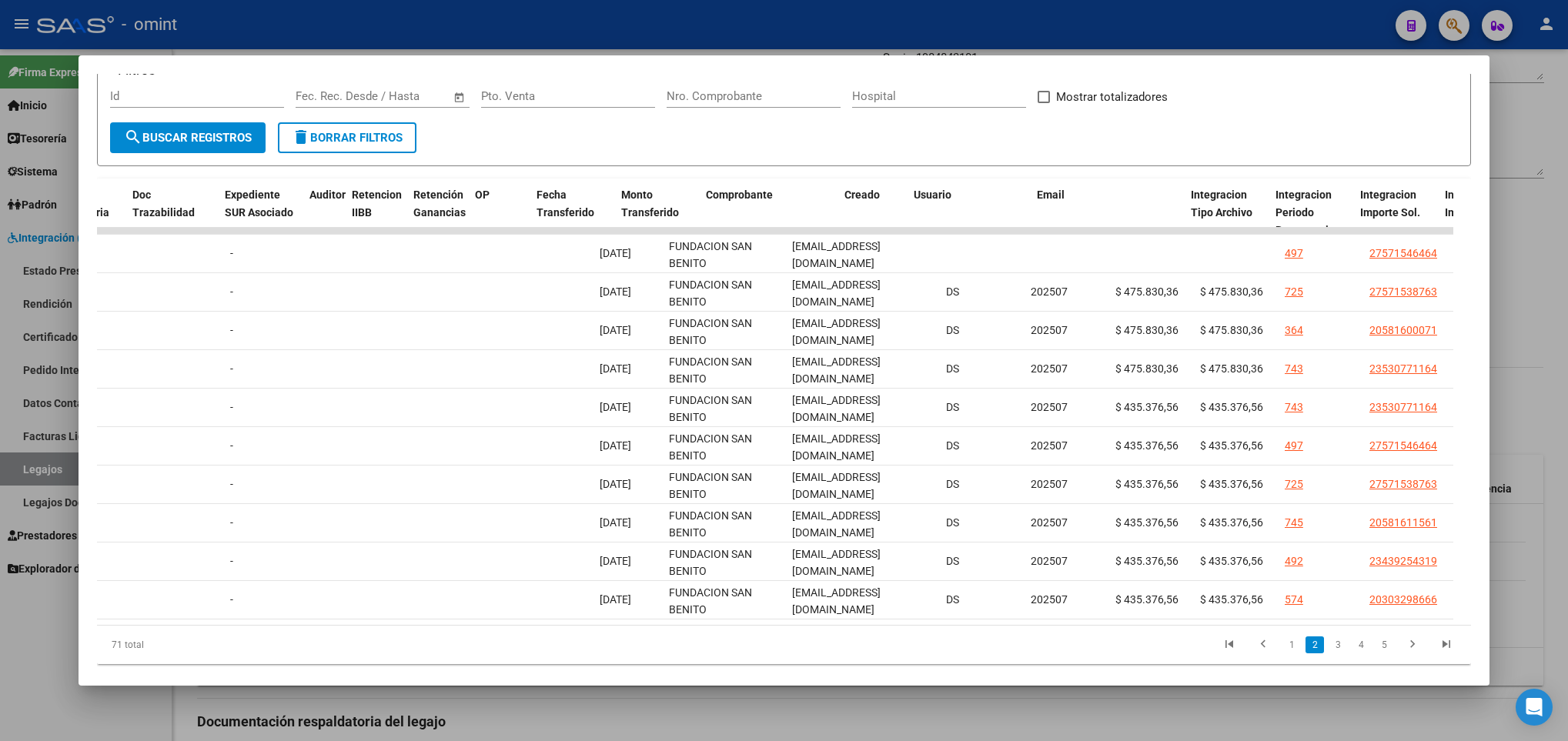
scroll to position [0, 0]
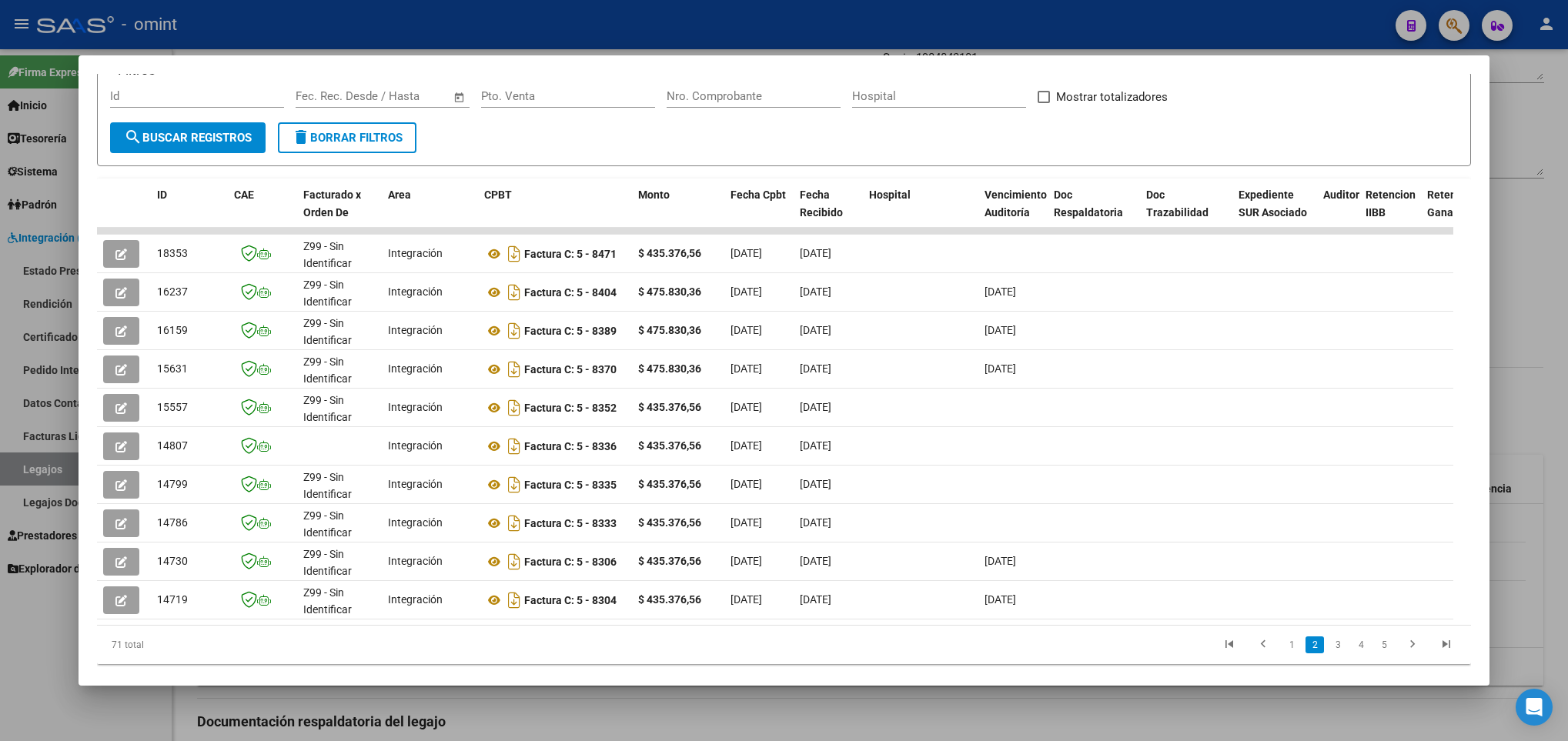
click at [620, 702] on div at bounding box center [784, 370] width 1568 height 741
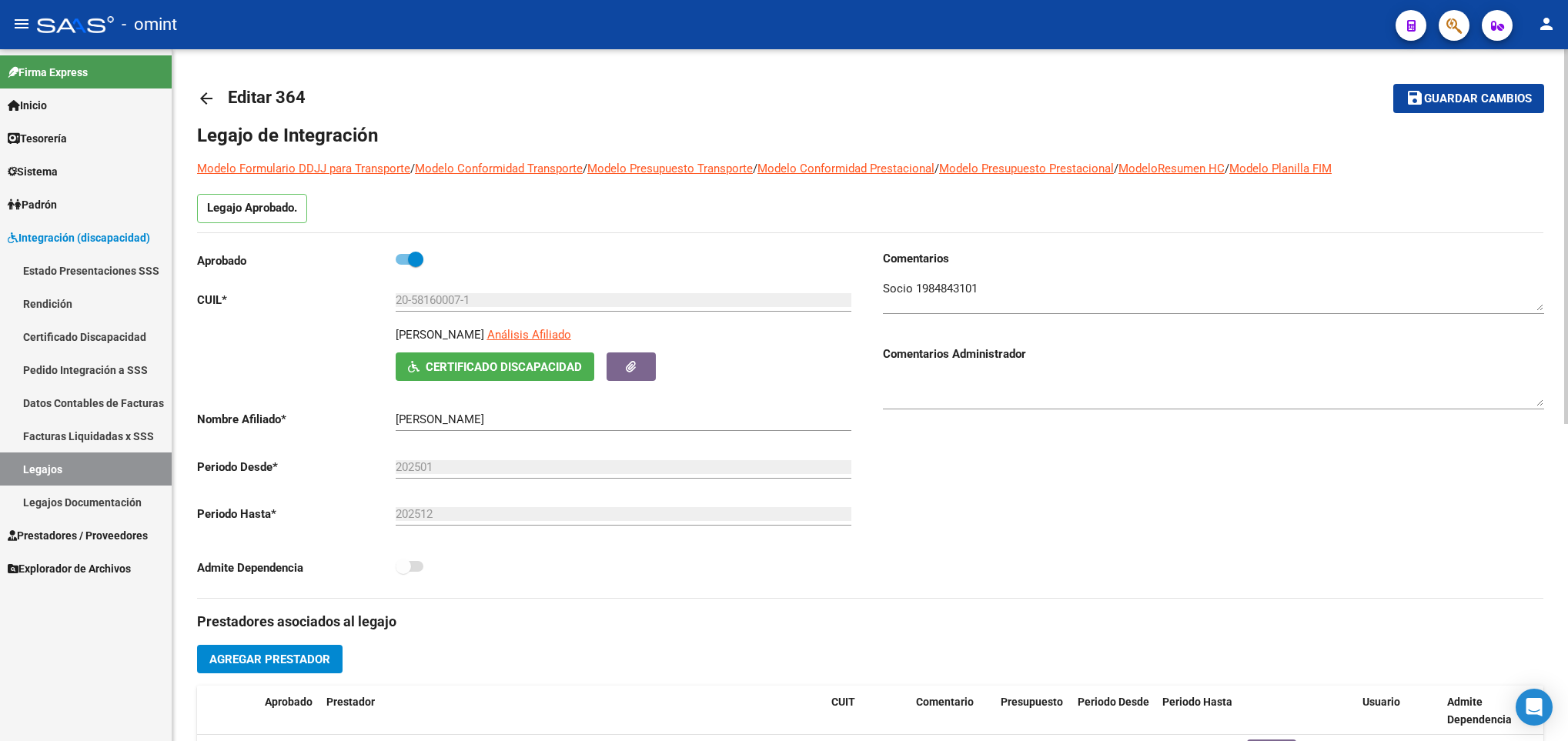
click at [214, 93] on mat-icon "arrow_back" at bounding box center [206, 99] width 18 height 18
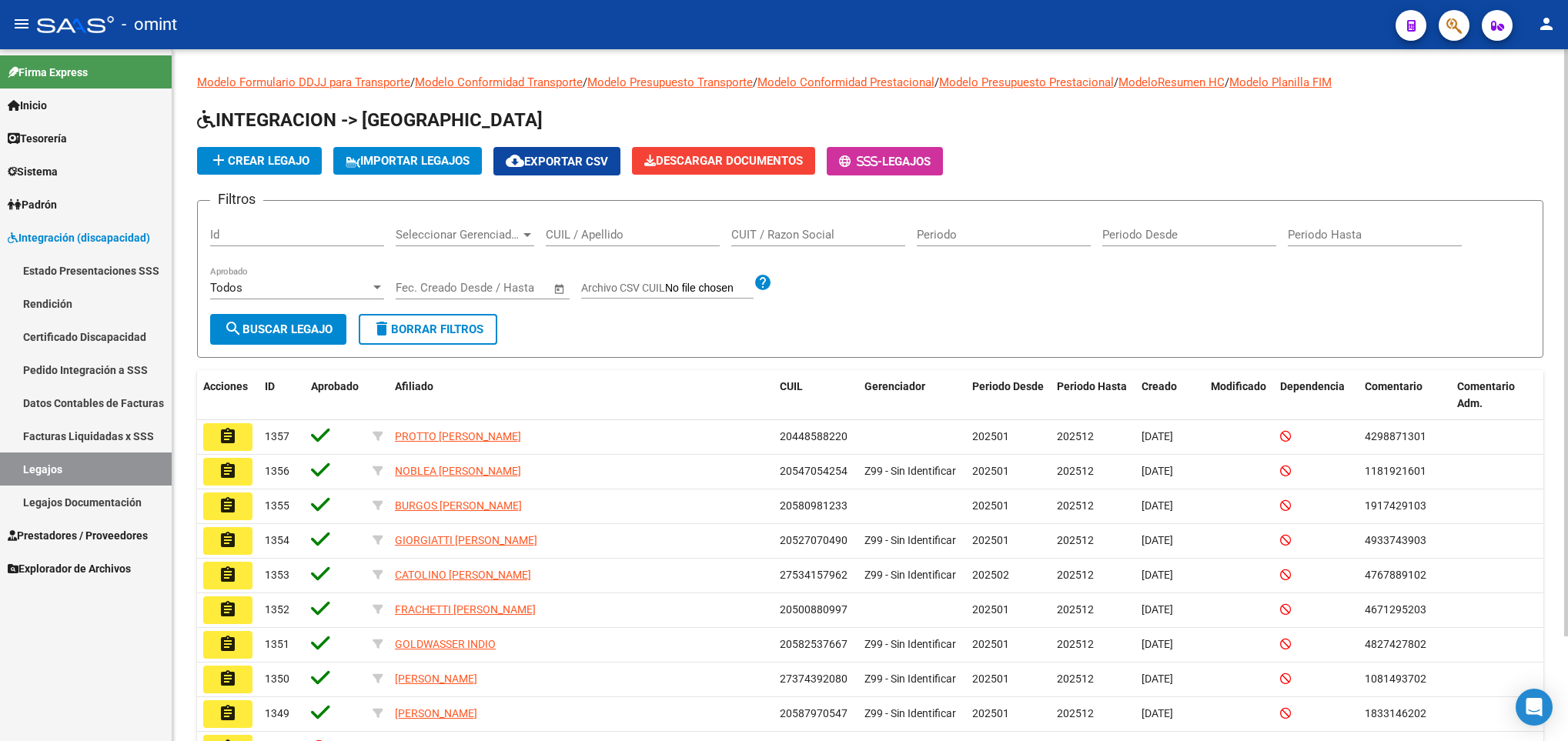
click at [642, 241] on input "CUIL / Apellido" at bounding box center [633, 234] width 174 height 14
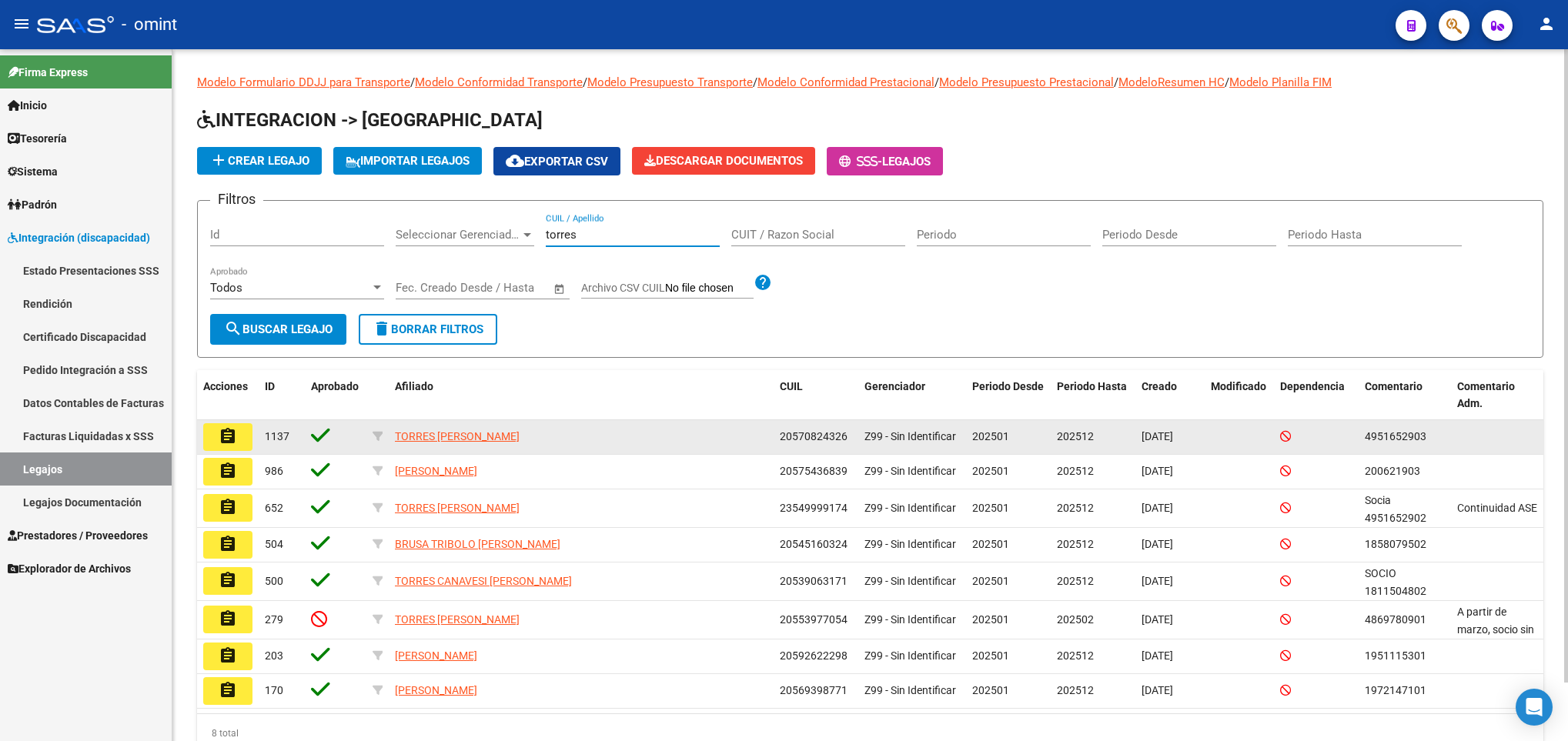
type input "torres"
click at [223, 439] on mat-icon "assignment" at bounding box center [228, 436] width 18 height 18
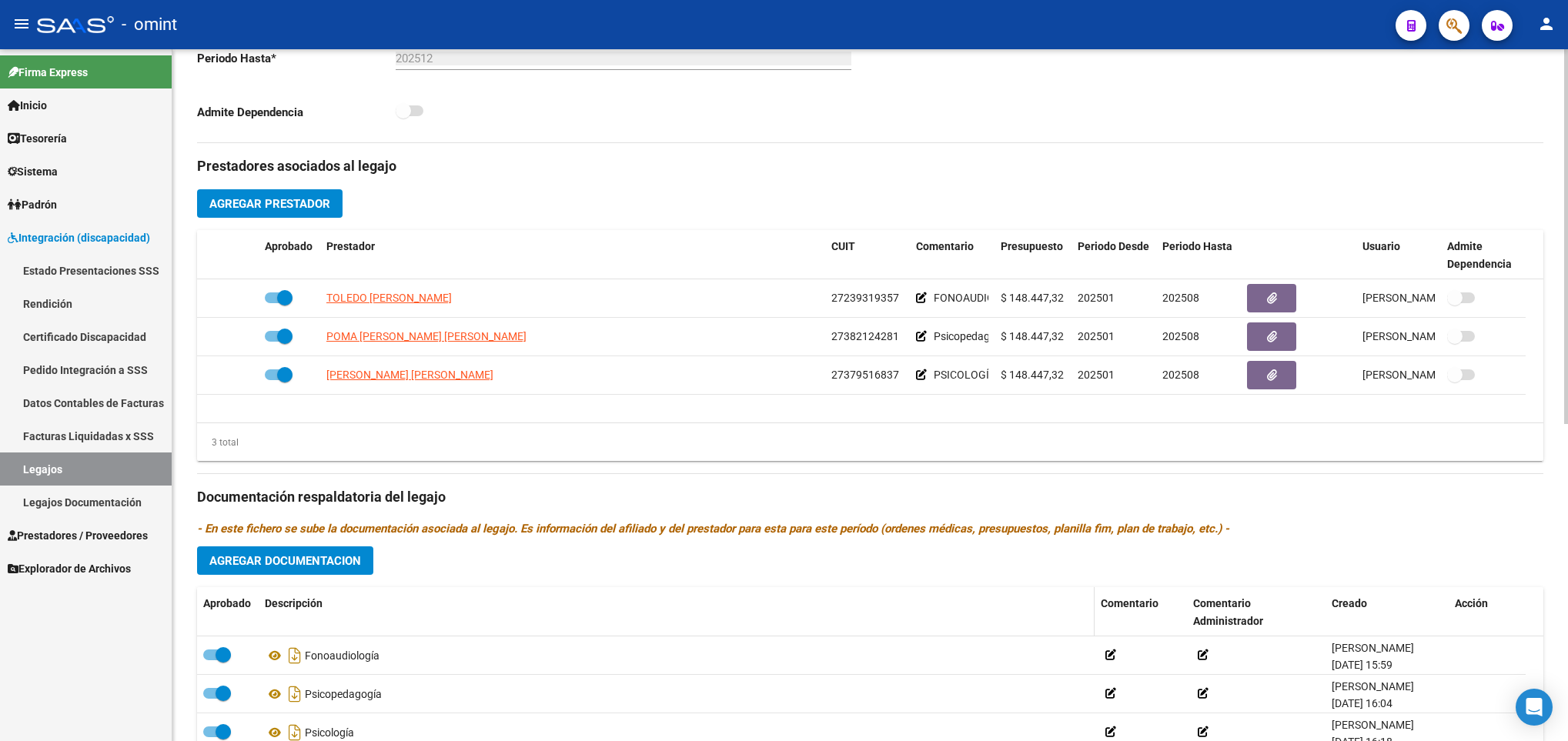
scroll to position [462, 0]
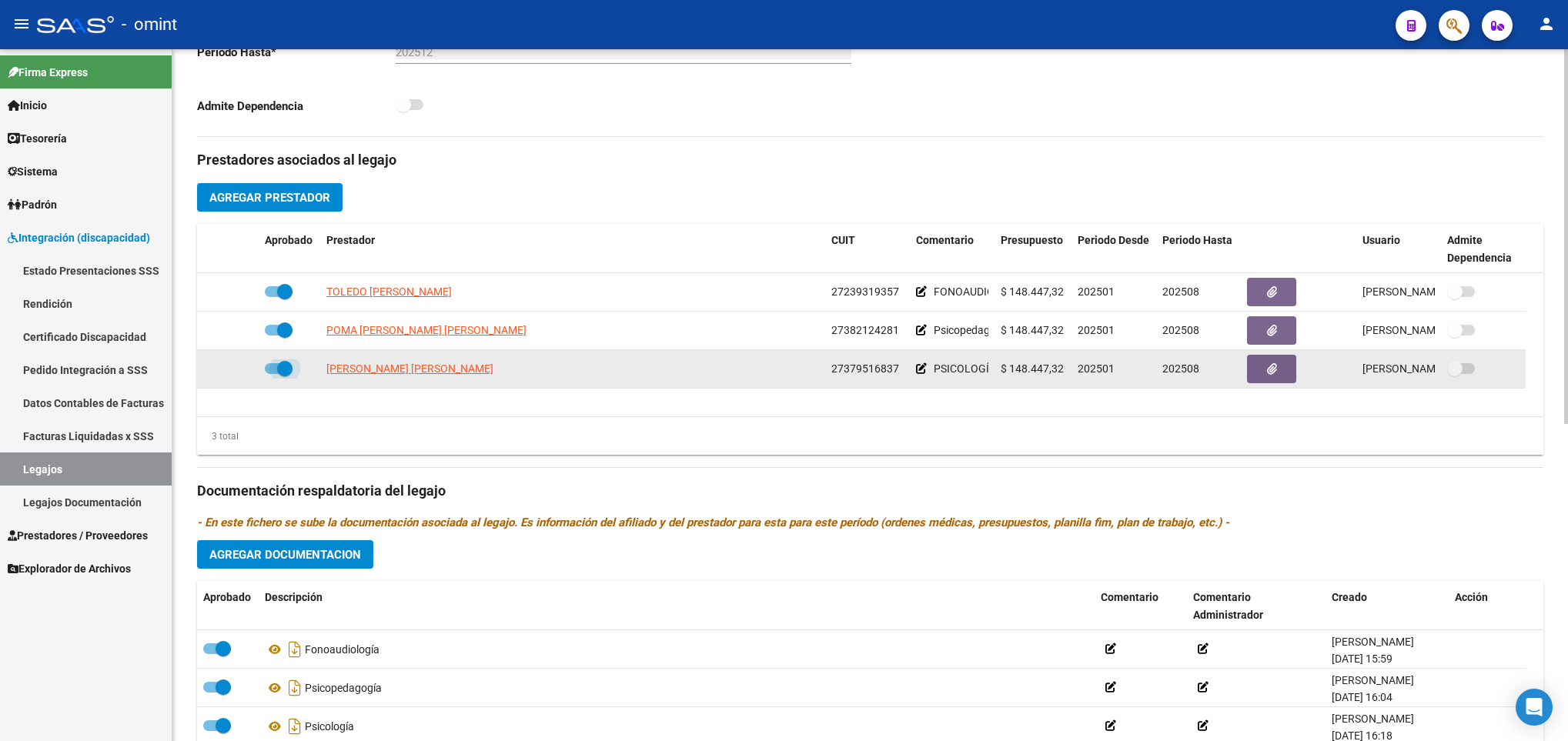
click at [284, 370] on span at bounding box center [284, 368] width 16 height 16
click at [273, 374] on input "checkbox" at bounding box center [272, 374] width 1 height 1
checkbox input "false"
click at [238, 374] on icon at bounding box center [236, 368] width 11 height 11
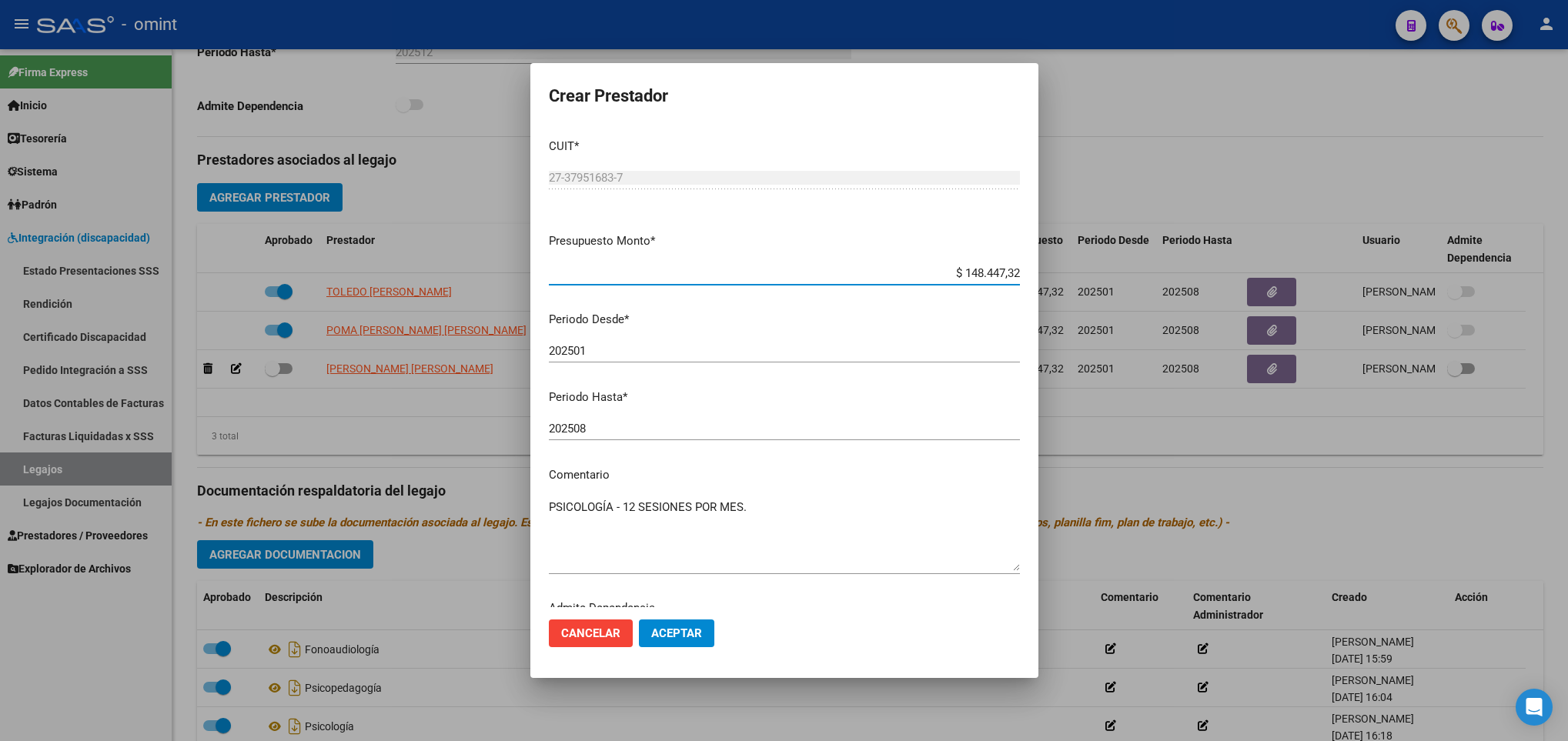
click at [659, 421] on input "202508" at bounding box center [784, 428] width 471 height 14
type input "202510"
click at [704, 624] on button "Aceptar" at bounding box center [676, 633] width 76 height 28
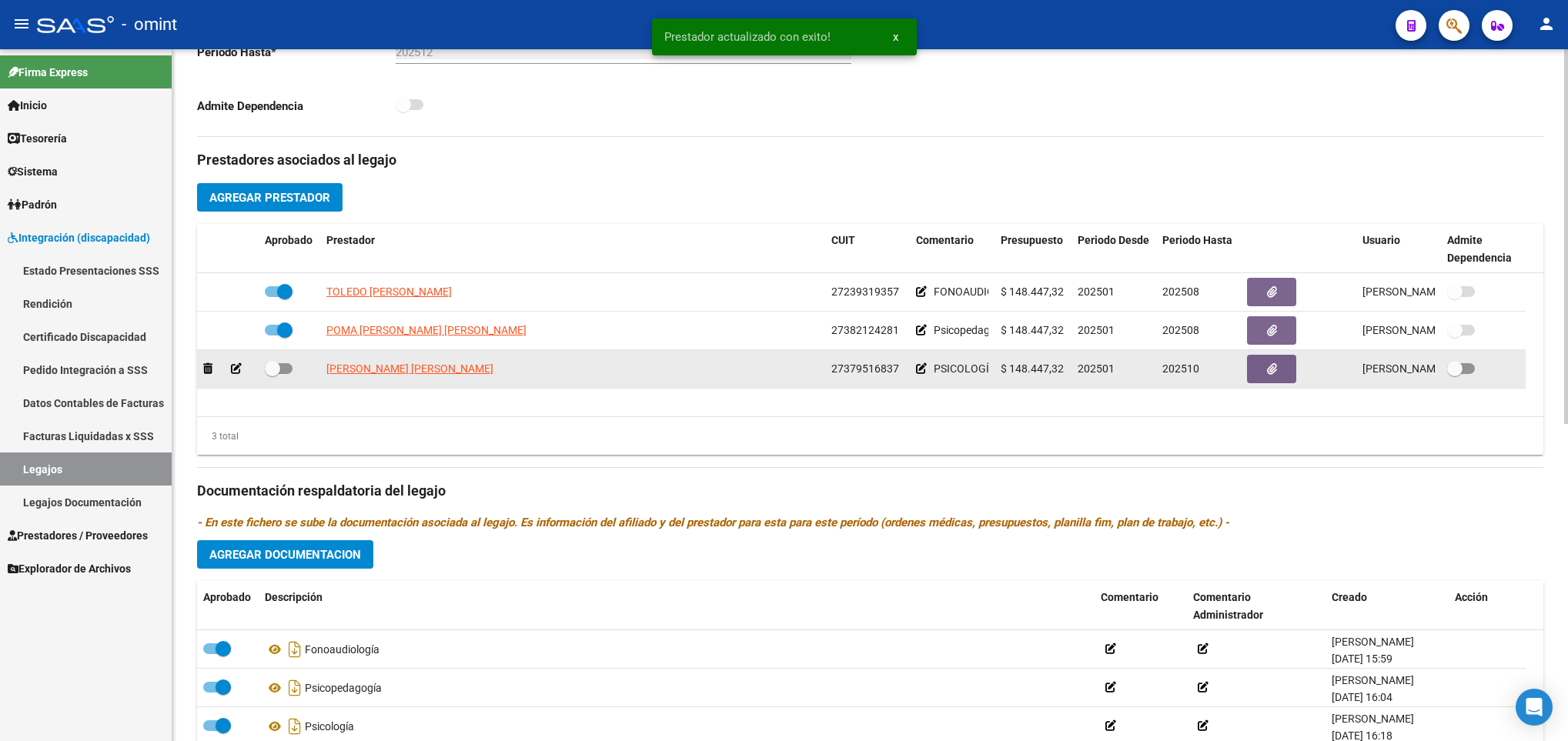
click at [289, 370] on span at bounding box center [279, 368] width 28 height 11
click at [273, 374] on input "checkbox" at bounding box center [272, 374] width 1 height 1
checkbox input "true"
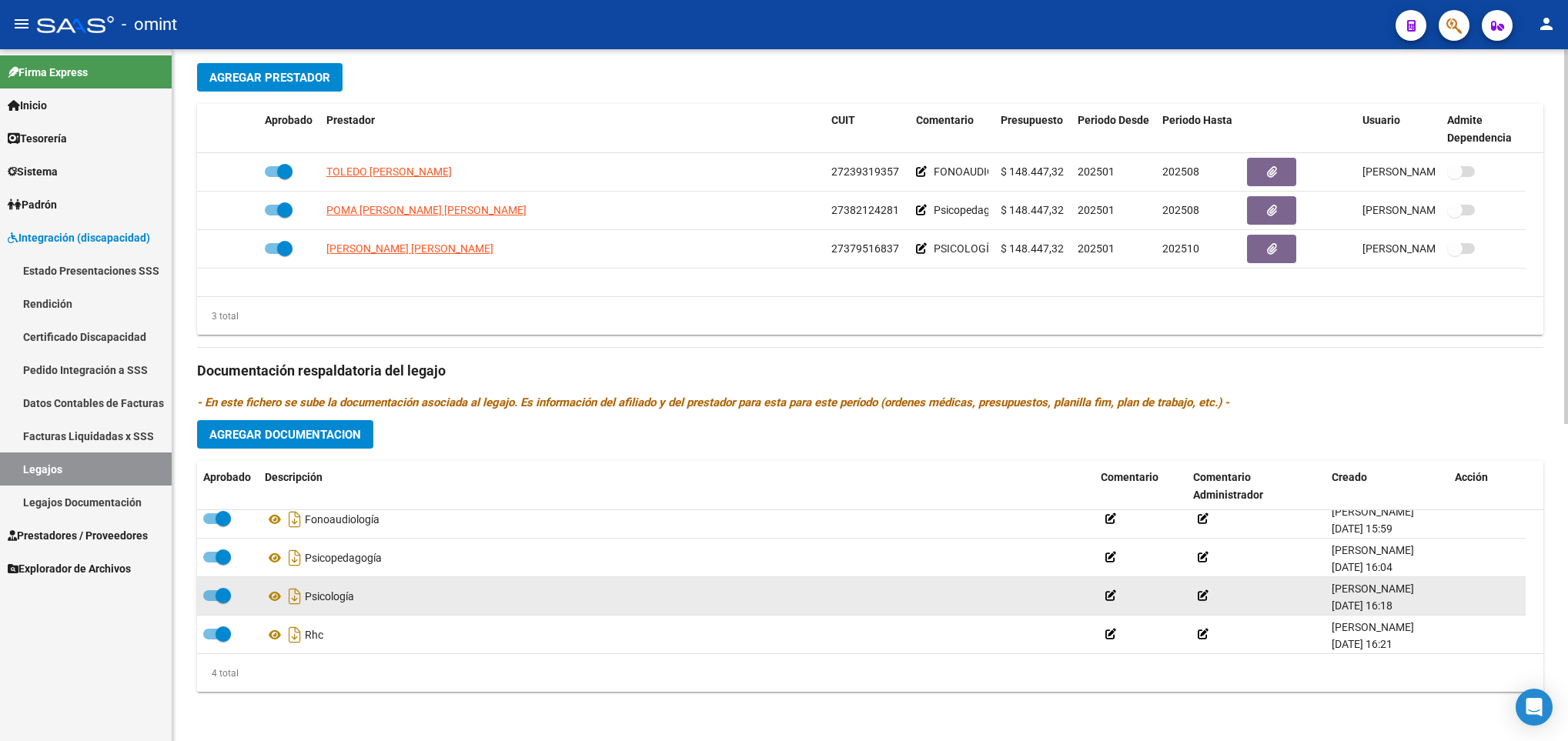
scroll to position [16, 0]
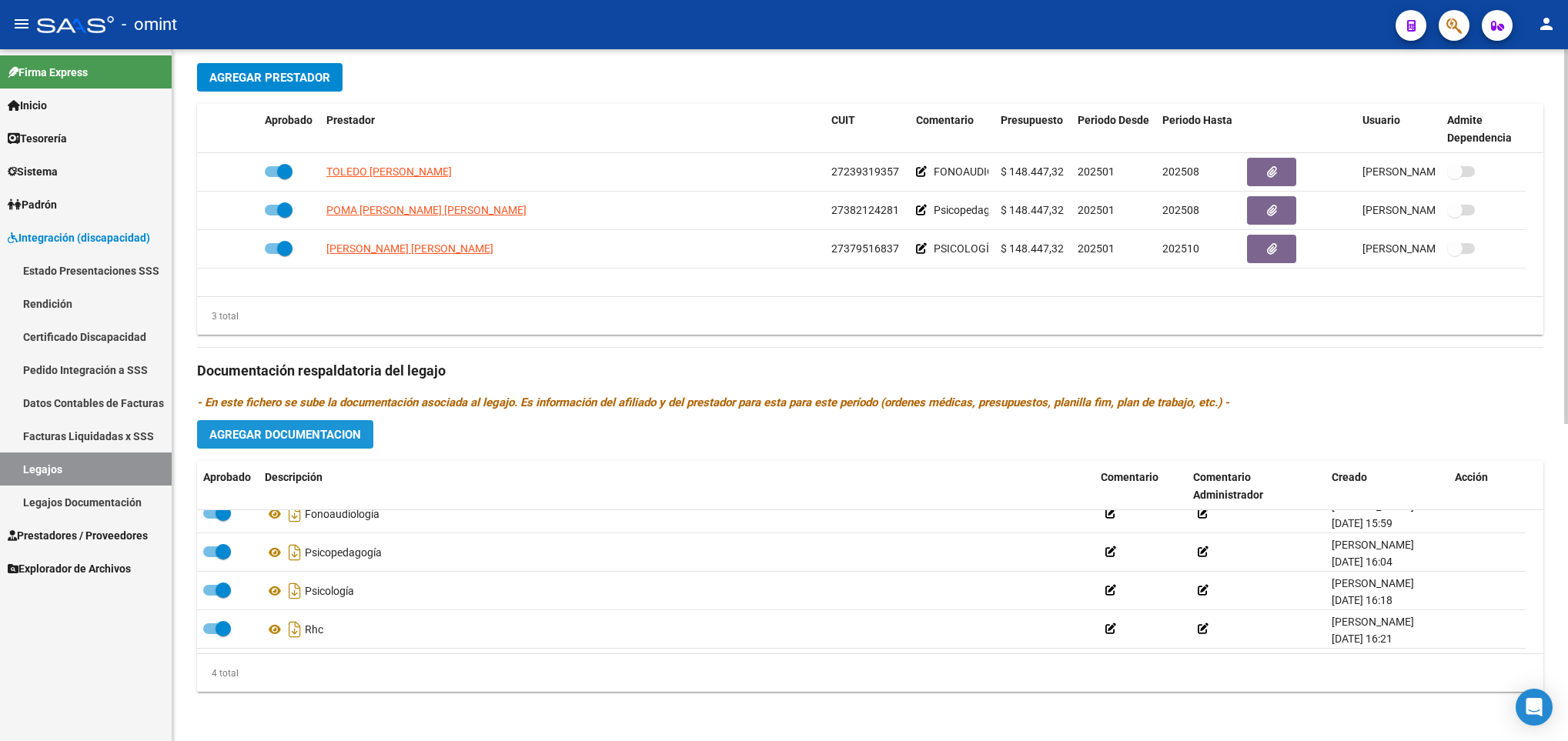
click at [329, 430] on span "Agregar Documentacion" at bounding box center [285, 435] width 152 height 14
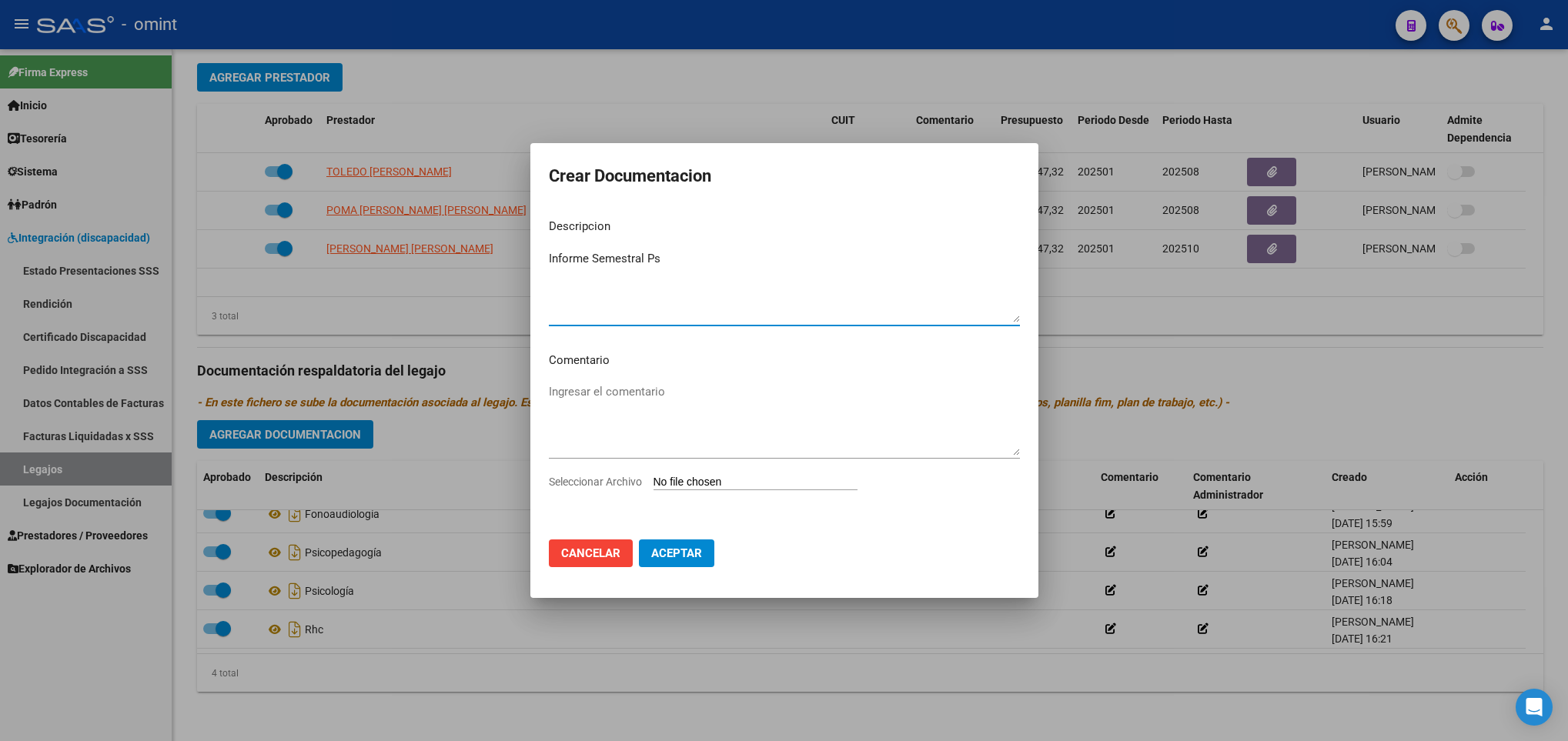
type textarea "Informe Semestral Ps"
click at [792, 471] on div "Ingresar el comentario" at bounding box center [784, 426] width 471 height 93
click at [745, 476] on input "Seleccionar Archivo" at bounding box center [755, 483] width 204 height 15
type input "C:\fakepath\4951652903_25090904430_form048.pdf"
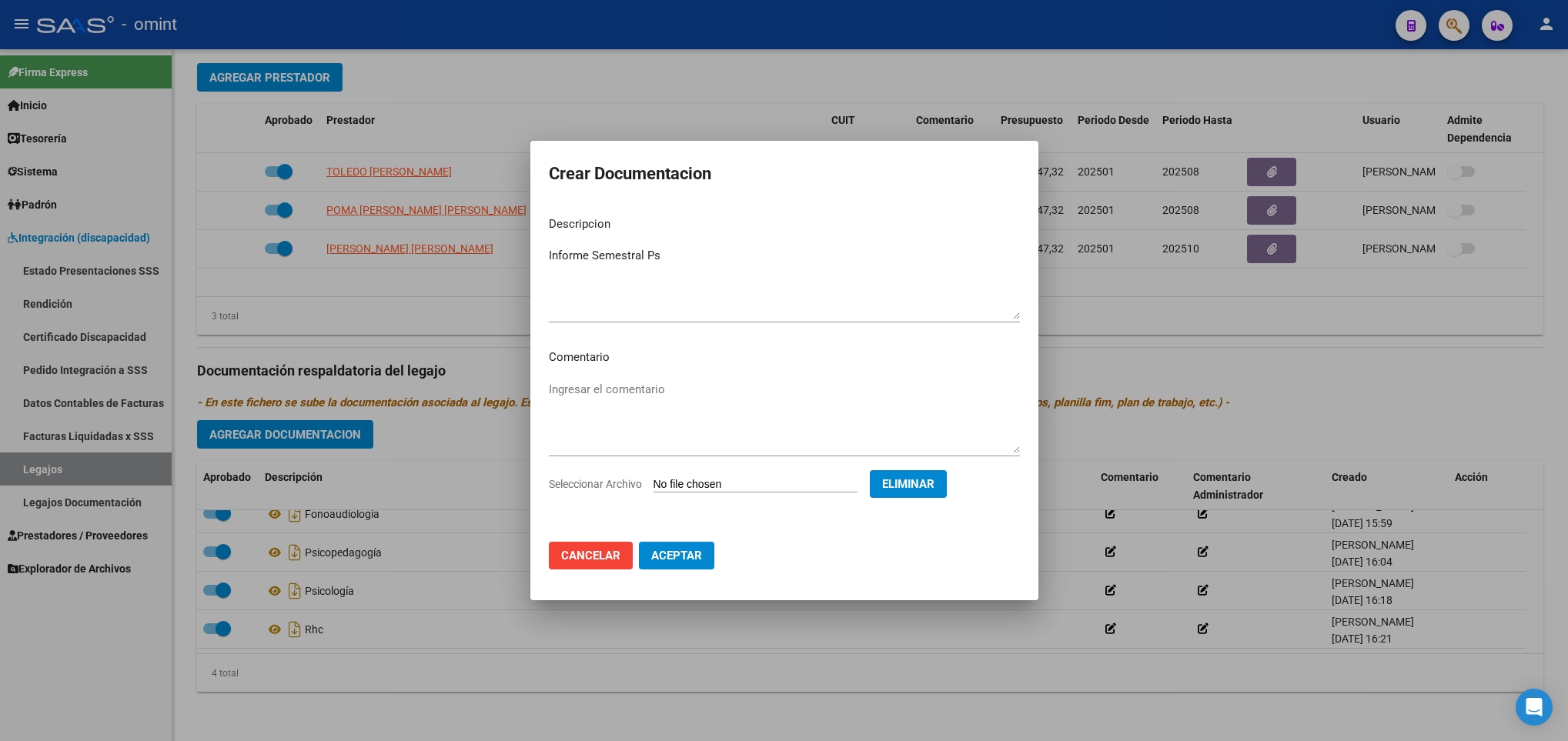
click at [662, 554] on span "Aceptar" at bounding box center [676, 555] width 51 height 14
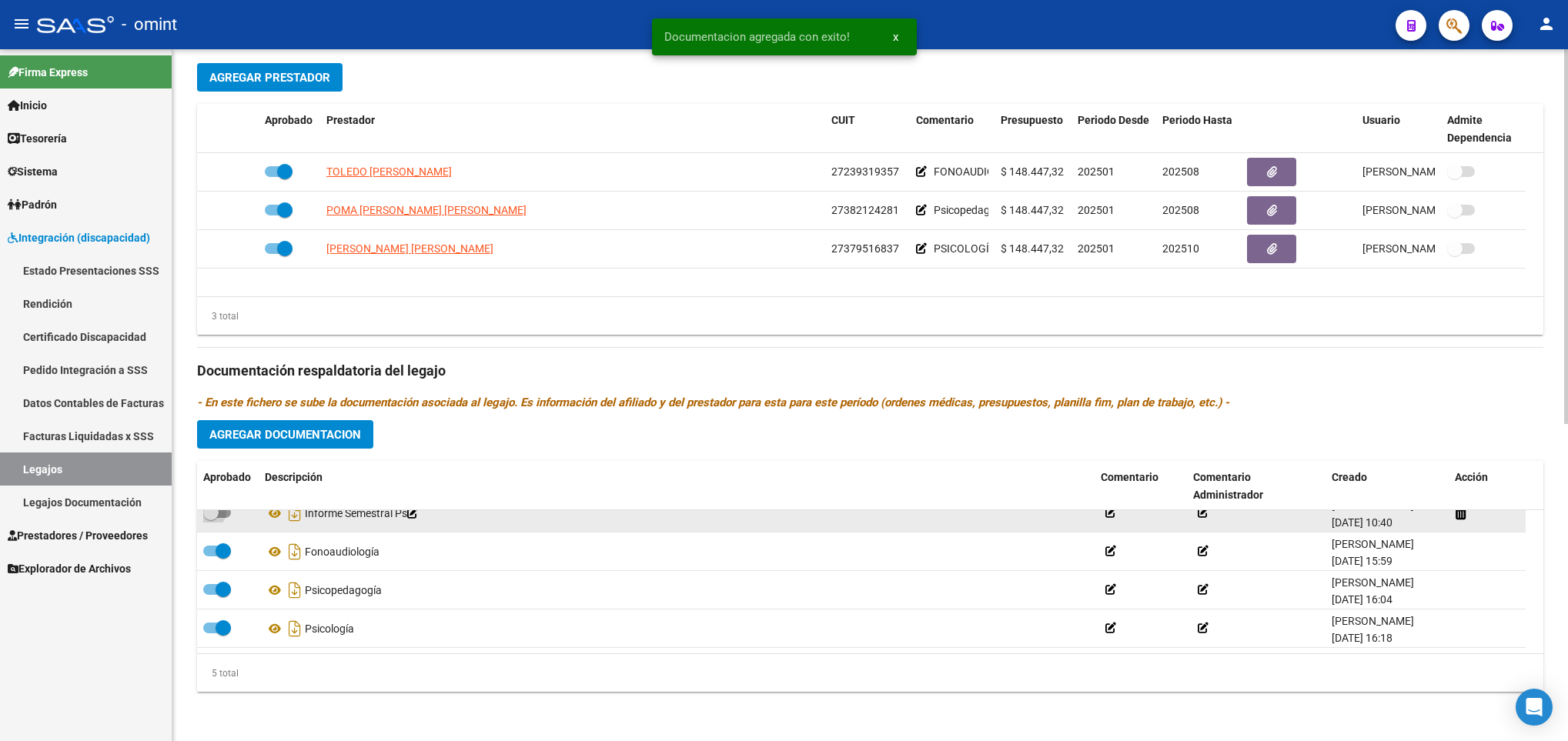
click at [222, 515] on span at bounding box center [217, 512] width 28 height 11
click at [211, 518] on input "checkbox" at bounding box center [210, 518] width 1 height 1
checkbox input "true"
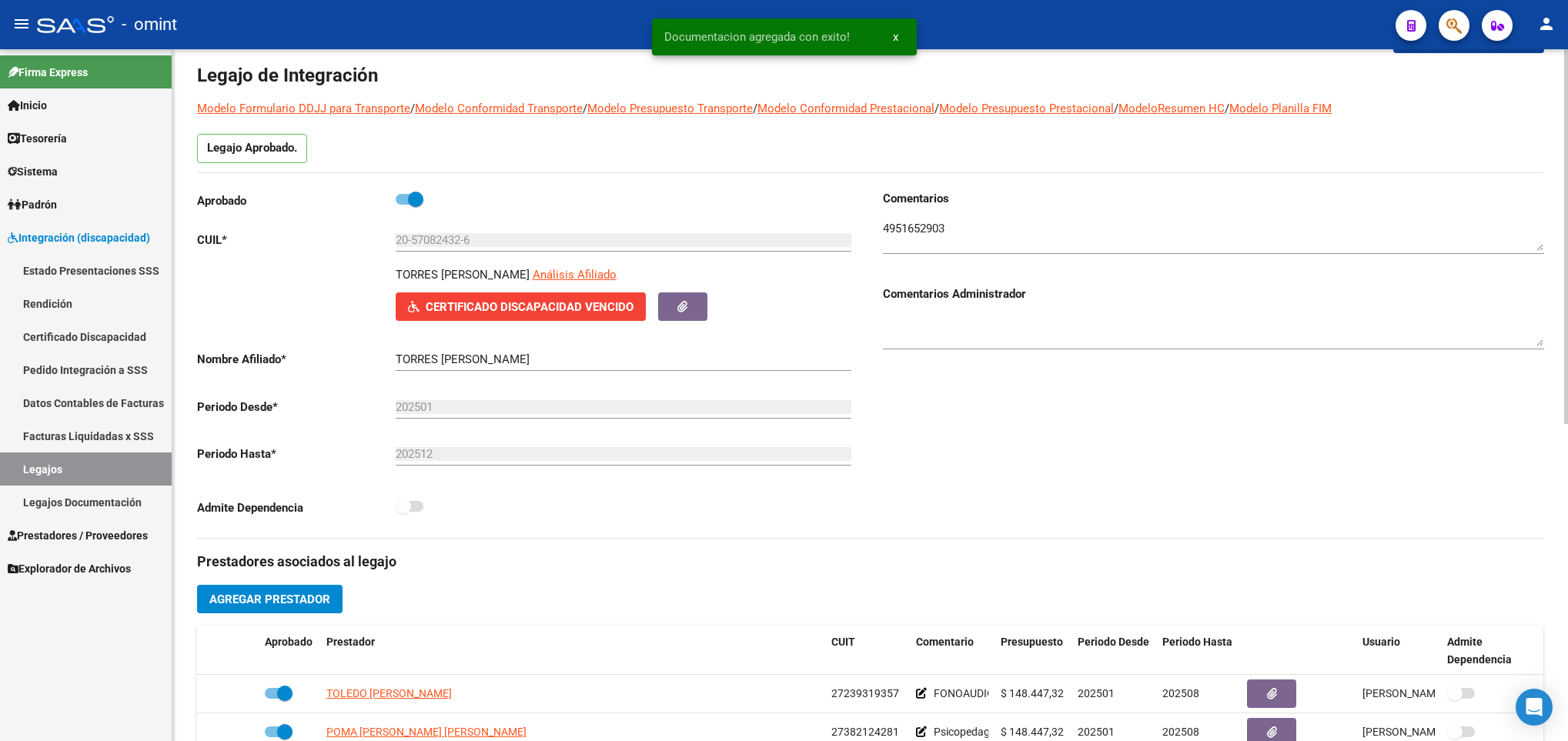
scroll to position [0, 0]
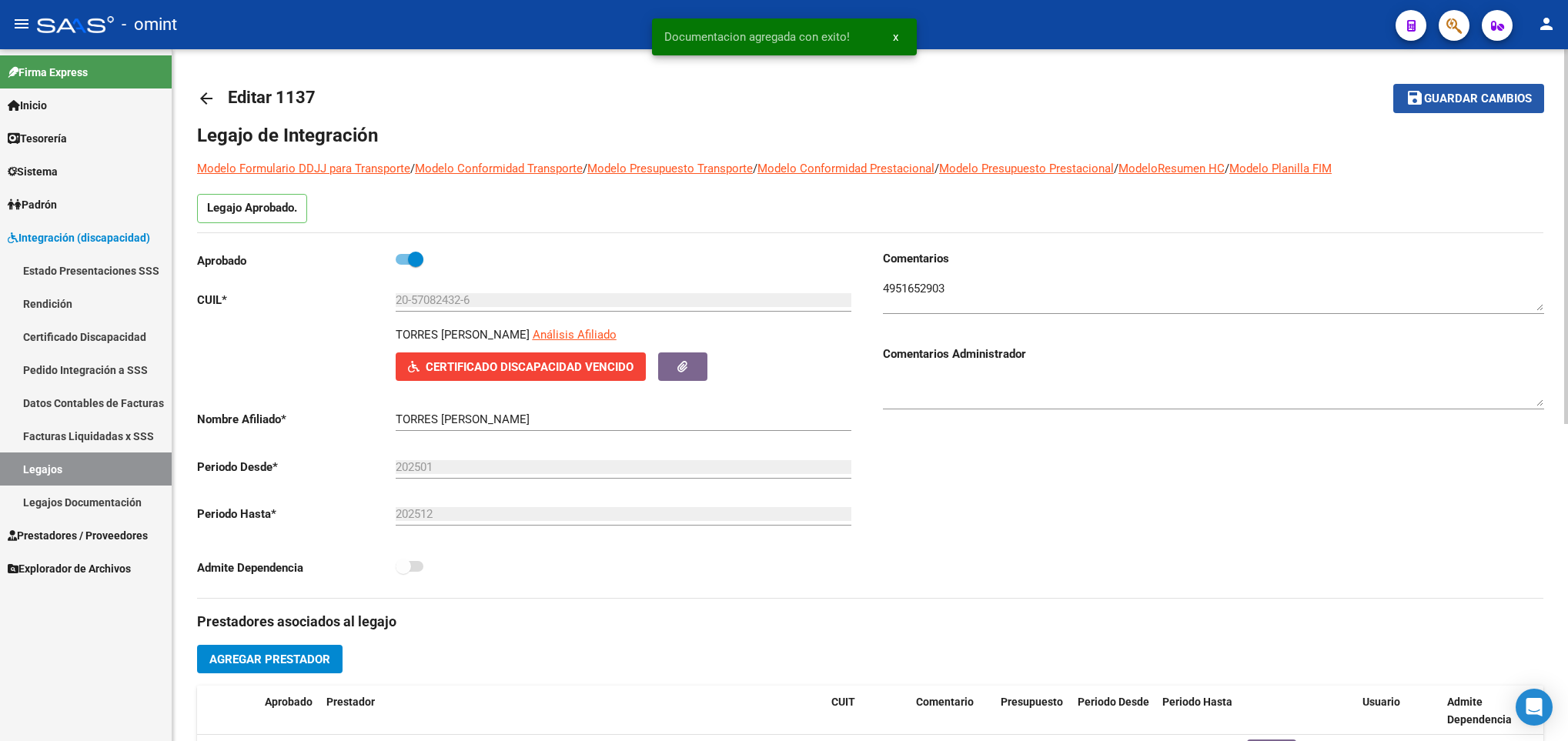
click at [1478, 92] on span "Guardar cambios" at bounding box center [1478, 99] width 108 height 14
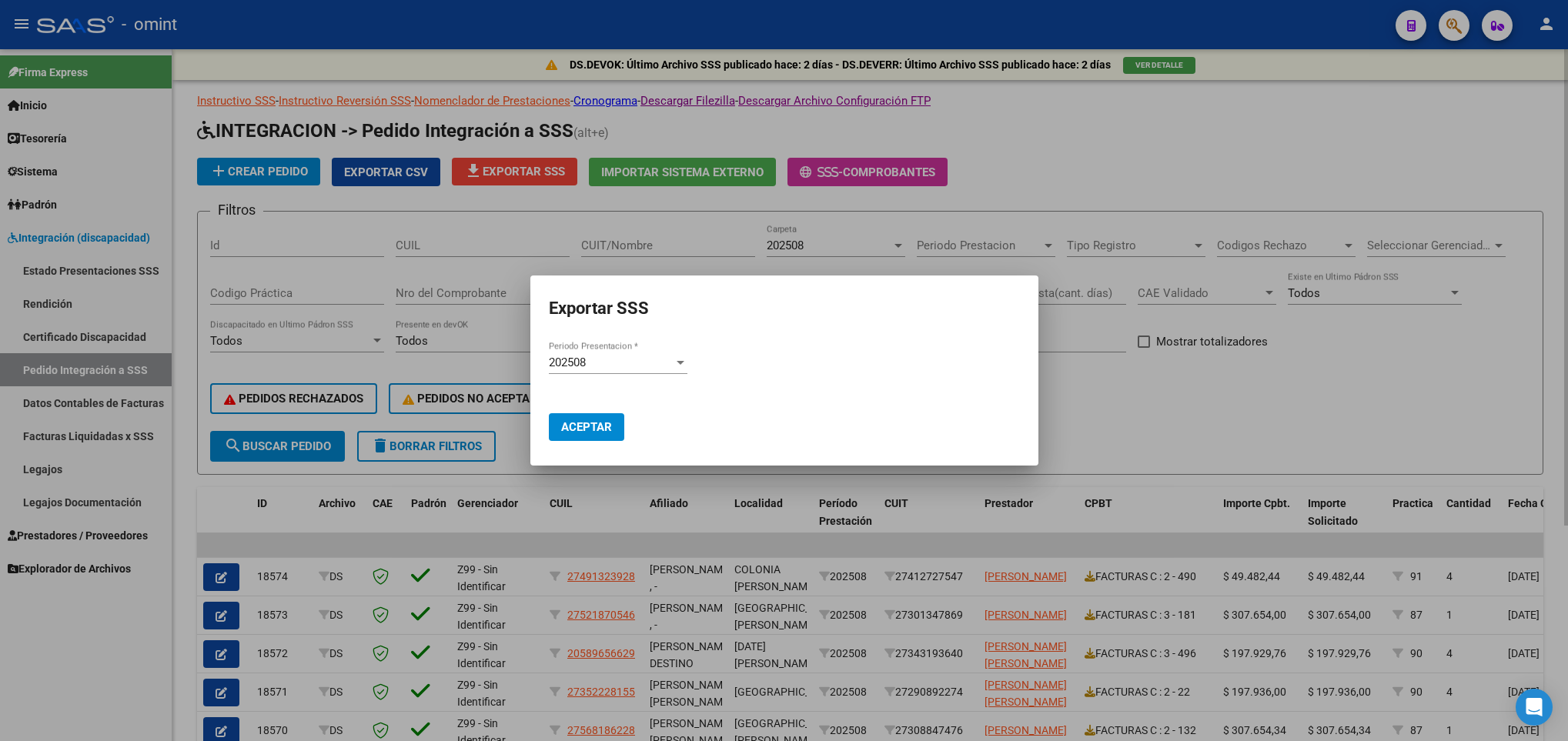
drag, startPoint x: 483, startPoint y: 232, endPoint x: 434, endPoint y: 180, distance: 71.4
click at [477, 223] on div at bounding box center [784, 370] width 1568 height 741
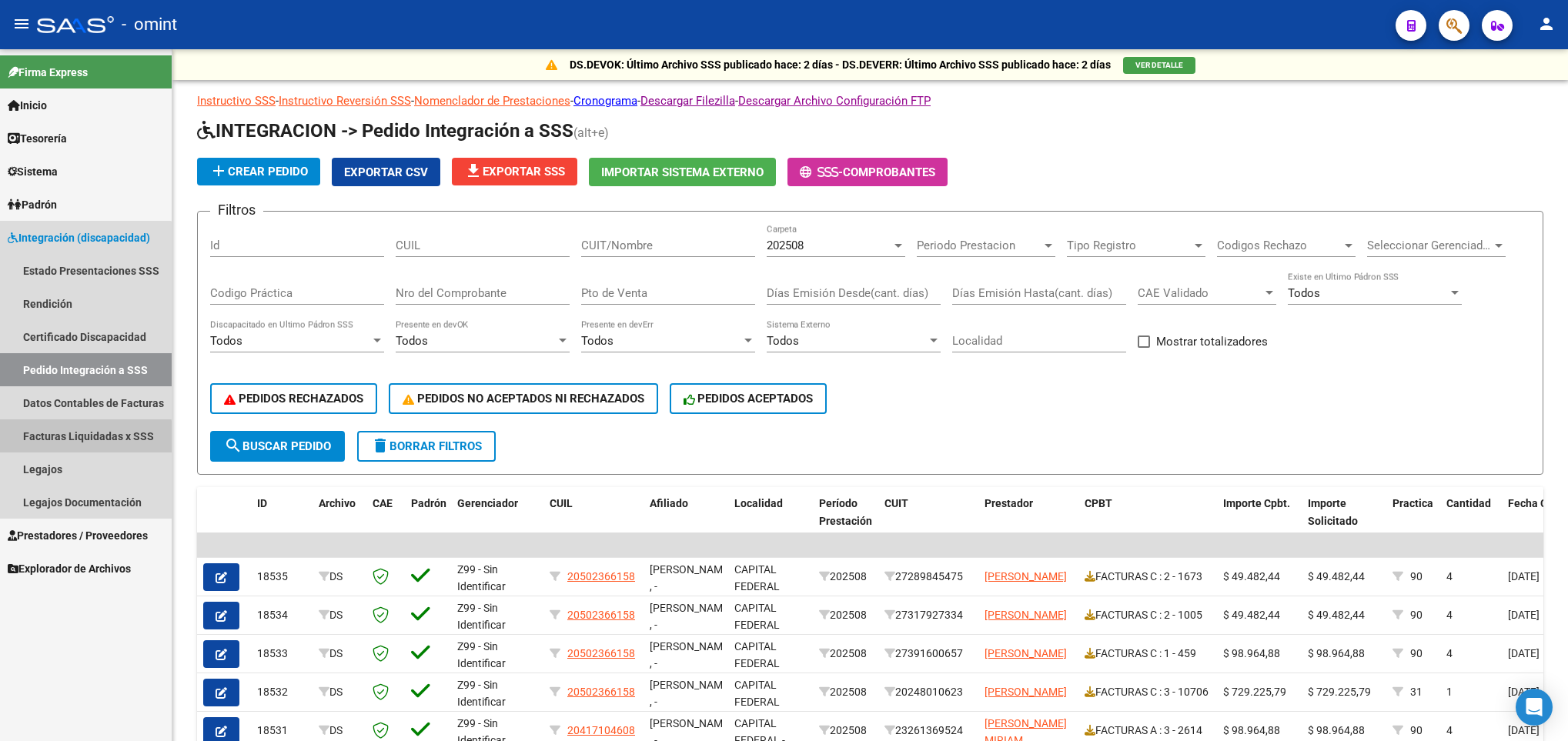
click at [84, 444] on link "Facturas Liquidadas x SSS" at bounding box center [85, 435] width 172 height 33
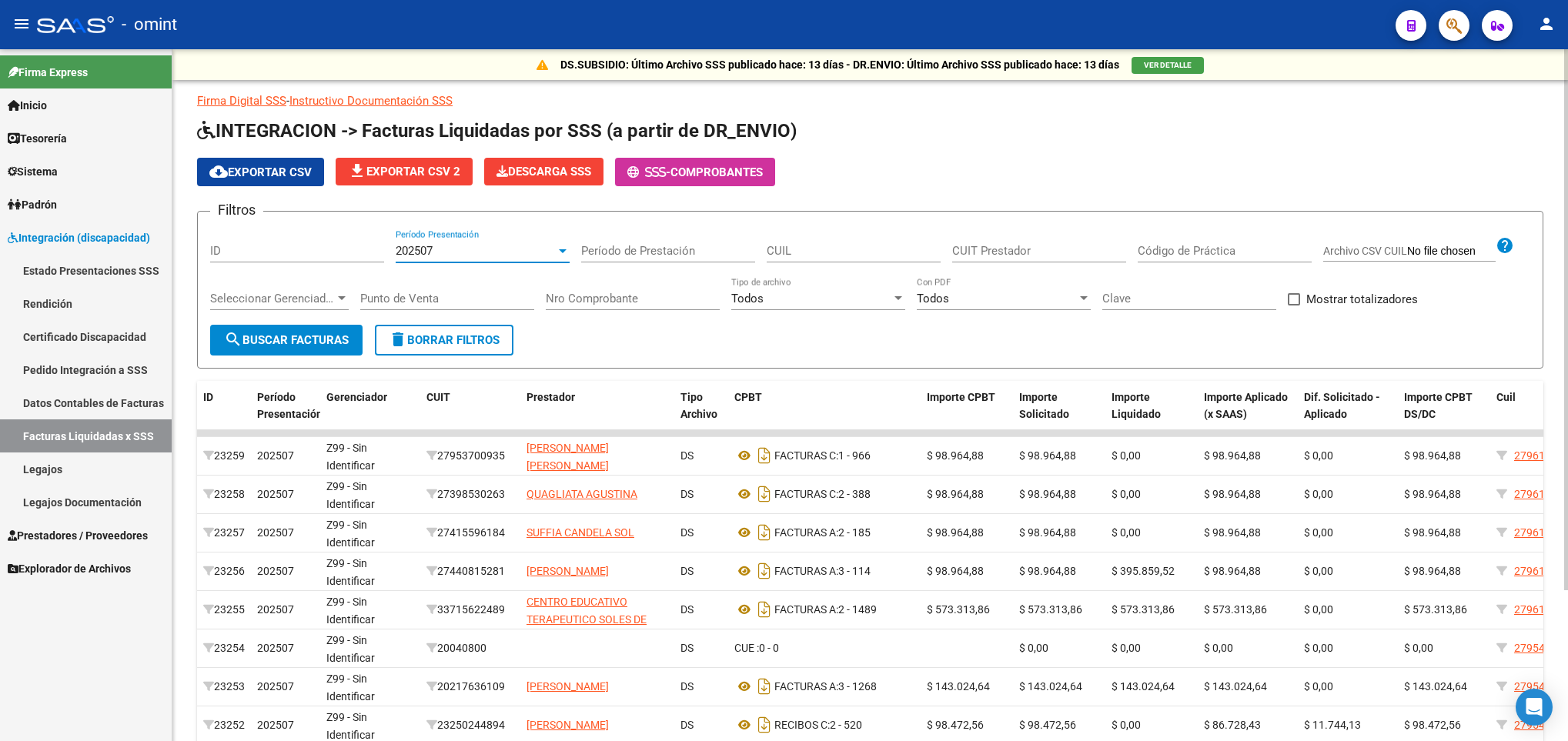
click at [561, 246] on div at bounding box center [562, 251] width 14 height 12
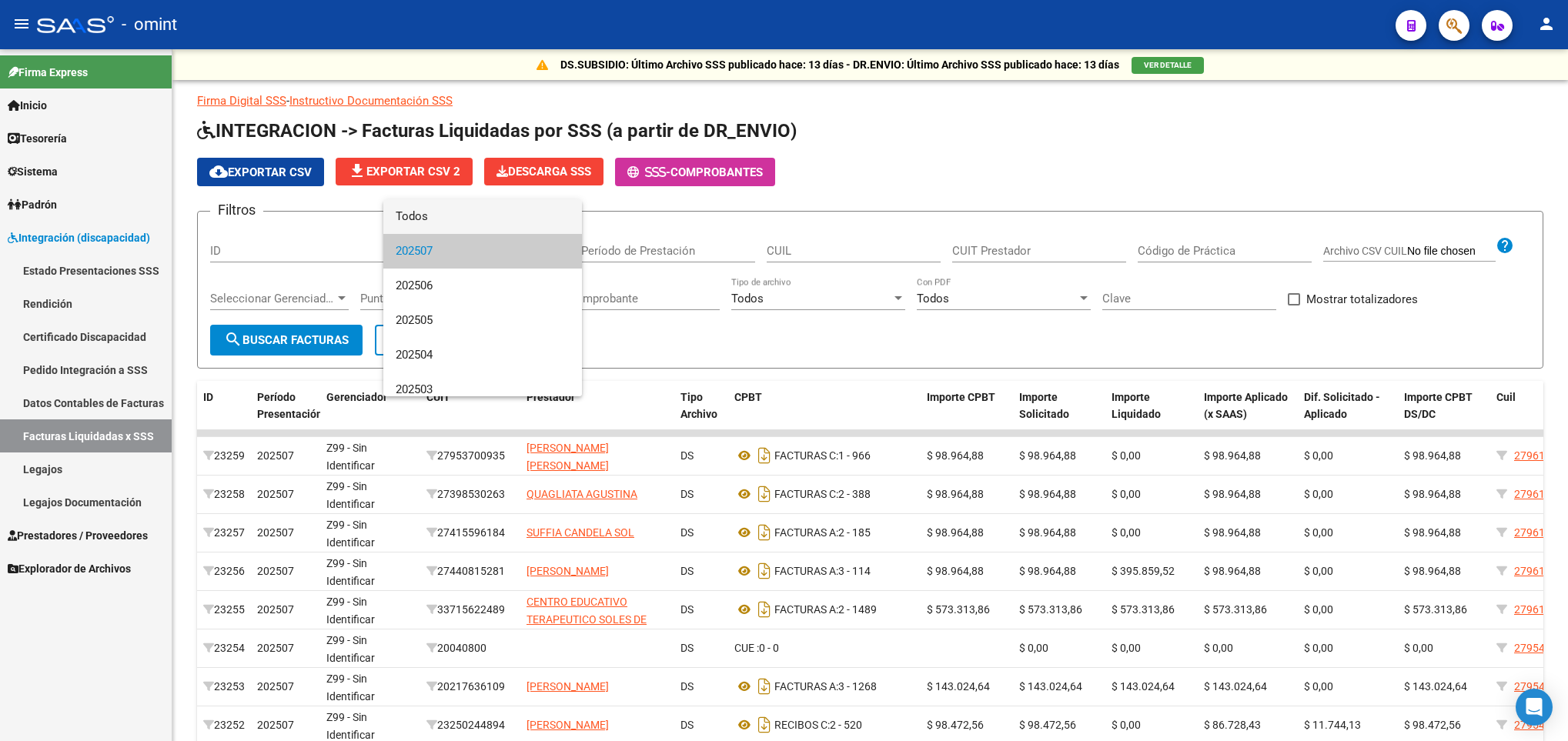
click at [464, 214] on span "Todos" at bounding box center [482, 217] width 174 height 35
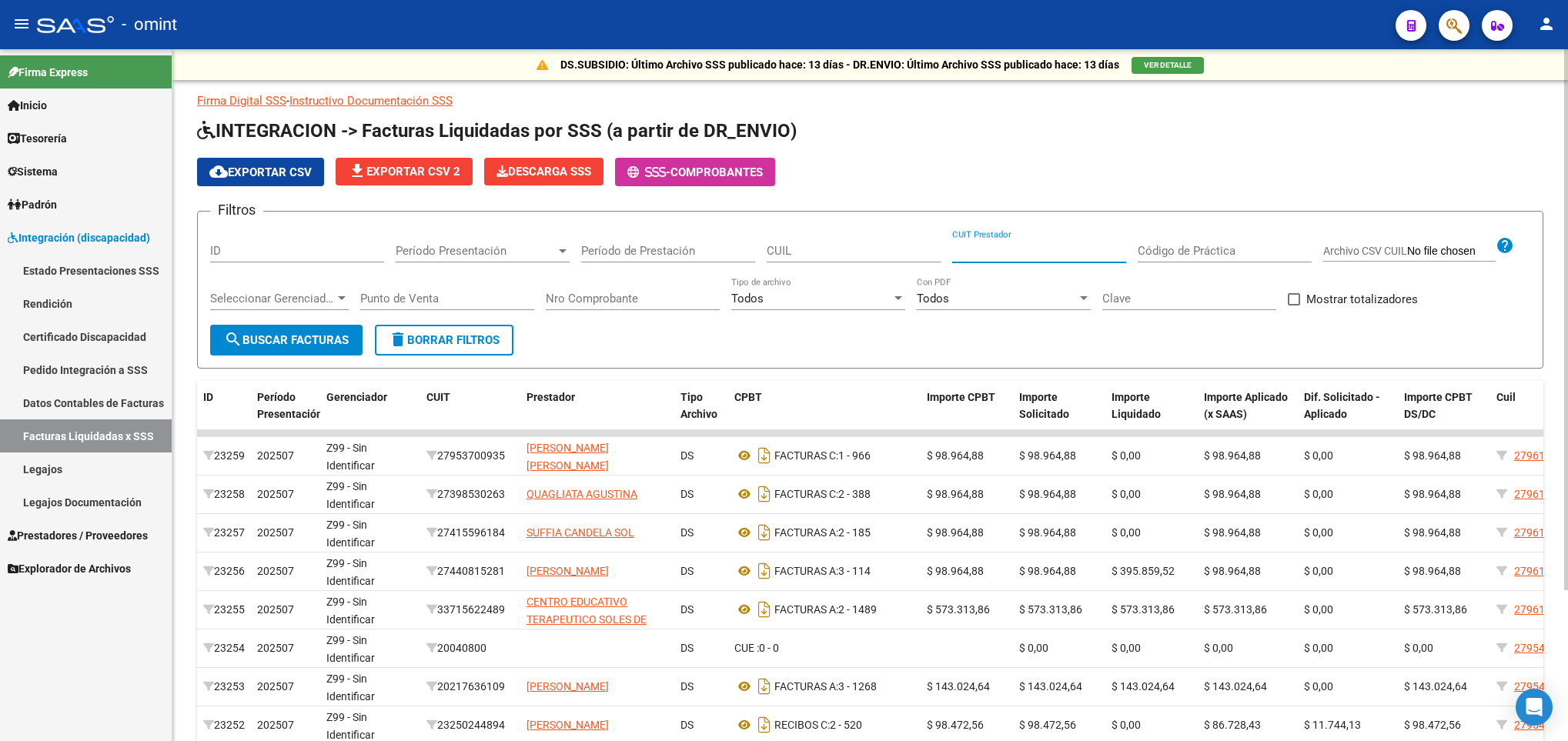
click at [989, 252] on input "CUIT Prestador" at bounding box center [1040, 251] width 174 height 14
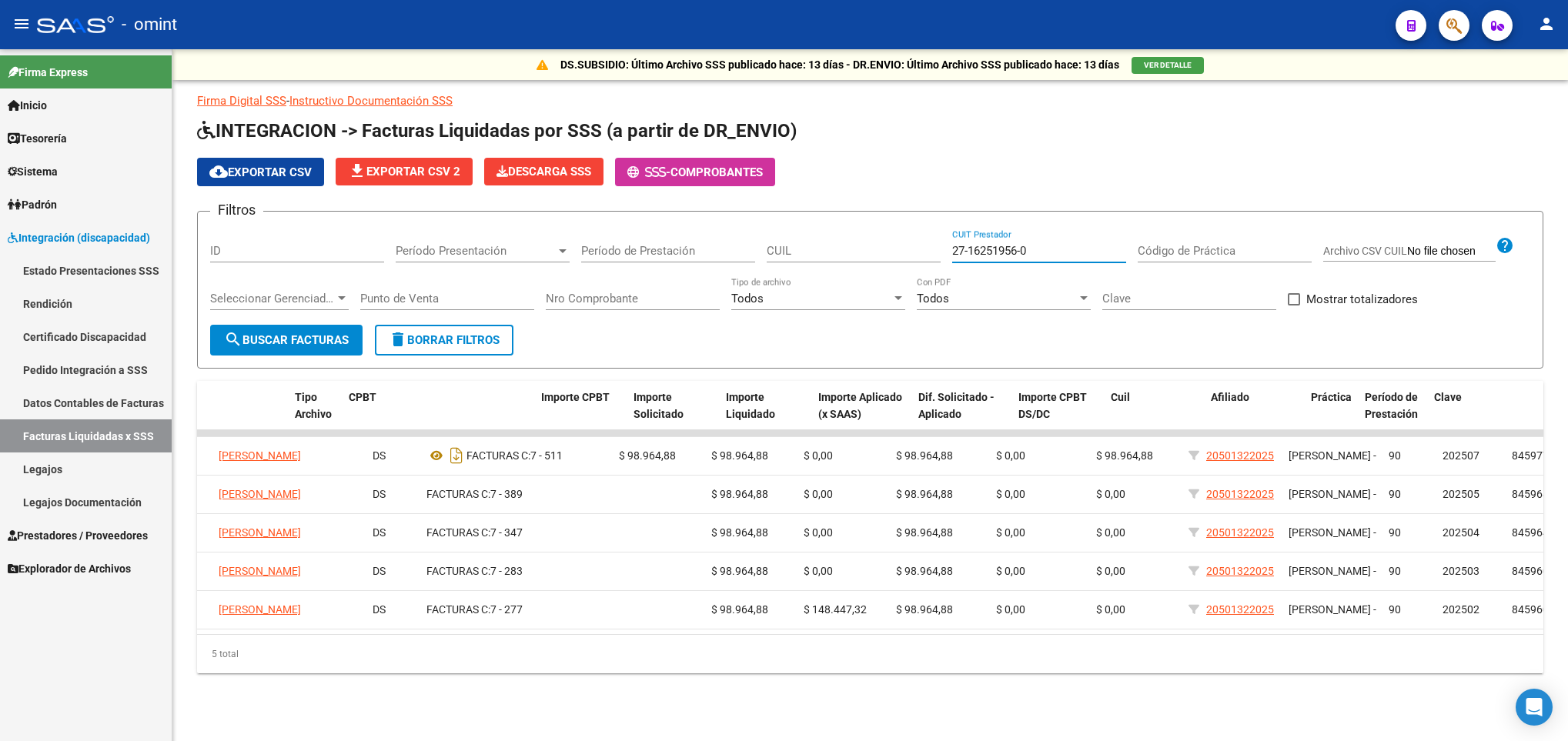
scroll to position [0, 385]
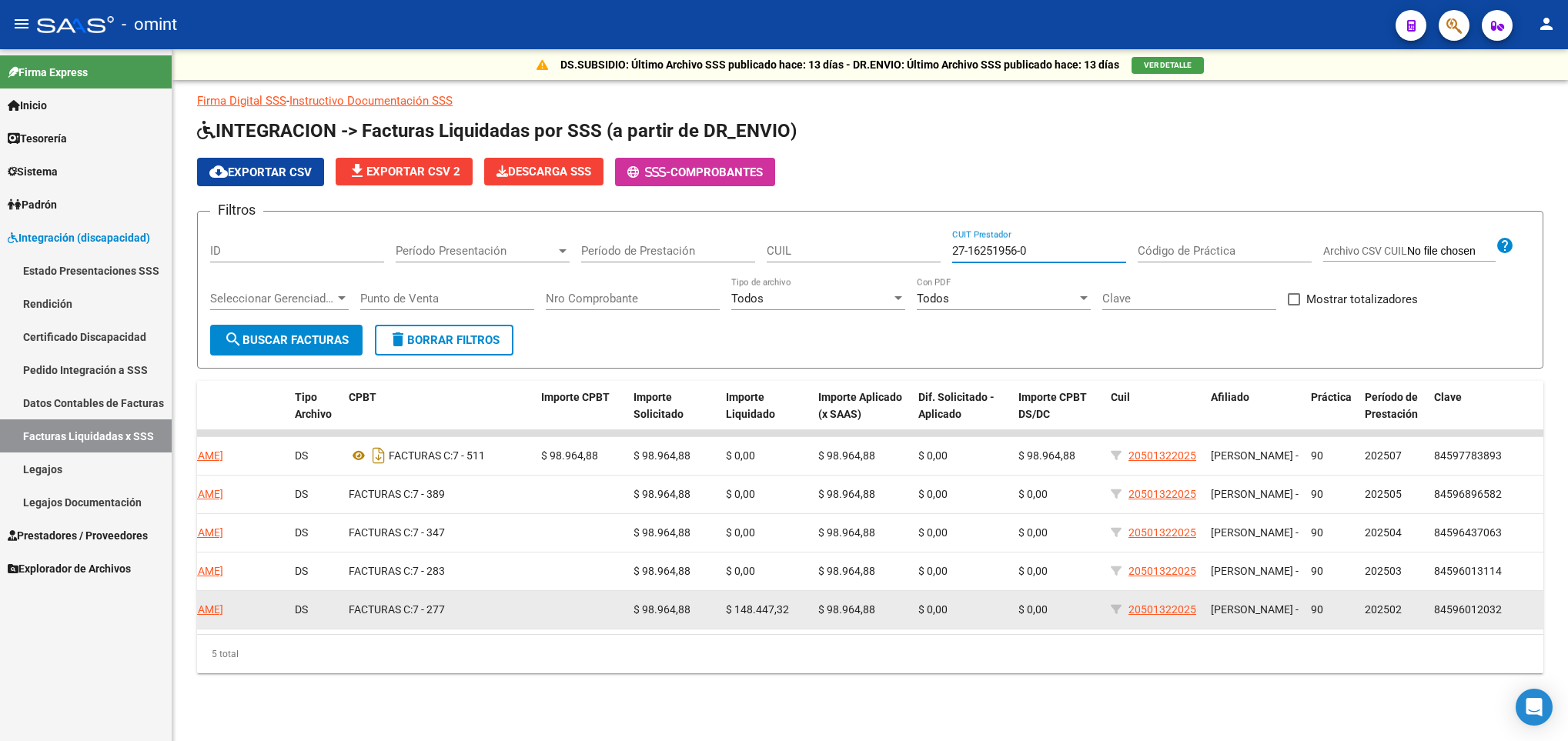
type input "27-16251956-0"
drag, startPoint x: 1198, startPoint y: 614, endPoint x: 1129, endPoint y: 614, distance: 69.0
click at [1129, 614] on datatable-body-cell "20501322025" at bounding box center [1155, 610] width 100 height 38
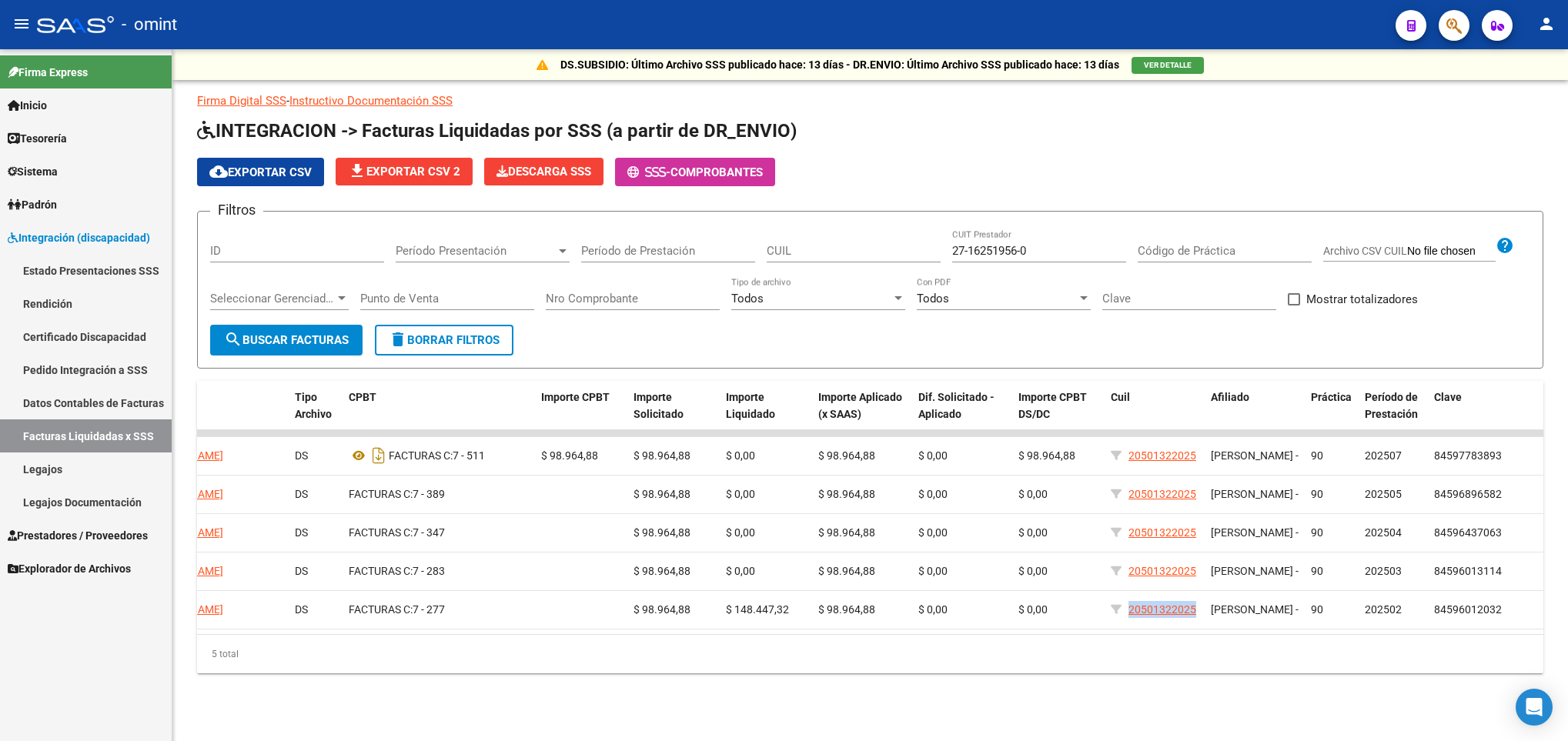
copy span "20501322025"
drag, startPoint x: 1047, startPoint y: 251, endPoint x: 894, endPoint y: 241, distance: 153.3
click at [894, 241] on div "Filtros ID Período Presentación Período Presentación Período de Prestación CUIL…" at bounding box center [870, 274] width 1320 height 101
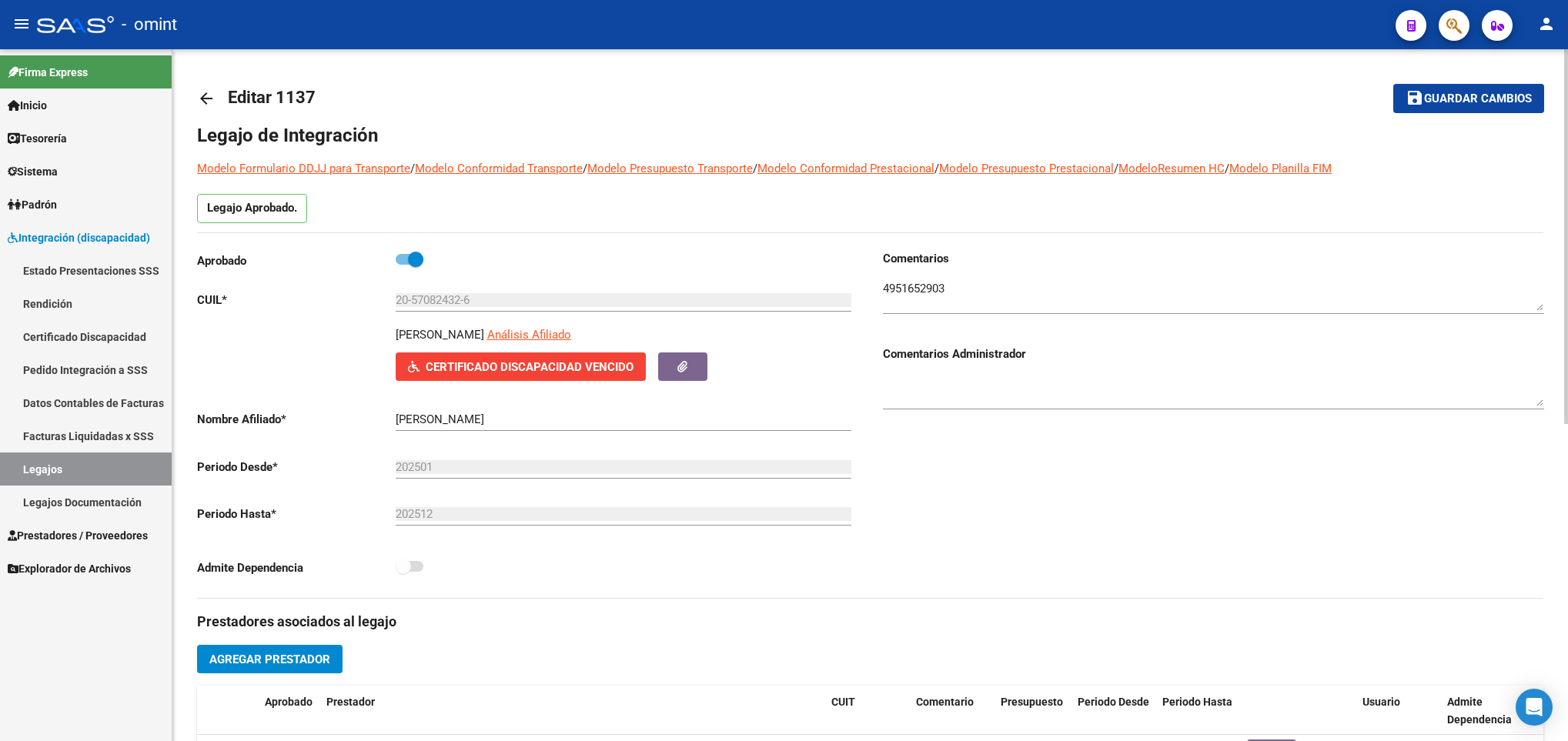
scroll to position [16, 0]
click at [76, 524] on link "Prestadores / Proveedores" at bounding box center [85, 535] width 172 height 33
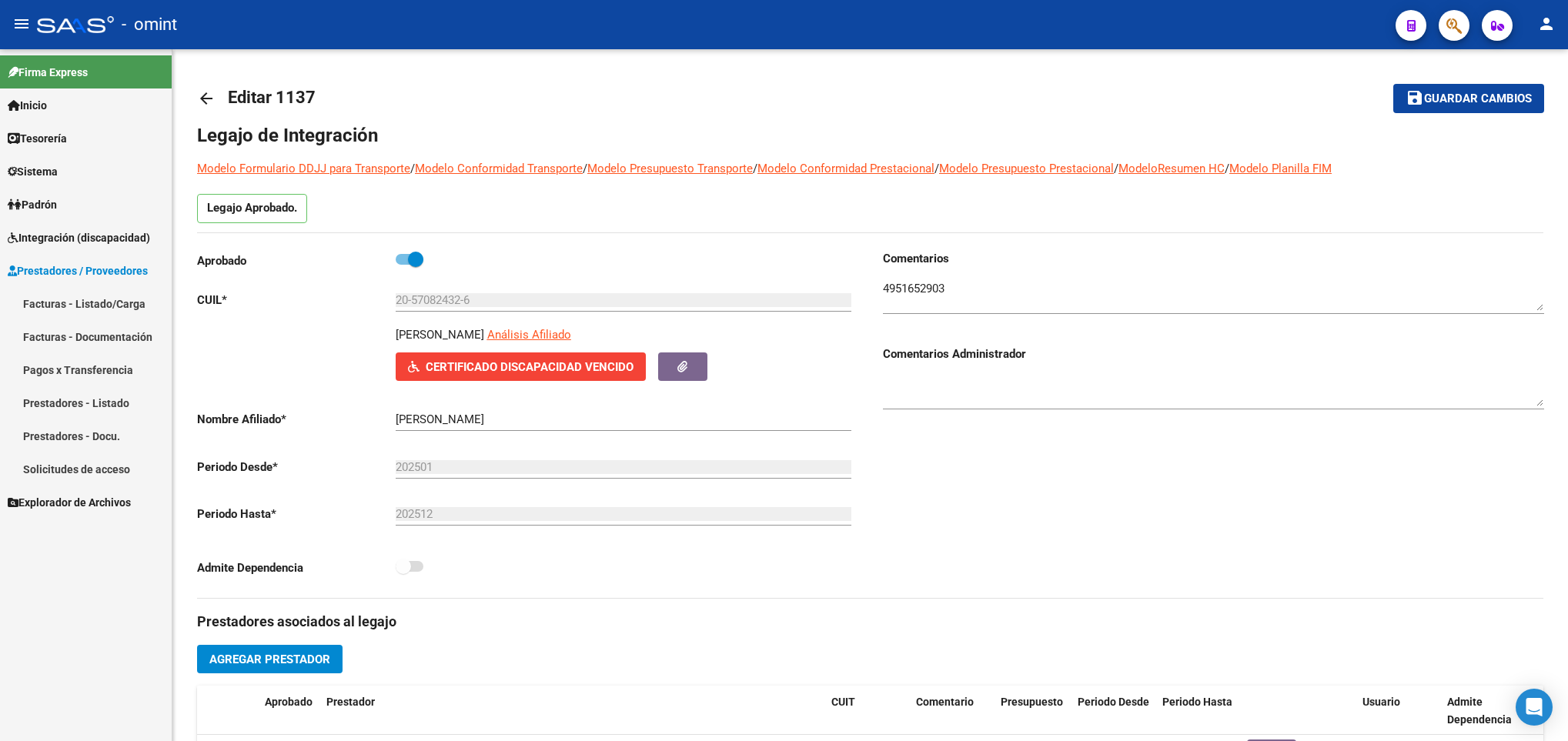
click at [121, 307] on link "Facturas - Listado/Carga" at bounding box center [85, 303] width 172 height 33
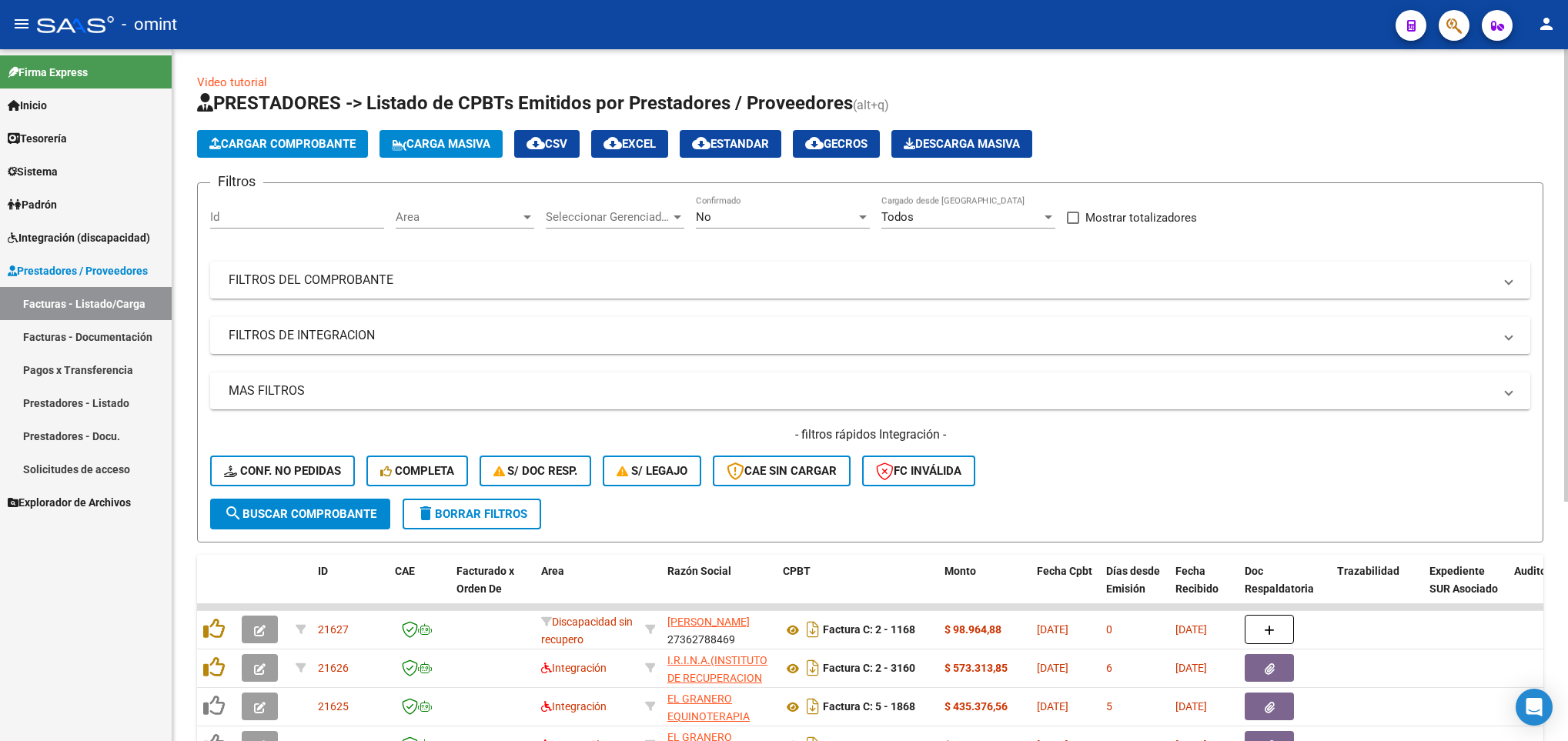
click at [707, 275] on mat-panel-title "FILTROS DEL COMPROBANTE" at bounding box center [860, 280] width 1265 height 17
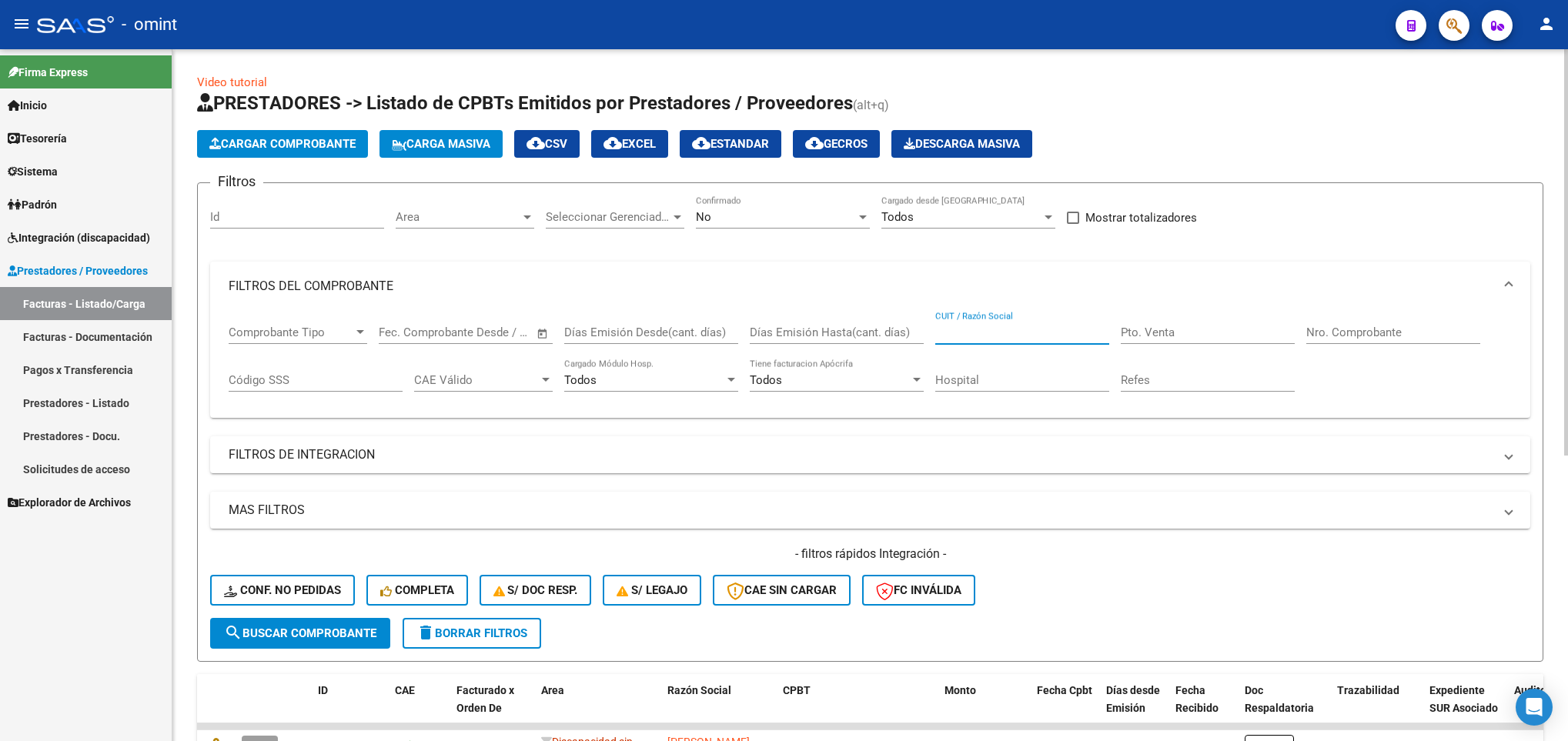
click at [986, 328] on input "CUIT / Razón Social" at bounding box center [1022, 332] width 174 height 14
paste input "27-16251956-0"
click at [954, 330] on input "27-16251956-0" at bounding box center [1022, 332] width 174 height 14
type input "27162519560"
click at [515, 214] on span "Area" at bounding box center [458, 217] width 125 height 14
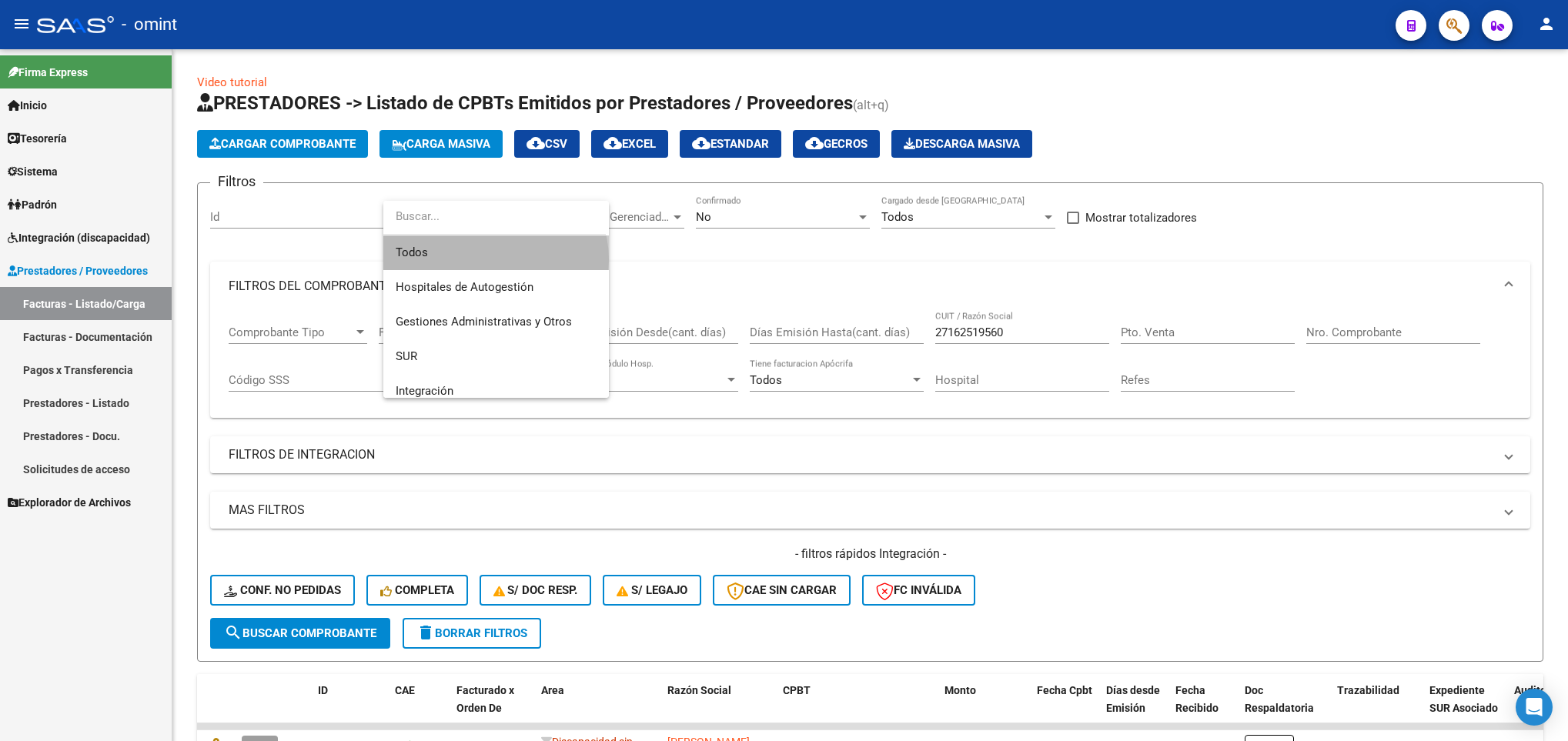
click at [495, 260] on span "Todos" at bounding box center [496, 253] width 201 height 35
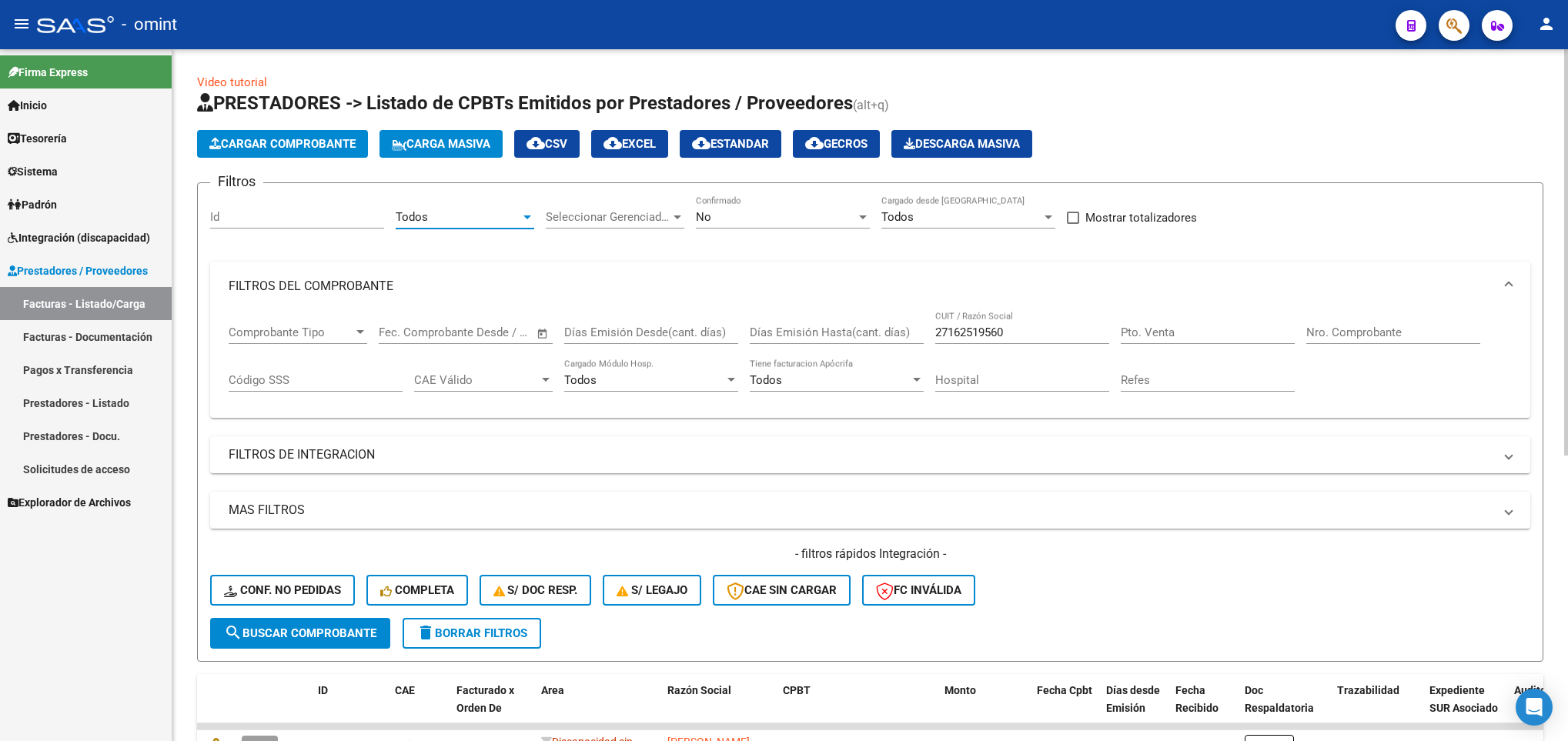
click at [832, 212] on div "No" at bounding box center [776, 217] width 160 height 14
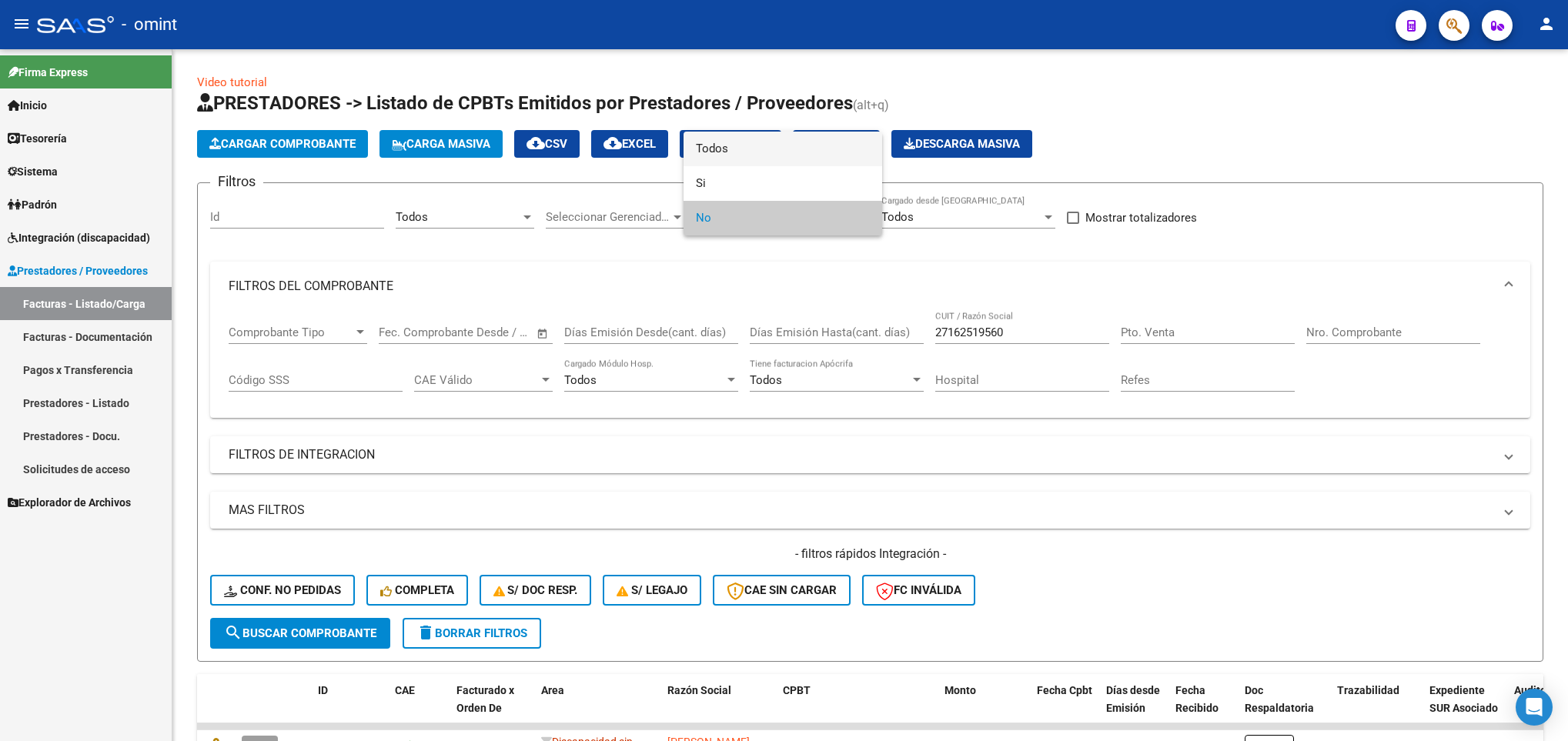
click at [768, 148] on span "Todos" at bounding box center [783, 149] width 174 height 35
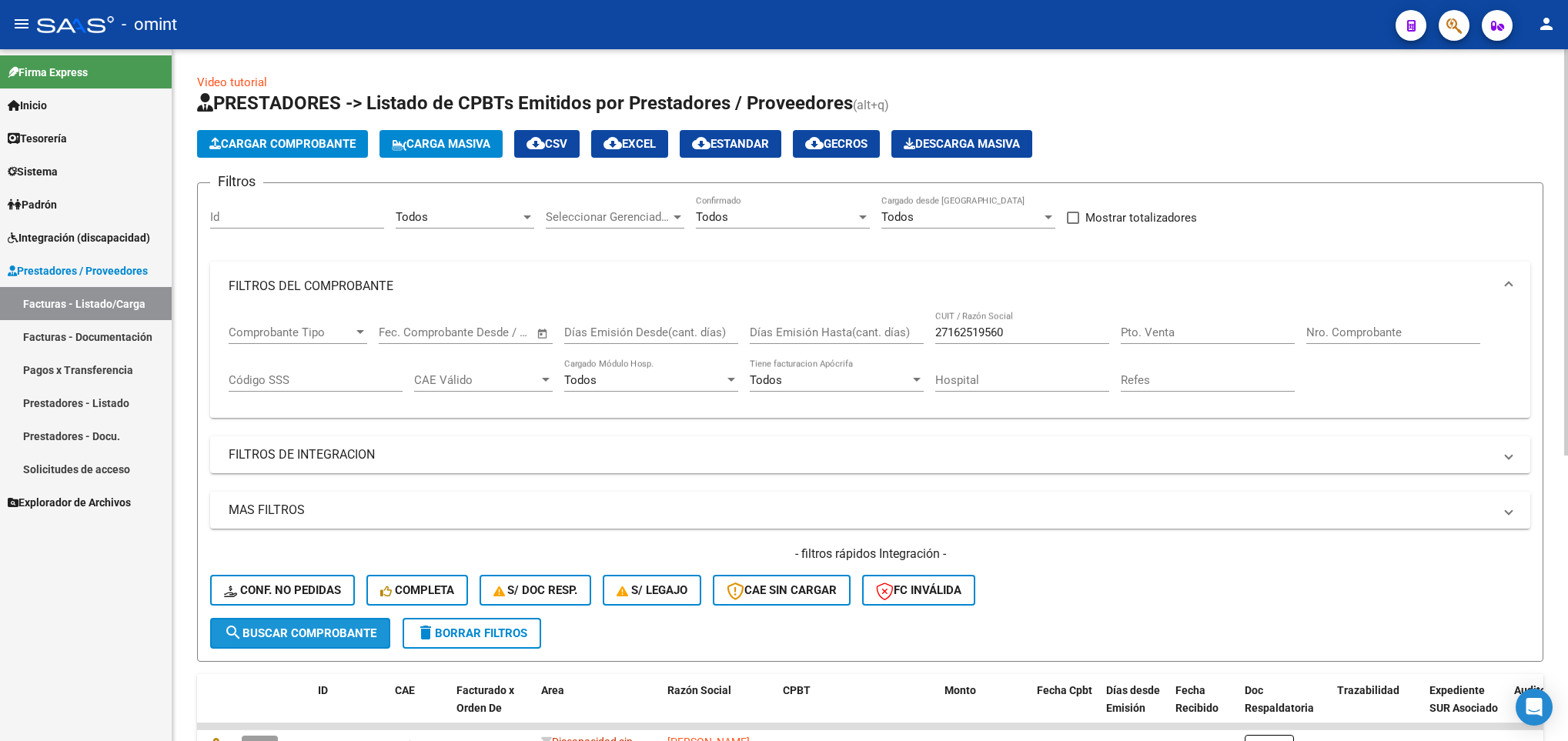
drag, startPoint x: 338, startPoint y: 625, endPoint x: 422, endPoint y: 621, distance: 84.1
click at [339, 626] on span "search Buscar Comprobante" at bounding box center [300, 633] width 152 height 14
